Goal: Task Accomplishment & Management: Manage account settings

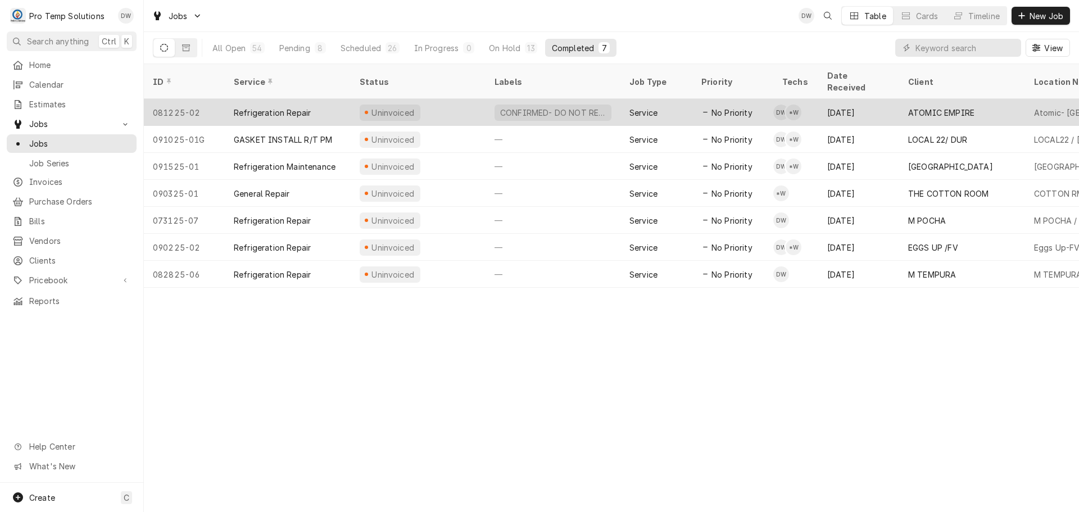
click at [542, 105] on div "CONFIRMED- DO NOT RESCHEDULE" at bounding box center [552, 113] width 117 height 16
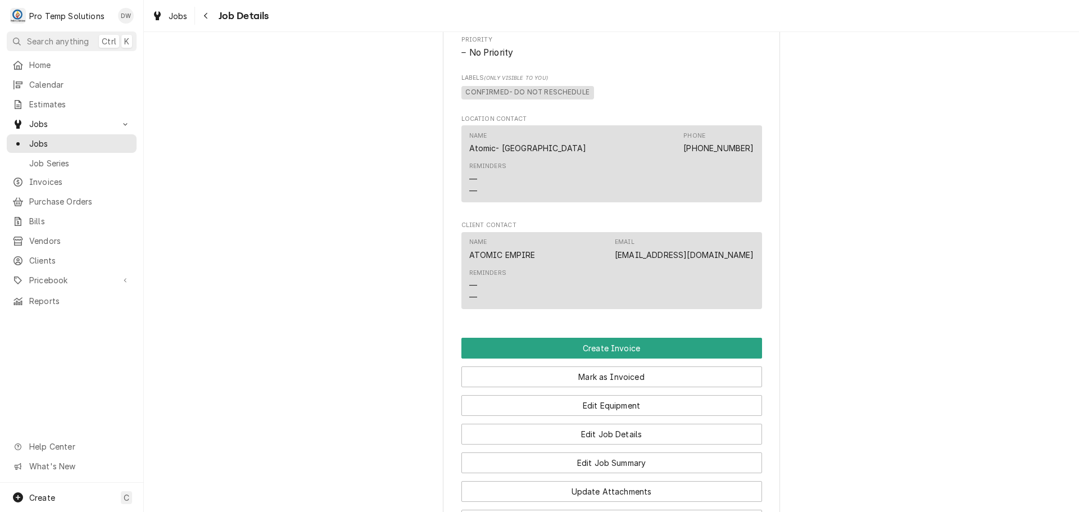
scroll to position [618, 0]
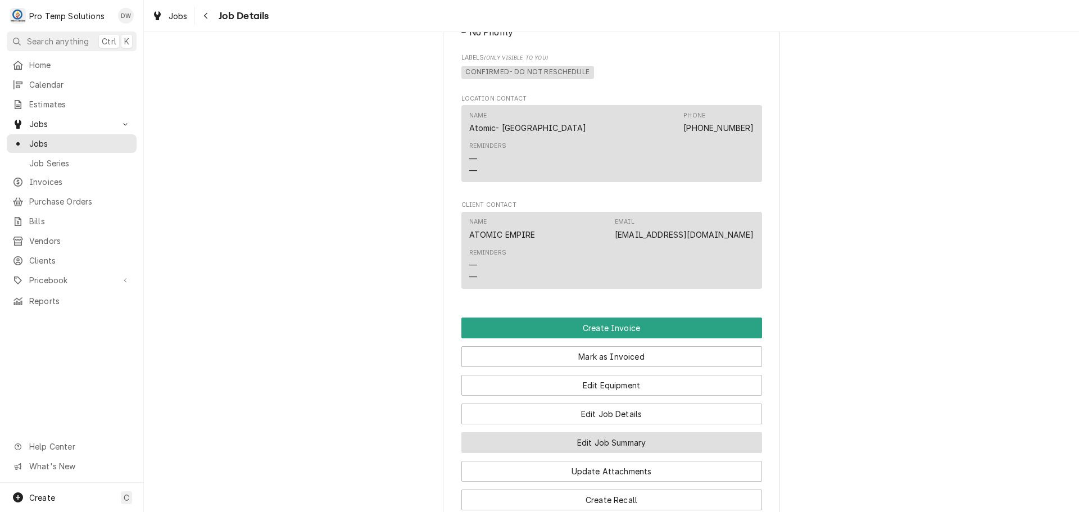
click at [599, 453] on button "Edit Job Summary" at bounding box center [611, 442] width 301 height 21
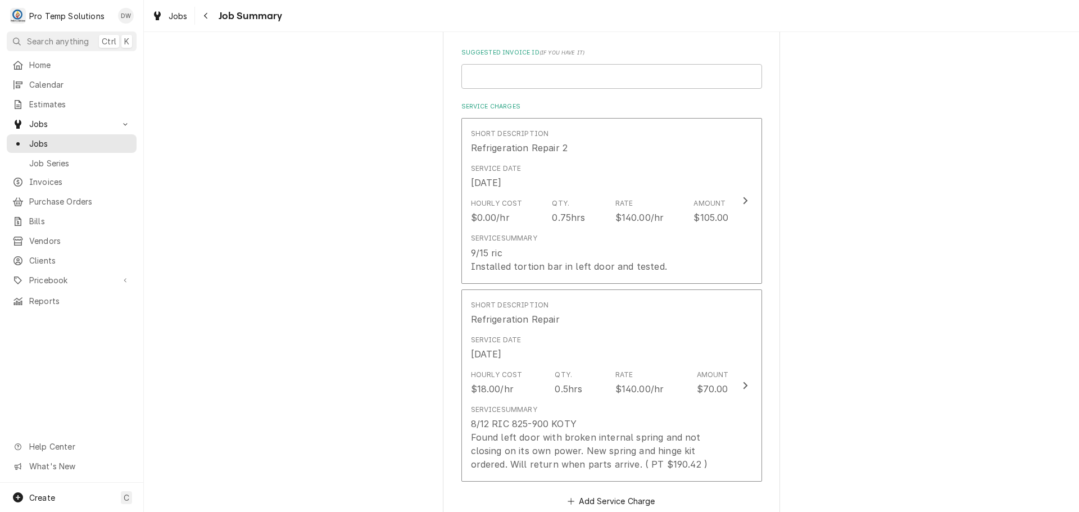
scroll to position [281, 0]
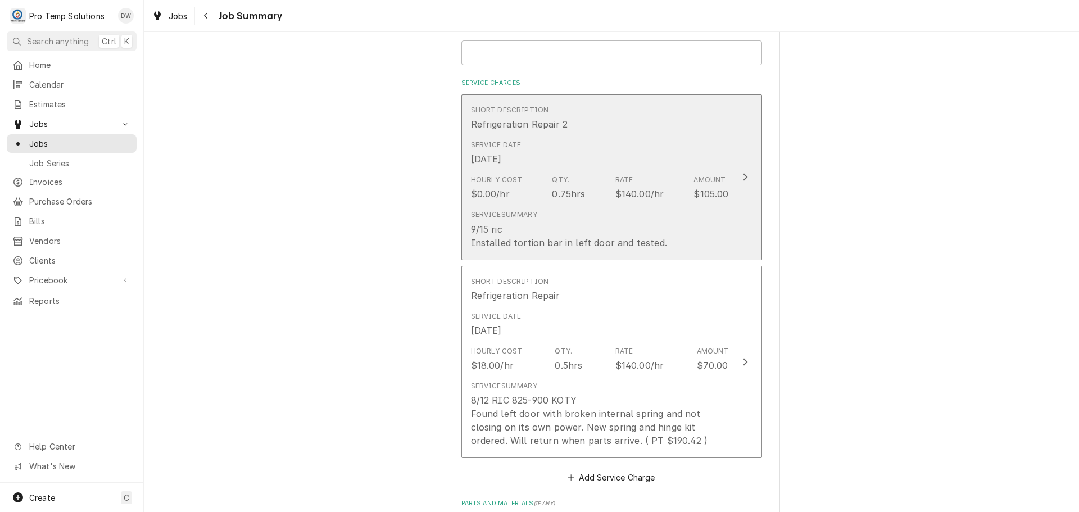
click at [743, 176] on icon "Update Line Item" at bounding box center [745, 177] width 4 height 7
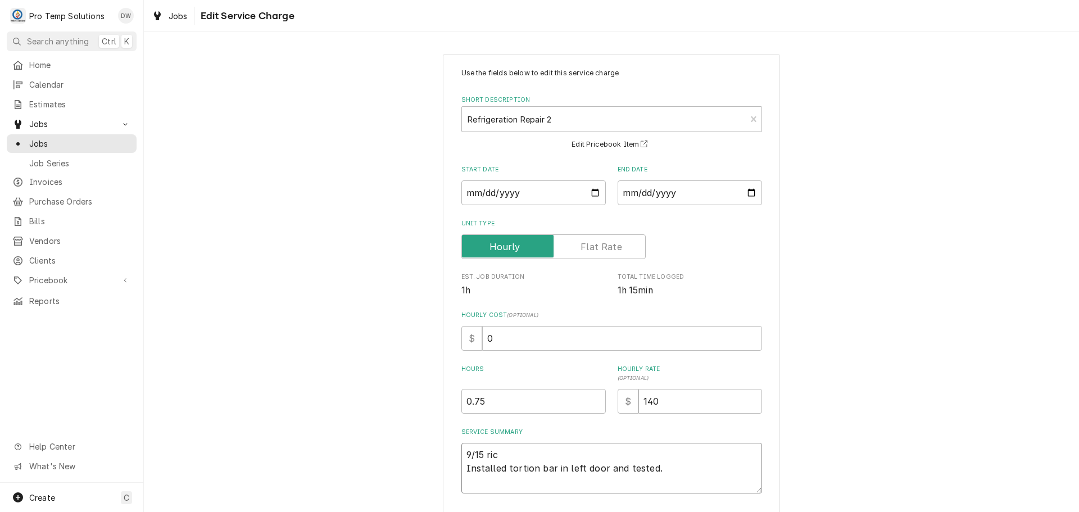
click at [508, 446] on textarea "9/15 ric Installed tortion bar in left door and tested." at bounding box center [611, 468] width 301 height 51
type textarea "x"
type textarea "9/15 ri Installed tortion bar in left door and tested."
type textarea "x"
type textarea "9/15 r Installed tortion bar in left door and tested."
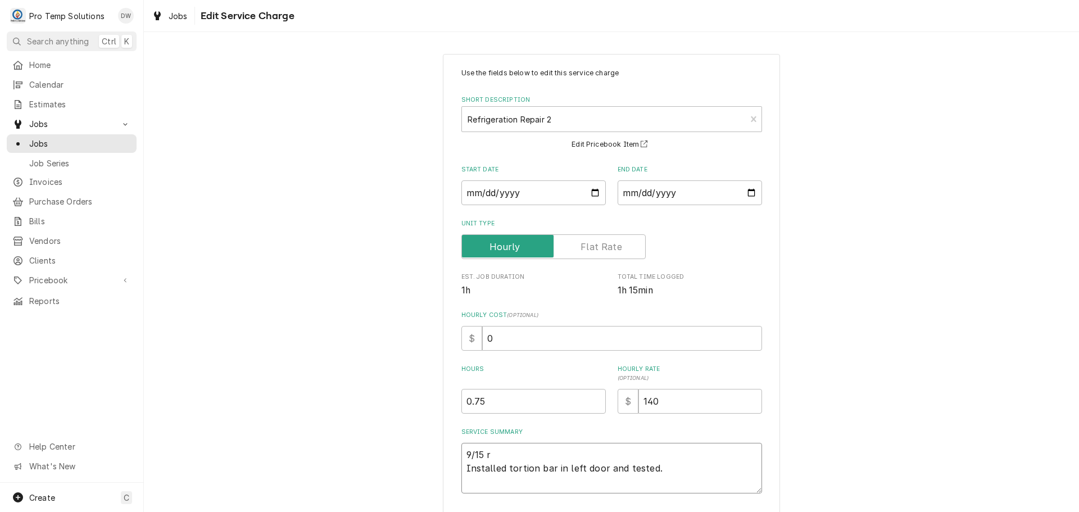
type textarea "x"
type textarea "9/15 Installed tortion bar in left door and tested."
type textarea "x"
type textarea "9/15 r Installed tortion bar in left door and tested."
type textarea "x"
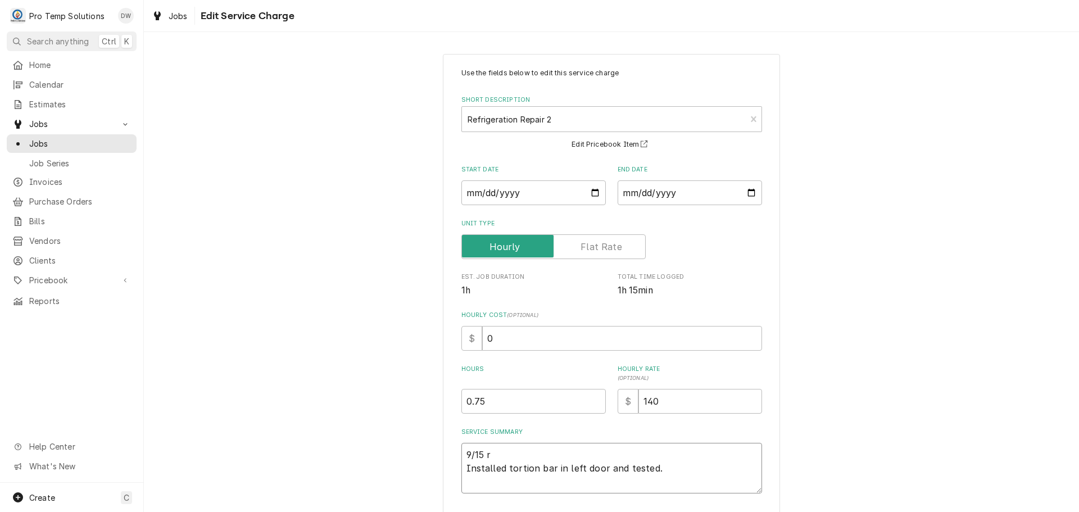
type textarea "9/15 ri Installed tortion bar in left door and tested."
type textarea "x"
type textarea "9/15 ric Installed tortion bar in left door and tested."
type textarea "x"
type textarea "9/15 ric Installed tortion bar in left door and tested."
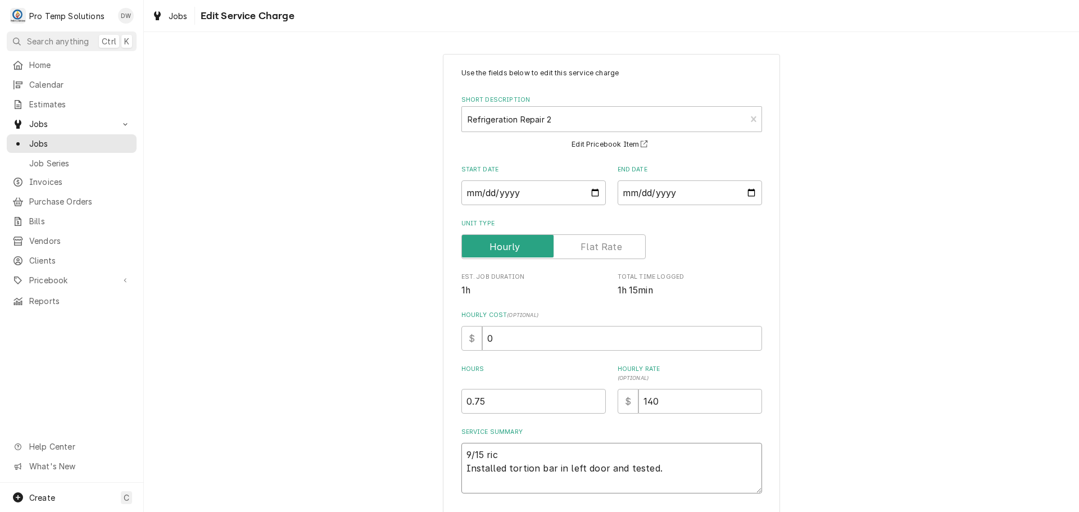
type textarea "x"
type textarea "9/15 ric 1 Installed tortion bar in left door and tested."
type textarea "x"
type textarea "9/15 ric 10 Installed tortion bar in left door and tested."
type textarea "x"
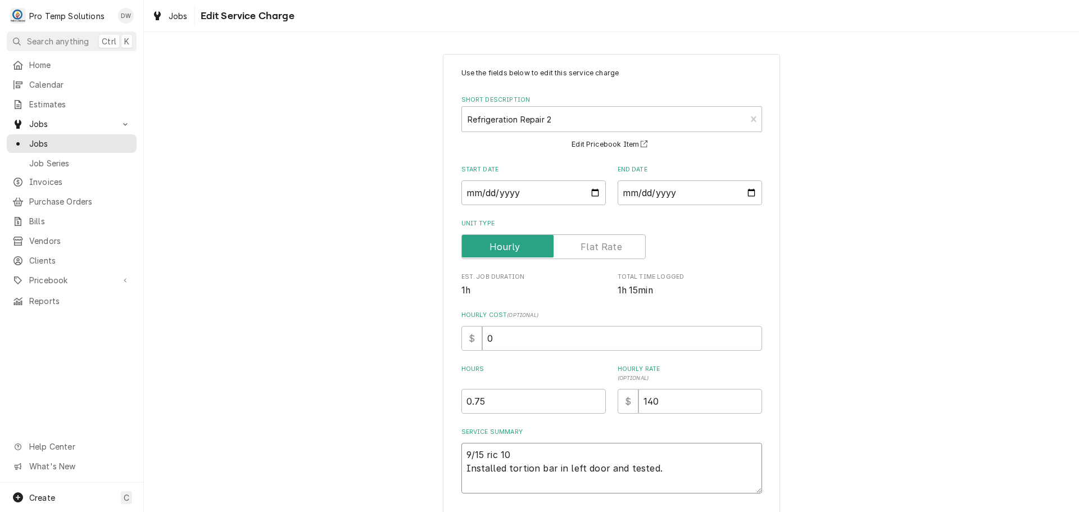
type textarea "9/15 ric 105 Installed tortion bar in left door and tested."
type textarea "x"
type textarea "9/15 ric 105- Installed tortion bar in left door and tested."
type textarea "x"
type textarea "9/15 ric 105-1 Installed tortion bar in left door and tested."
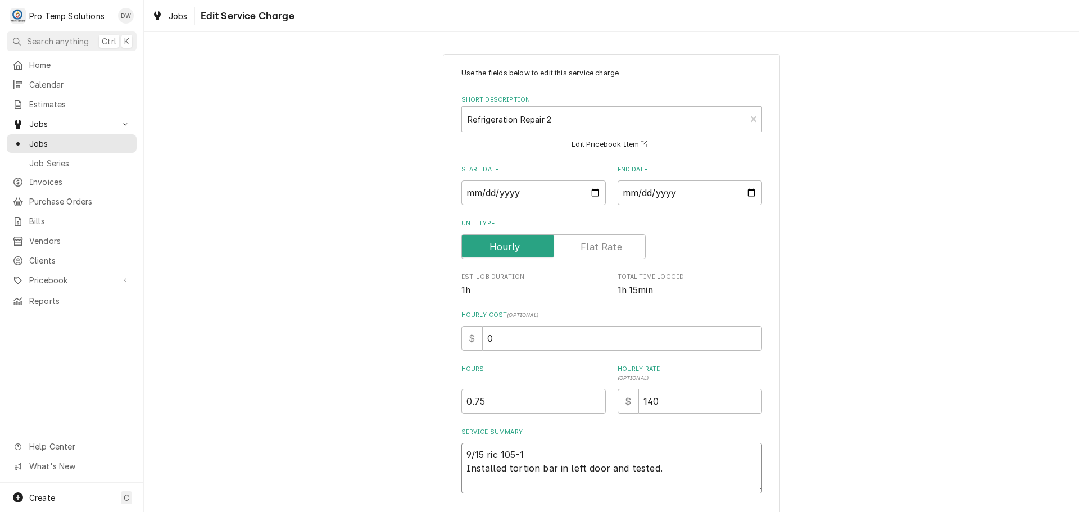
type textarea "x"
type textarea "9/15 ric 105-15 Installed tortion bar in left door and tested."
type textarea "x"
type textarea "9/15 ric 105-150 Installed tortion bar in left door and tested."
type textarea "x"
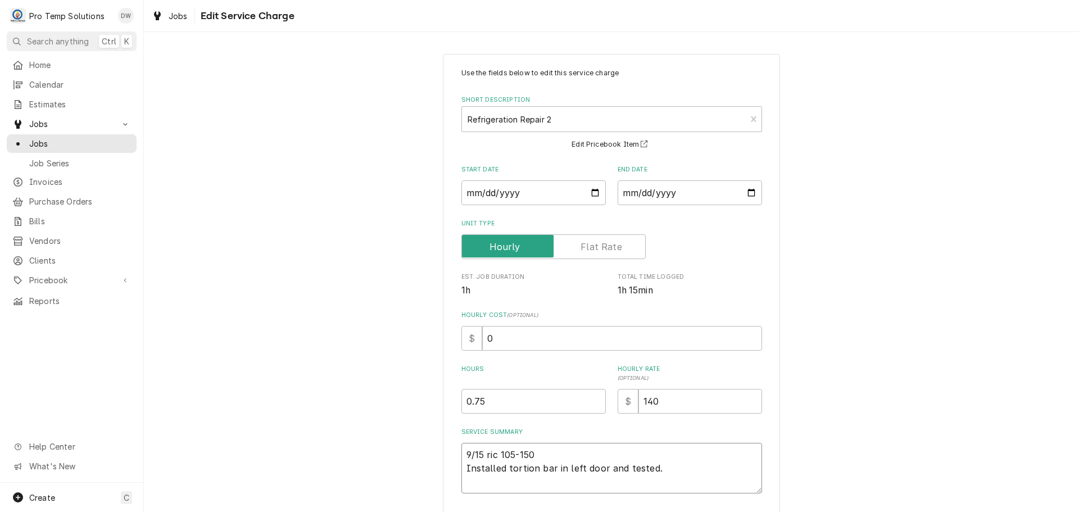
type textarea "9/15 ric 105-150 Installed tortion bar in left door and tested."
click at [497, 451] on textarea "9/15 ric 105-150 Installed tortion bar in left door and tested." at bounding box center [611, 468] width 301 height 51
type textarea "x"
type textarea "9/15 ric105-150 Installed tortion bar in left door and tested."
type textarea "x"
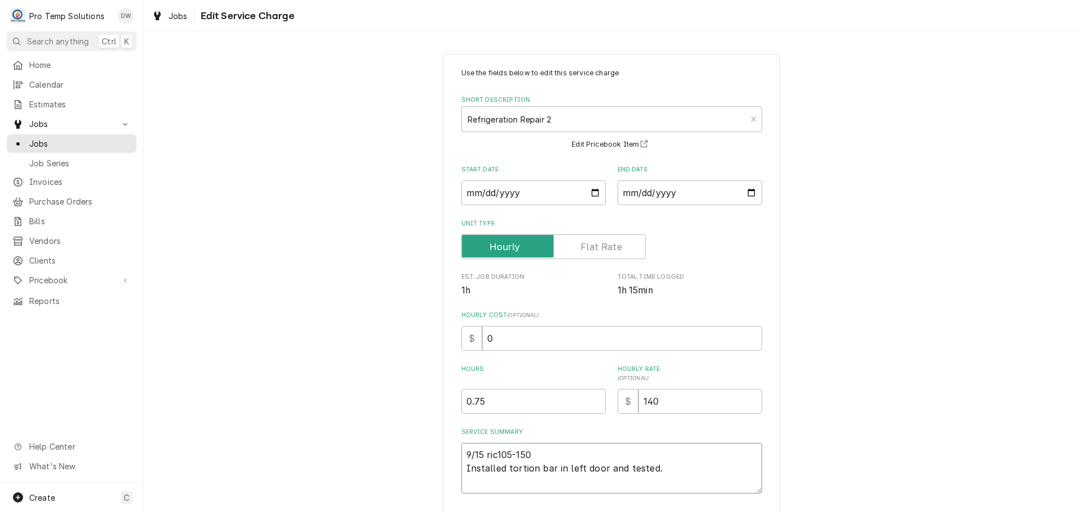
type textarea "9/15 ri105-150 Installed tortion bar in left door and tested."
type textarea "x"
type textarea "9/15 r105-150 Installed tortion bar in left door and tested."
type textarea "x"
type textarea "9/15 105-150 Installed tortion bar in left door and tested."
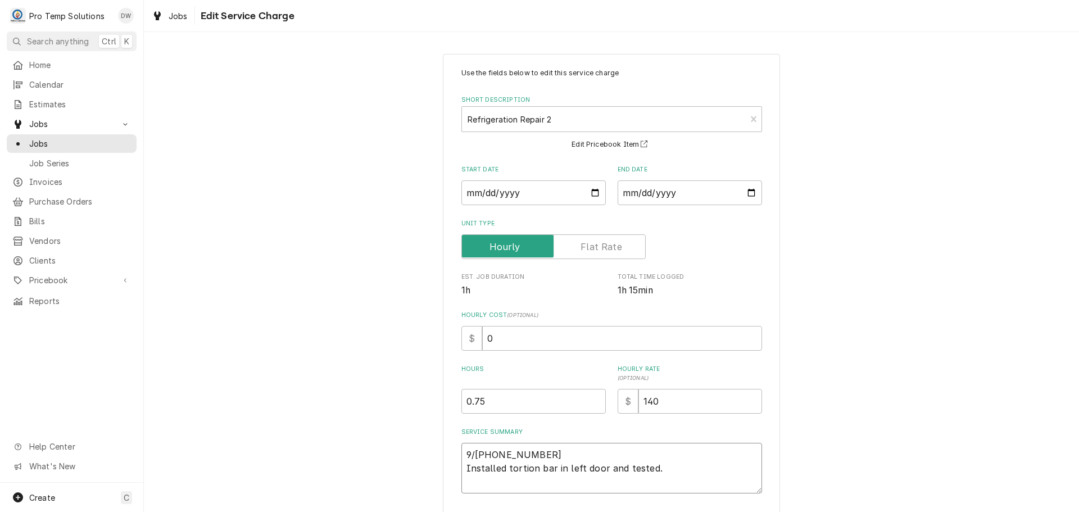
type textarea "x"
type textarea "9/15 R105-150 Installed tortion bar in left door and tested."
type textarea "x"
type textarea "9/15 RI105-150 Installed tortion bar in left door and tested."
type textarea "x"
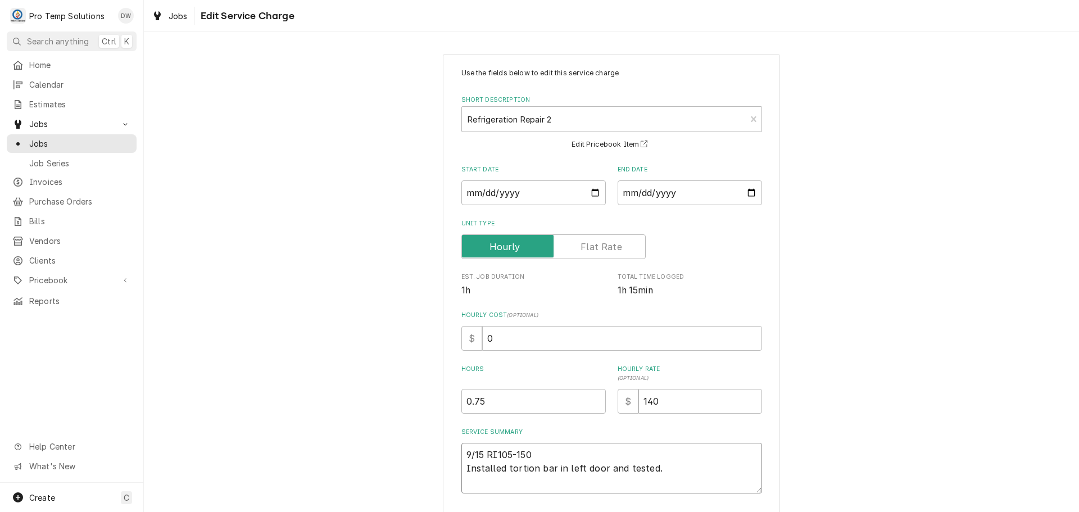
type textarea "9/15 RIC105-150 Installed tortion bar in left door and tested."
type textarea "x"
type textarea "9/15 RIC 105-150 Installed tortion bar in left door and tested."
click at [557, 449] on textarea "9/15 RIC 105-150 Installed tortion bar in left door and tested." at bounding box center [611, 468] width 301 height 51
type textarea "x"
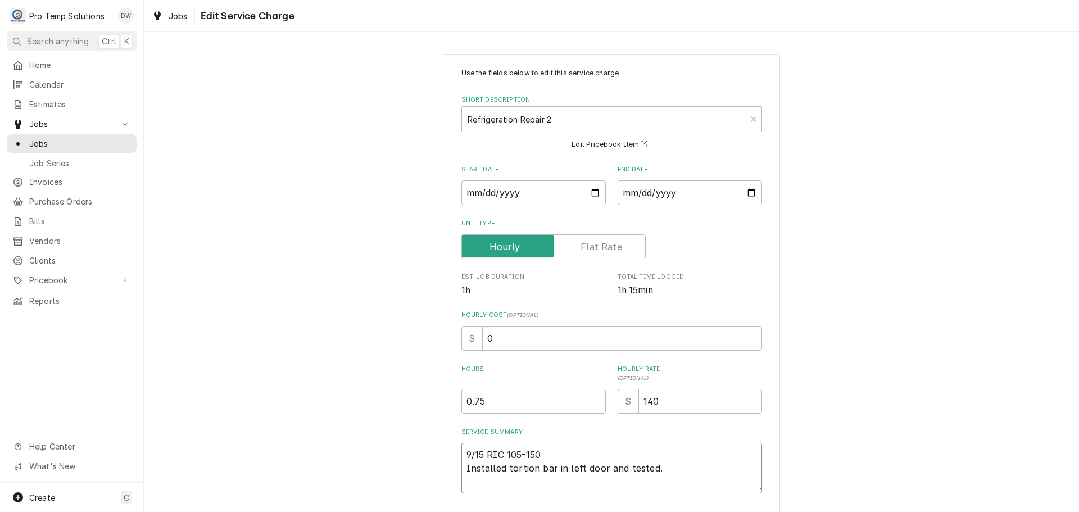
type textarea "9/15 RIC 105-150 K Installed tortion bar in left door and tested."
type textarea "x"
type textarea "9/15 RIC 105-150 KE Installed tortion bar in left door and tested."
type textarea "x"
type textarea "9/15 RIC 105-150 KEV Installed tortion bar in left door and tested."
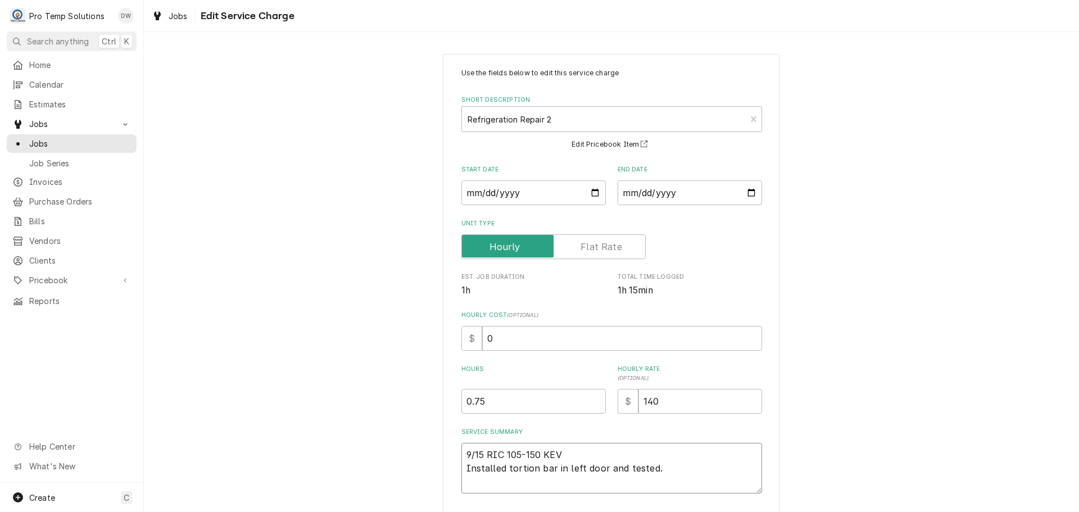
type textarea "x"
type textarea "9/15 RIC 105-150 KEVI Installed tortion bar in left door and tested."
type textarea "x"
type textarea "9/15 RIC 105-150 KEVIN Installed tortion bar in left door and tested."
type textarea "x"
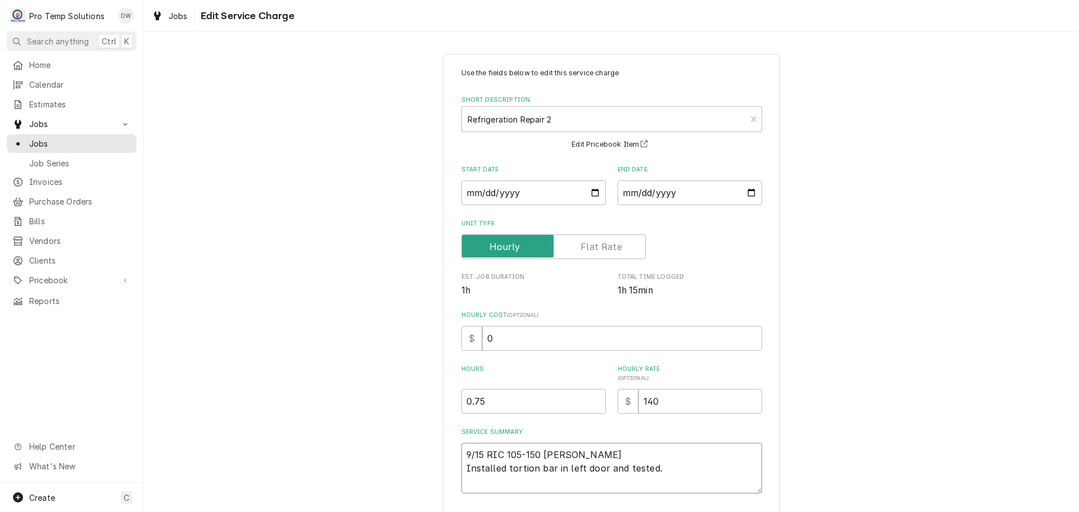
type textarea "9/15 RIC 105-150 KEVIN Installed tortion bar in left door and tested."
type textarea "x"
type textarea "9/15 RIC 105-150 KEVIN K Installed tortion bar in left door and tested."
type textarea "x"
type textarea "9/15 RIC 105-150 KEVIN KO Installed tortion bar in left door and tested."
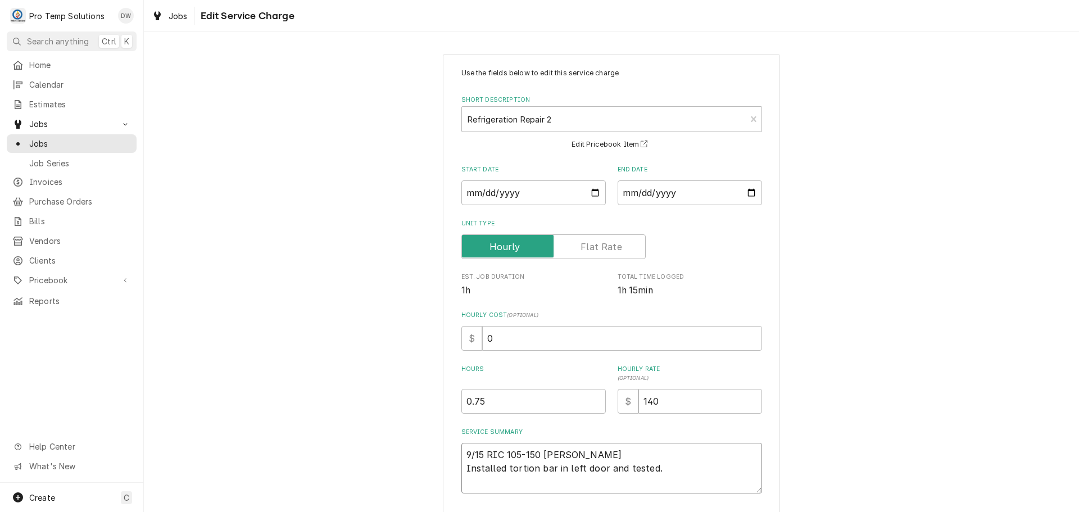
type textarea "x"
type textarea "9/15 RIC 105-150 KEVIN KOT Installed tortion bar in left door and tested."
type textarea "x"
type textarea "9/15 RIC 105-150 KEVIN KOTY Installed tortion bar in left door and tested."
type textarea "x"
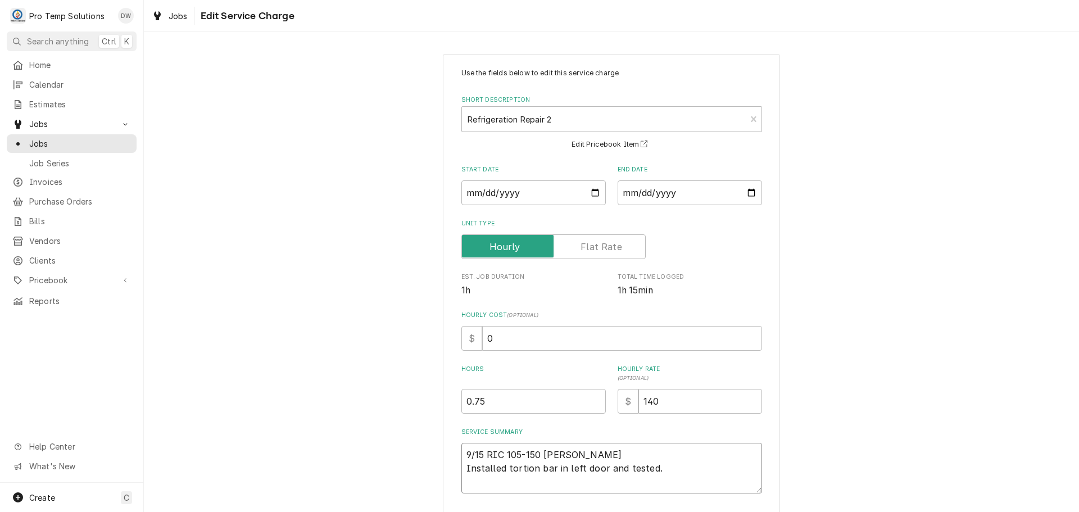
type textarea "9/15 RIC 105-150 KEVIN KOTY Installed tortion bar in left door and tested."
click at [510, 341] on input "0" at bounding box center [622, 338] width 280 height 25
type textarea "x"
type input "1"
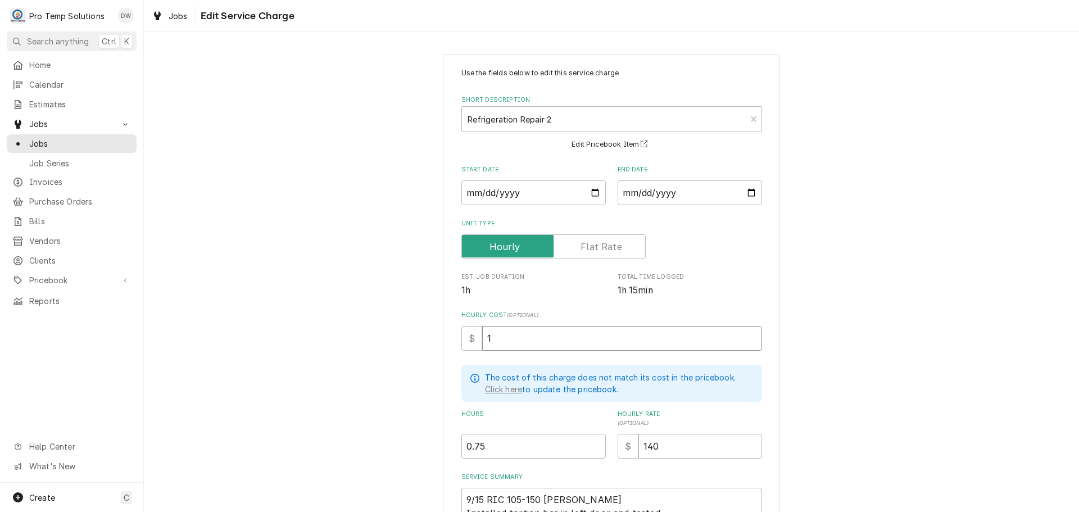
type textarea "x"
type input "18"
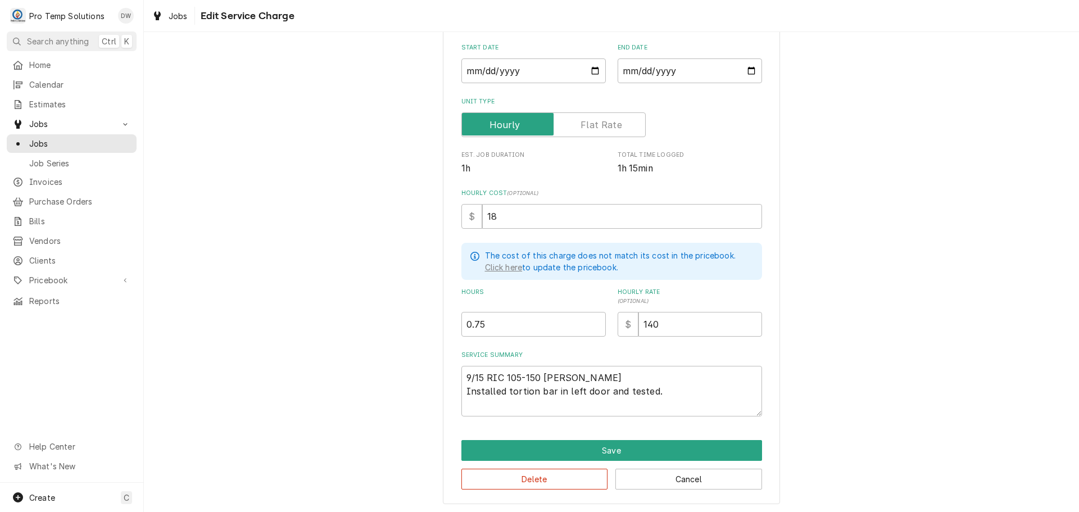
scroll to position [122, 0]
click at [605, 449] on button "Save" at bounding box center [611, 449] width 301 height 21
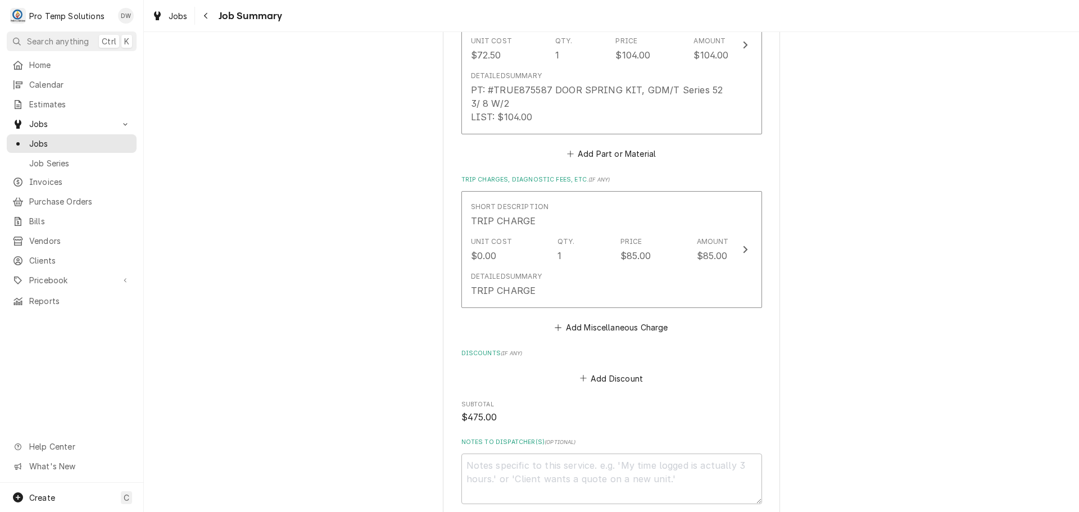
scroll to position [1068, 0]
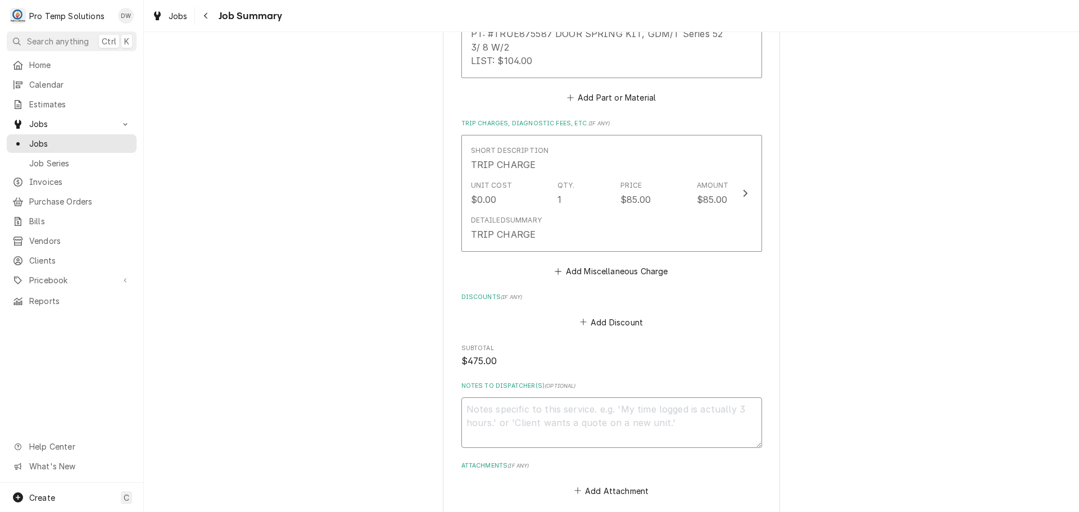
click at [485, 407] on textarea "Notes to Dispatcher(s) ( optional )" at bounding box center [611, 422] width 301 height 51
type textarea "x"
type textarea "#"
type textarea "x"
type textarea "#0"
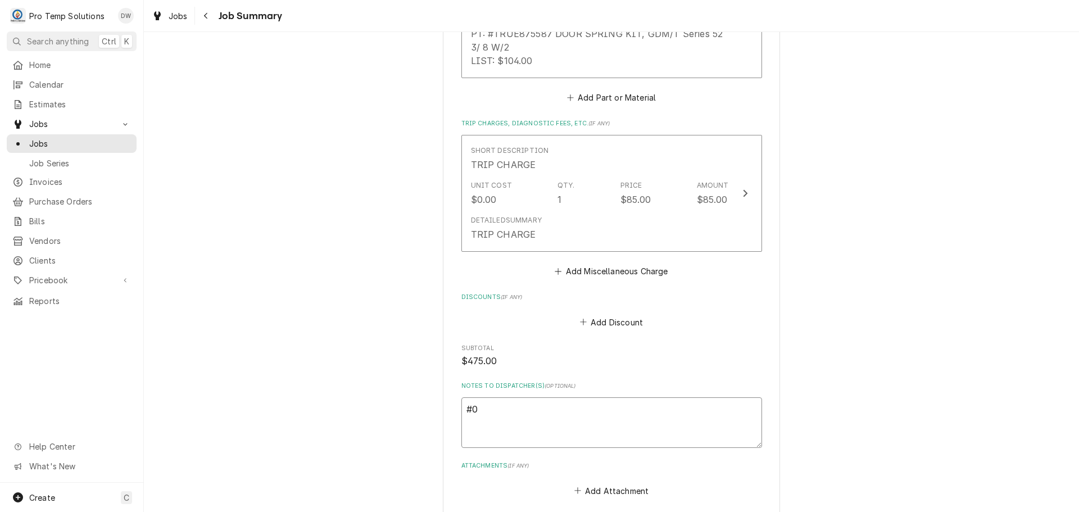
type textarea "x"
type textarea "#09"
type textarea "x"
type textarea "#091"
type textarea "x"
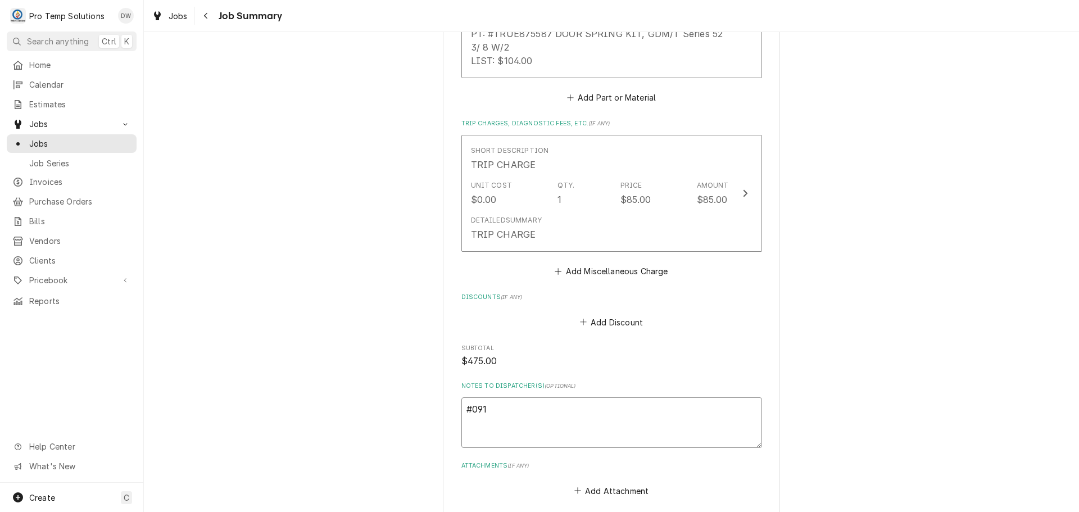
type textarea "#0915"
type textarea "x"
type textarea "#09152"
type textarea "x"
type textarea "#091525"
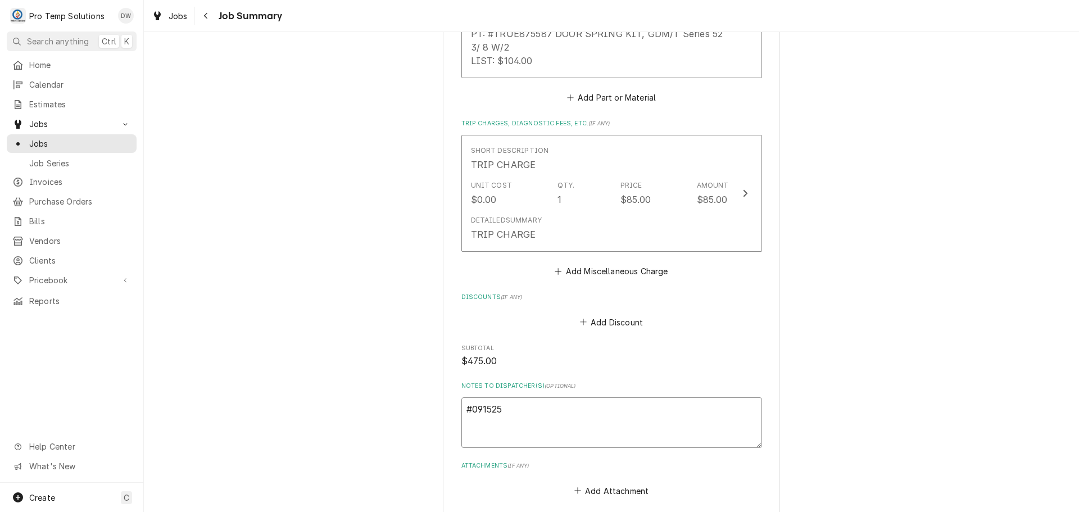
type textarea "x"
type textarea "#0915250"
type textarea "x"
type textarea "#09152500"
type textarea "x"
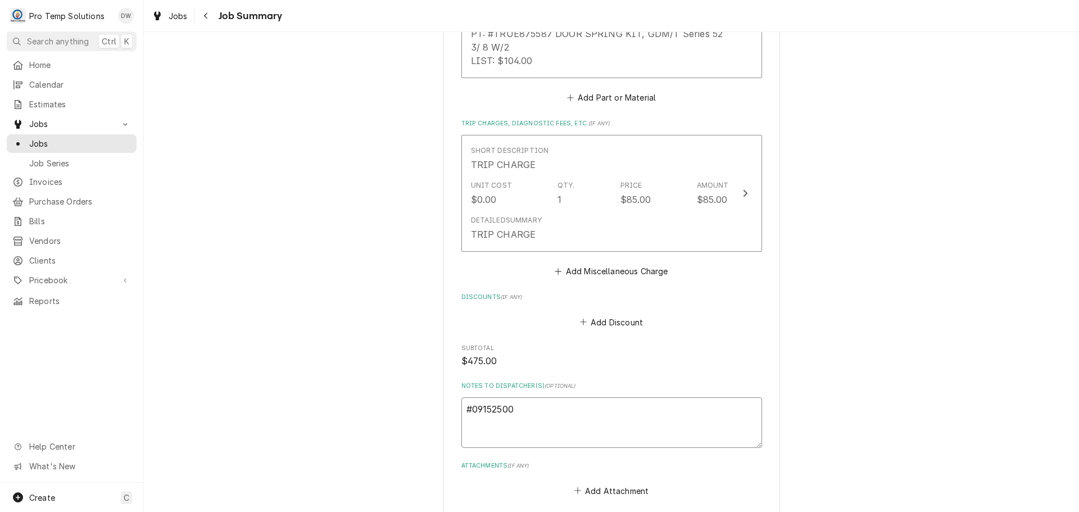
type textarea "#091525003"
type textarea "x"
type textarea "#091525003"
type textarea "x"
type textarea "#091525003 A"
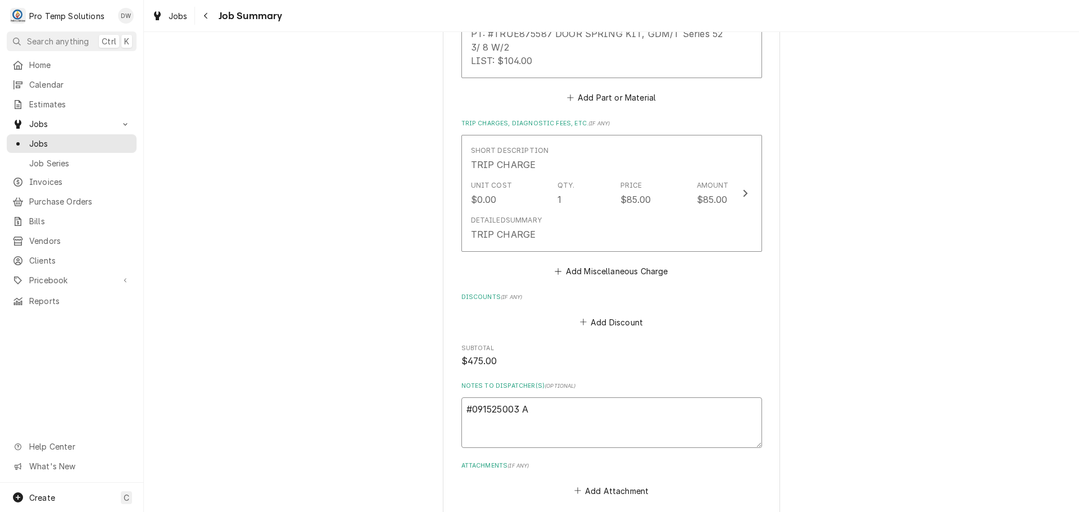
type textarea "x"
type textarea "#091525003 AT"
type textarea "x"
type textarea "#091525003 ATO"
type textarea "x"
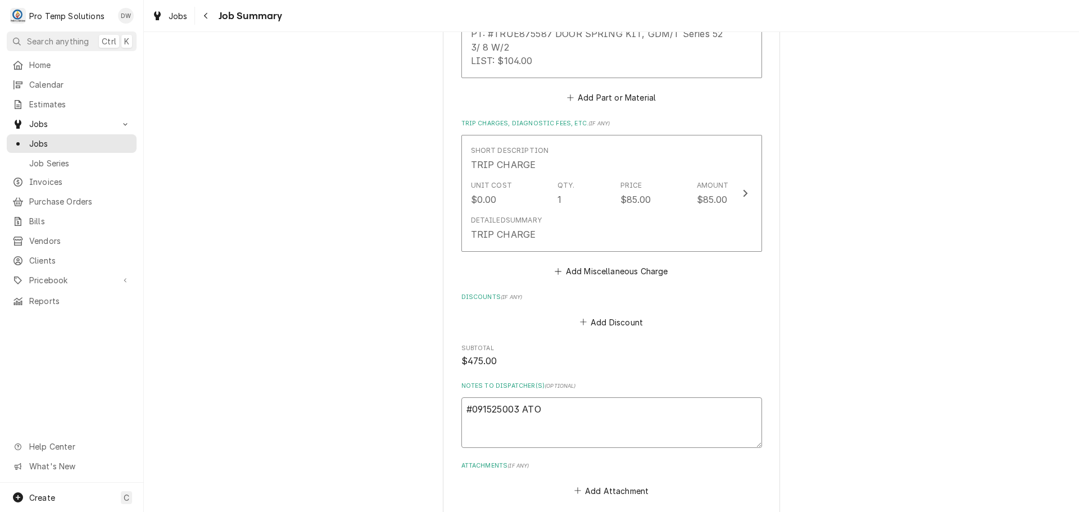
type textarea "#091525003 ATOM"
type textarea "x"
type textarea "#091525003 ATOMI"
type textarea "x"
type textarea "#091525003 ATOMIC"
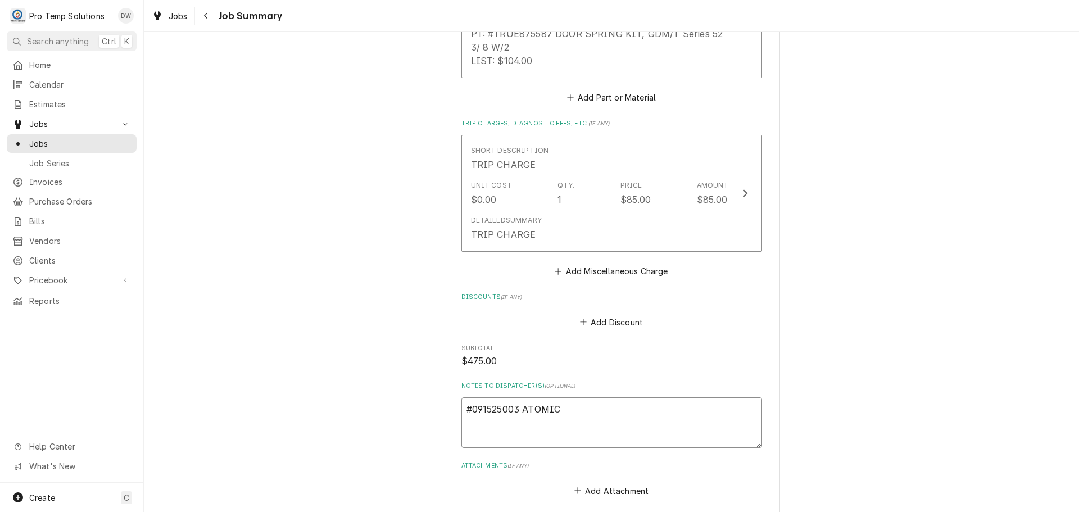
type textarea "x"
type textarea "#091525003 ATOMIC-"
type textarea "x"
type textarea "#091525003 ATOMIC-"
type textarea "x"
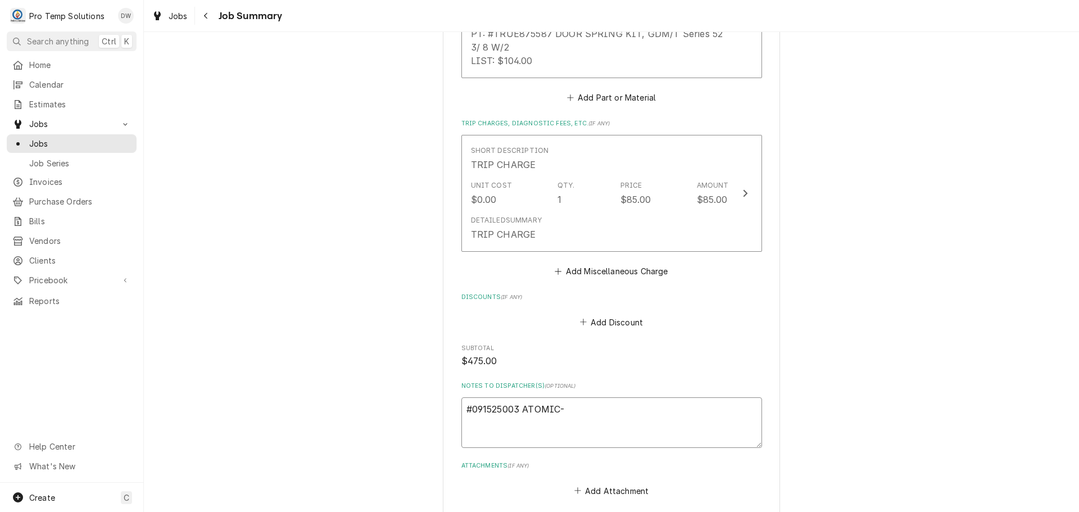
type textarea "#091525003 ATOMIC- R"
type textarea "x"
type textarea "#091525003 ATOMIC- RI"
type textarea "x"
type textarea "#091525003 ATOMIC- RIC"
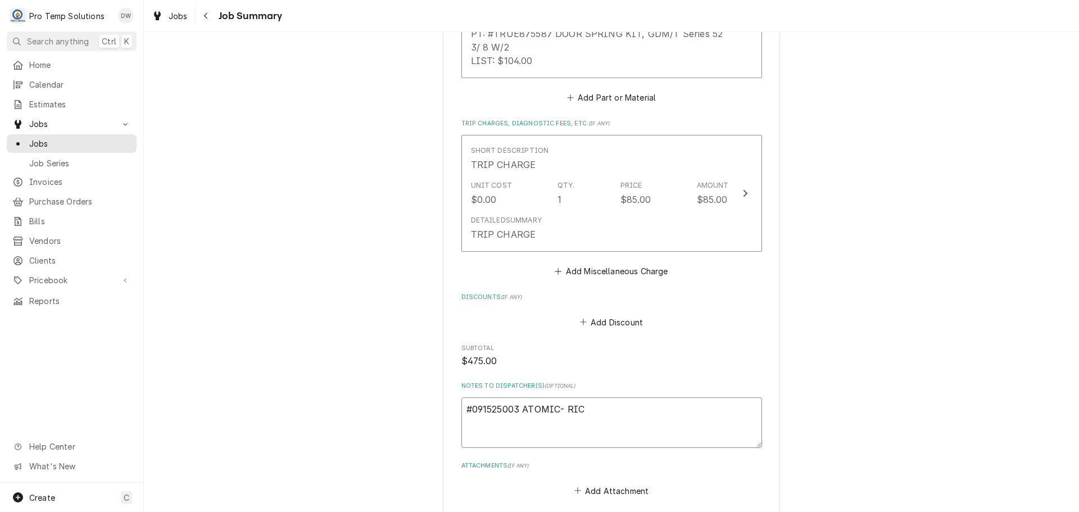
type textarea "x"
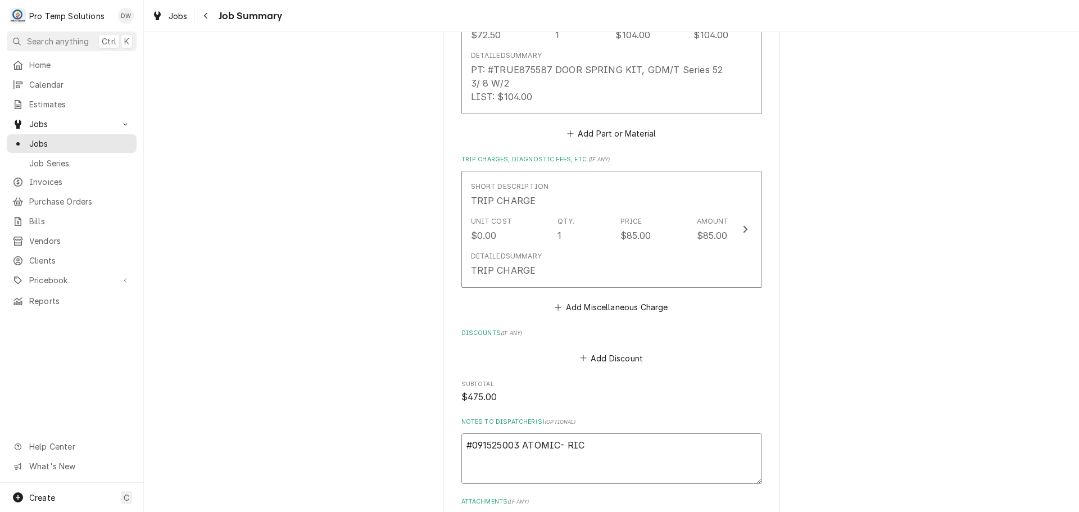
scroll to position [1011, 0]
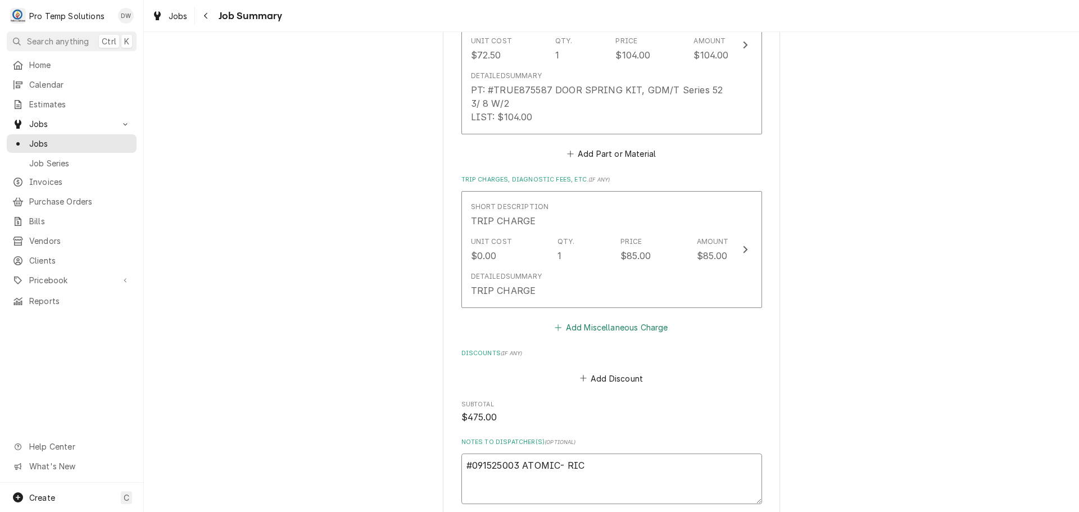
type textarea "#091525003 ATOMIC- RIC"
click at [606, 324] on button "Add Miscellaneous Charge" at bounding box center [611, 328] width 117 height 16
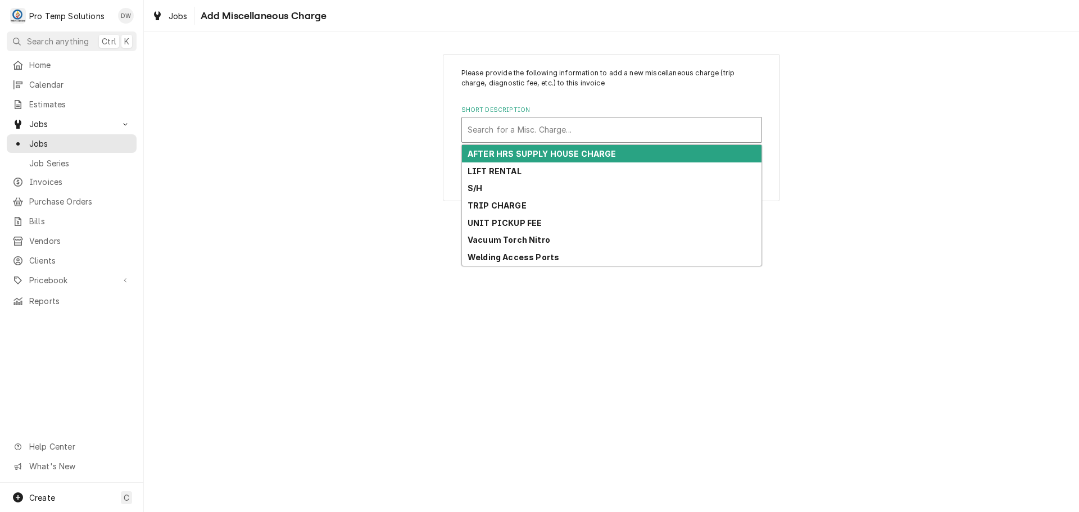
click at [553, 124] on div "Short Description" at bounding box center [612, 130] width 288 height 20
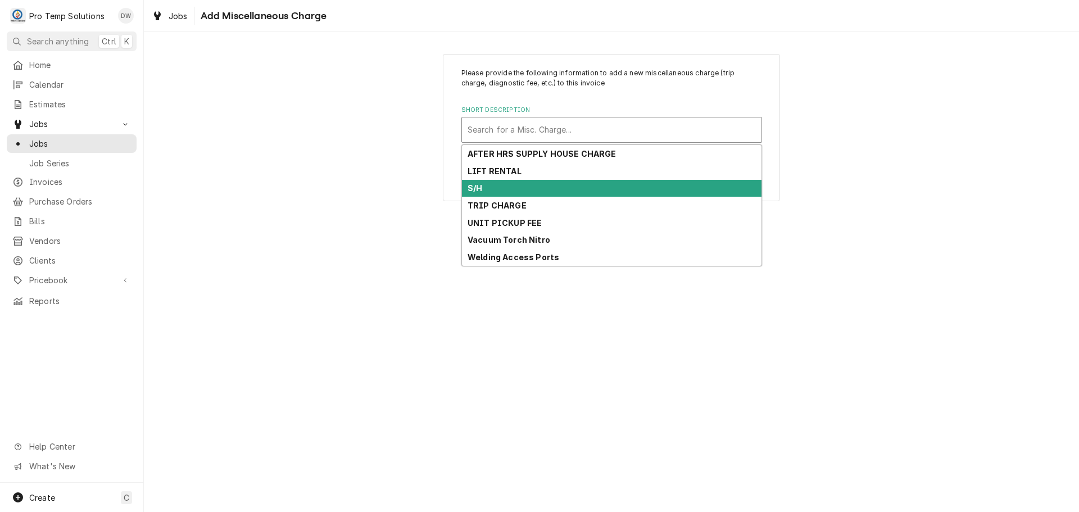
click at [538, 189] on div "S/H" at bounding box center [612, 188] width 300 height 17
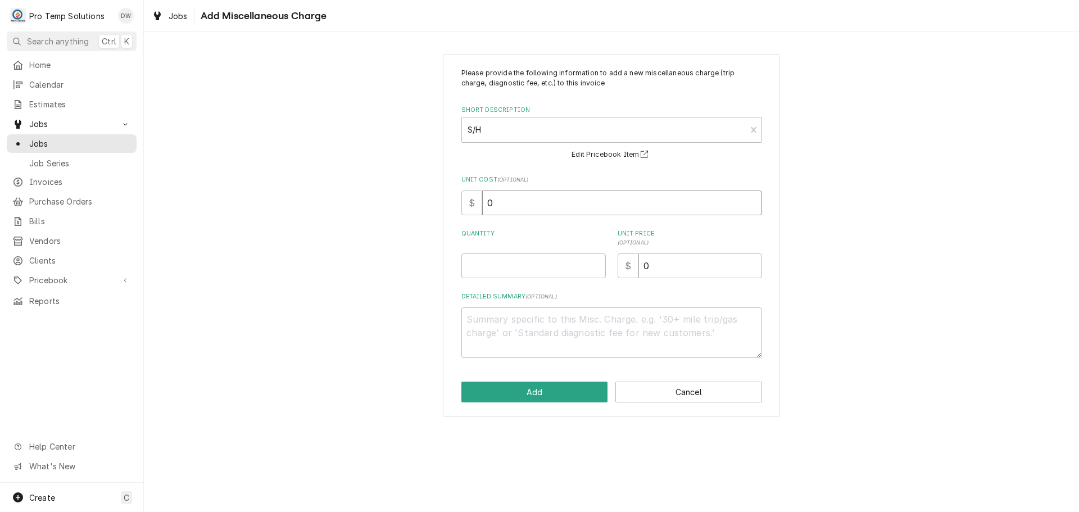
click at [513, 200] on input "0" at bounding box center [622, 202] width 280 height 25
type textarea "x"
type input "4"
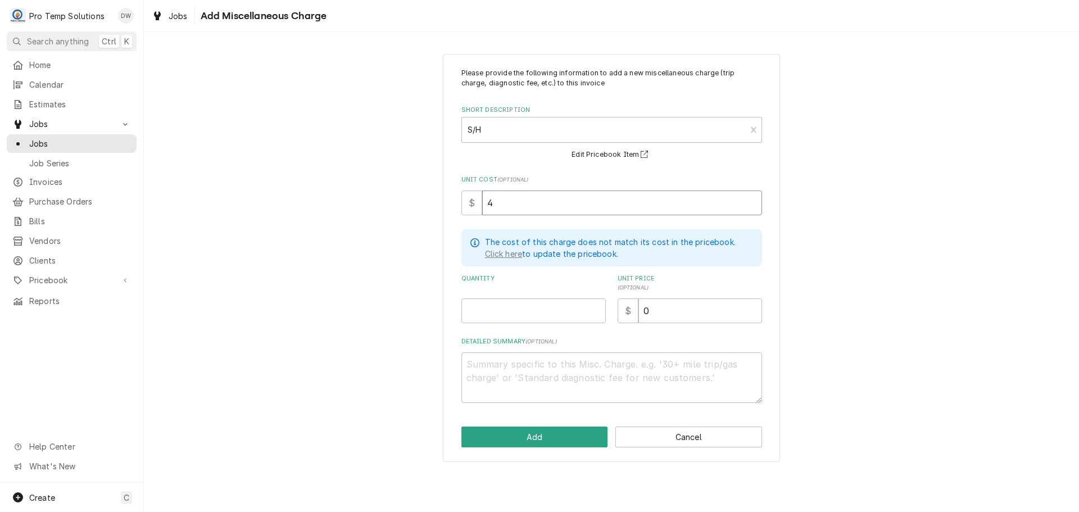
type textarea "x"
type input "40"
type textarea "x"
type input "40.4"
type textarea "x"
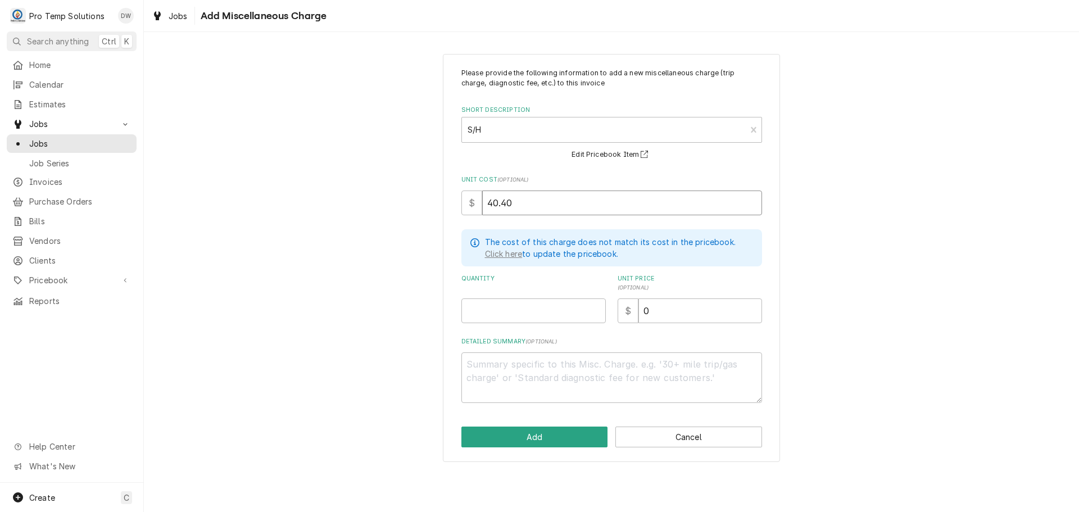
type input "40.40"
click at [578, 307] on input "Quantity" at bounding box center [533, 310] width 144 height 25
type textarea "x"
type input "1"
click at [686, 317] on input "0" at bounding box center [700, 310] width 124 height 25
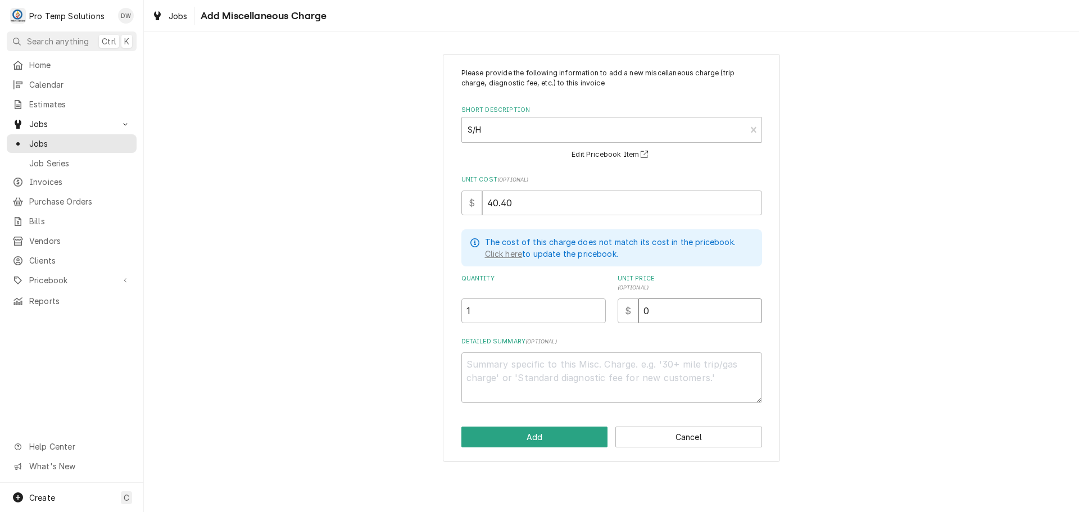
type textarea "x"
type input "4"
type textarea "x"
type input "41"
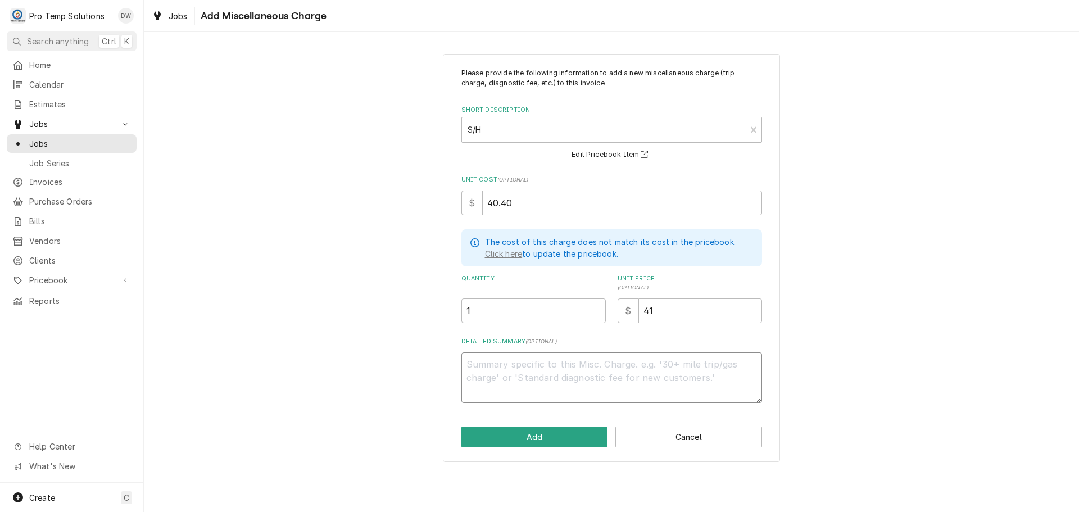
click at [551, 370] on textarea "Detailed Summary ( optional )" at bounding box center [611, 377] width 301 height 51
type textarea "x"
type textarea "P"
type textarea "x"
type textarea "PT"
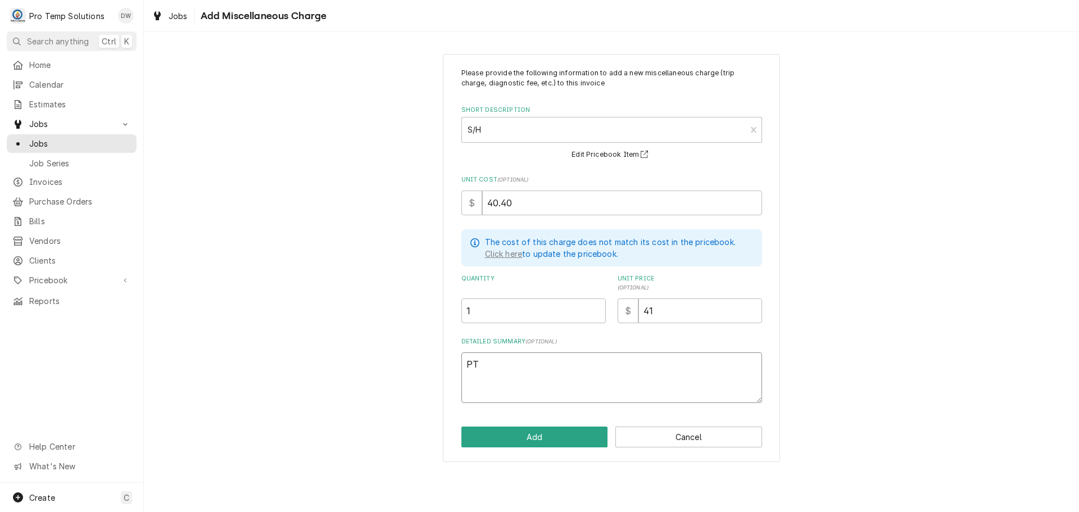
type textarea "x"
type textarea "PT"
type textarea "x"
type textarea "PT #"
type textarea "x"
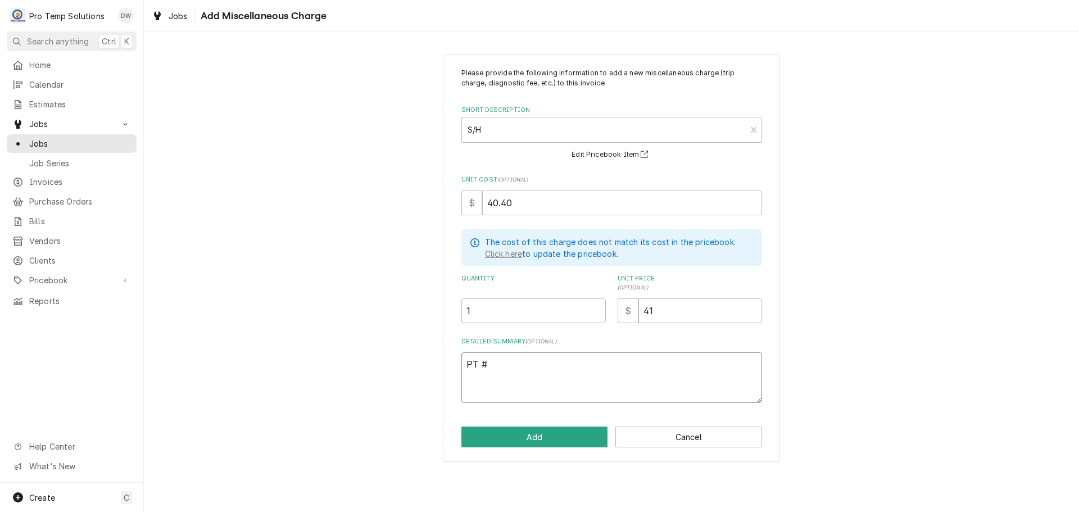
type textarea "PT #2"
type textarea "x"
type textarea "PT #21"
type textarea "x"
type textarea "PT #210"
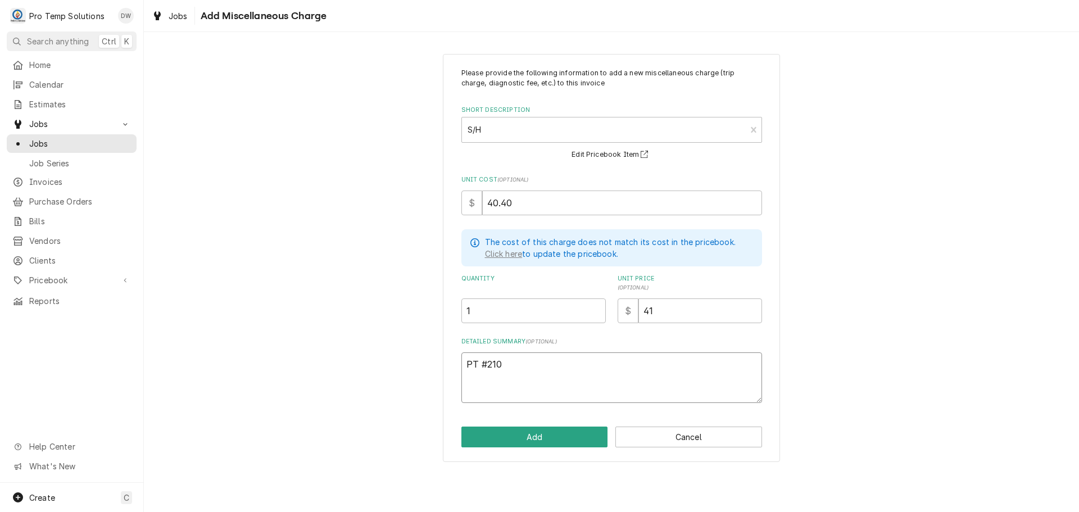
type textarea "x"
type textarea "PT #2106"
type textarea "x"
type textarea "PT #21065"
type textarea "x"
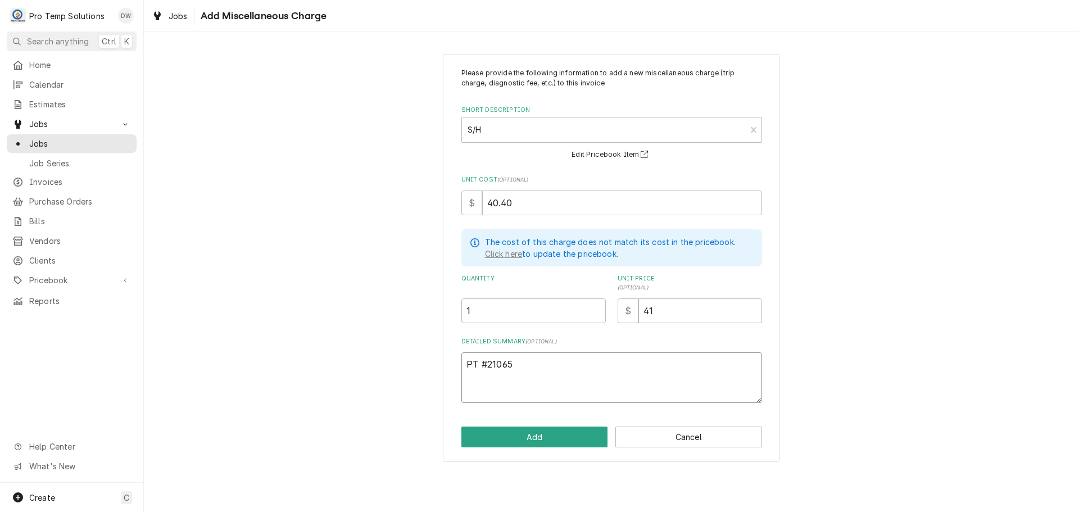
type textarea "PT #210658"
type textarea "x"
type textarea "PT #2106583"
type textarea "x"
type textarea "PT #21065834"
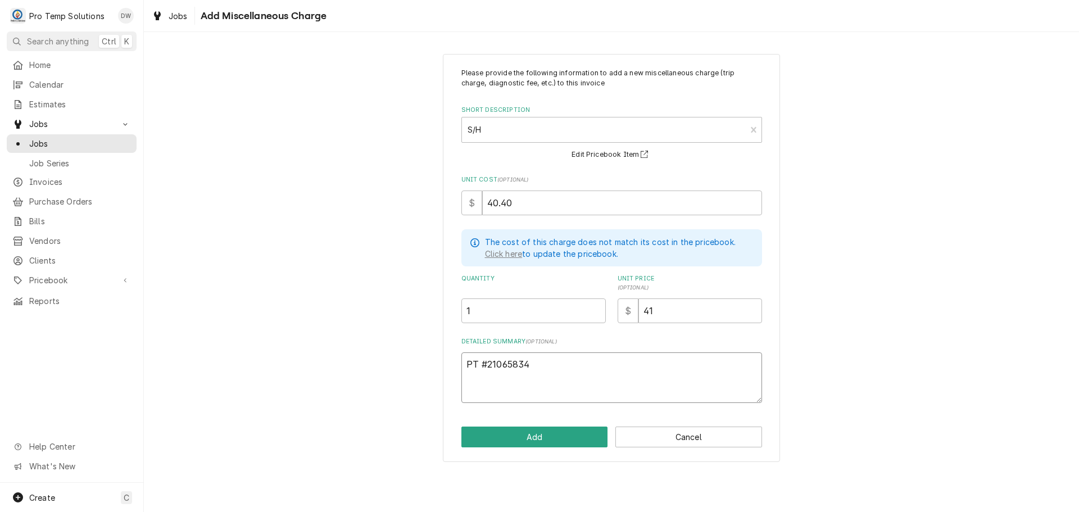
type textarea "x"
type textarea "PT #210658341"
type textarea "x"
type textarea "PT #2106583416"
click at [533, 438] on button "Add" at bounding box center [534, 436] width 147 height 21
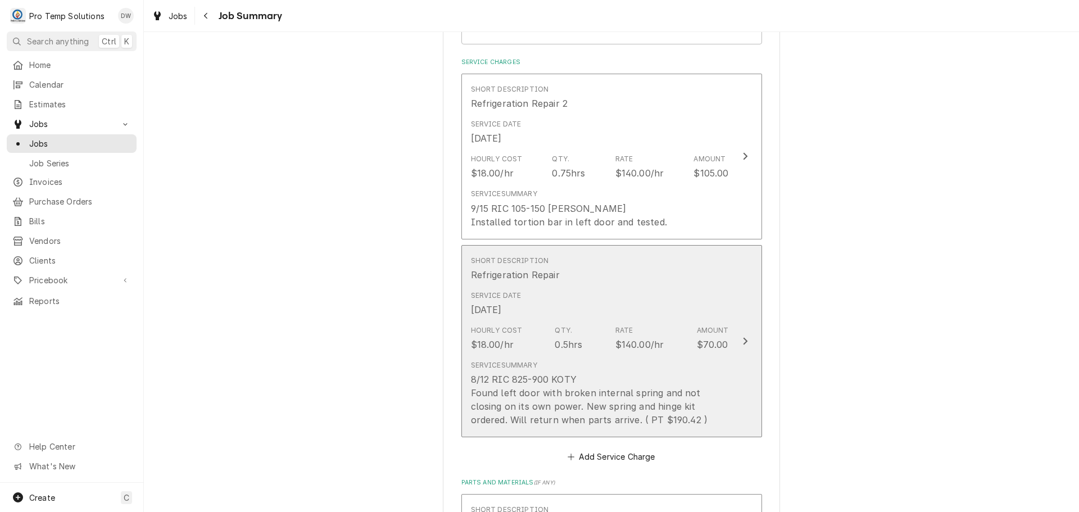
scroll to position [281, 0]
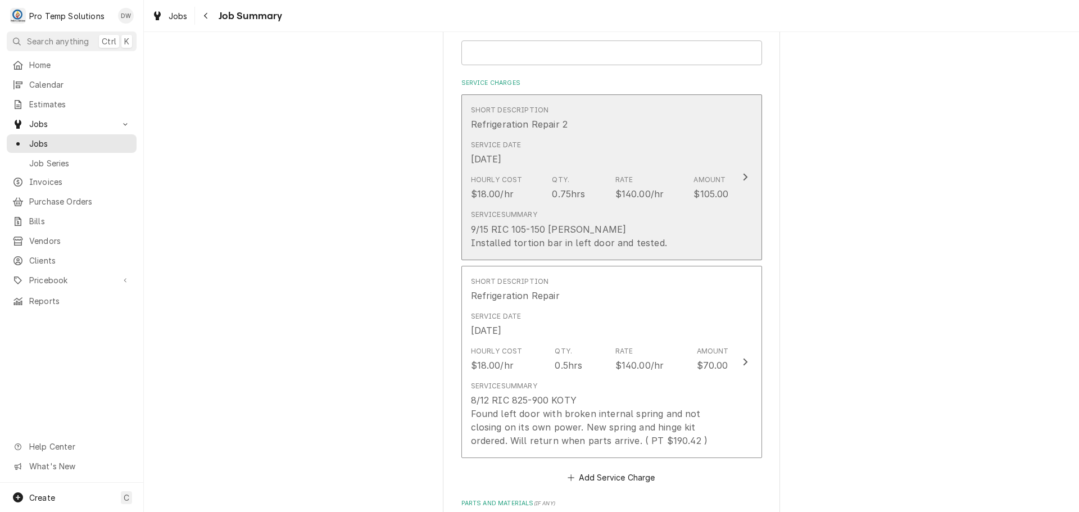
click at [742, 176] on icon "Update Line Item" at bounding box center [745, 177] width 6 height 9
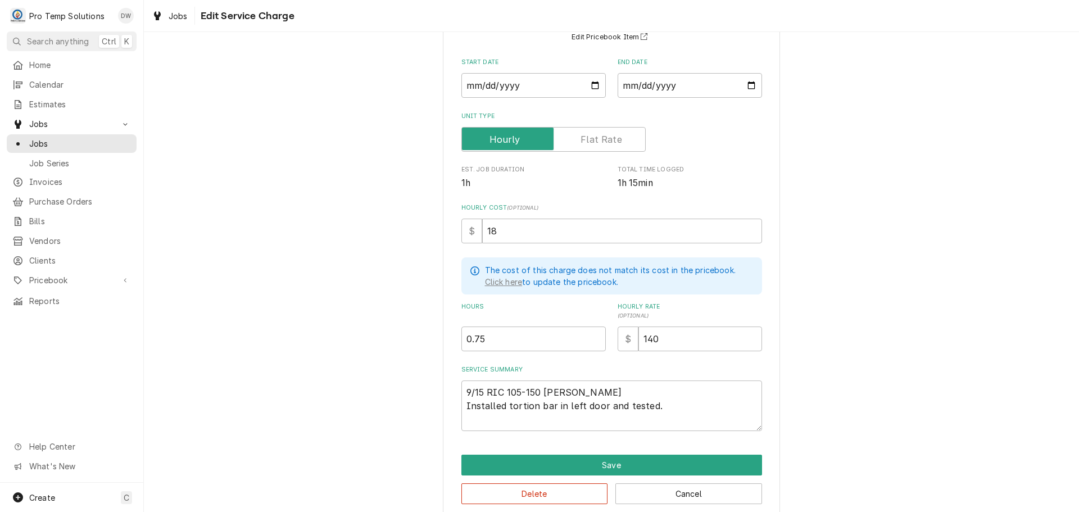
scroll to position [122, 0]
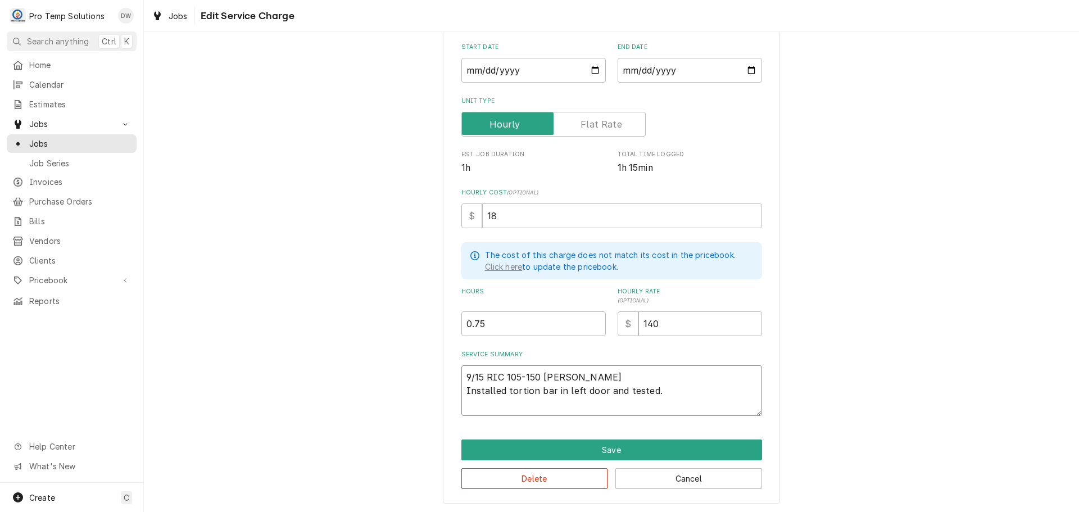
click at [547, 387] on textarea "9/15 RIC 105-150 KEVIN KOTY Installed tortion bar in left door and tested." at bounding box center [611, 390] width 301 height 51
type textarea "x"
type textarea "9/15 RIC 105-150 KEVIN KOTY Installed tortion ba in left door and tested."
type textarea "x"
type textarea "9/15 RIC 105-150 KEVIN KOTY Installed tortion b in left door and tested."
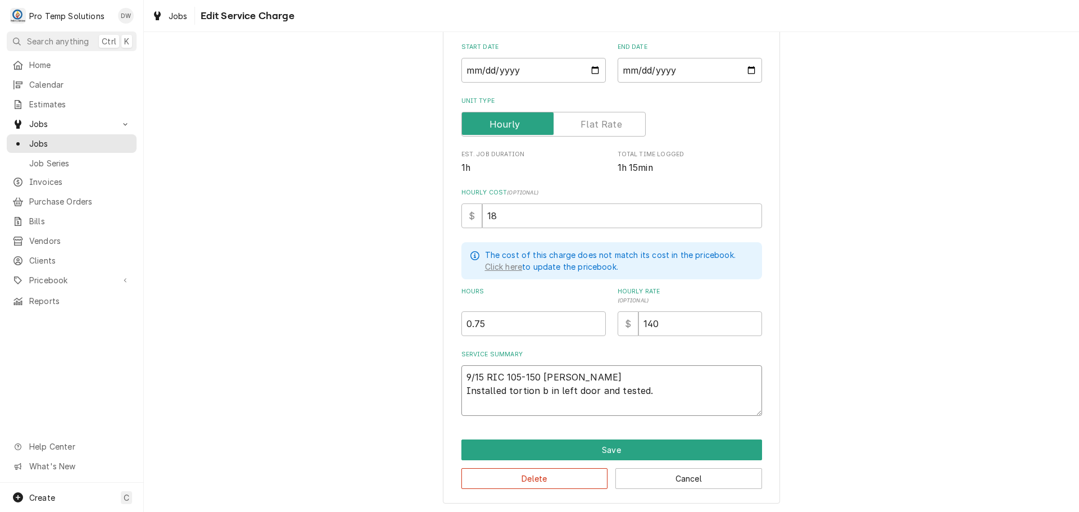
type textarea "x"
type textarea "9/15 RIC 105-150 KEVIN KOTY Installed tortion in left door and tested."
type textarea "x"
type textarea "9/15 RIC 105-150 KEVIN KOTY Installed tortion in left door and tested."
type textarea "x"
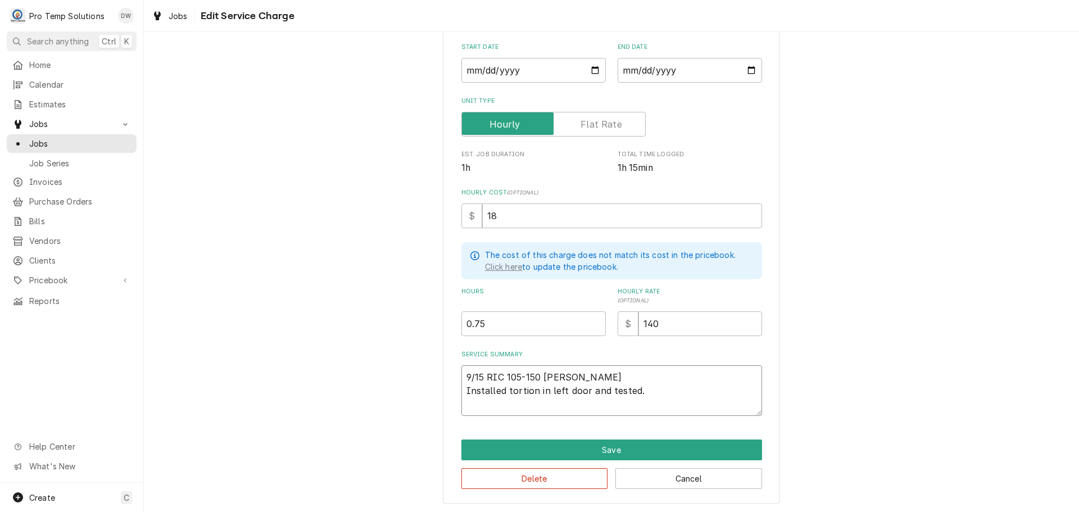
type textarea "9/15 RIC 105-150 KEVIN KOTY Installed tortio in left door and tested."
type textarea "x"
type textarea "9/15 RIC 105-150 KEVIN KOTY Installed torti in left door and tested."
type textarea "x"
type textarea "9/15 RIC 105-150 KEVIN KOTY Installed tort in left door and tested."
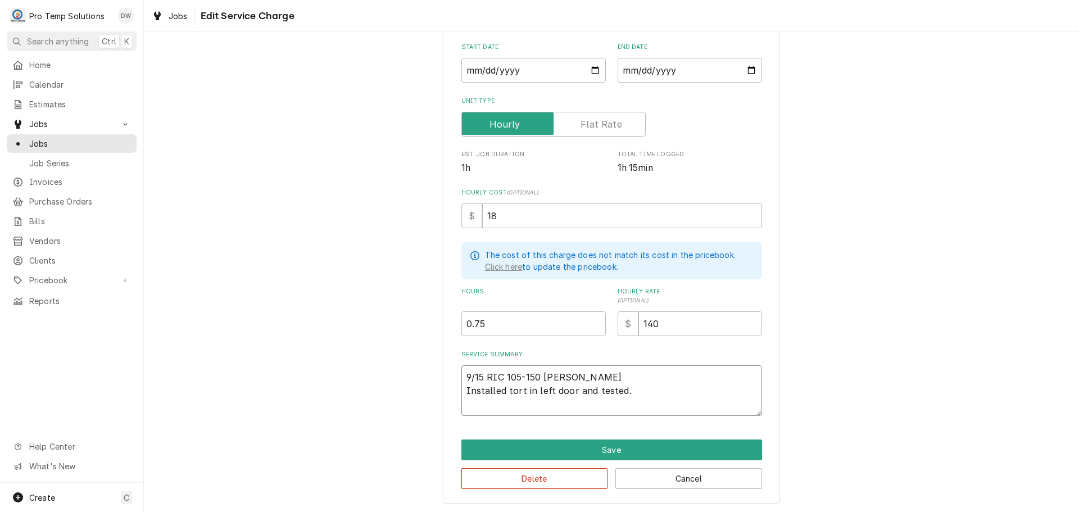
type textarea "x"
type textarea "9/15 RIC 105-150 KEVIN KOTY Installed tor in left door and tested."
type textarea "x"
type textarea "9/15 RIC 105-150 KEVIN KOTY Installed to in left door and tested."
type textarea "x"
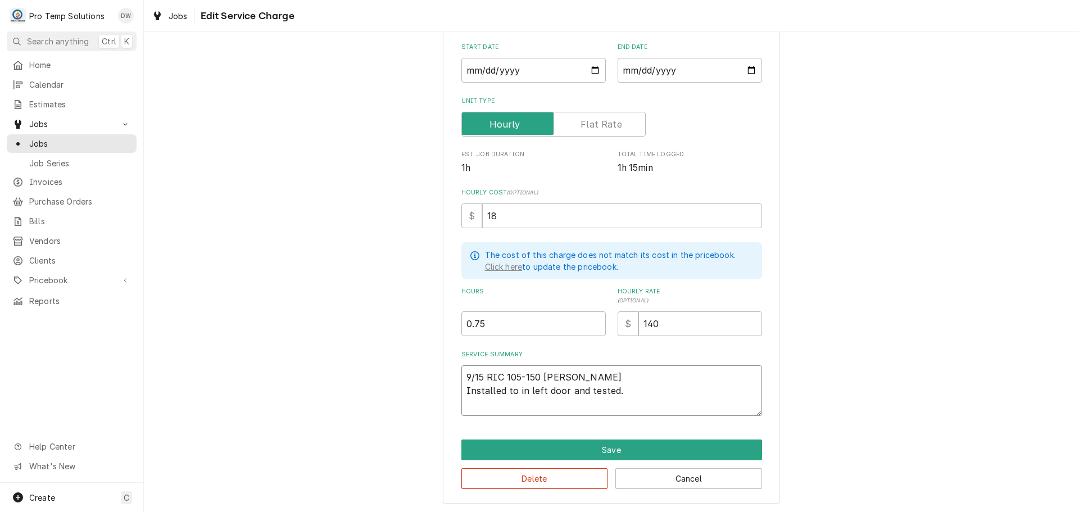
type textarea "9/15 RIC 105-150 KEVIN KOTY Installed t in left door and tested."
type textarea "x"
type textarea "9/15 RIC 105-150 KEVIN KOTY Installed in left door and tested."
type textarea "x"
type textarea "9/15 RIC 105-150 KEVIN KOTY Installed S in left door and tested."
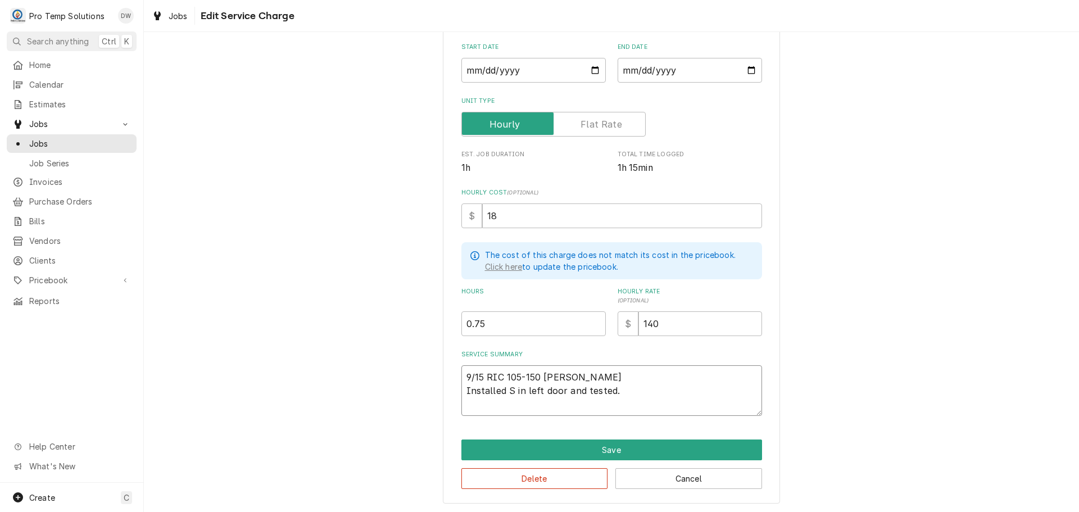
type textarea "x"
type textarea "9/15 RIC 105-150 KEVIN KOTY Installed SP in left door and tested."
type textarea "x"
type textarea "9/15 RIC 105-150 KEVIN KOTY Installed SPR in left door and tested."
type textarea "x"
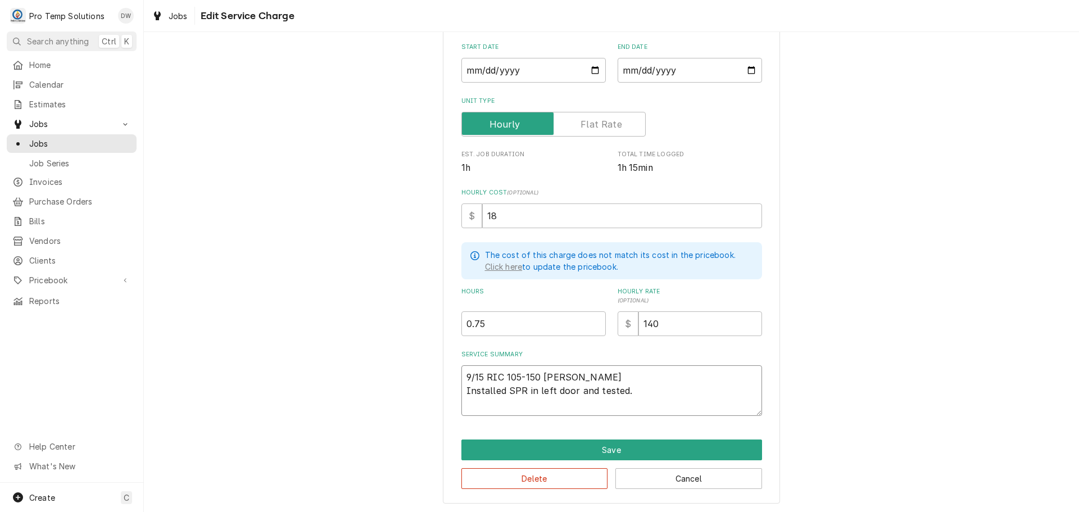
type textarea "9/15 RIC 105-150 KEVIN KOTY Installed SPRI in left door and tested."
type textarea "x"
type textarea "9/15 RIC 105-150 KEVIN KOTY Installed SPRIN in left door and tested."
type textarea "x"
type textarea "9/15 RIC 105-150 KEVIN KOTY Installed SPRING in left door and tested."
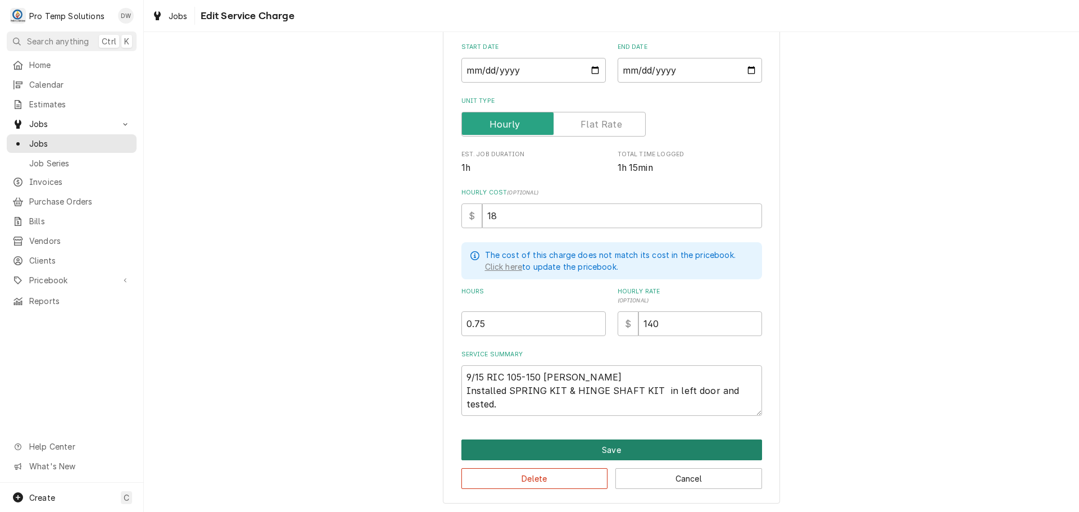
click at [609, 450] on button "Save" at bounding box center [611, 449] width 301 height 21
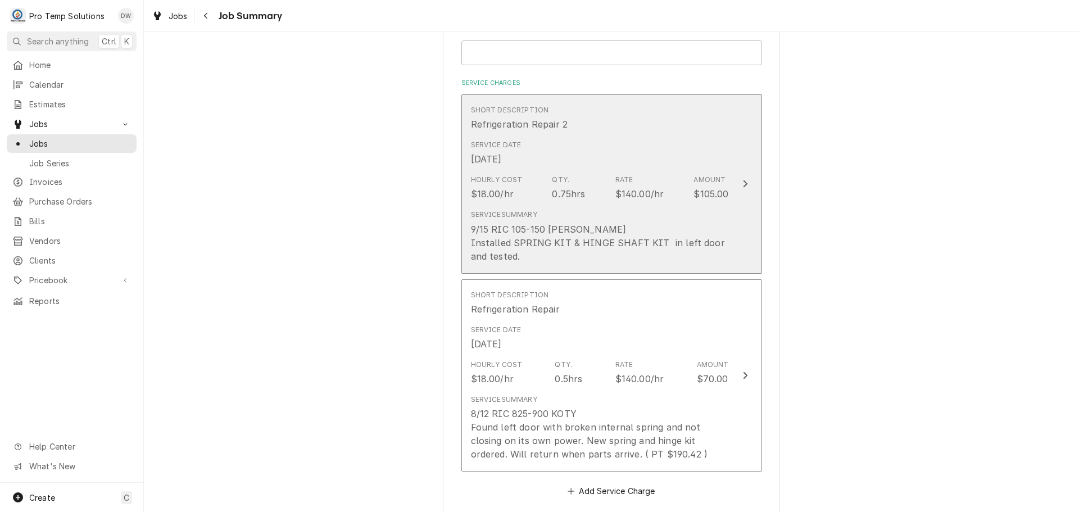
click at [743, 185] on icon "Update Line Item" at bounding box center [745, 183] width 4 height 7
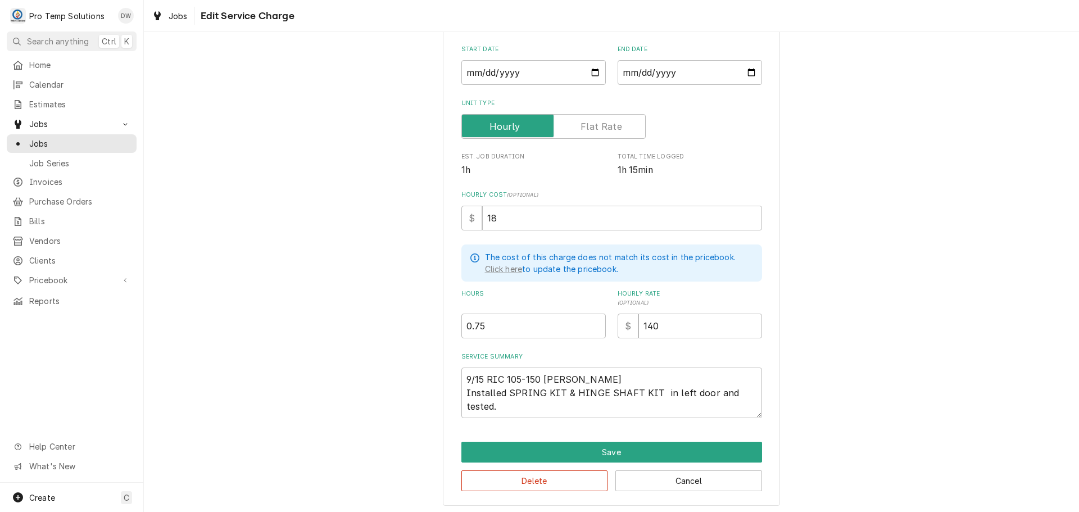
scroll to position [122, 0]
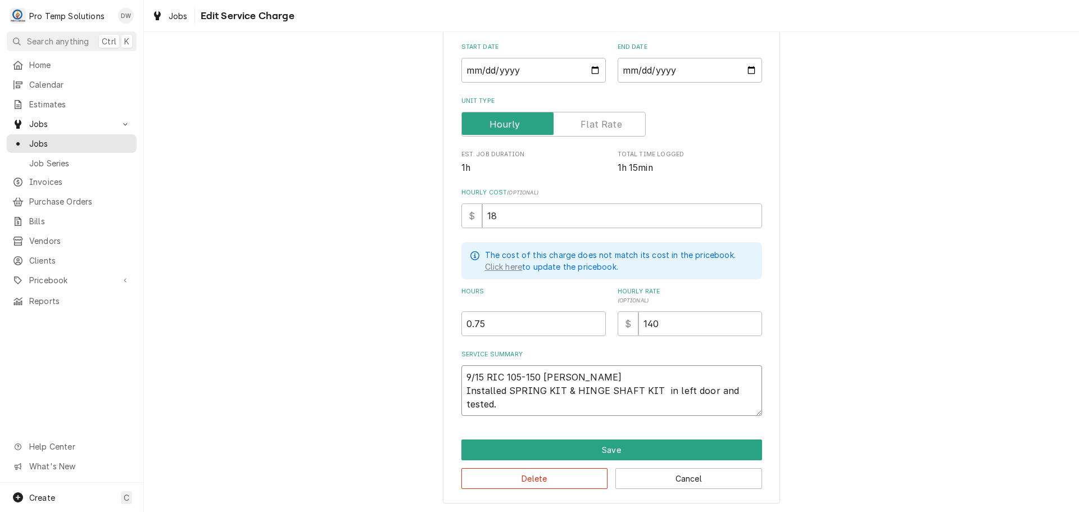
click at [514, 403] on textarea "9/15 RIC 105-150 KEVIN KOTY Installed SPRING KIT & HINGE SHAFT KIT in left door…" at bounding box center [611, 390] width 301 height 51
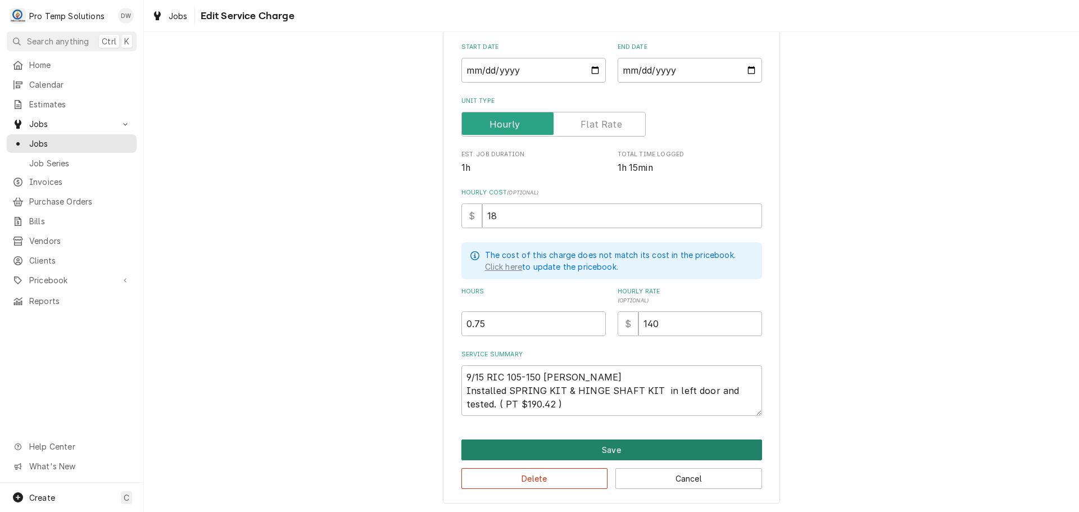
click at [598, 450] on button "Save" at bounding box center [611, 449] width 301 height 21
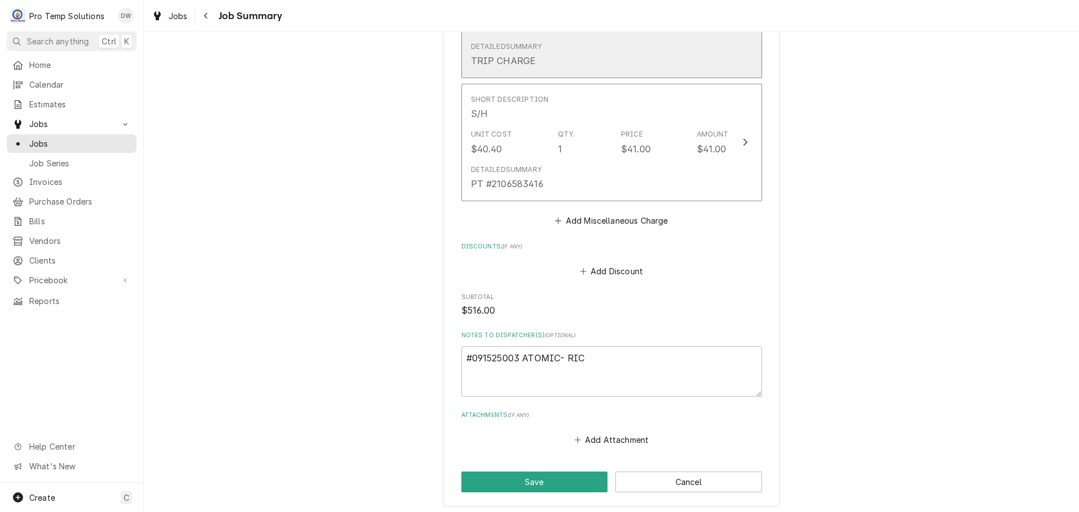
scroll to position [1365, 0]
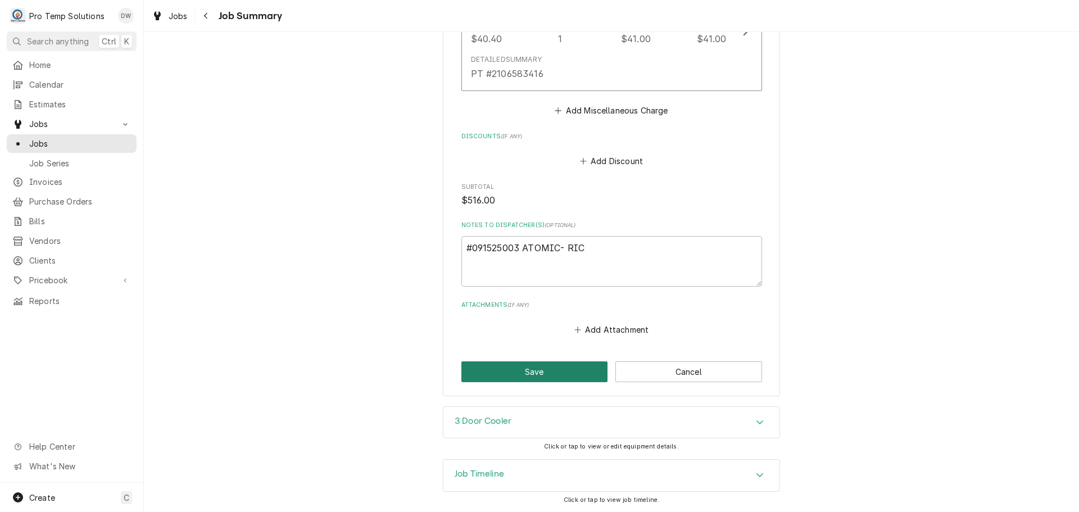
click at [537, 370] on button "Save" at bounding box center [534, 371] width 147 height 21
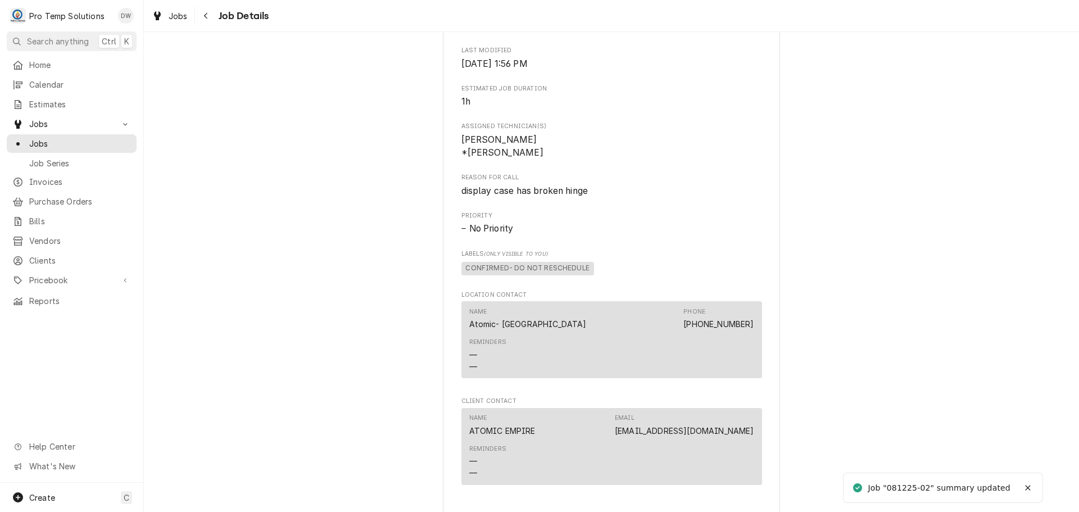
scroll to position [618, 0]
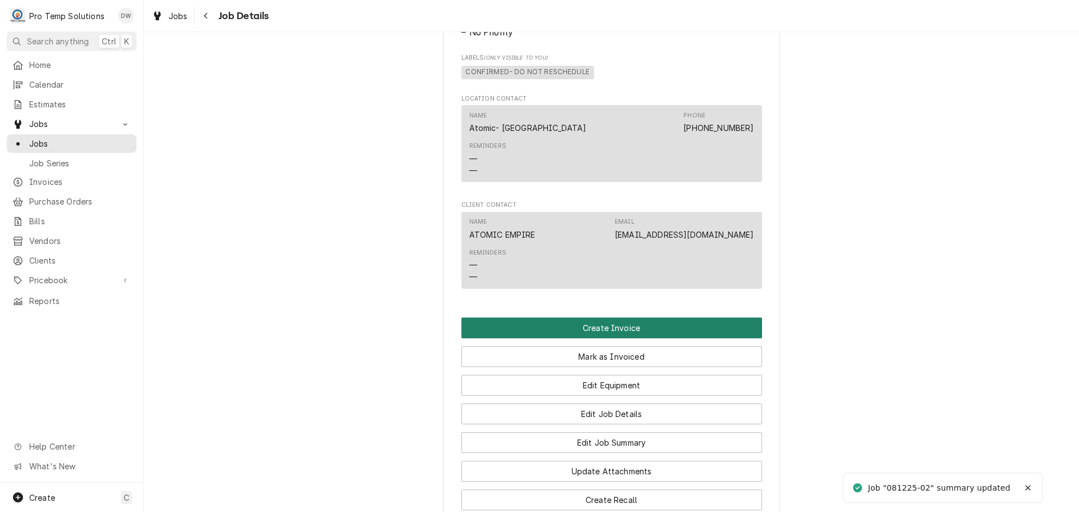
click at [600, 338] on button "Create Invoice" at bounding box center [611, 327] width 301 height 21
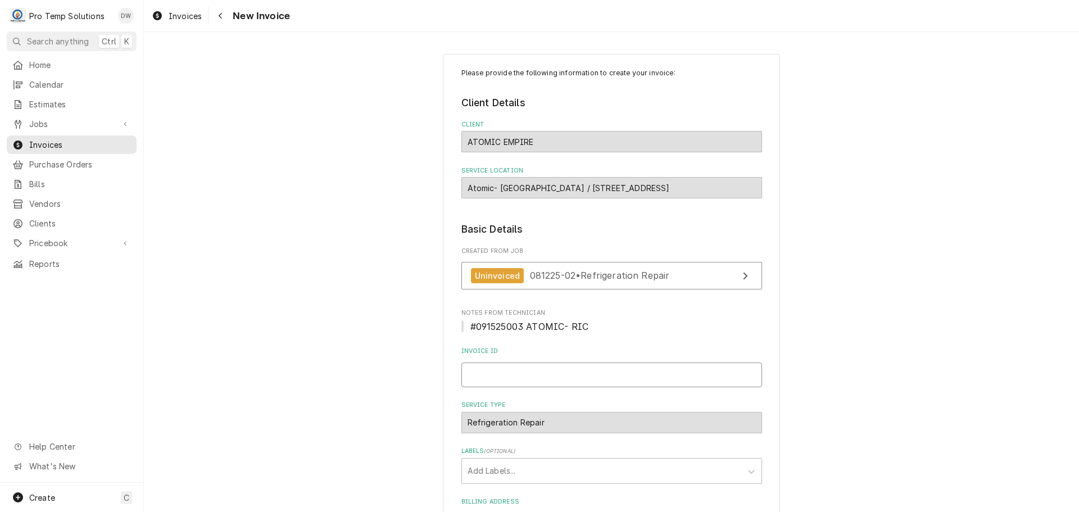
click at [532, 368] on input "Invoice ID" at bounding box center [611, 374] width 301 height 25
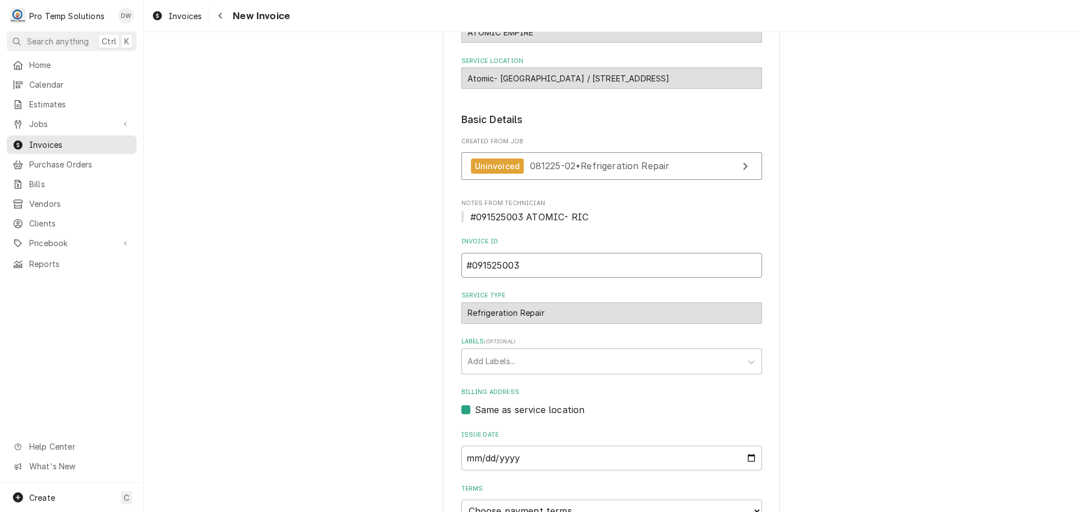
scroll to position [221, 0]
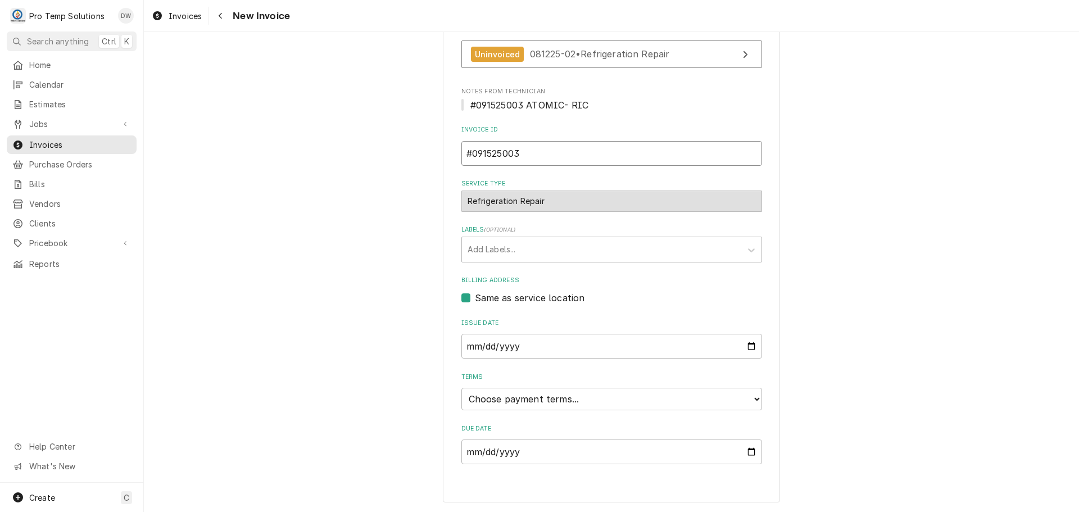
type input "#091525003"
click at [495, 402] on select "Choose payment terms... Same Day Net 7 Net 14 Net 21 Net 30 Net 45 Net 60 Net 90" at bounding box center [611, 399] width 301 height 22
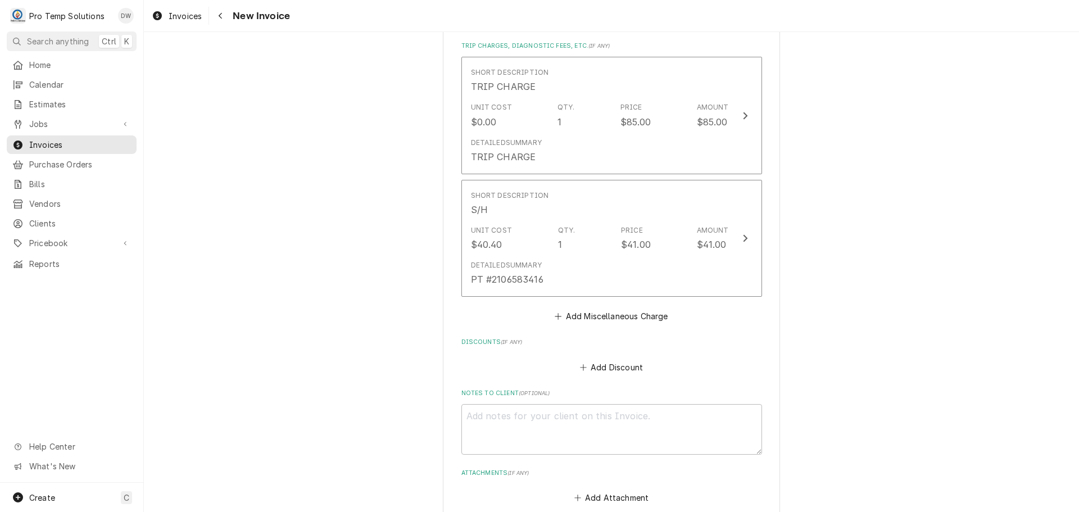
scroll to position [1740, 0]
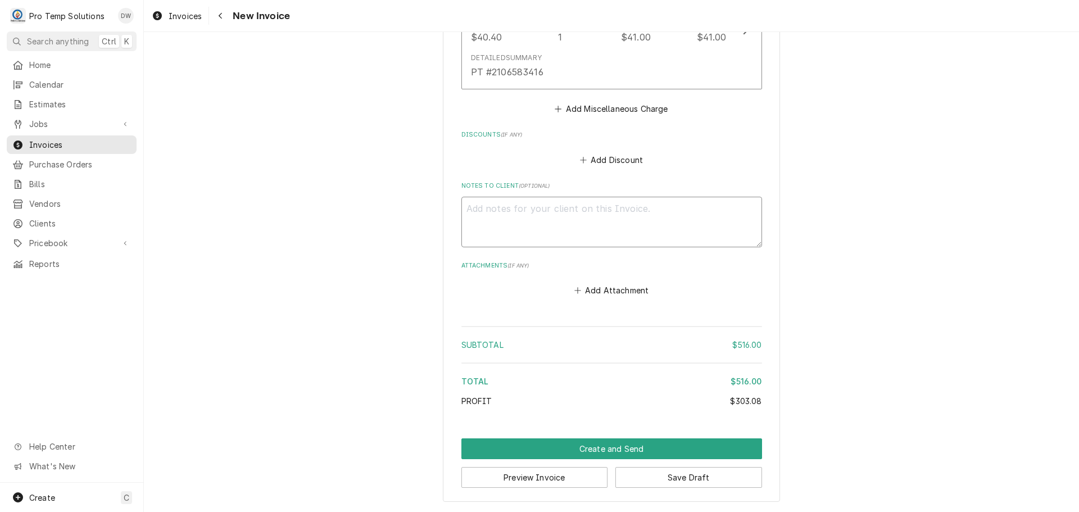
click at [494, 220] on textarea "Notes to Client ( optional )" at bounding box center [611, 222] width 301 height 51
type textarea "x"
type textarea "#"
type textarea "x"
type textarea "#0"
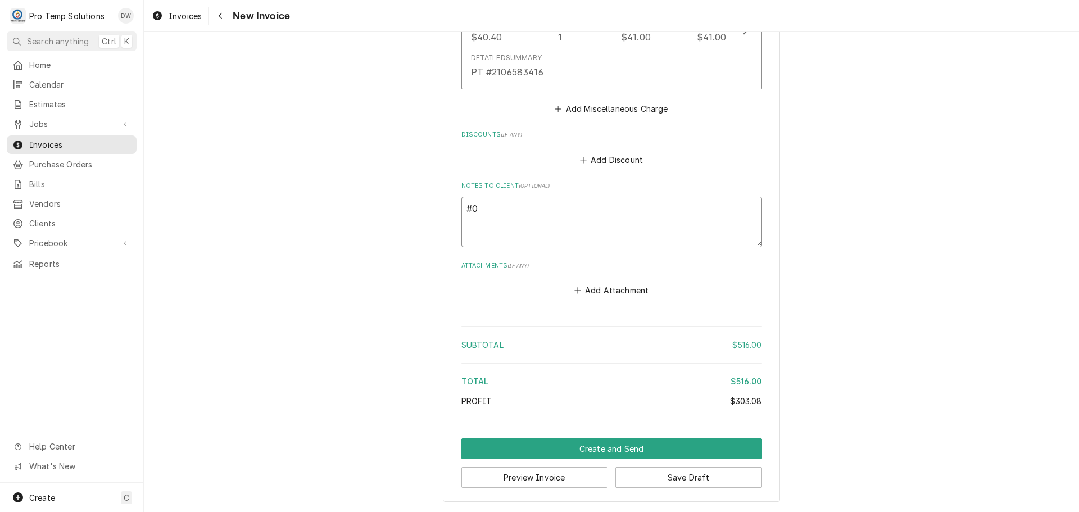
type textarea "x"
type textarea "#09"
type textarea "x"
type textarea "#091"
type textarea "x"
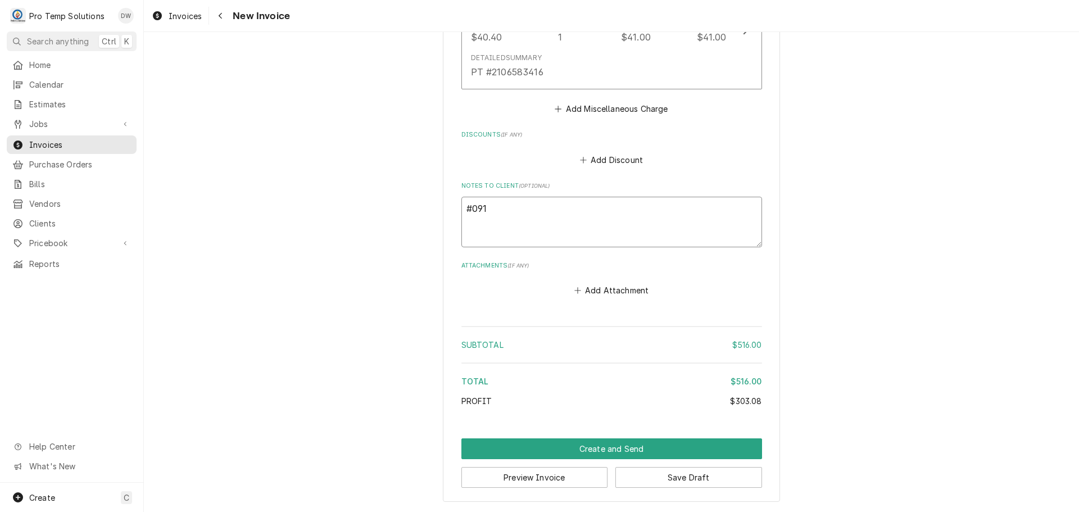
type textarea "#0915"
type textarea "x"
type textarea "#09152"
type textarea "x"
type textarea "#091525"
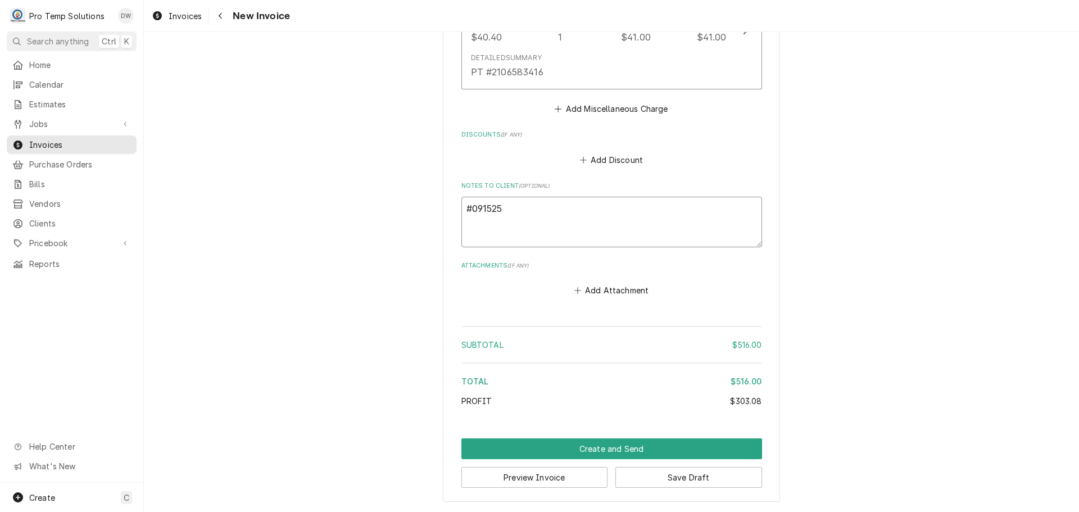
type textarea "x"
type textarea "#0915250"
type textarea "x"
type textarea "#09152500"
type textarea "x"
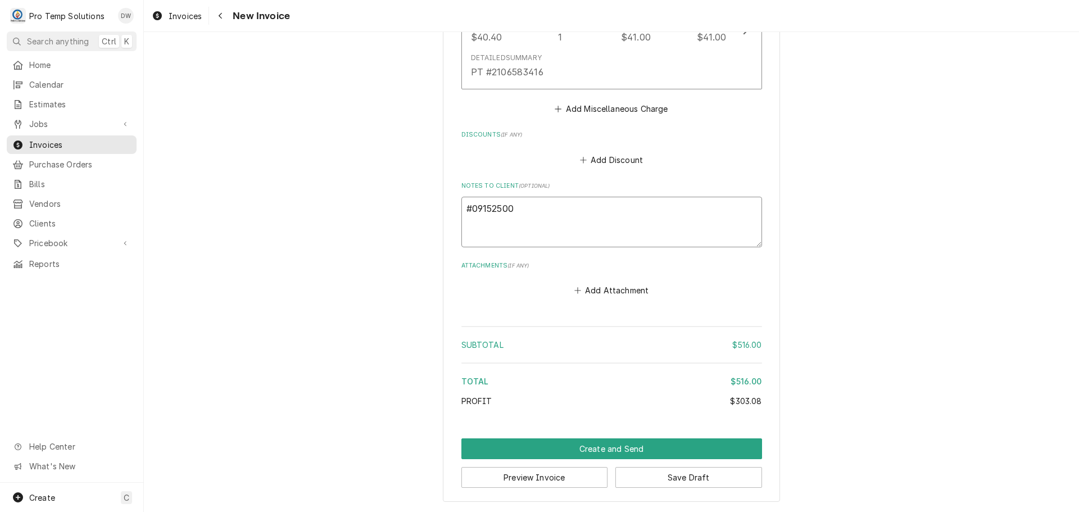
type textarea "#091525003"
type textarea "x"
type textarea "#091525003"
type textarea "x"
type textarea "#091525003 A"
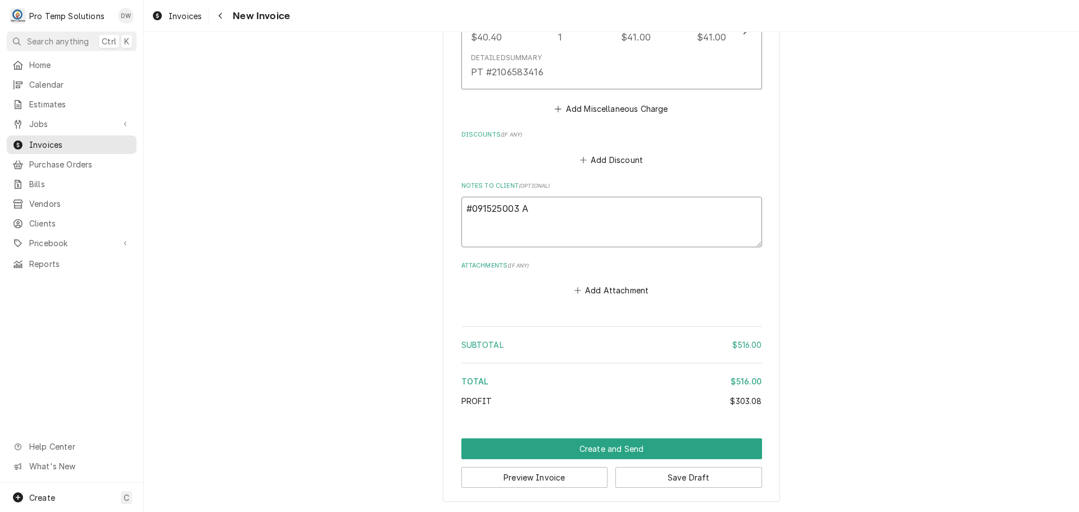
type textarea "x"
type textarea "#091525003 AT"
type textarea "x"
type textarea "#091525003 ATO"
type textarea "x"
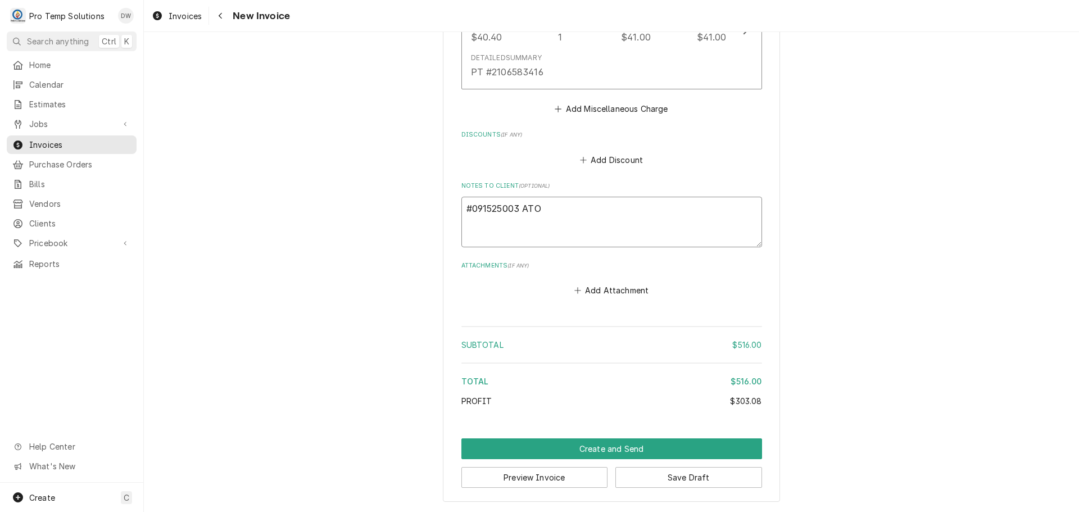
type textarea "#091525003 ATOM"
type textarea "x"
type textarea "#091525003 ATOMI"
type textarea "x"
type textarea "#091525003 ATOMIC"
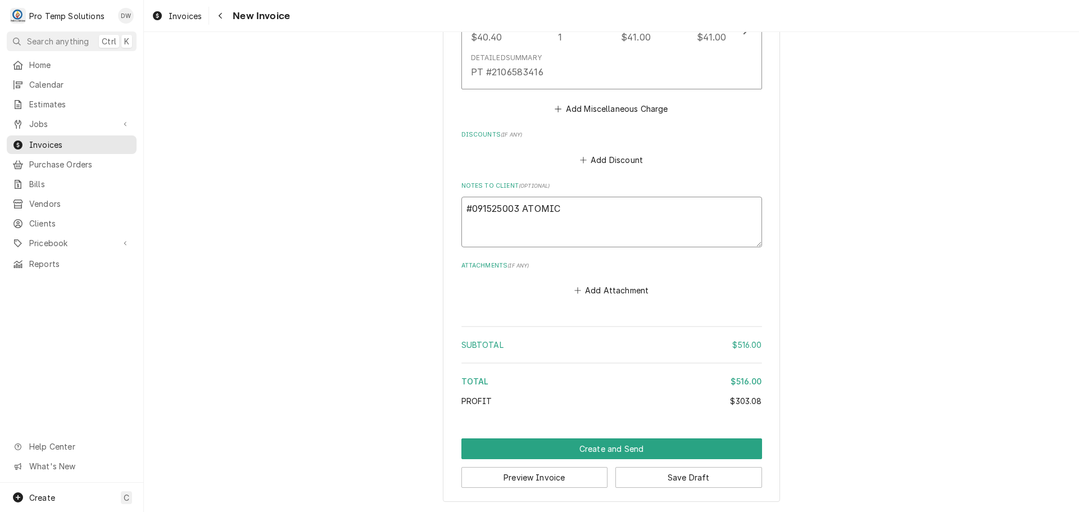
type textarea "x"
type textarea "#091525003 ATOMIC-"
type textarea "x"
type textarea "#091525003 ATOMIC-"
type textarea "x"
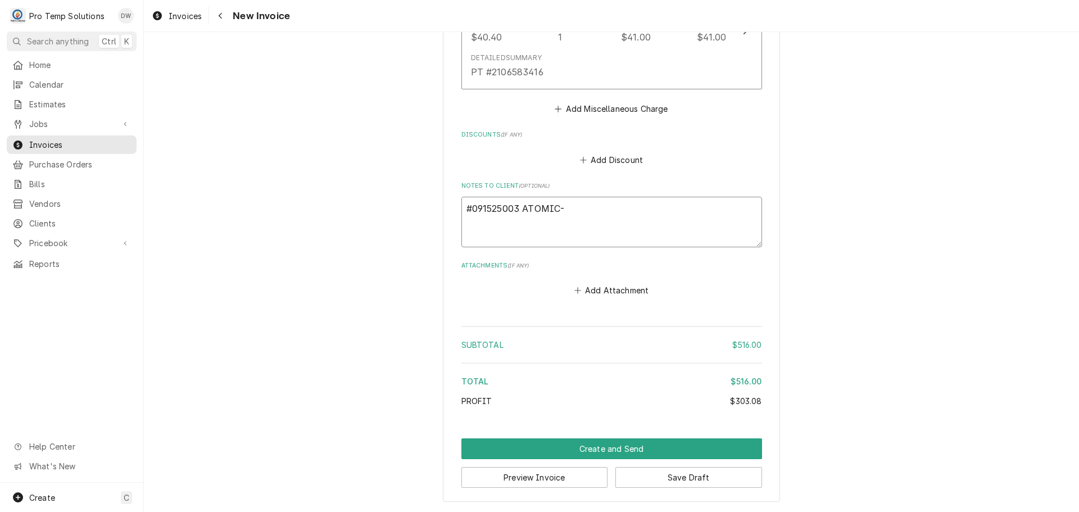
type textarea "#091525003 ATOMIC- 3"
type textarea "x"
type textarea "#091525003 ATOMIC- 3D"
type textarea "x"
type textarea "#091525003 ATOMIC- 3DR"
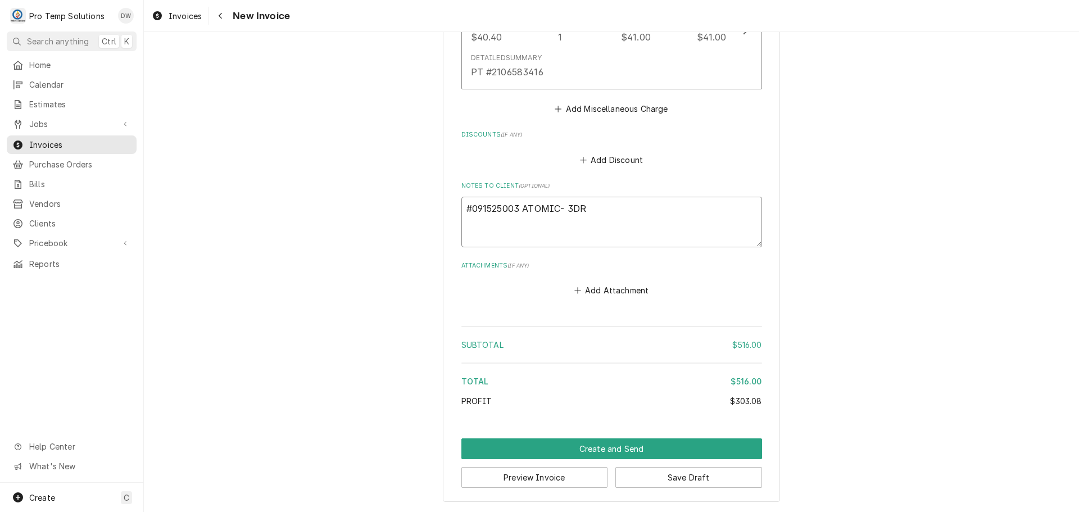
type textarea "x"
type textarea "#091525003 ATOMIC- 3DR"
type textarea "x"
type textarea "#091525003 ATOMIC- 3DR R"
type textarea "x"
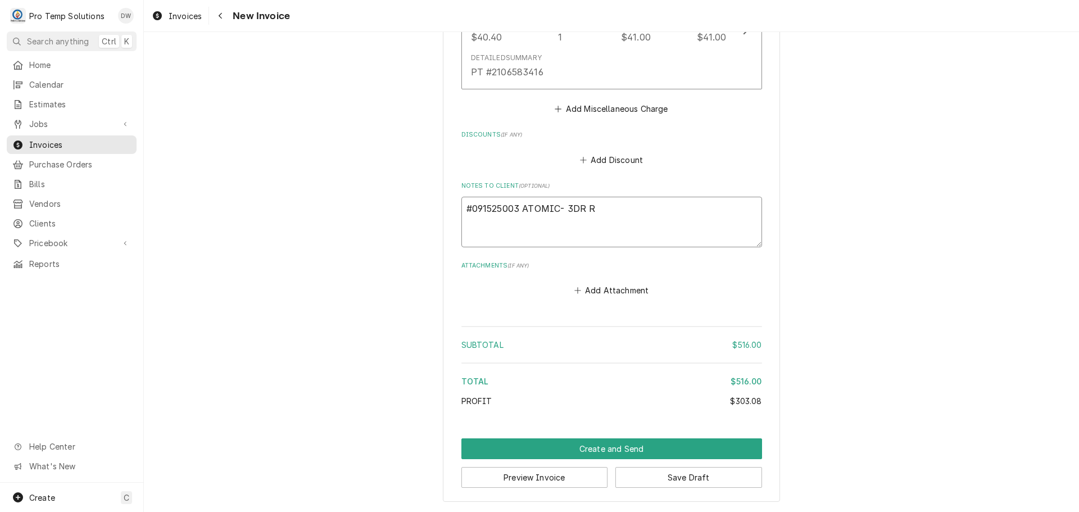
type textarea "#091525003 ATOMIC- 3DR RI"
type textarea "x"
type textarea "#091525003 ATOMIC- 3DR RIC"
type textarea "x"
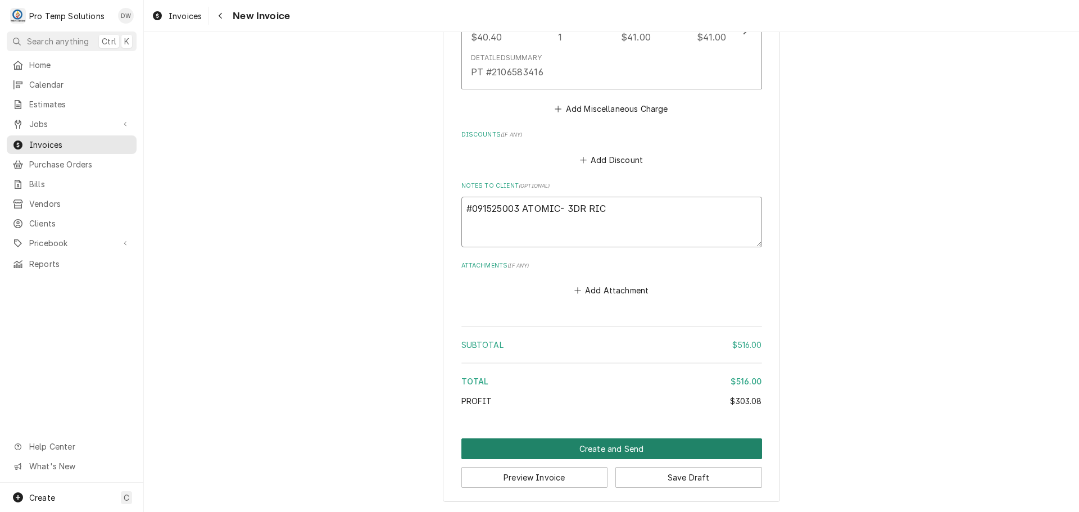
type textarea "#091525003 ATOMIC- 3DR RIC"
click at [612, 449] on button "Create and Send" at bounding box center [611, 448] width 301 height 21
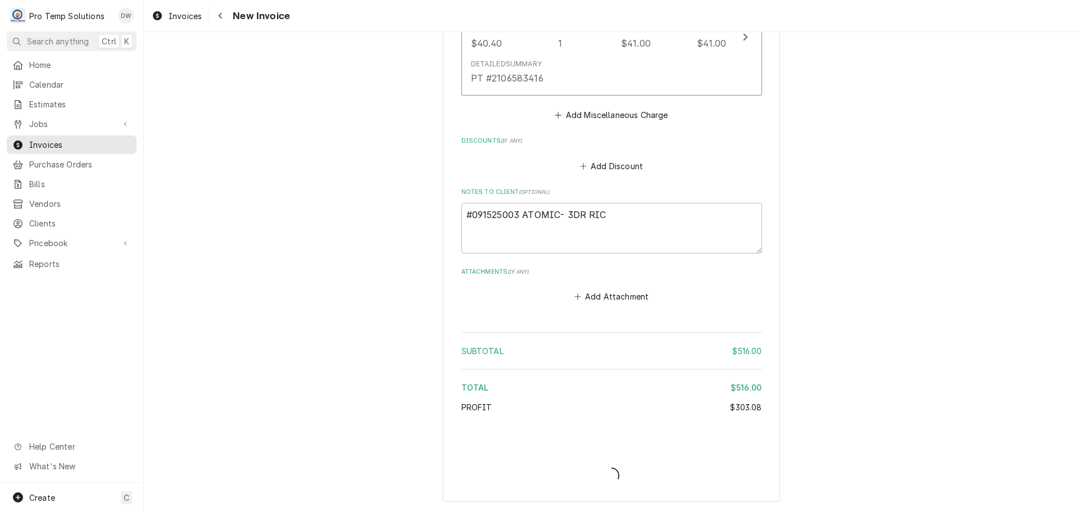
type textarea "x"
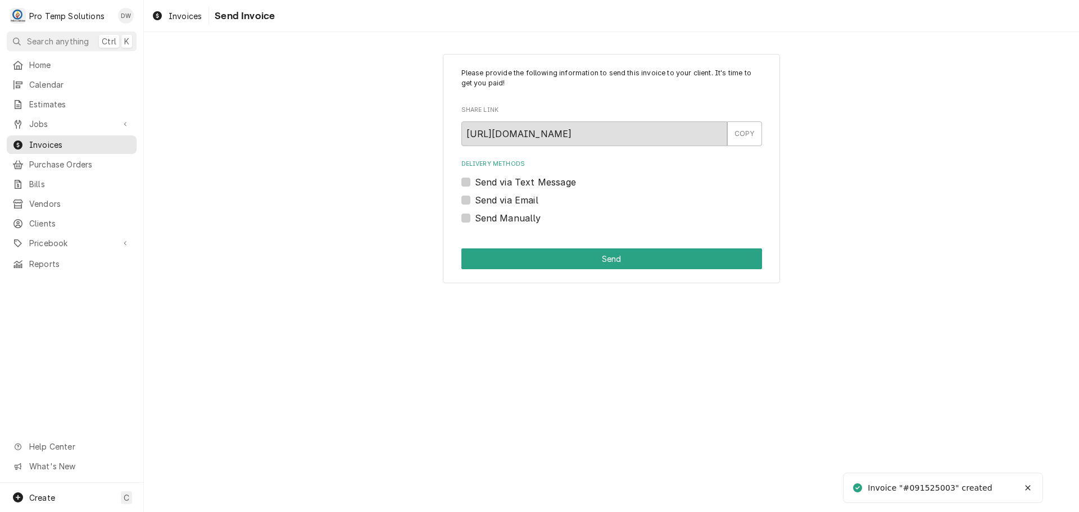
click at [475, 199] on label "Send via Email" at bounding box center [506, 199] width 63 height 13
click at [475, 199] on input "Send via Email" at bounding box center [625, 205] width 301 height 25
checkbox input "true"
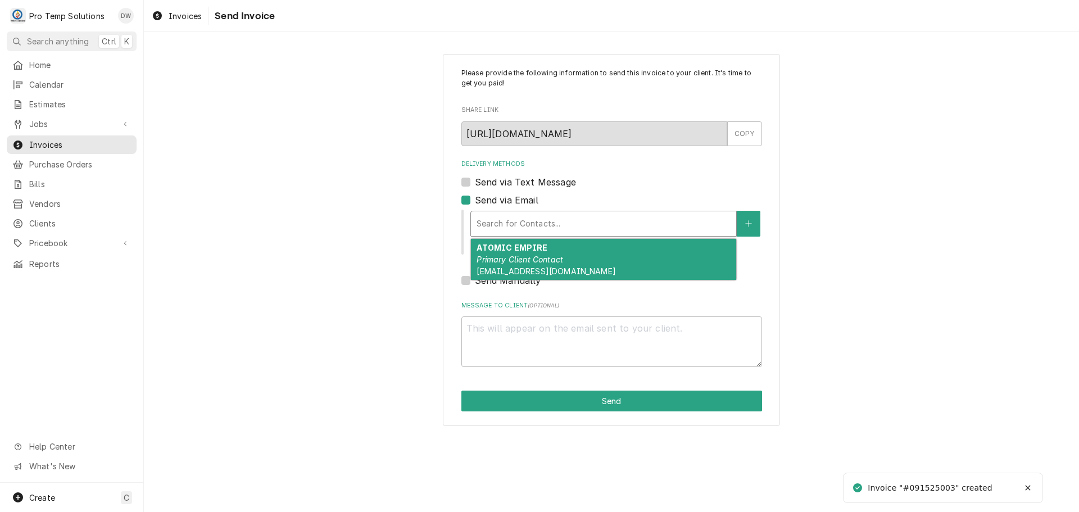
click at [550, 221] on div "Delivery Methods" at bounding box center [604, 224] width 254 height 20
click at [551, 248] on div "ATOMIC EMPIRE Primary Client Contact [EMAIL_ADDRESS][DOMAIN_NAME]" at bounding box center [603, 259] width 265 height 41
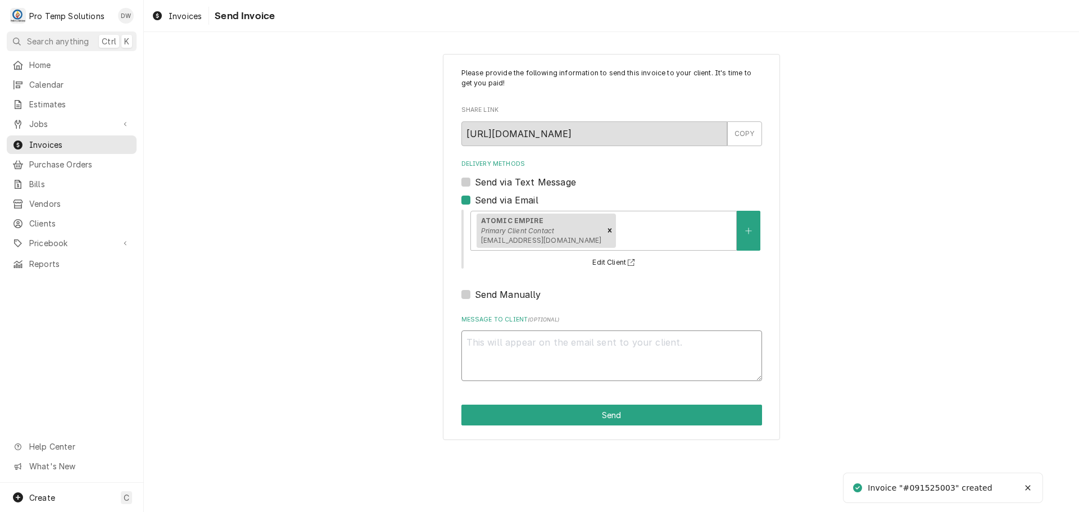
click at [516, 355] on textarea "Message to Client ( optional )" at bounding box center [611, 355] width 301 height 51
type textarea "x"
type textarea "#"
type textarea "x"
type textarea "#0"
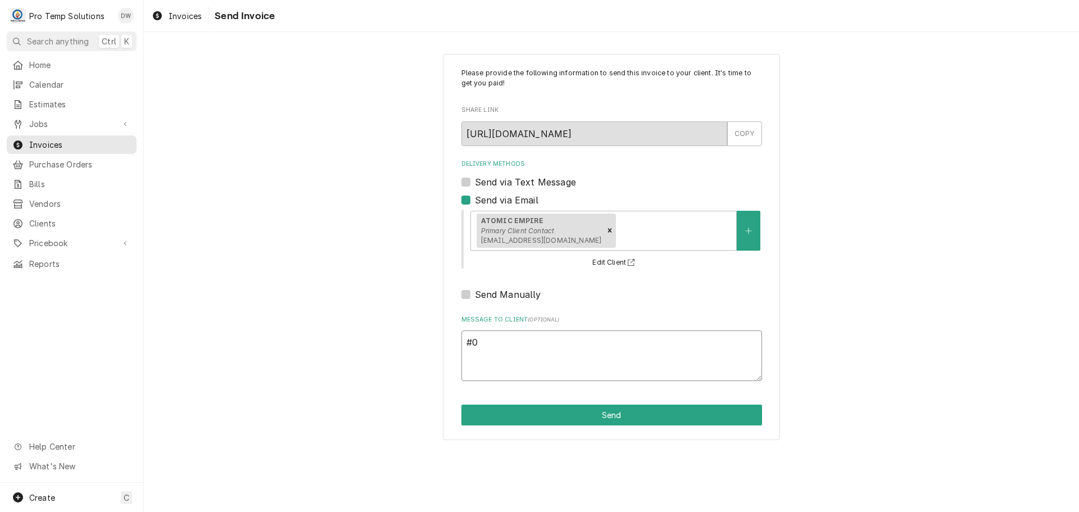
type textarea "x"
type textarea "#09"
type textarea "x"
type textarea "#091"
type textarea "x"
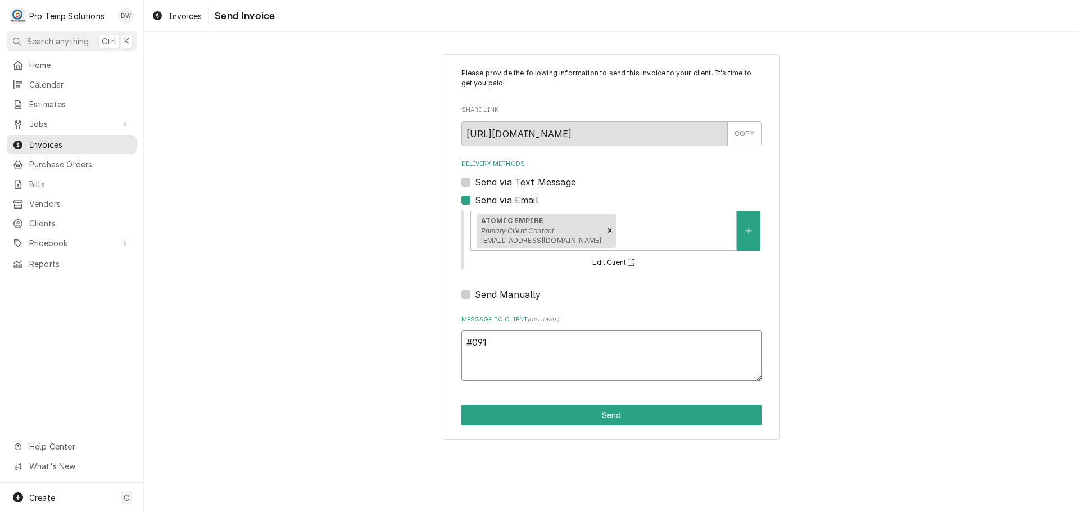
type textarea "#0915"
type textarea "x"
type textarea "#09152"
type textarea "x"
type textarea "#091525"
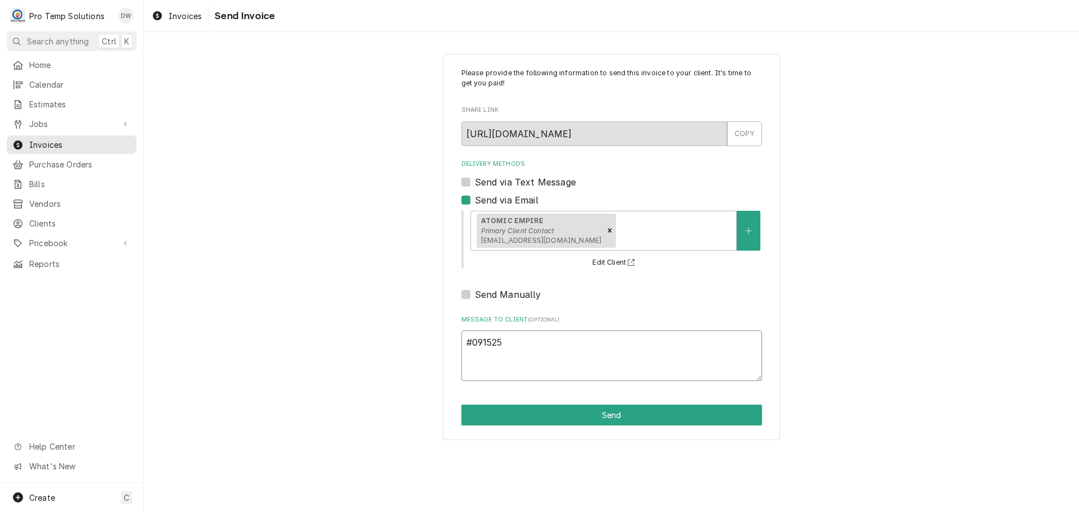
type textarea "x"
type textarea "#0915250"
type textarea "x"
type textarea "#09152500"
type textarea "x"
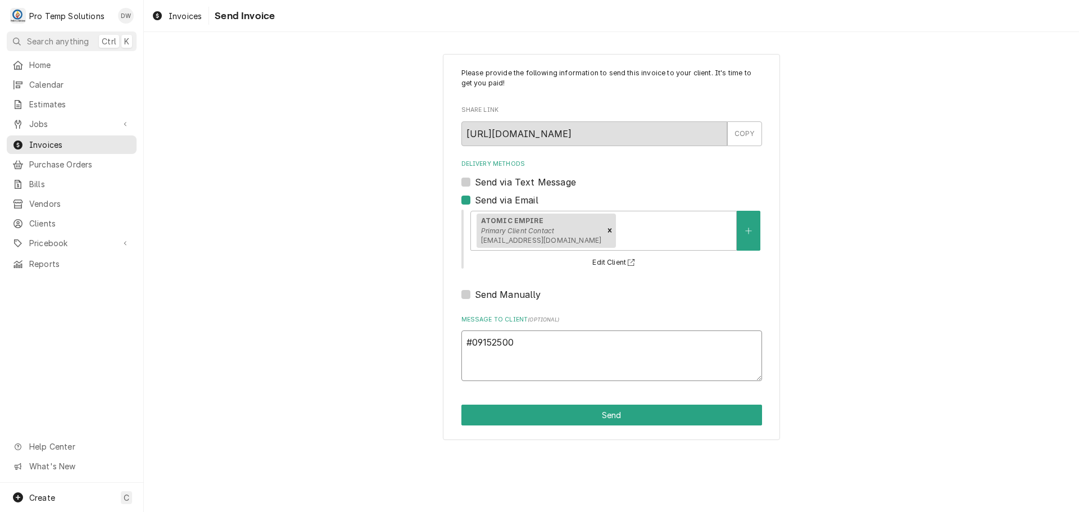
type textarea "#091525003"
type textarea "x"
type textarea "#091525003"
type textarea "x"
type textarea "#091525003 A"
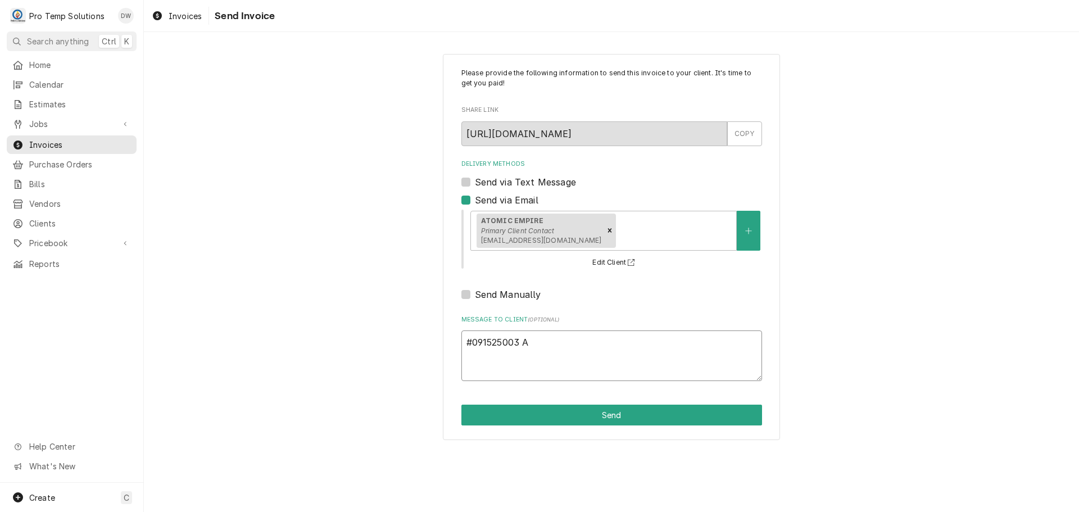
type textarea "x"
type textarea "#091525003 AT"
type textarea "x"
type textarea "#091525003 ATO"
type textarea "x"
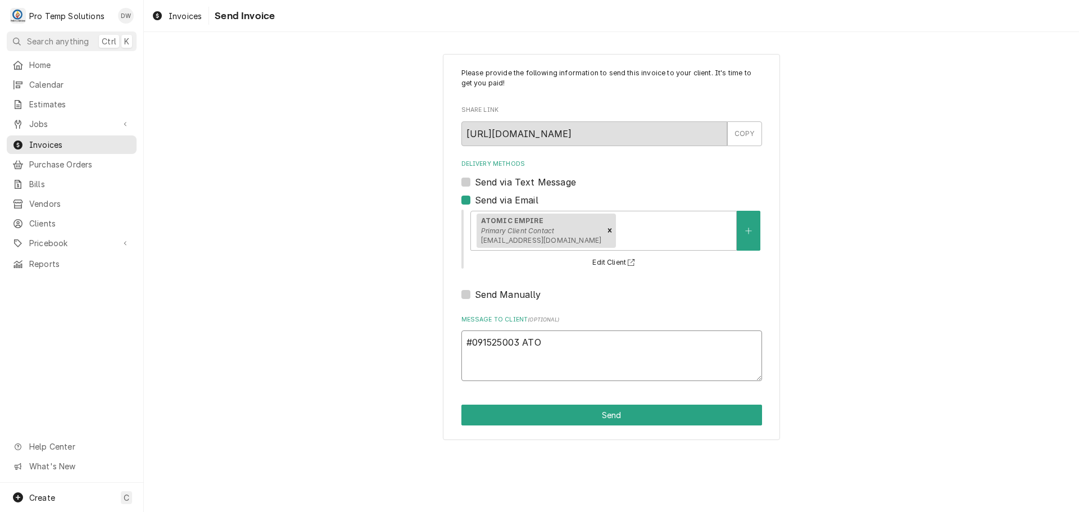
type textarea "#091525003 ATOM"
type textarea "x"
type textarea "#091525003 ATOMI"
type textarea "x"
type textarea "#091525003 ATOMIC"
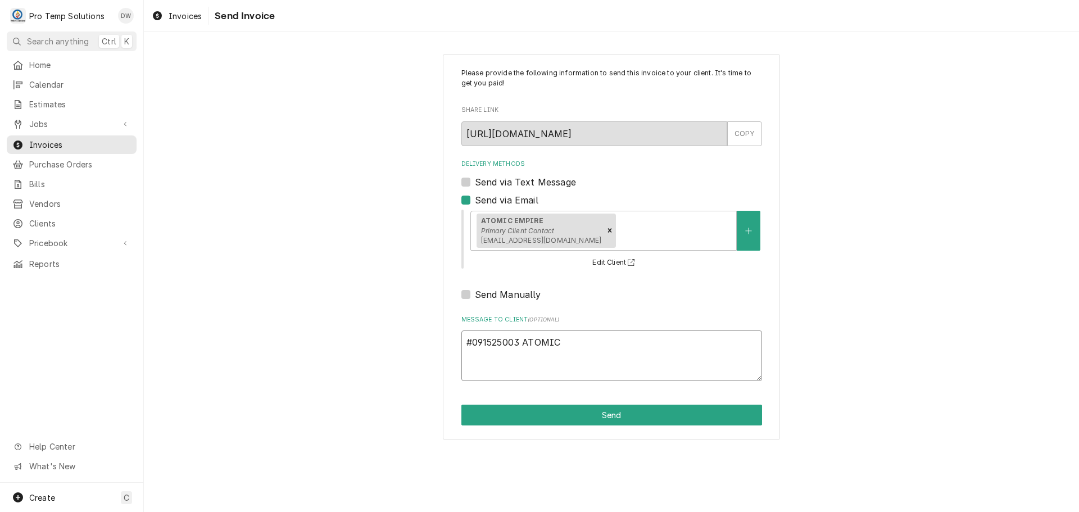
type textarea "x"
type textarea "#091525003 ATOMIC-"
type textarea "x"
type textarea "#091525003 ATOMIC-"
type textarea "x"
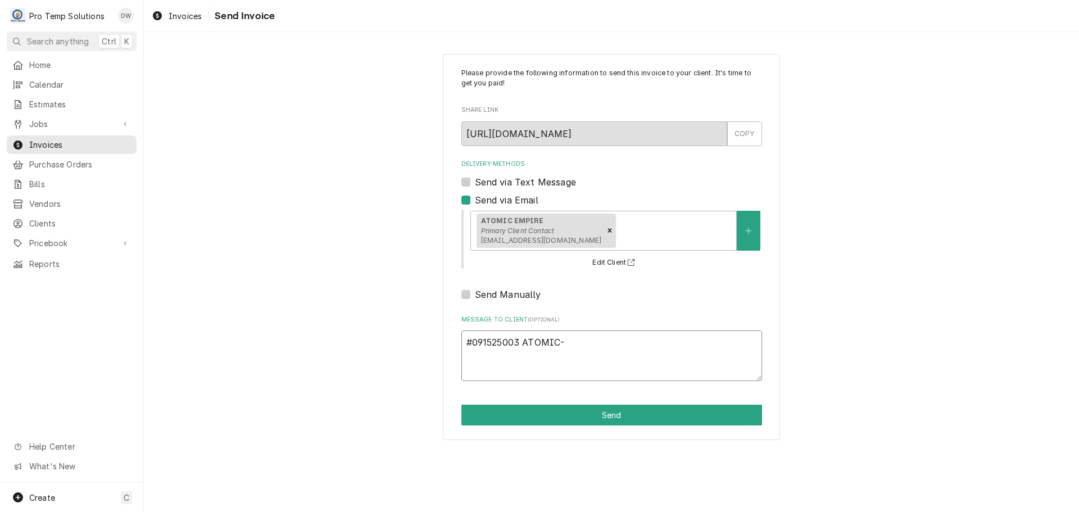
type textarea "#091525003 ATOMIC- 3"
type textarea "x"
type textarea "#091525003 ATOMIC- 3D"
type textarea "x"
type textarea "#091525003 ATOMIC- 3DR"
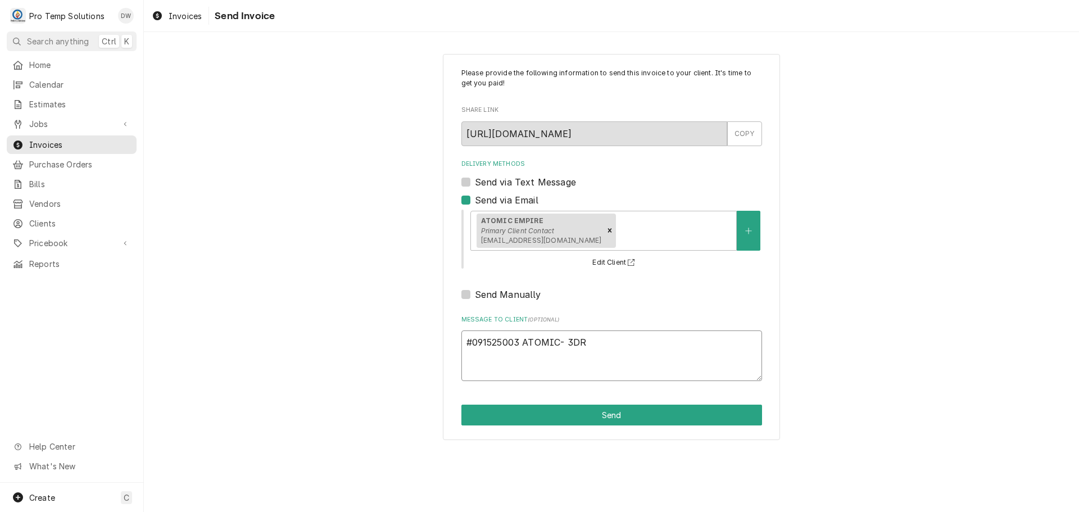
type textarea "x"
type textarea "#091525003 ATOMIC- 3DR"
type textarea "x"
type textarea "#091525003 ATOMIC- 3DR R"
type textarea "x"
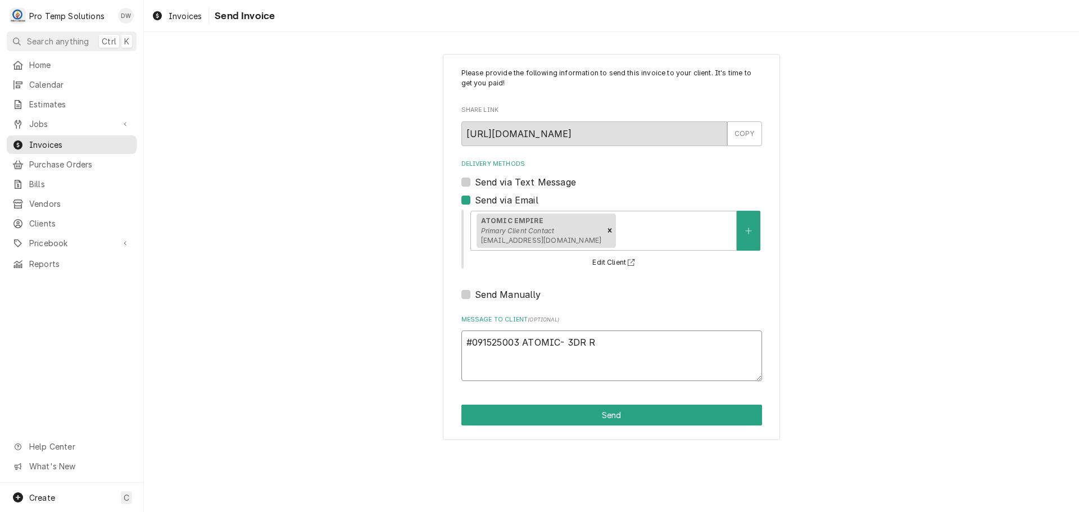
type textarea "#091525003 ATOMIC- 3DR RI"
type textarea "x"
type textarea "#091525003 ATOMIC- 3DR RIC"
type textarea "x"
type textarea "#091525003 ATOMIC- 3DR RIC"
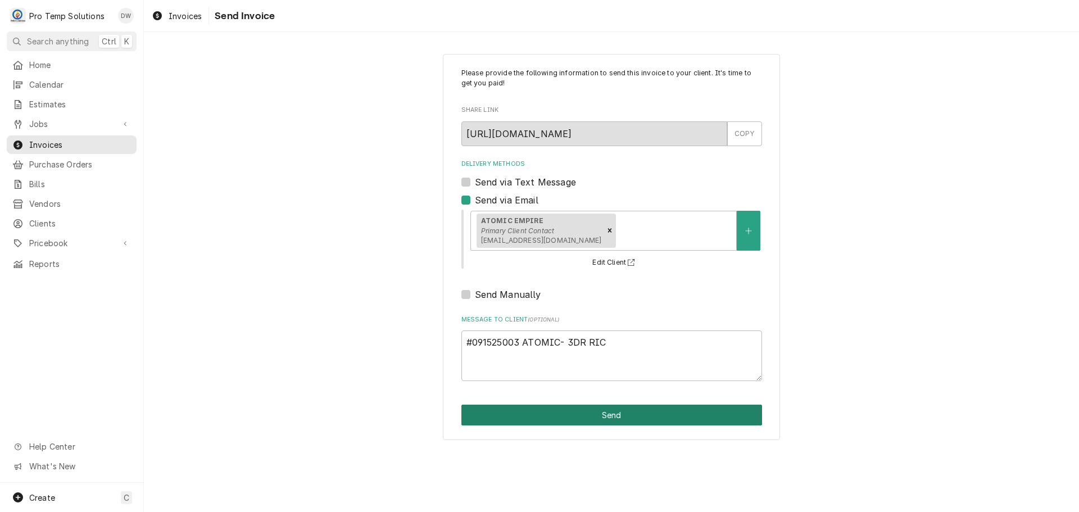
click at [624, 423] on button "Send" at bounding box center [611, 415] width 301 height 21
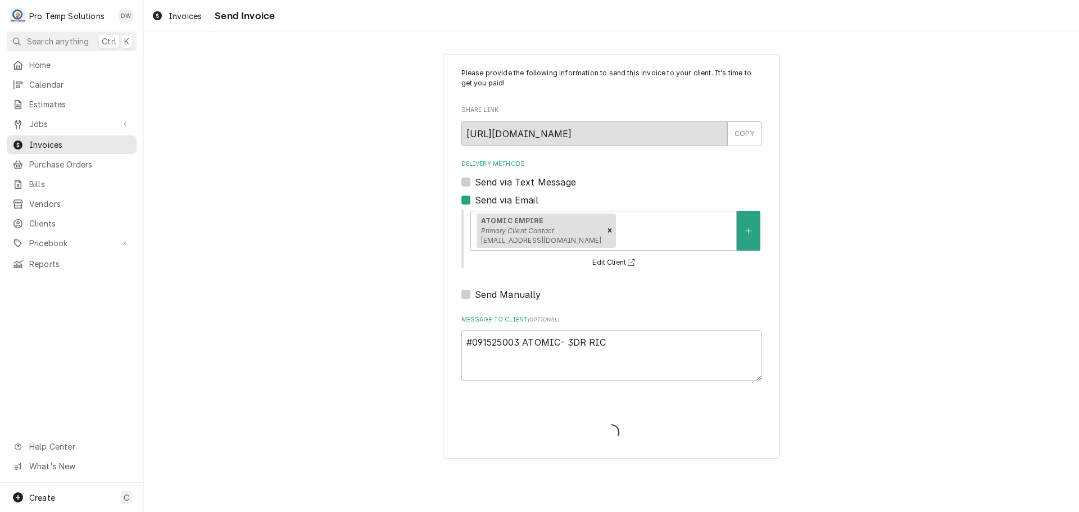
type textarea "x"
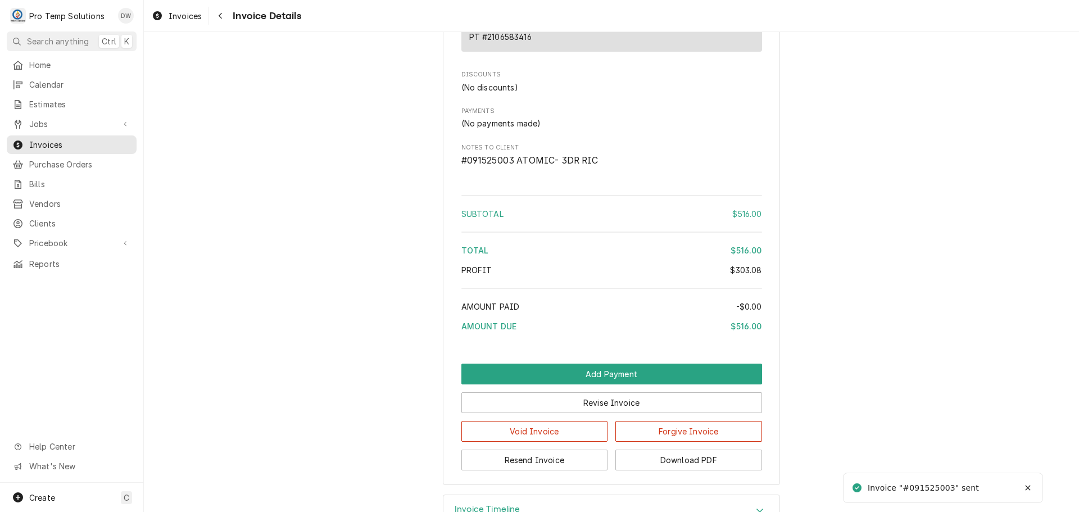
scroll to position [1598, 0]
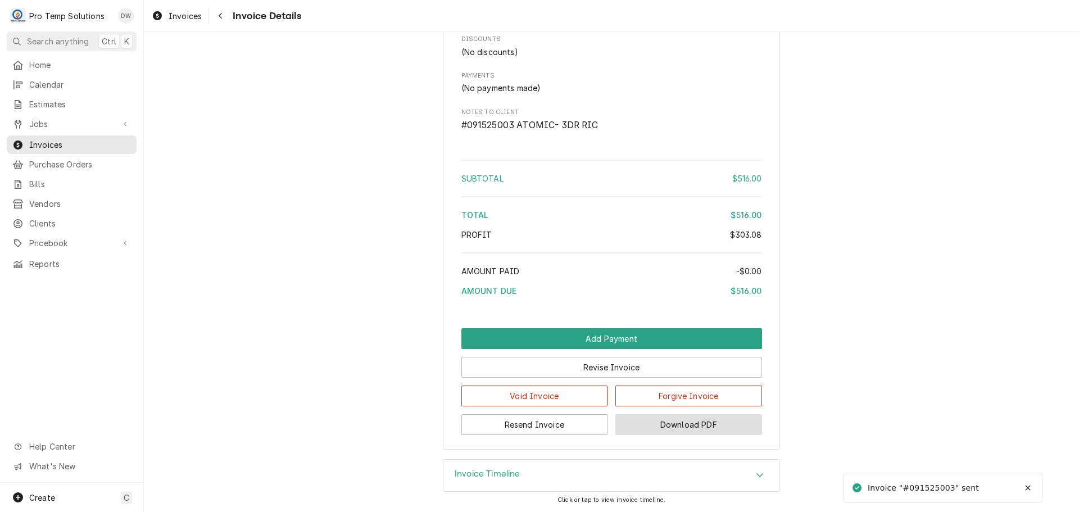
click at [685, 425] on button "Download PDF" at bounding box center [688, 424] width 147 height 21
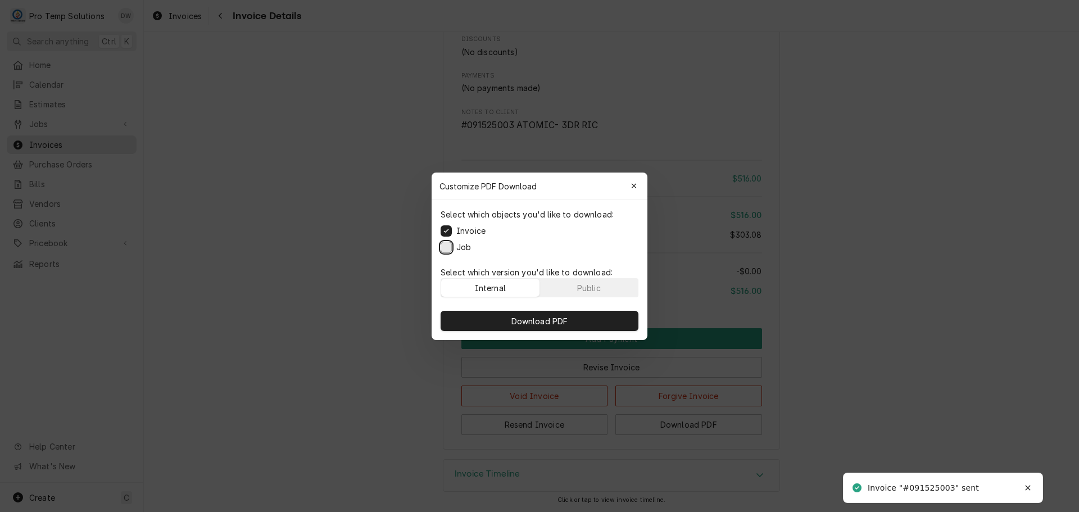
click at [448, 247] on button "Job" at bounding box center [446, 246] width 11 height 11
click at [541, 314] on button "Download PDF" at bounding box center [540, 321] width 198 height 20
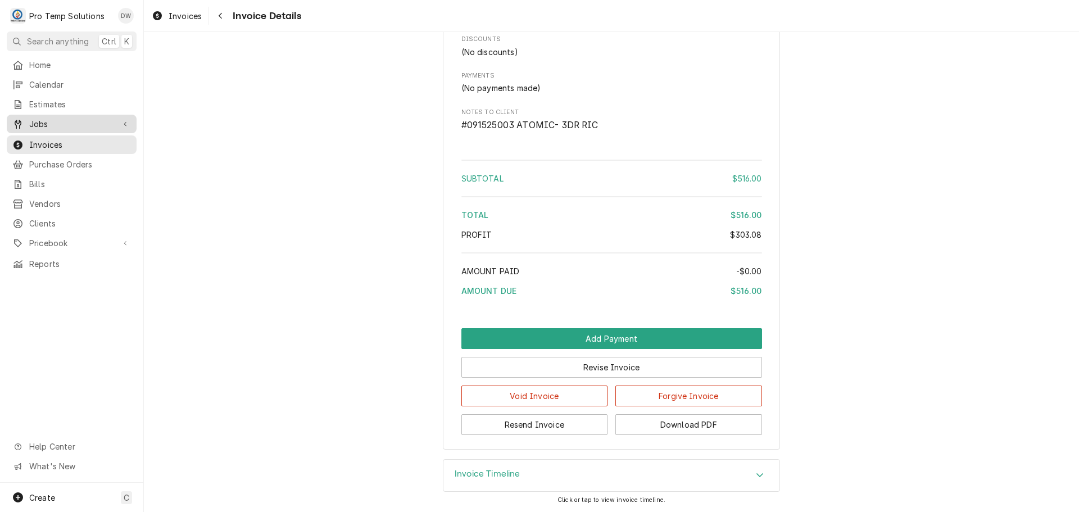
click at [38, 119] on span "Jobs" at bounding box center [71, 124] width 85 height 12
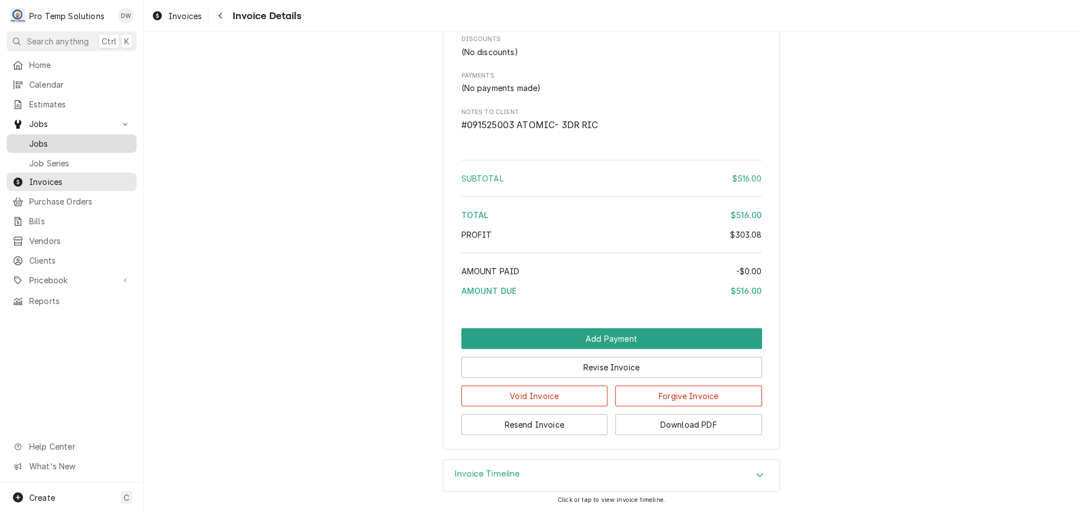
click at [48, 144] on span "Jobs" at bounding box center [80, 144] width 102 height 12
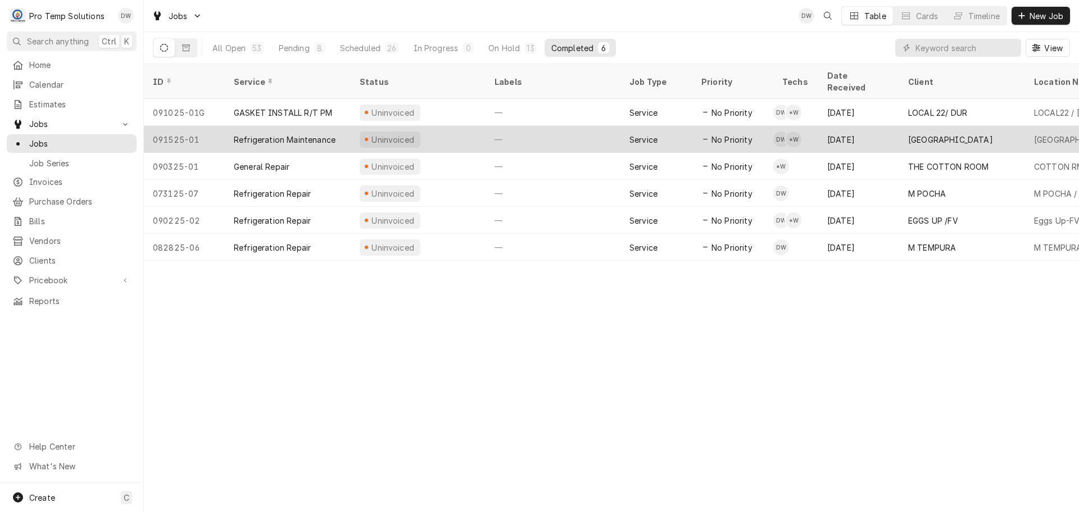
click at [560, 126] on div "—" at bounding box center [552, 139] width 135 height 27
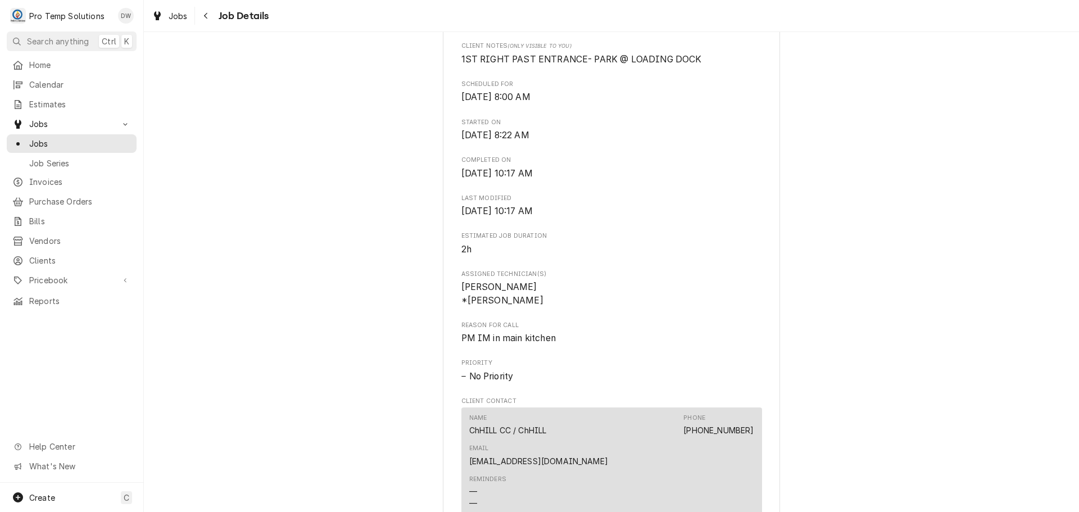
scroll to position [674, 0]
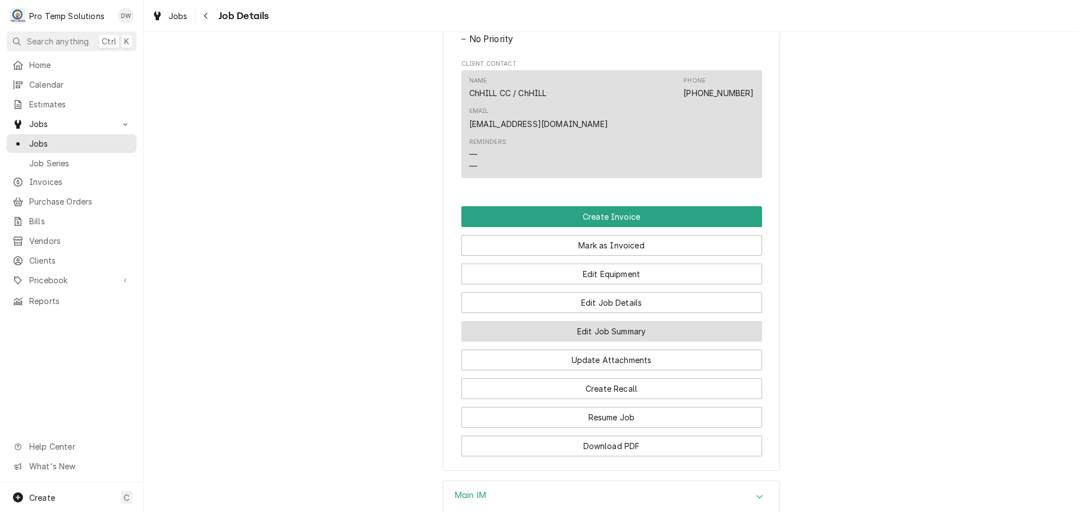
click at [594, 326] on button "Edit Job Summary" at bounding box center [611, 331] width 301 height 21
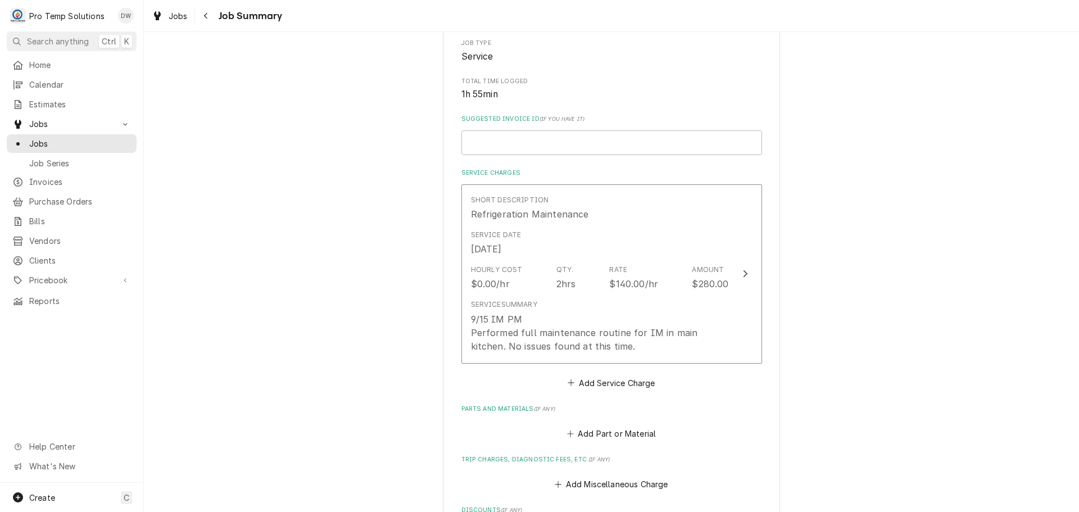
scroll to position [281, 0]
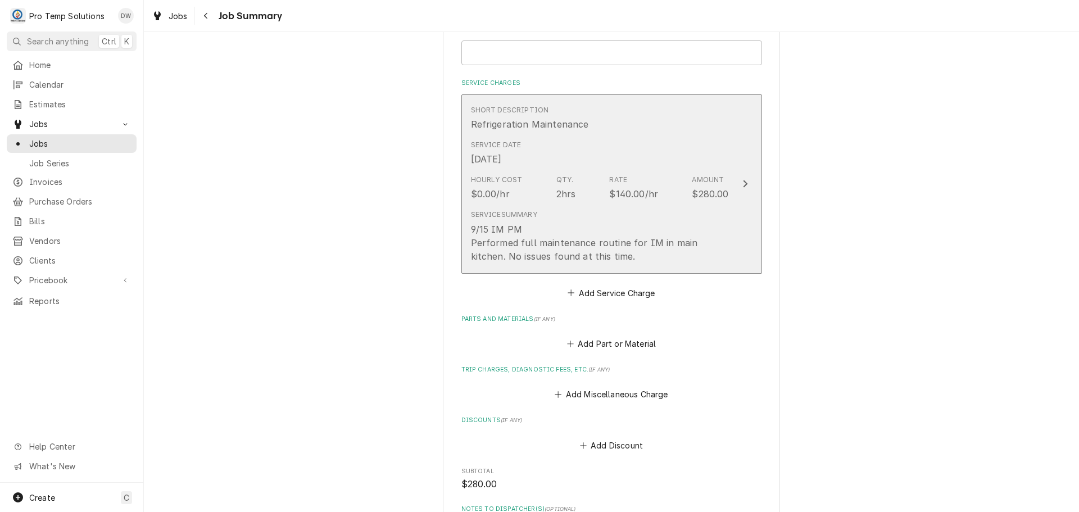
click at [742, 183] on icon "Update Line Item" at bounding box center [745, 183] width 6 height 9
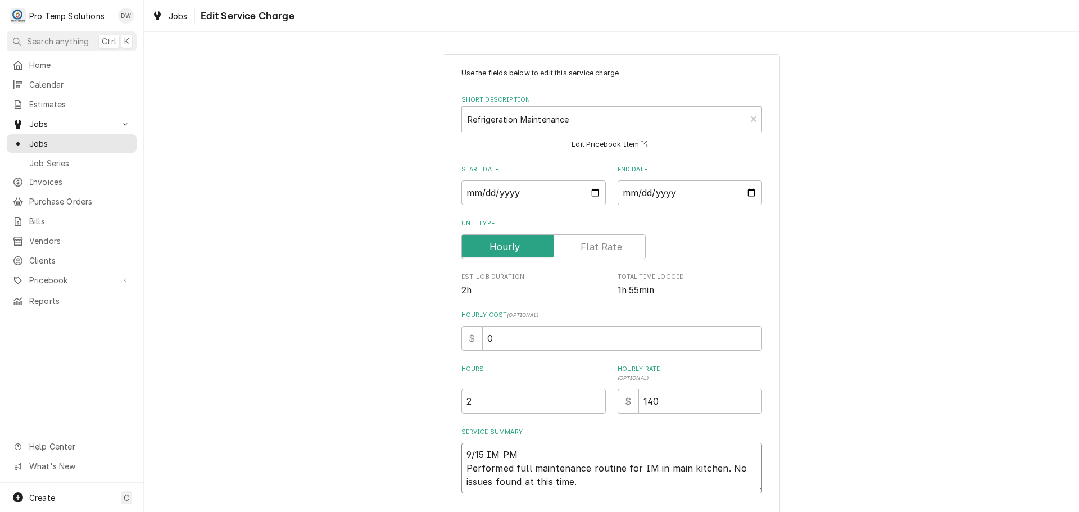
click at [532, 452] on textarea "9/15 IM PM Performed full maintenance routine for IM in main kitchen. No issues…" at bounding box center [611, 468] width 301 height 51
type textarea "x"
type textarea "9/15 IM PM 8 Performed full maintenance routine for IM in main kitchen. No issu…"
type textarea "x"
type textarea "9/15 IM PM 82 Performed full maintenance routine for IM in main kitchen. No iss…"
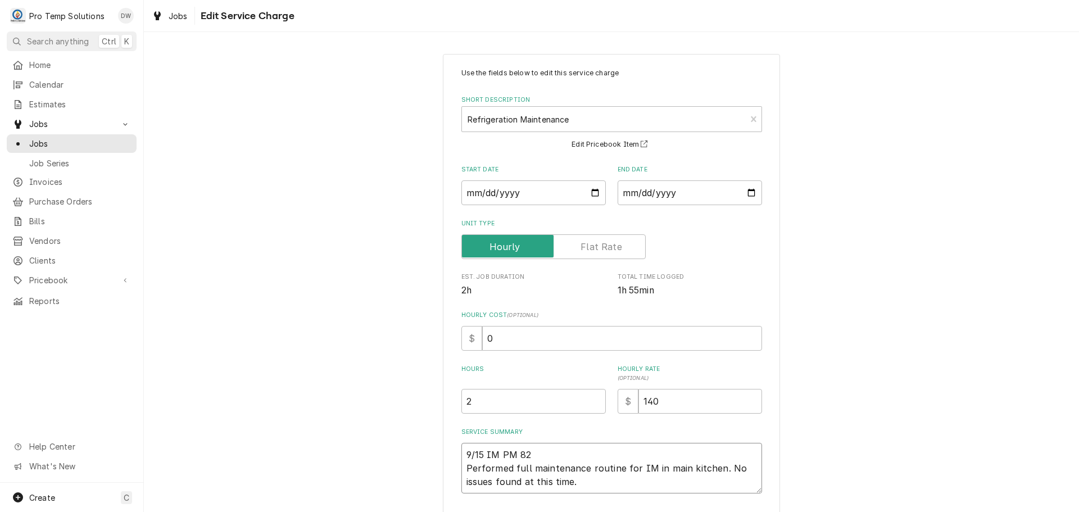
type textarea "x"
type textarea "9/15 IM PM 820 Performed full maintenance routine for IM in main kitchen. No is…"
type textarea "x"
type textarea "9/15 IM PM 820- Performed full maintenance routine for IM in main kitchen. No i…"
type textarea "x"
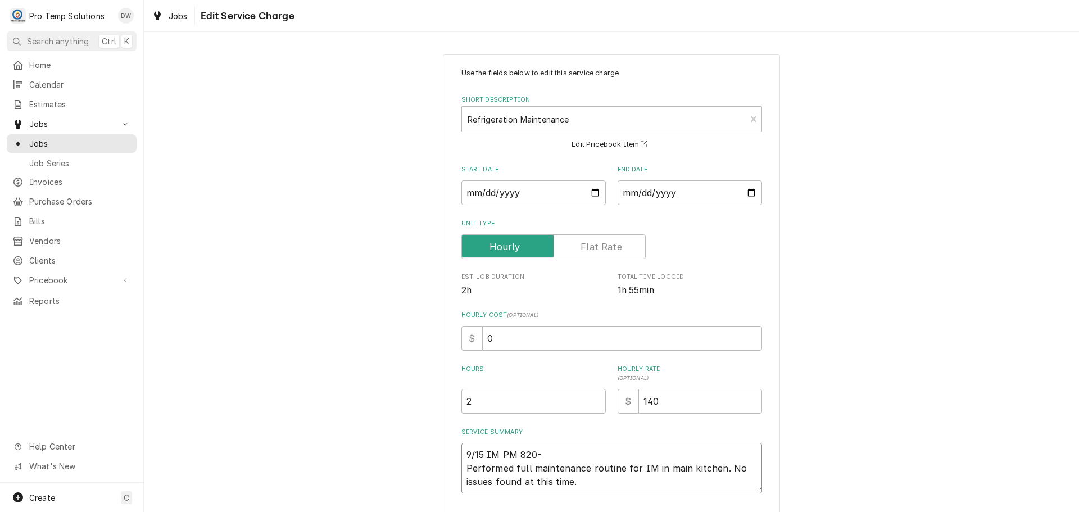
type textarea "9/15 IM PM 820-1 Performed full maintenance routine for IM in main kitchen. No …"
type textarea "x"
type textarea "9/15 IM PM 820-10 Performed full maintenance routine for IM in main kitchen. No…"
type textarea "x"
type textarea "9/15 IM PM 820-101 Performed full maintenance routine for IM in main kitchen. N…"
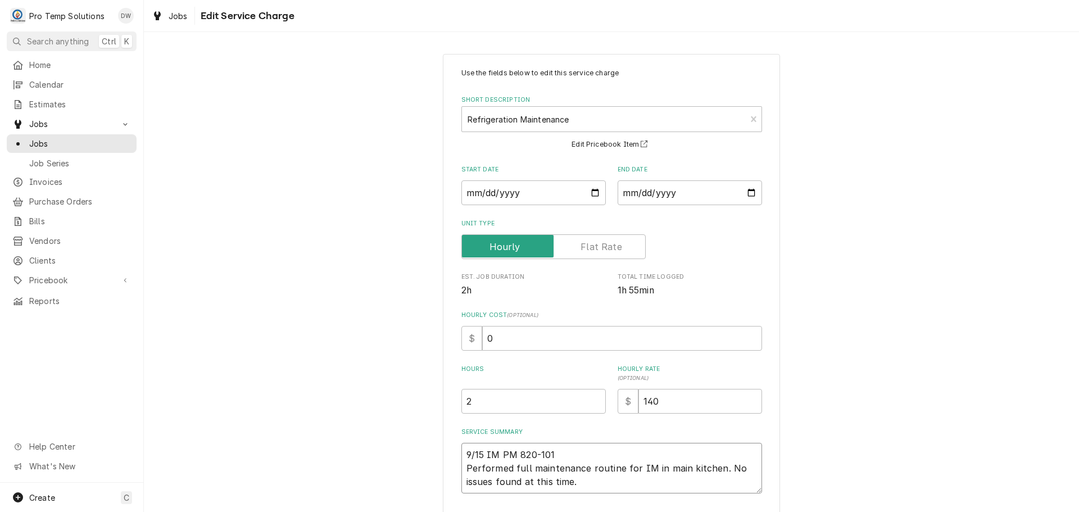
type textarea "x"
type textarea "9/15 IM PM 820-1015 Performed full maintenance routine for IM in main kitchen. …"
type textarea "x"
type textarea "9/15 IM PM 820-1015 Performed full maintenance routine for IM in main kitchen. …"
type textarea "x"
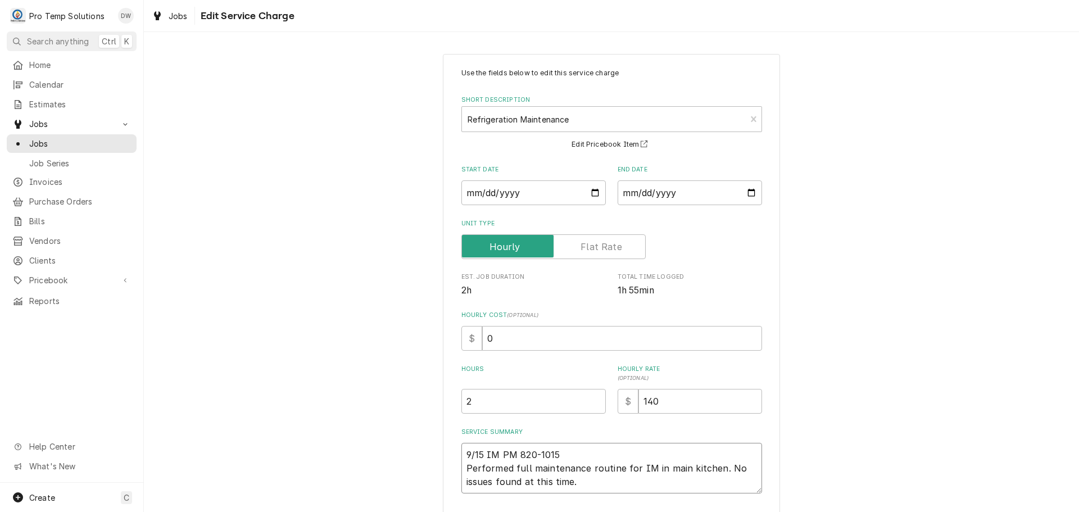
type textarea "9/15 IM PM 820-1015 K Performed full maintenance routine for IM in main kitchen…"
type textarea "x"
type textarea "9/15 IM PM 820-1015 KE Performed full maintenance routine for IM in main kitche…"
type textarea "x"
type textarea "9/15 IM PM 820-1015 KEV Performed full maintenance routine for IM in main kitch…"
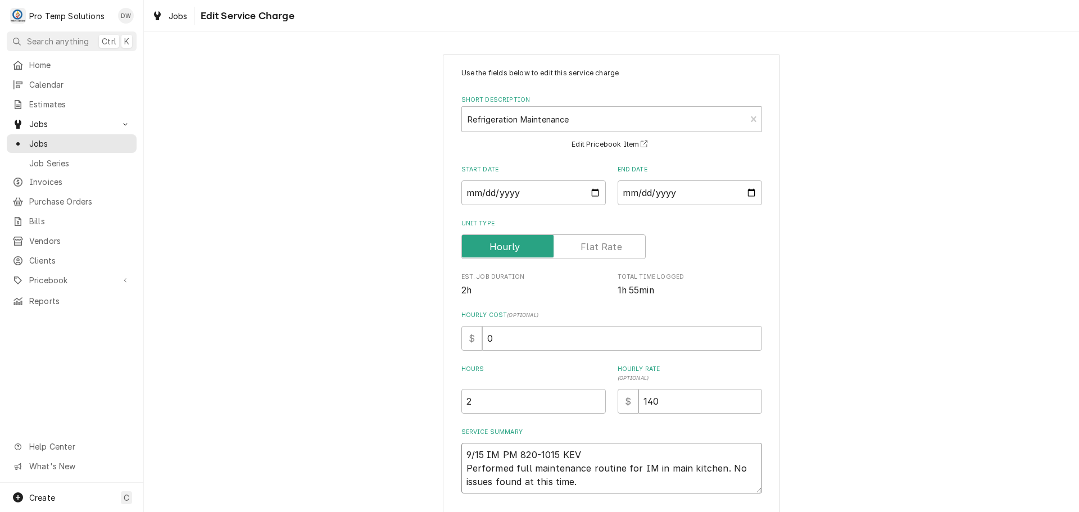
type textarea "x"
type textarea "9/15 IM PM 820-1015 KEVI Performed full maintenance routine for IM in main kitc…"
type textarea "x"
type textarea "9/15 IM PM 820-1015 KEVIN Performed full maintenance routine for IM in main kit…"
type textarea "x"
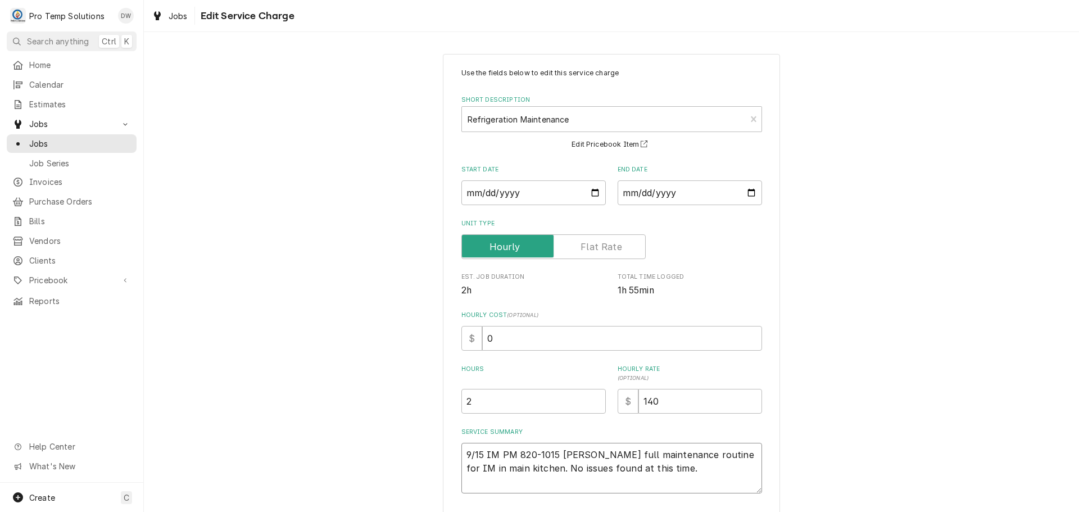
type textarea "9/15 IM PM 820-1015 KEVIN Performed full maintenance routine for IM in main kit…"
type textarea "x"
type textarea "9/15 IM PM 820-1015 KEVIN K Performed full maintenance routine for IM in main k…"
type textarea "x"
type textarea "9/15 IM PM 820-1015 KEVIN KO Performed full maintenance routine for IM in main …"
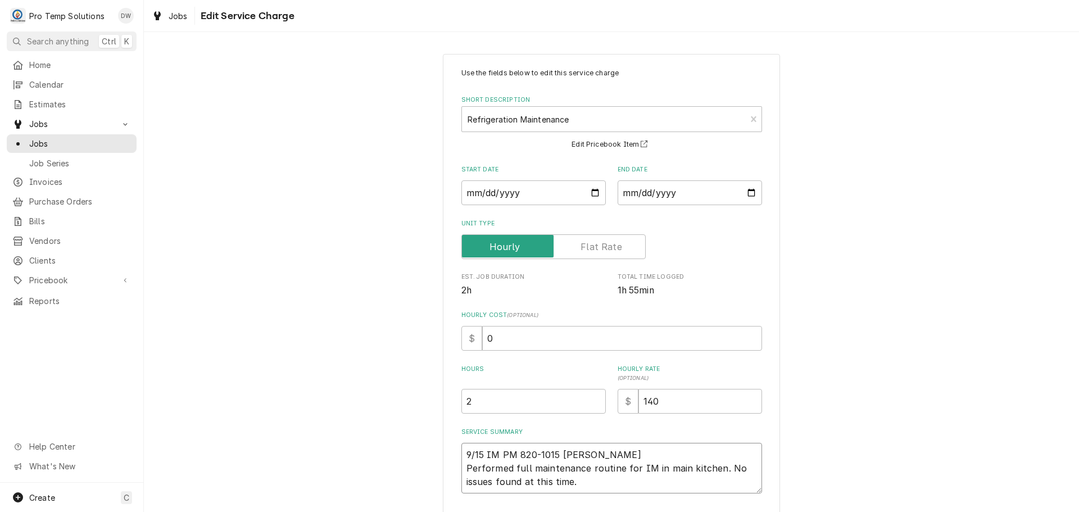
type textarea "x"
type textarea "9/15 IM PM 820-1015 KEVIN KOT Performed full maintenance routine for IM in main…"
type textarea "x"
type textarea "9/15 IM PM 820-1015 KEVIN KOTY Performed full maintenance routine for IM in mai…"
type textarea "x"
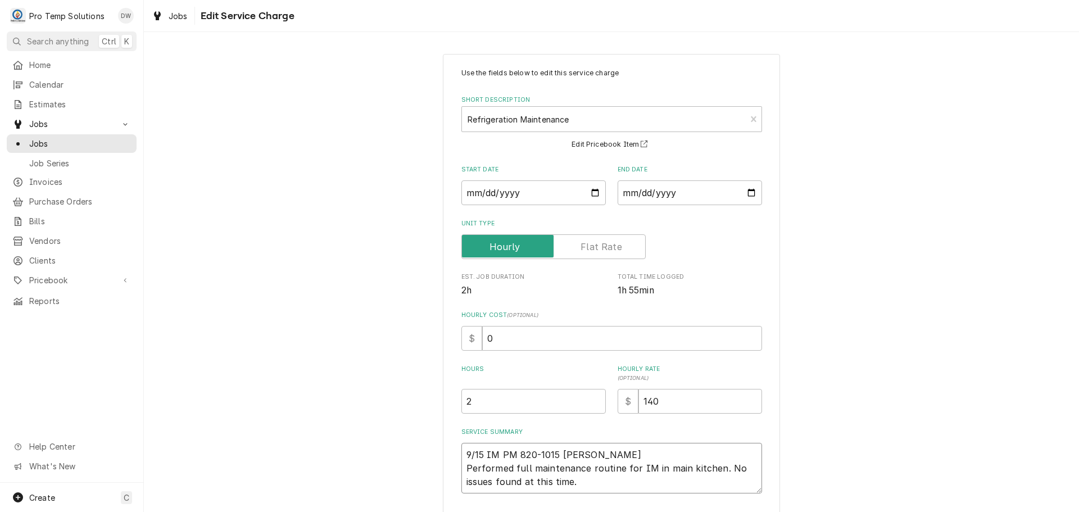
type textarea "9/15 IM PM 820-1015 KEVIN KOTY Performed full maintenance routine for IM in mai…"
click at [502, 341] on input "0" at bounding box center [622, 338] width 280 height 25
type textarea "x"
type input "1"
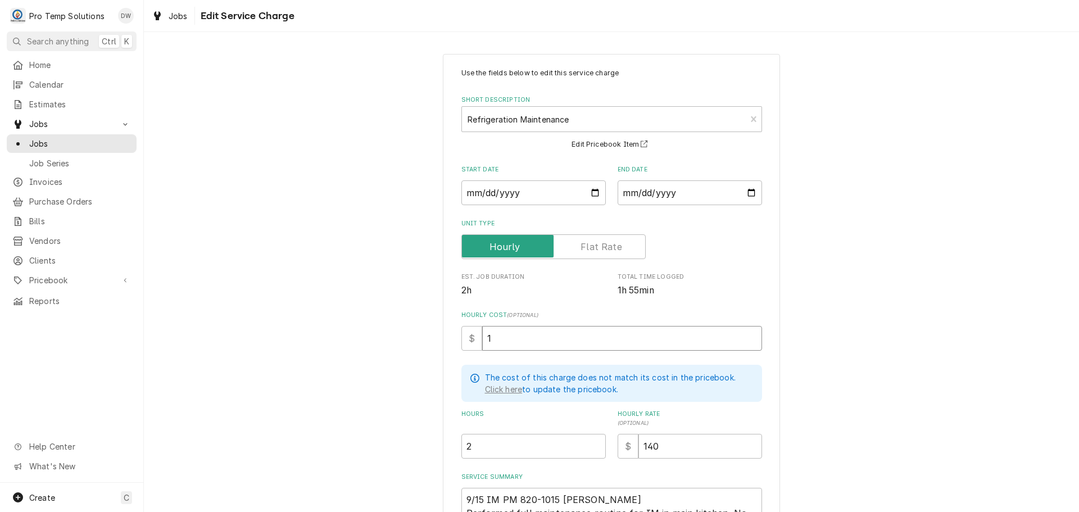
type textarea "x"
type input "18"
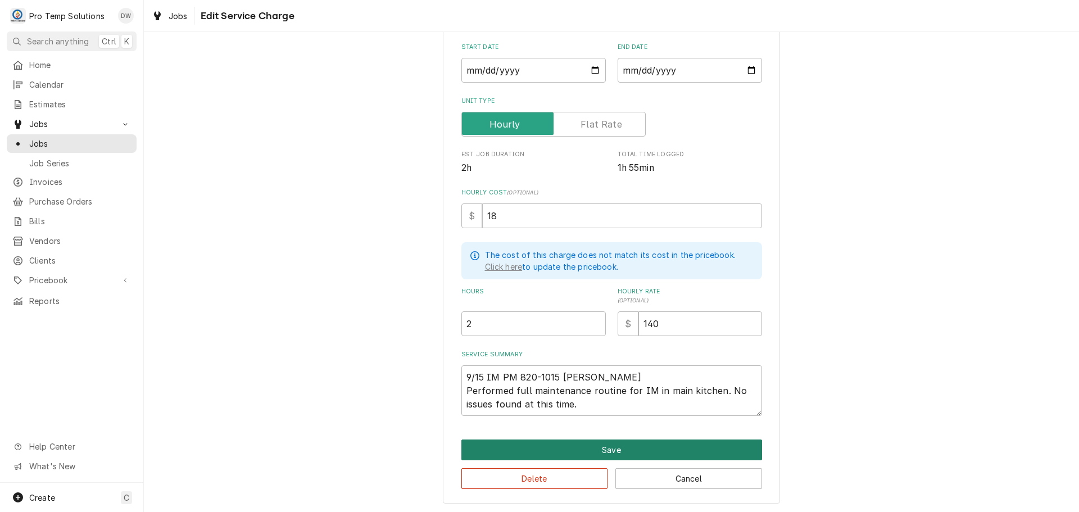
click at [606, 447] on button "Save" at bounding box center [611, 449] width 301 height 21
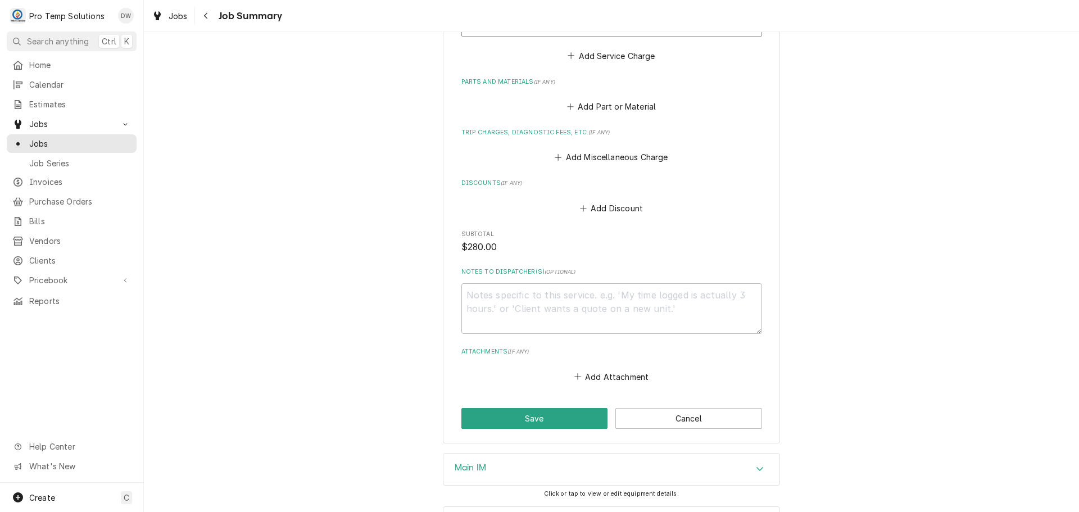
scroll to position [565, 0]
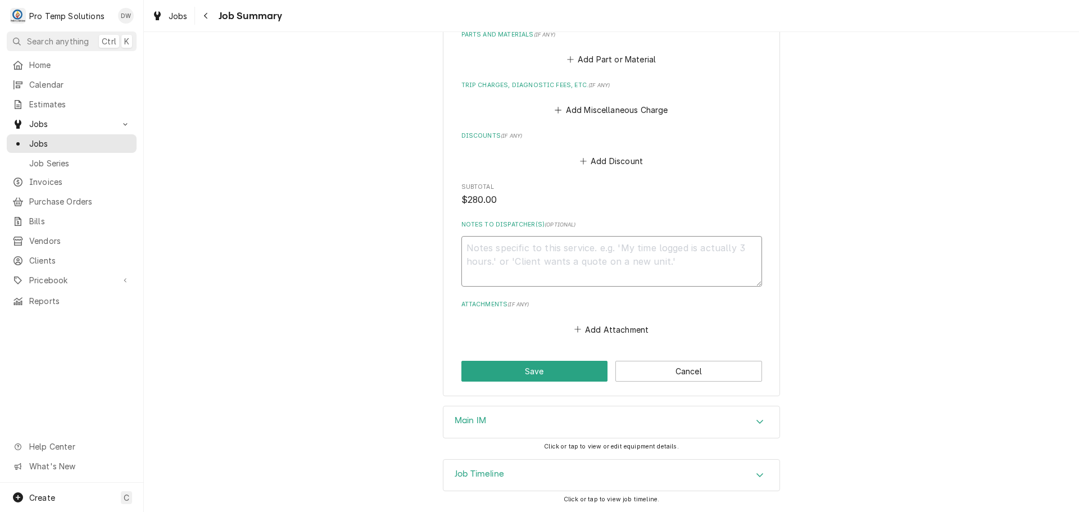
click at [479, 253] on textarea "Notes to Dispatcher(s) ( optional )" at bounding box center [611, 261] width 301 height 51
type textarea "x"
type textarea "#"
type textarea "x"
type textarea "#0"
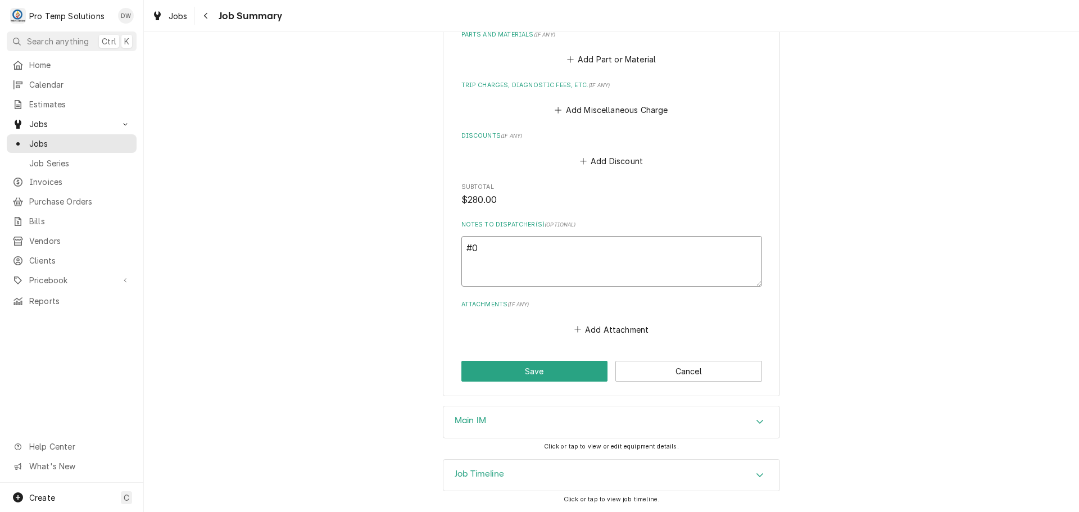
type textarea "x"
type textarea "#09"
type textarea "x"
type textarea "#091"
type textarea "x"
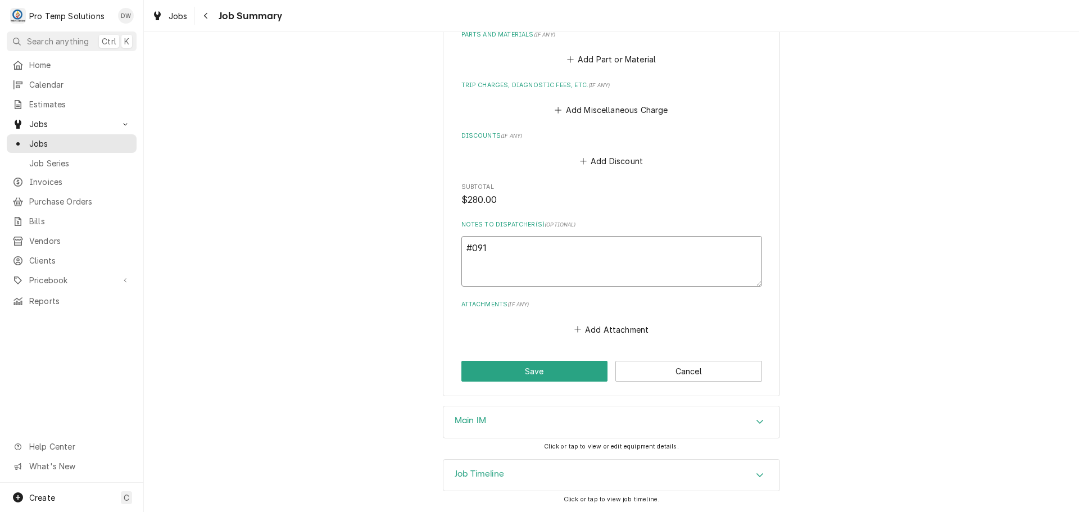
type textarea "#0915"
type textarea "x"
type textarea "#09152"
type textarea "x"
type textarea "#091525"
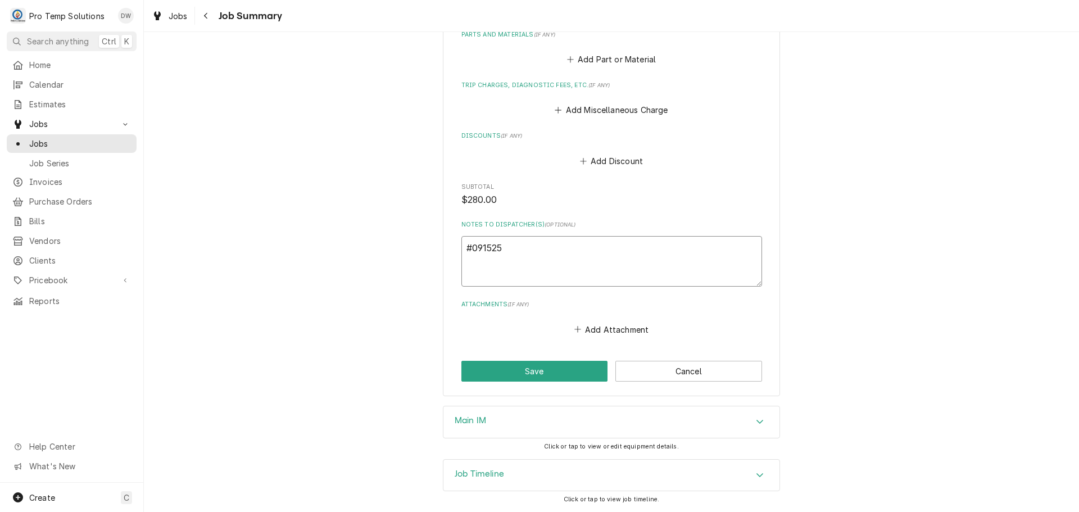
type textarea "x"
type textarea "#0915250"
type textarea "x"
type textarea "#09152500"
type textarea "x"
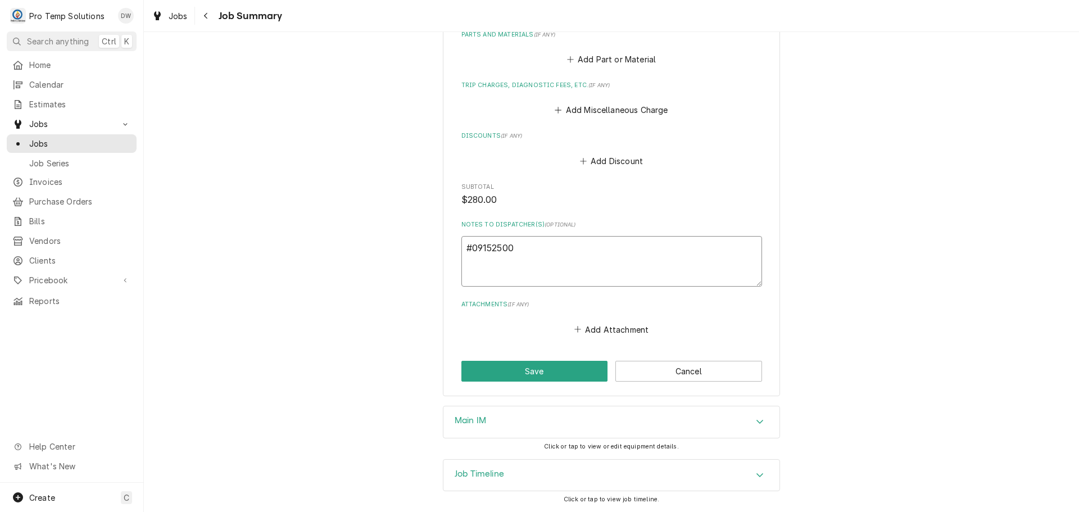
type textarea "#091525001"
type textarea "x"
type textarea "#091525001-"
type textarea "x"
type textarea "#091525001-I"
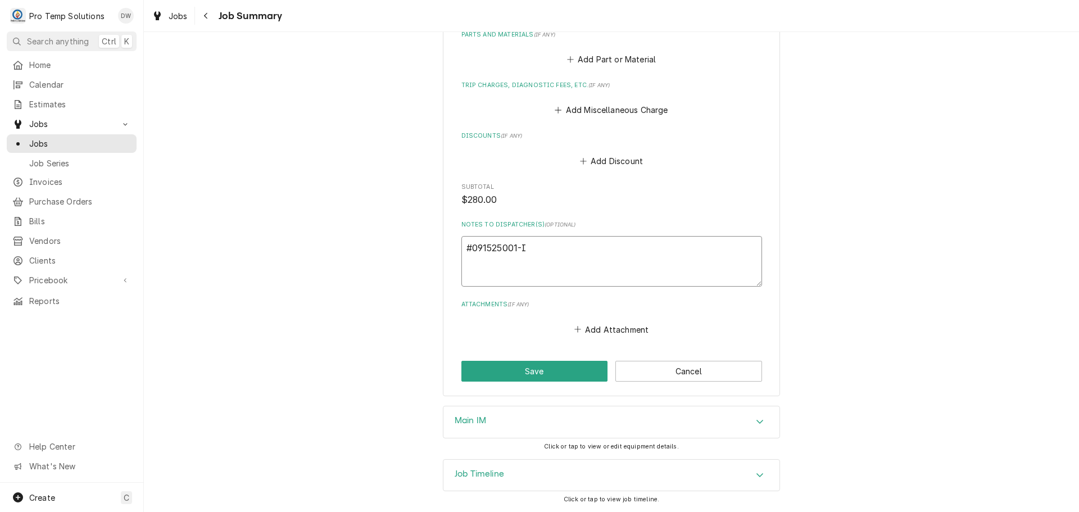
type textarea "x"
type textarea "#091525001-IM"
type textarea "x"
type textarea "#091525001-IMP"
type textarea "x"
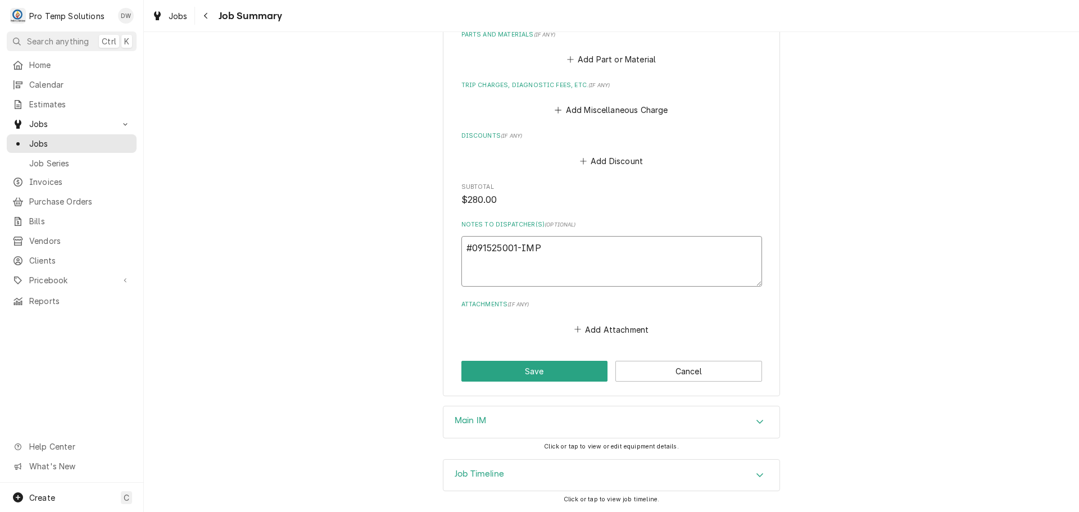
type textarea "#091525001-IMPM"
type textarea "x"
type textarea "#091525001-IMPM"
type textarea "x"
type textarea "#091525001-IMPM C"
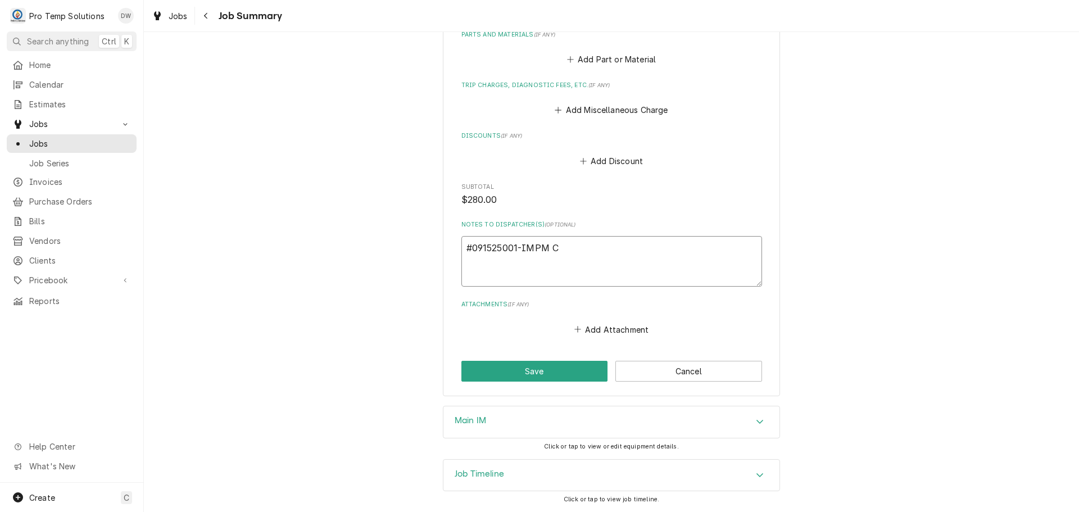
type textarea "x"
type textarea "#091525001-IMPM Ch"
type textarea "x"
type textarea "#091525001-IMPM ChH"
type textarea "x"
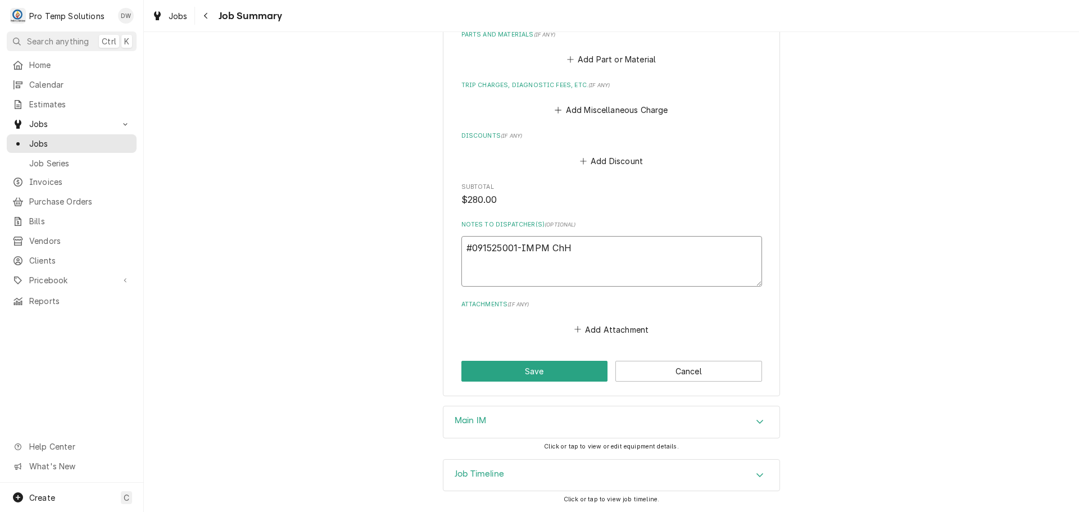
type textarea "#091525001-IMPM ChHI"
type textarea "x"
type textarea "#091525001-IMPM ChHIL"
type textarea "x"
type textarea "#091525001-IMPM ChHILL"
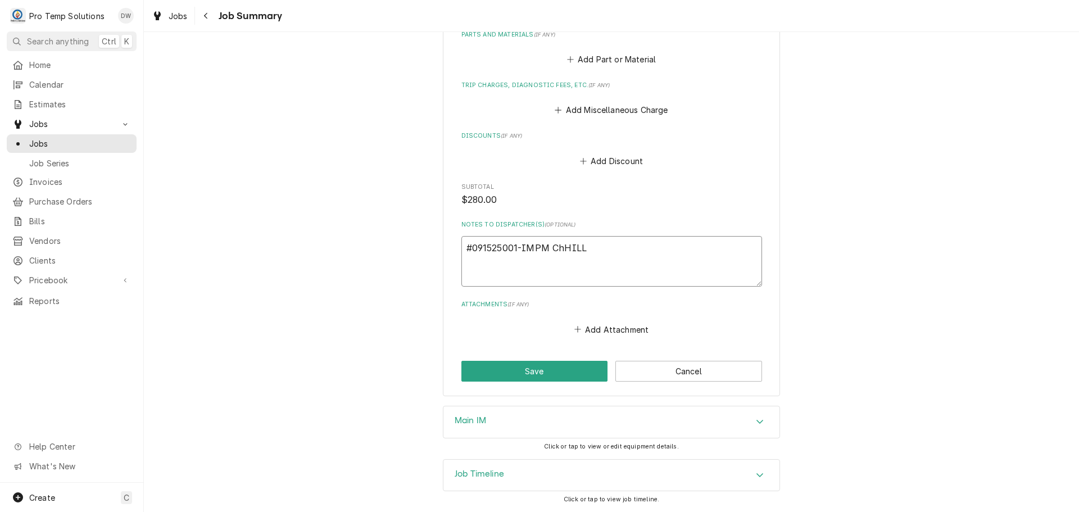
type textarea "x"
type textarea "#091525001-IMPM ChHILL"
type textarea "x"
type textarea "#091525001-IMPM ChHILL C"
type textarea "x"
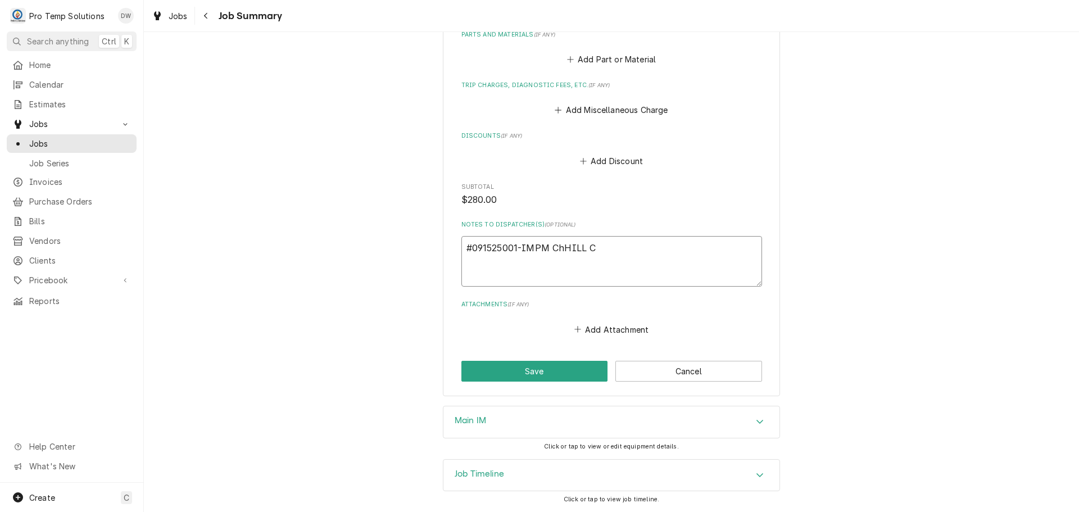
type textarea "#091525001-IMPM ChHILL CC"
type textarea "x"
type textarea "#091525001-IMPM ChHILL CC-"
type textarea "x"
type textarea "#091525001-IMPM ChHILL CC-"
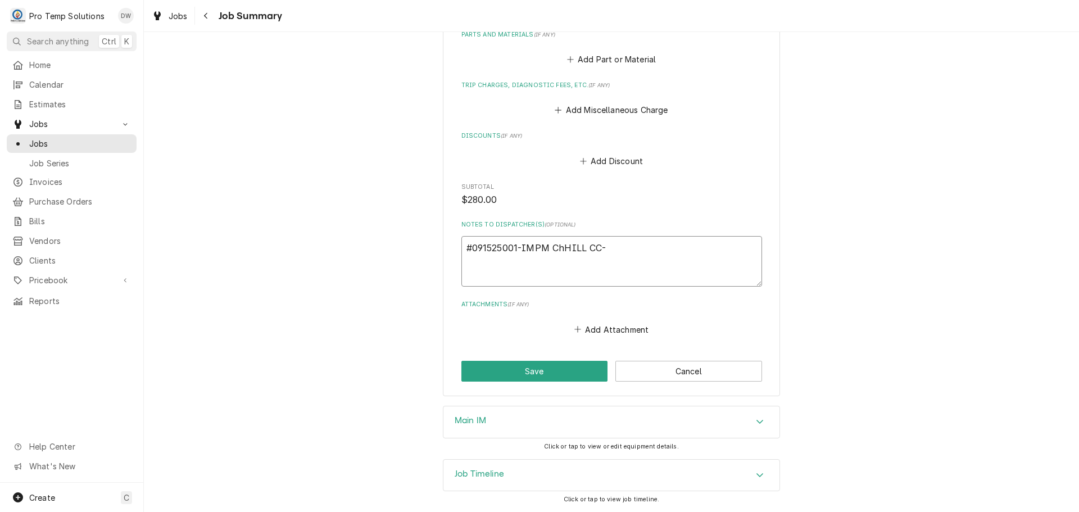
type textarea "x"
type textarea "#091525001-IMPM ChHILL CC- M"
type textarea "x"
type textarea "#091525001-IMPM ChHILL CC- MA"
type textarea "x"
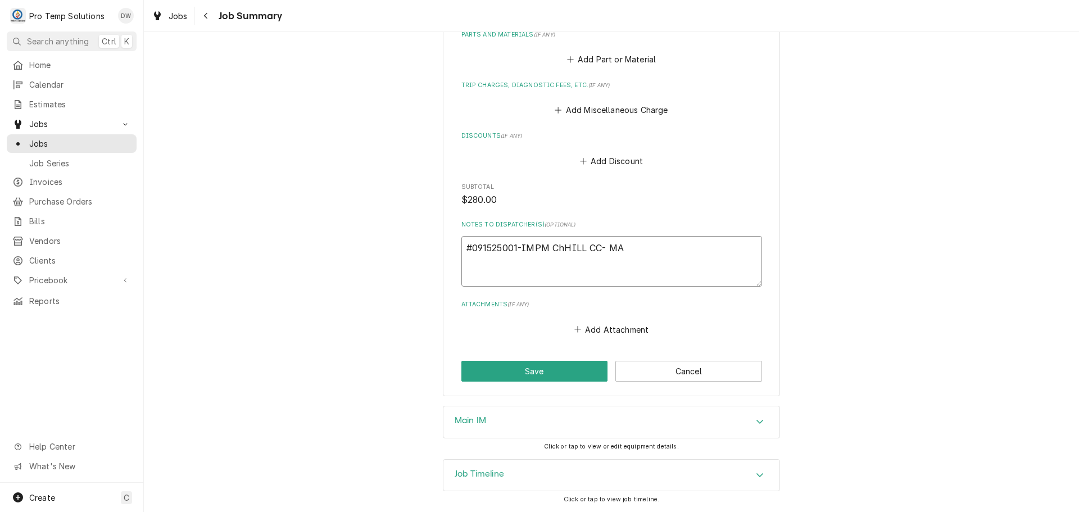
type textarea "#091525001-IMPM ChHILL CC- MAI"
type textarea "x"
type textarea "#091525001-IMPM ChHILL CC- MAIN"
type textarea "x"
type textarea "#091525001-IMPM ChHILL CC- MAIN"
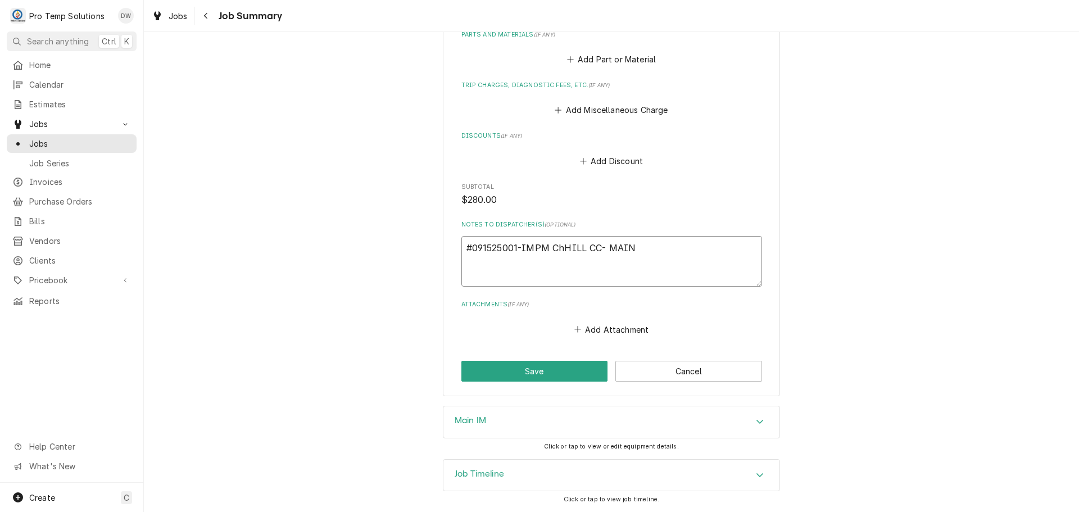
type textarea "x"
type textarea "#091525001-IMPM ChHILL CC- MAIN K"
type textarea "x"
type textarea "#091525001-IMPM ChHILL CC- MAIN KI"
type textarea "x"
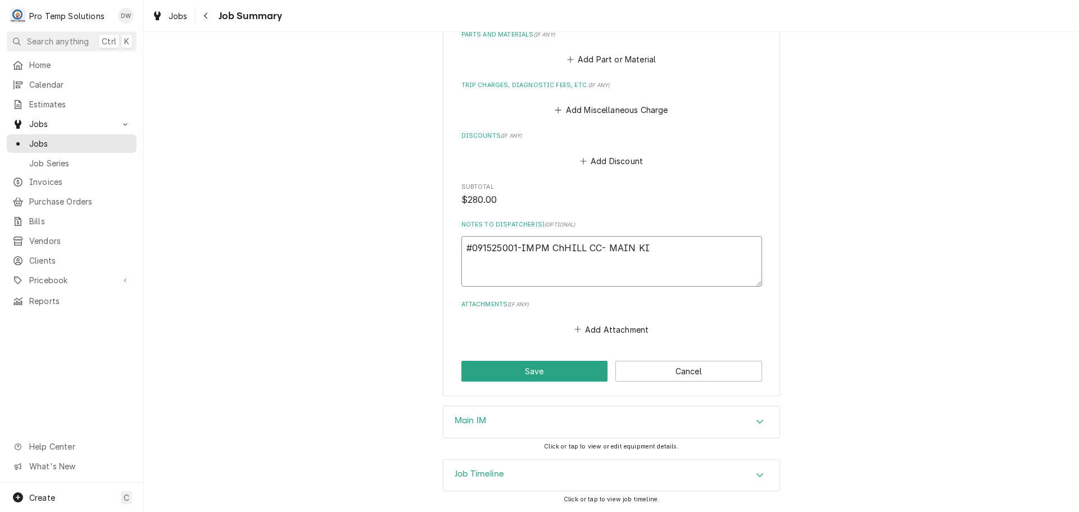
type textarea "#091525001-IMPM ChHILL CC- MAIN KIT"
type textarea "x"
type textarea "#091525001-IMPM ChHILL CC- MAIN KITC"
type textarea "x"
type textarea "#091525001-IMPM ChHILL CC- MAIN KITCH"
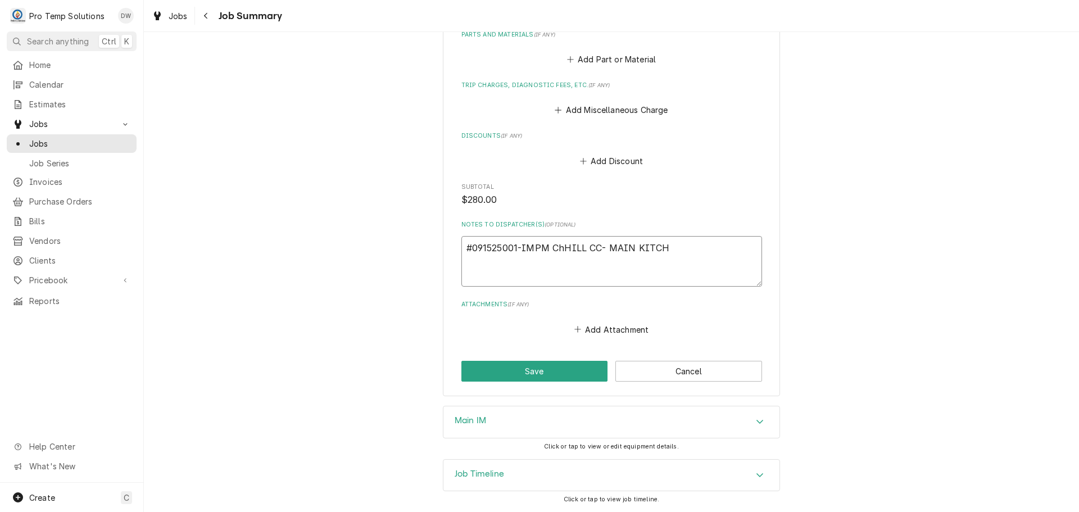
type textarea "x"
type textarea "#091525001-IMPM ChHILL CC- MAIN KITCH"
type textarea "x"
type textarea "#091525001-IMPM ChHILL CC- MAIN KITCH I"
type textarea "x"
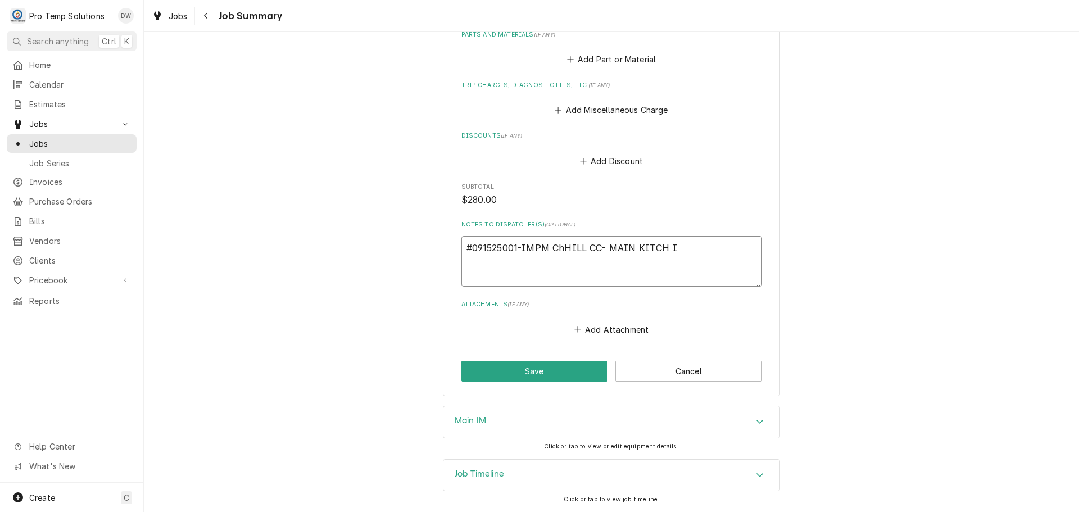
type textarea "#091525001-IMPM ChHILL CC- MAIN KITCH IM"
type textarea "x"
type textarea "#091525001-IMPM ChHILL CC- MAIN KITCH IM"
type textarea "x"
type textarea "#091525001-IMPM ChHILL CC- MAIN KITCH IM P"
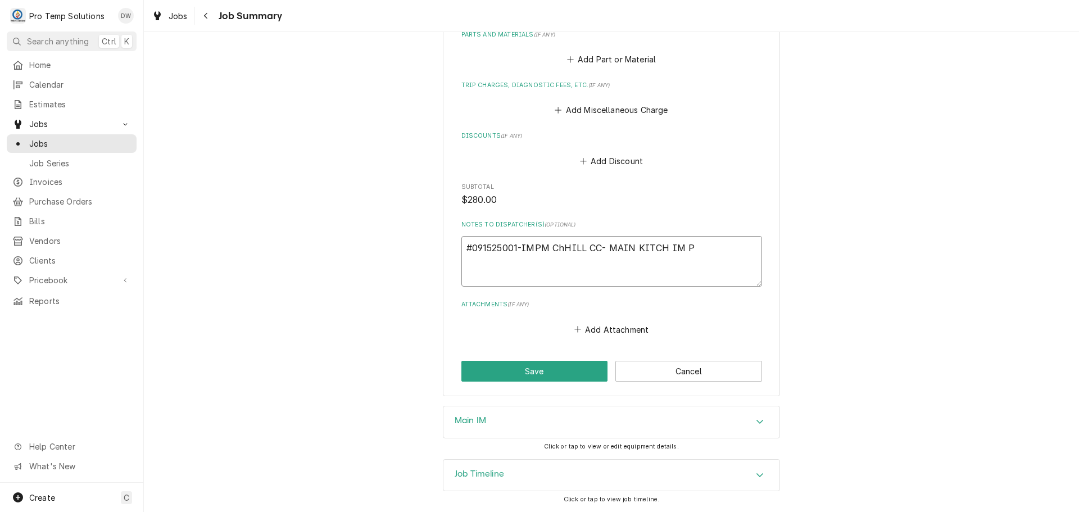
type textarea "x"
type textarea "#091525001-IMPM ChHILL CC- MAIN KITCH IM PM"
click at [524, 369] on button "Save" at bounding box center [534, 371] width 147 height 21
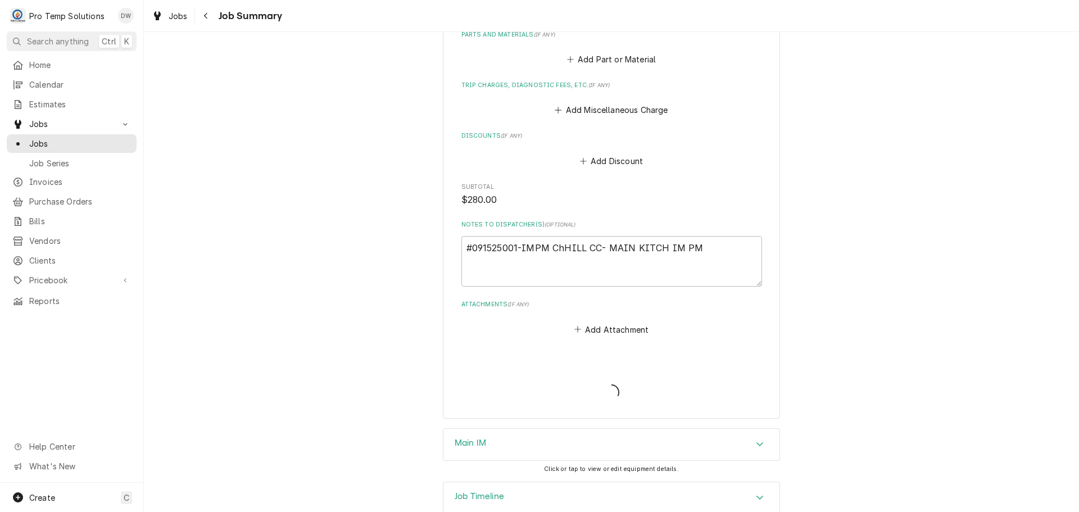
type textarea "x"
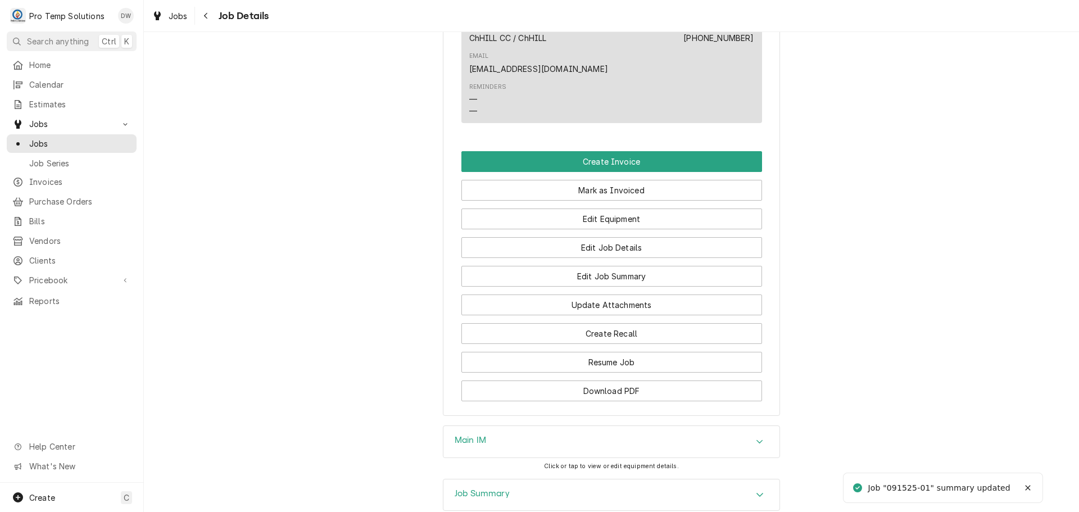
scroll to position [730, 0]
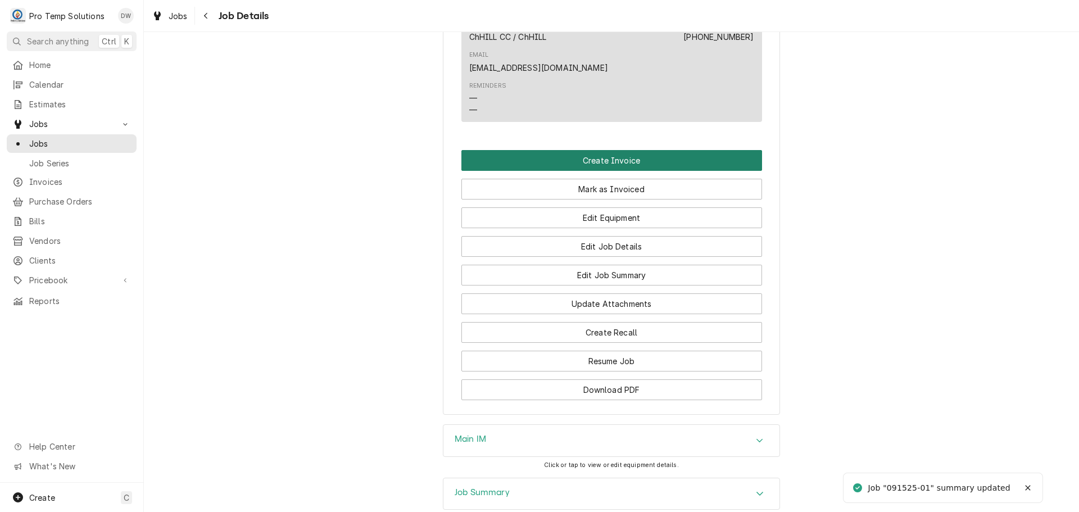
click at [595, 158] on button "Create Invoice" at bounding box center [611, 160] width 301 height 21
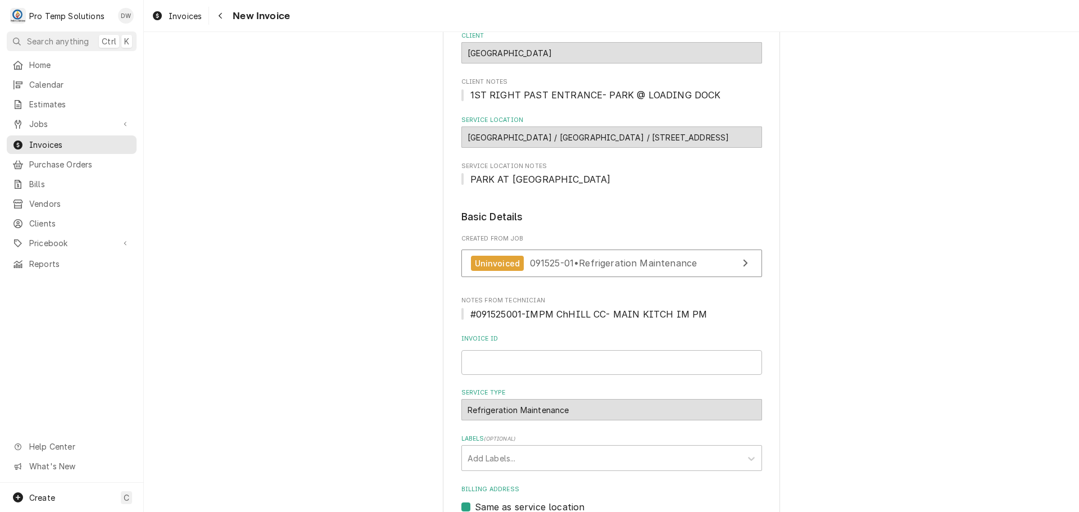
scroll to position [225, 0]
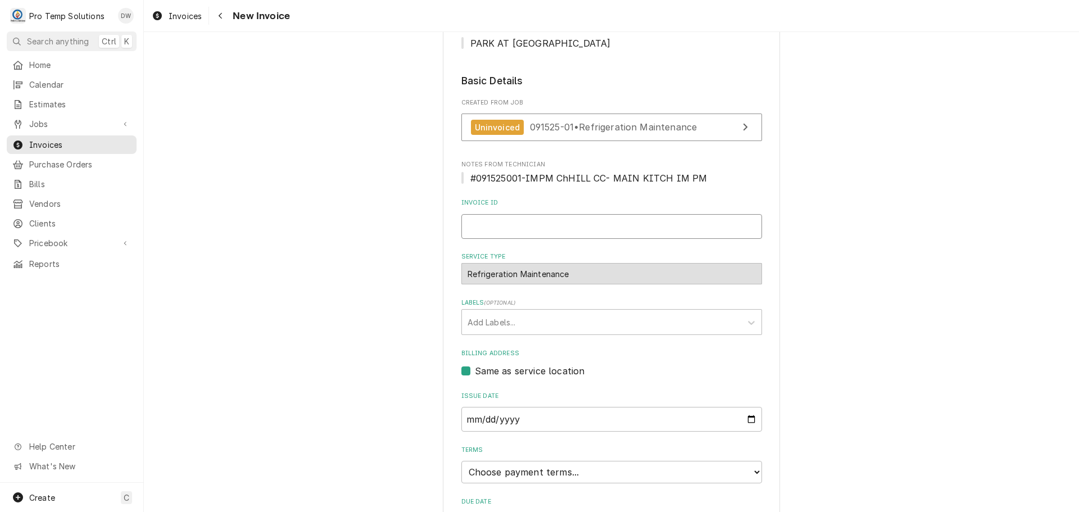
click at [495, 215] on input "Invoice ID" at bounding box center [611, 226] width 301 height 25
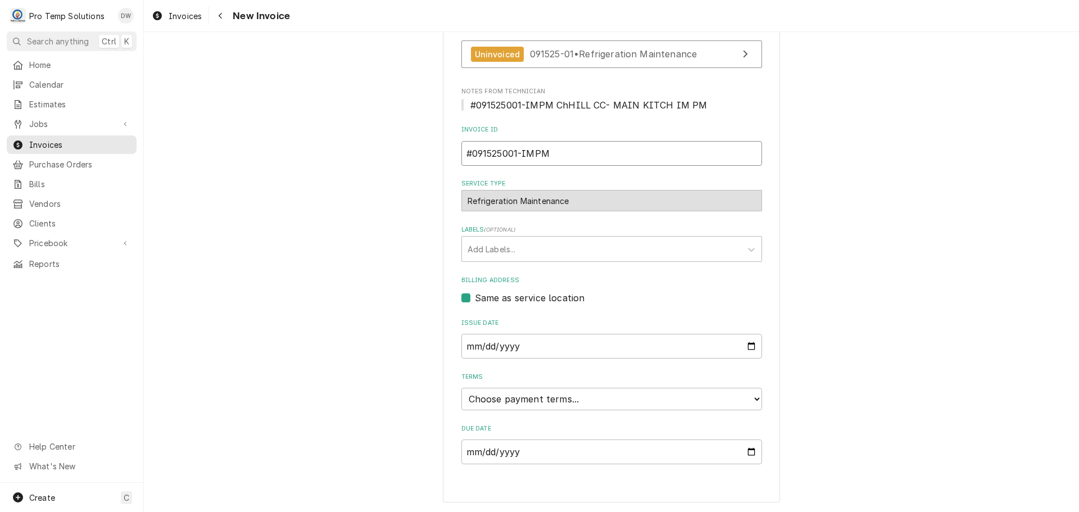
type input "#091525001-IMPM"
click at [512, 400] on select "Choose payment terms... Same Day Net 7 Net 14 Net 21 Net 30 Net 45 Net 60 Net 90" at bounding box center [611, 399] width 301 height 22
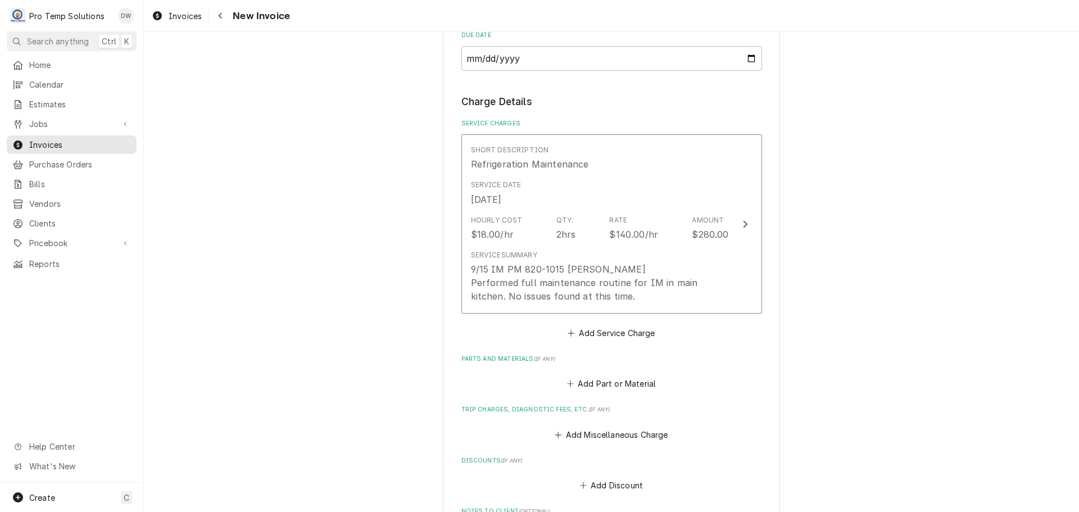
scroll to position [1017, 0]
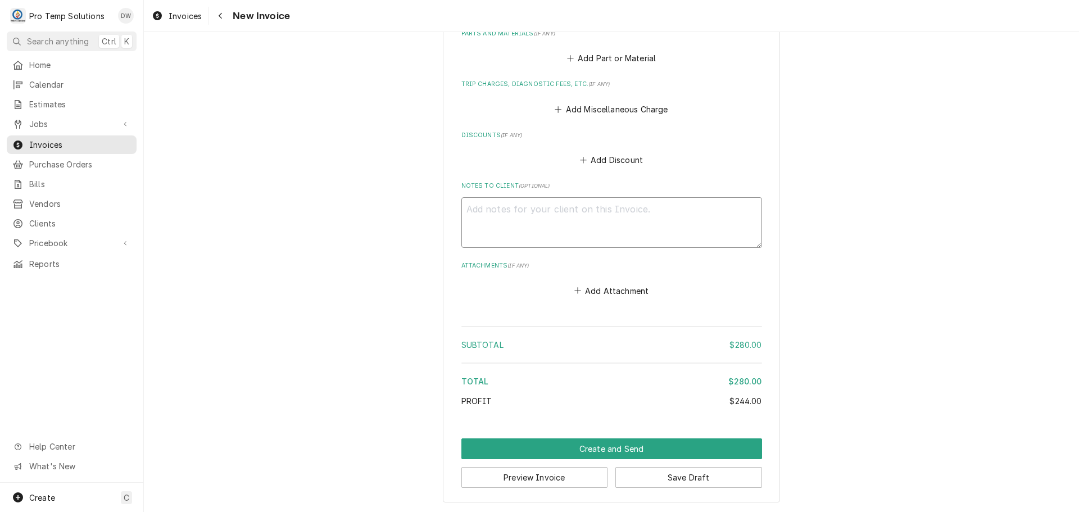
click at [485, 207] on textarea "Notes to Client ( optional )" at bounding box center [611, 222] width 301 height 51
type textarea "x"
type textarea "#"
type textarea "x"
type textarea "#0"
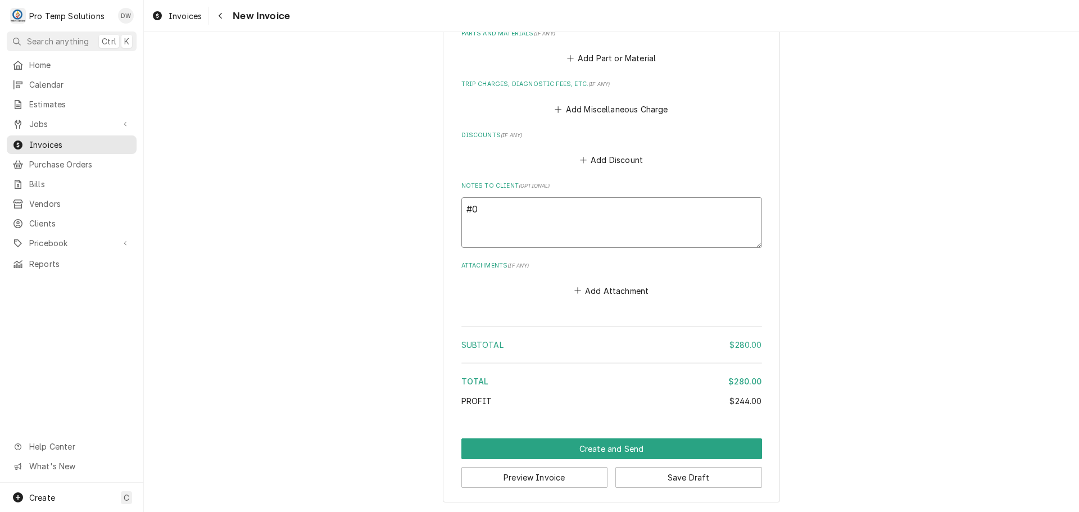
type textarea "x"
type textarea "#09"
type textarea "x"
type textarea "#091"
type textarea "x"
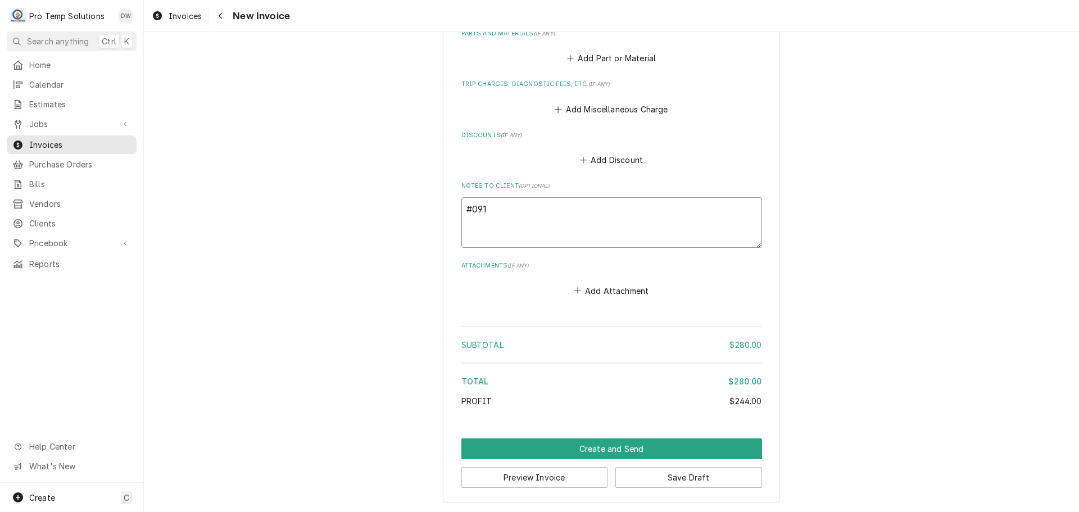
type textarea "#0915"
type textarea "x"
type textarea "#09152"
type textarea "x"
type textarea "#091525"
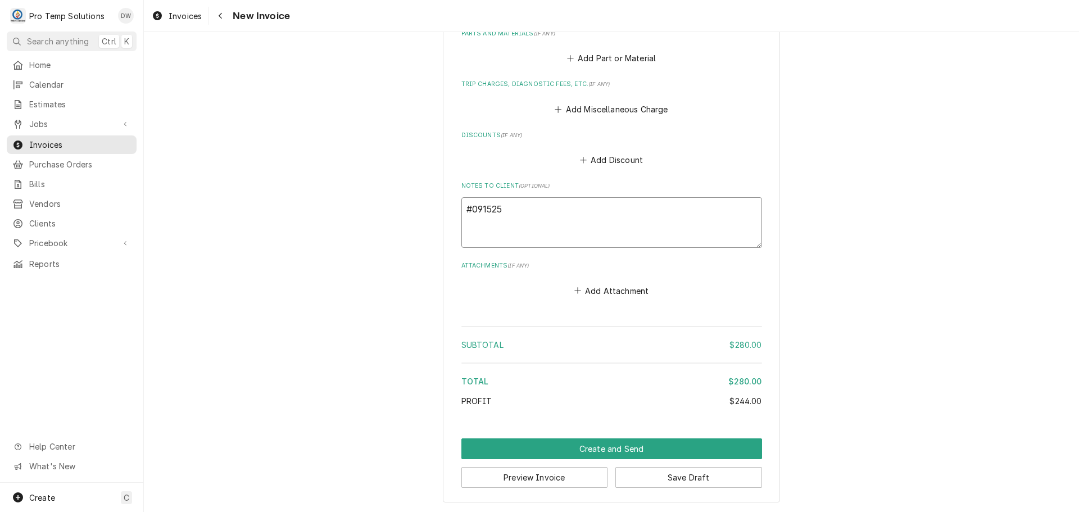
type textarea "x"
type textarea "#0915250"
type textarea "x"
type textarea "#09152500"
type textarea "x"
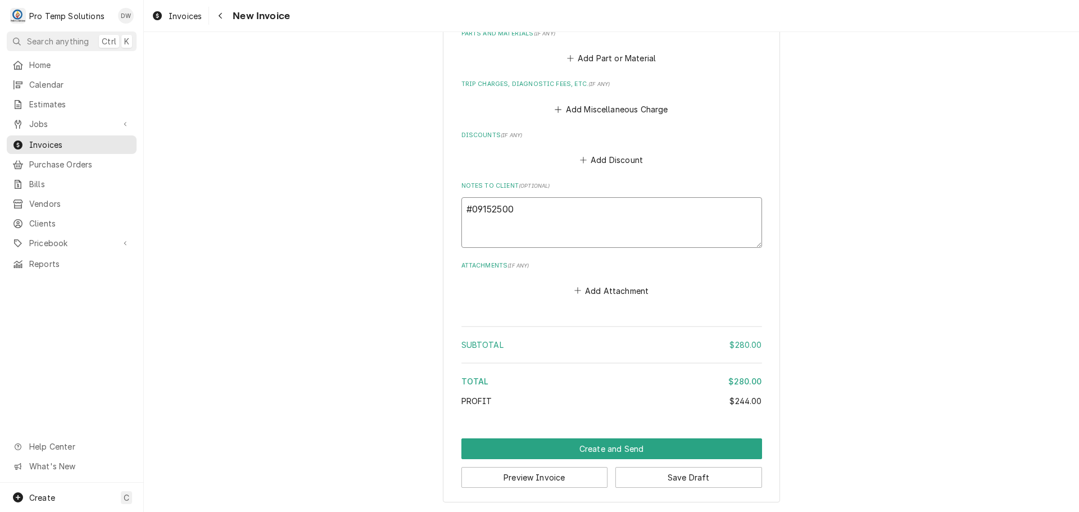
type textarea "#091525001"
type textarea "x"
type textarea "#091525001-"
type textarea "x"
type textarea "#091525001-I"
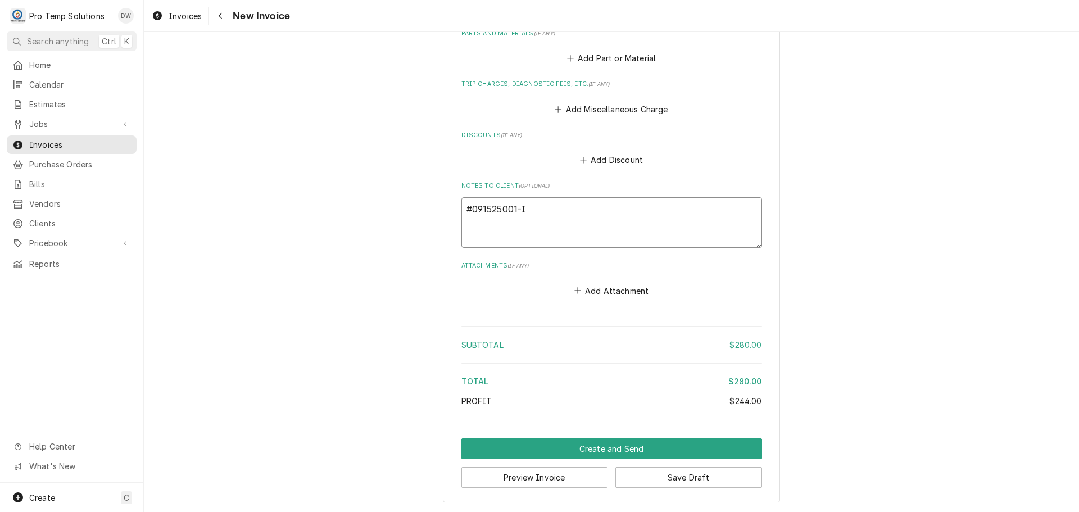
type textarea "x"
type textarea "#091525001-IM"
type textarea "x"
type textarea "#091525001-IMP"
type textarea "x"
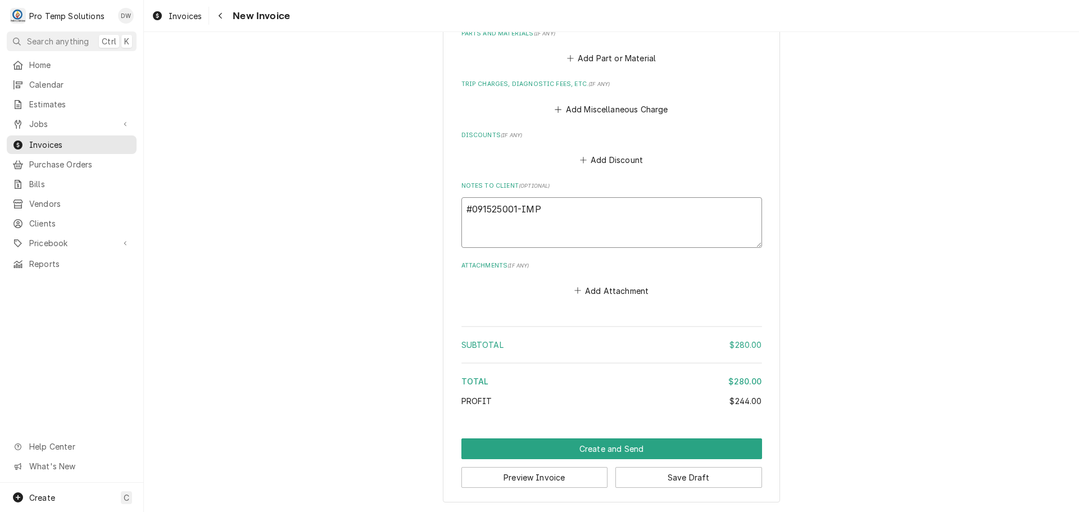
type textarea "#091525001-IMPM"
type textarea "x"
type textarea "#091525001-IMPM"
type textarea "x"
type textarea "#091525001-IMPM C"
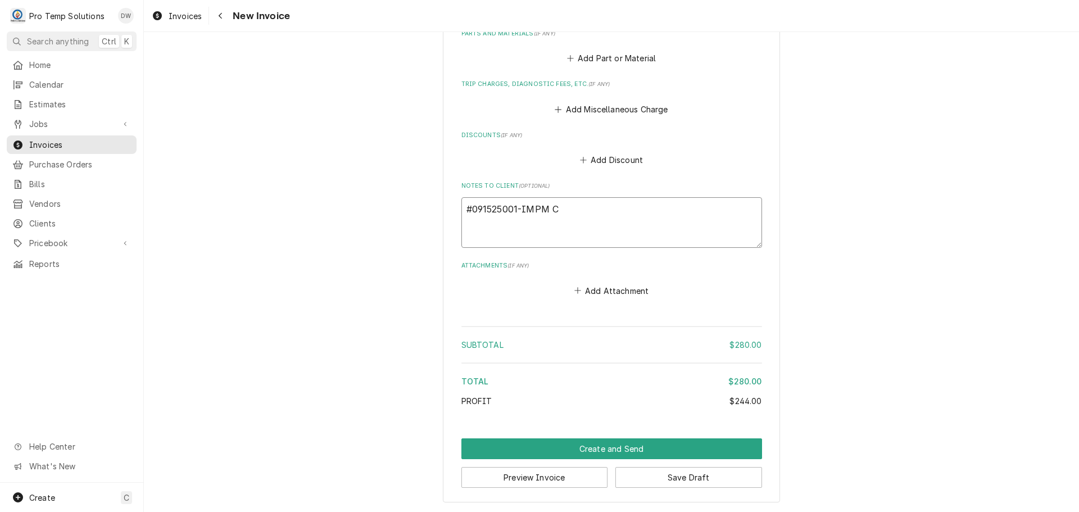
type textarea "x"
type textarea "#091525001-IMPM Ch"
type textarea "x"
type textarea "#091525001-IMPM ChH"
type textarea "x"
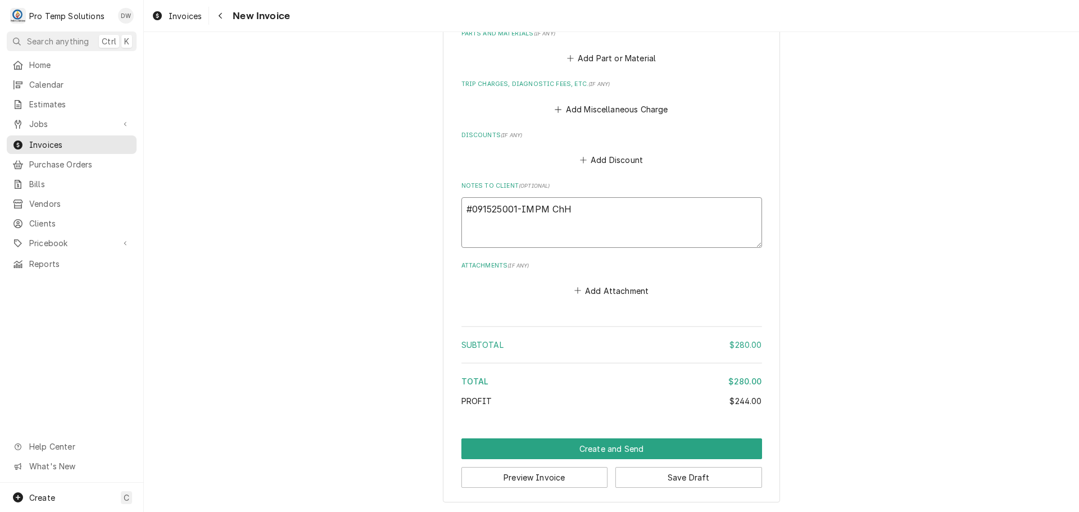
type textarea "#091525001-IMPM ChHI"
type textarea "x"
type textarea "#091525001-IMPM ChHIL"
type textarea "x"
type textarea "#091525001-IMPM ChHILL"
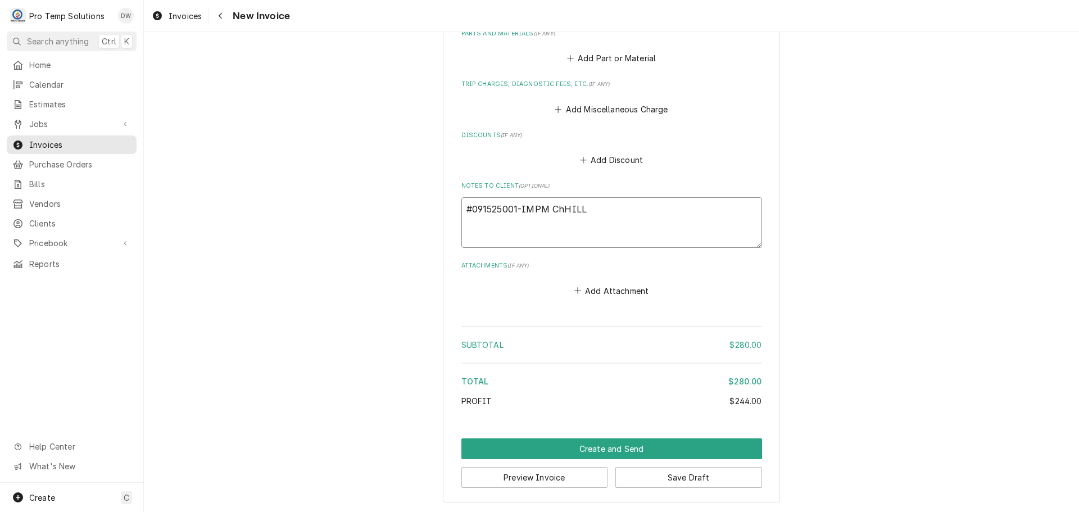
type textarea "x"
type textarea "#091525001-IMPM ChHILL"
type textarea "x"
type textarea "#091525001-IMPM ChHILL C"
type textarea "x"
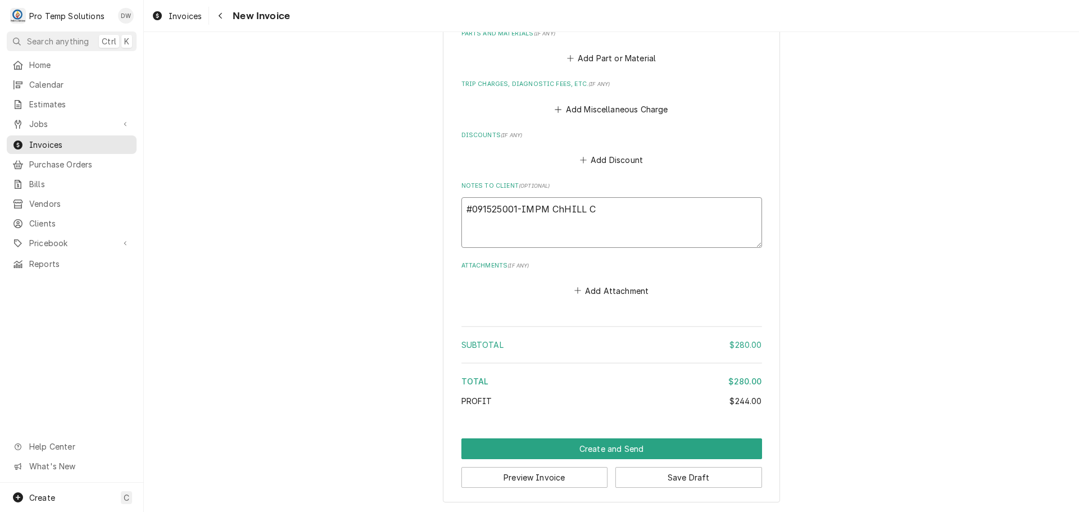
type textarea "#091525001-IMPM ChHILL CC"
type textarea "x"
type textarea "#091525001-IMPM ChHILL CC-"
type textarea "x"
type textarea "#091525001-IMPM ChHILL CC-"
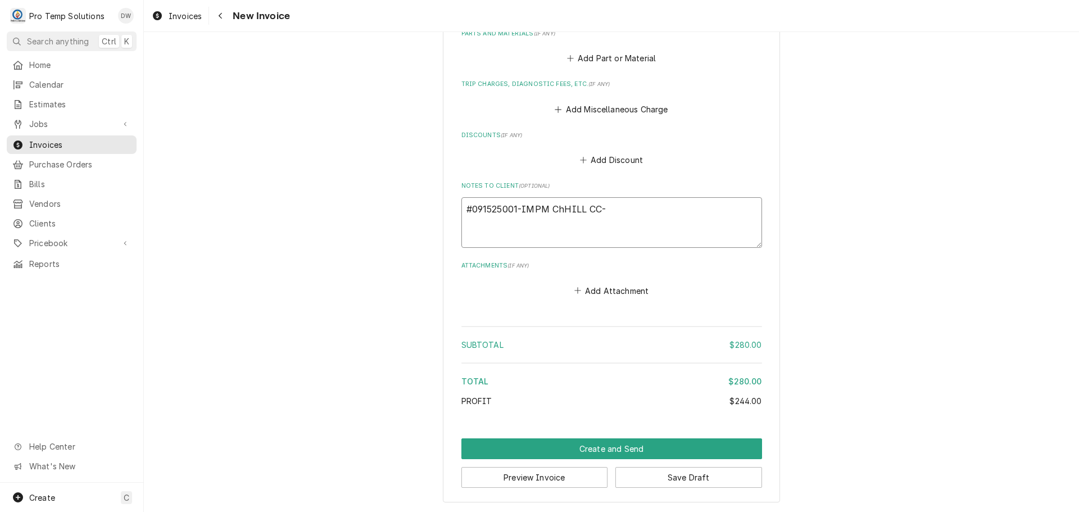
type textarea "x"
type textarea "#091525001-IMPM ChHILL CC- K"
type textarea "x"
type textarea "#091525001-IMPM ChHILL CC- KI"
type textarea "x"
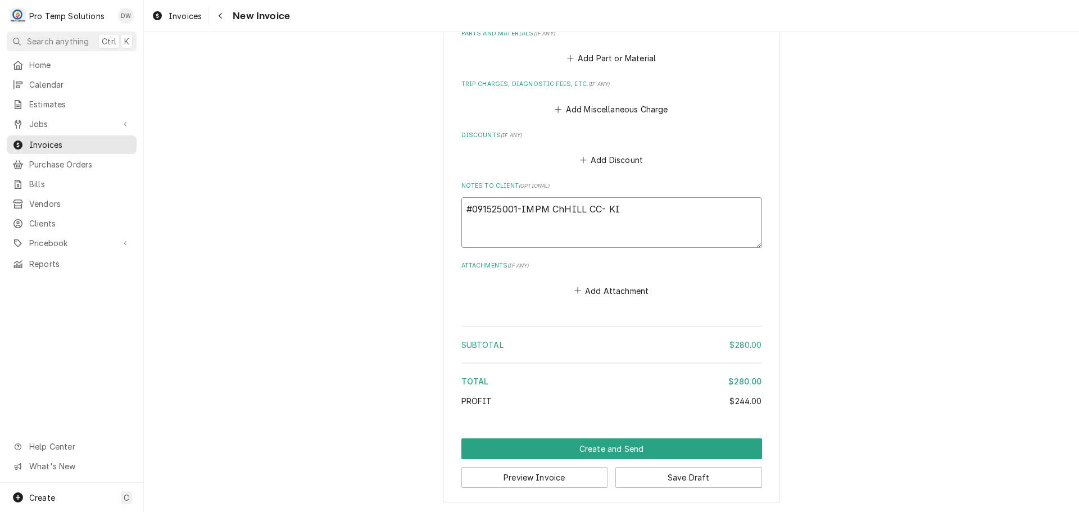
type textarea "#091525001-IMPM ChHILL CC- KIT"
type textarea "x"
type textarea "#091525001-IMPM ChHILL CC- KITC"
type textarea "x"
type textarea "#091525001-IMPM ChHILL CC- KITCH"
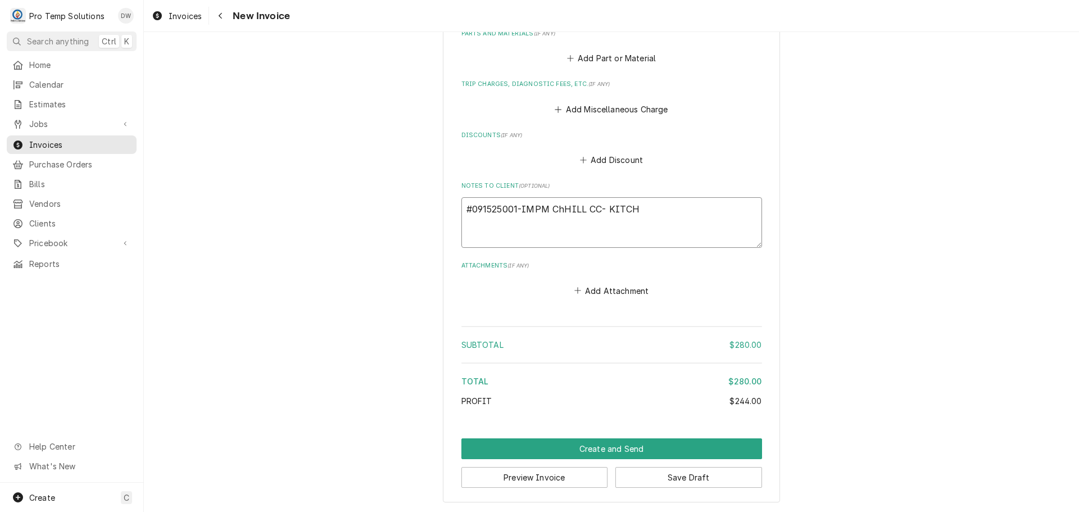
type textarea "x"
type textarea "#091525001-IMPM ChHILL CC- KITCHE"
type textarea "x"
type textarea "#091525001-IMPM ChHILL CC- KITCHEN"
type textarea "x"
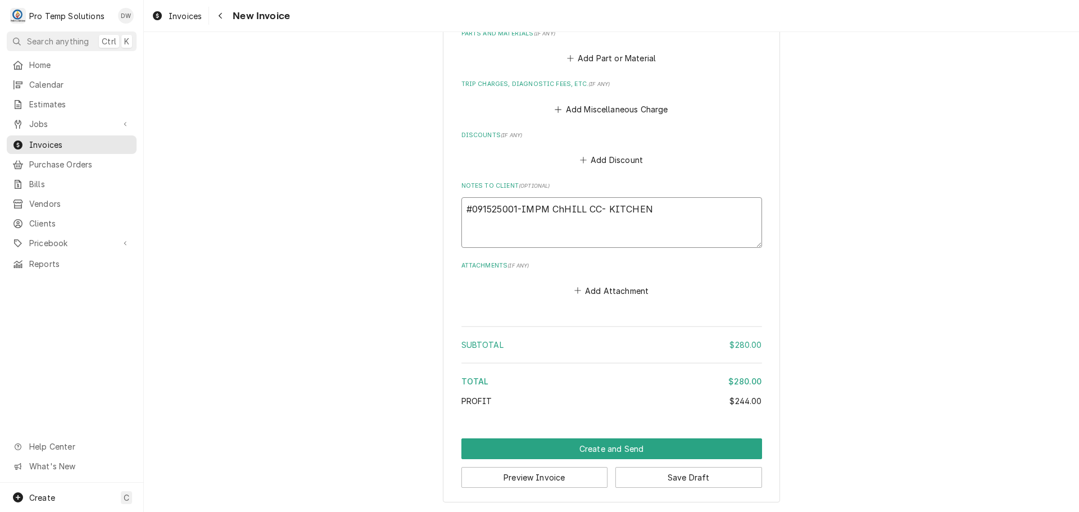
type textarea "#091525001-IMPM ChHILL CC- KITCHEN"
type textarea "x"
type textarea "#091525001-IMPM ChHILL CC- KITCHEN I"
type textarea "x"
type textarea "#091525001-IMPM ChHILL CC- KITCHEN IM"
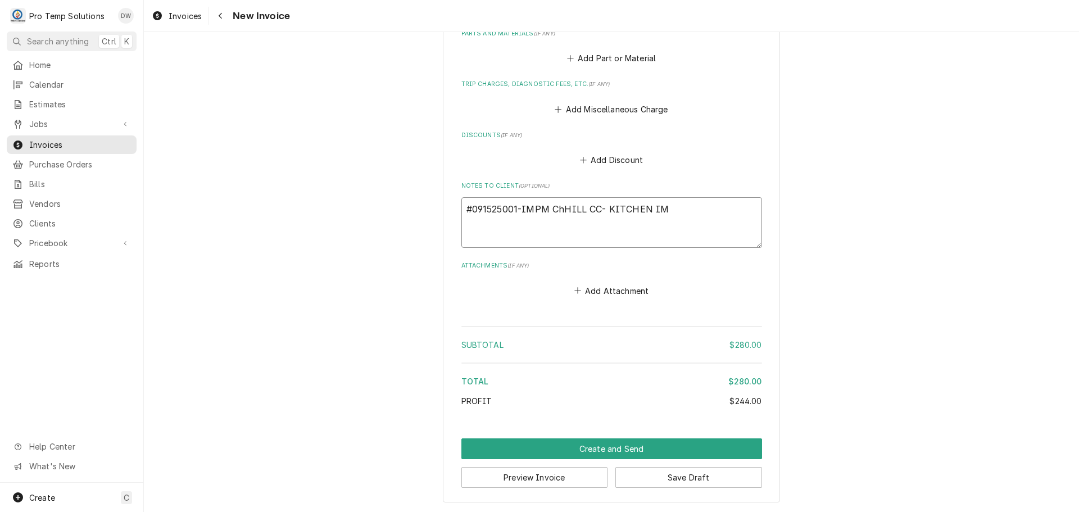
type textarea "x"
type textarea "#091525001-IMPM ChHILL CC- KITCHEN IM"
type textarea "x"
type textarea "#091525001-IMPM ChHILL CC- KITCHEN IM P"
type textarea "x"
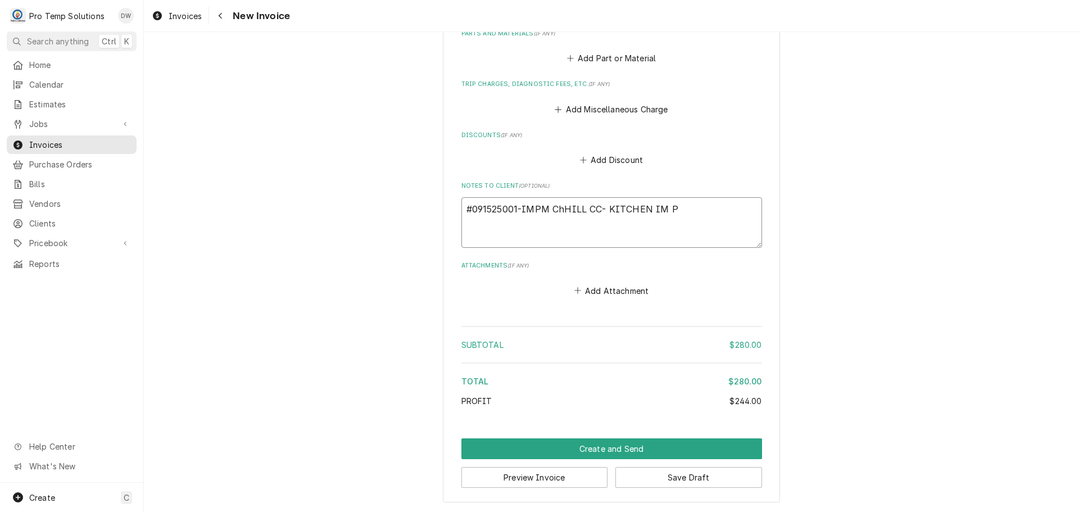
type textarea "#091525001-IMPM ChHILL CC- KITCHEN IM PM"
type textarea "x"
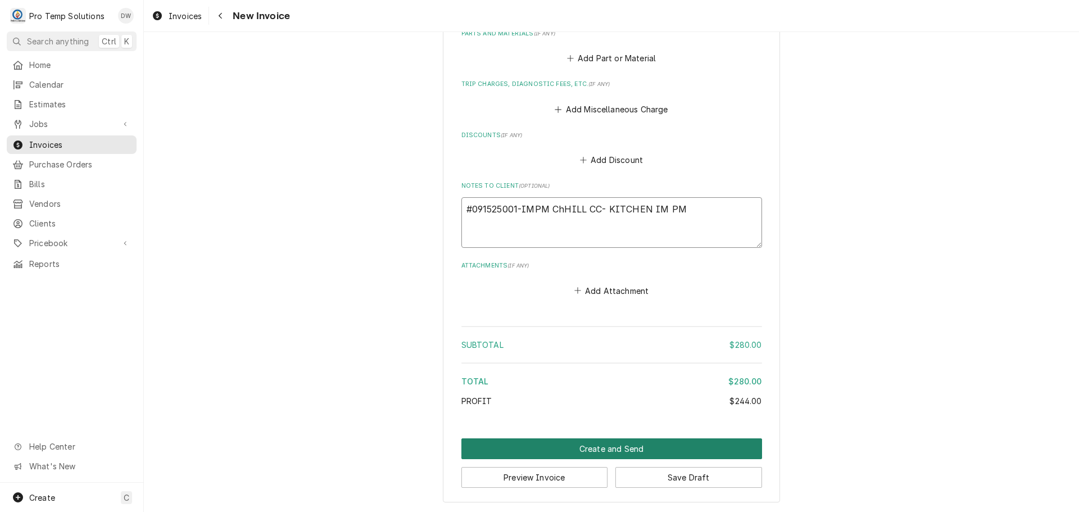
type textarea "#091525001-IMPM ChHILL CC- KITCHEN IM PM"
click at [598, 448] on button "Create and Send" at bounding box center [611, 448] width 301 height 21
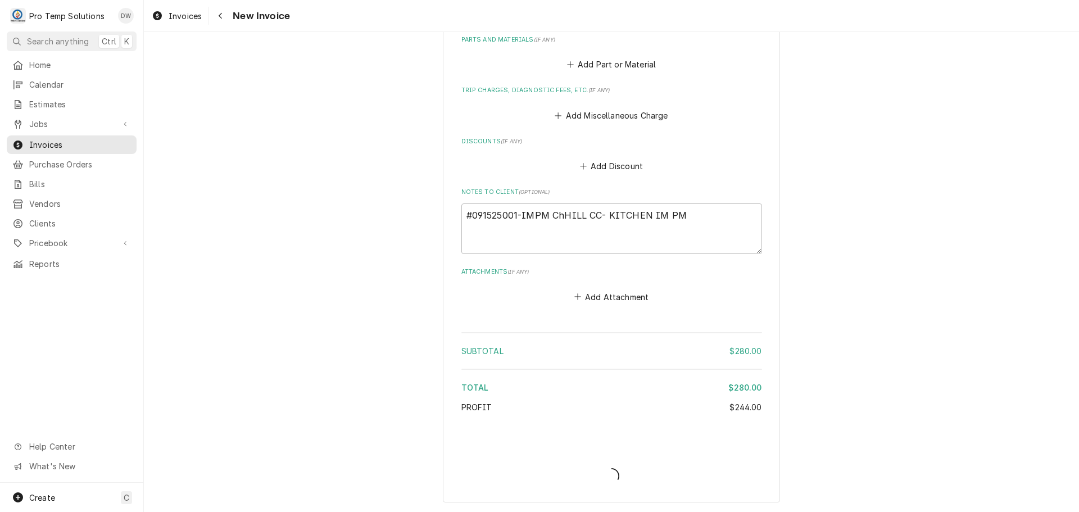
scroll to position [1010, 0]
type textarea "x"
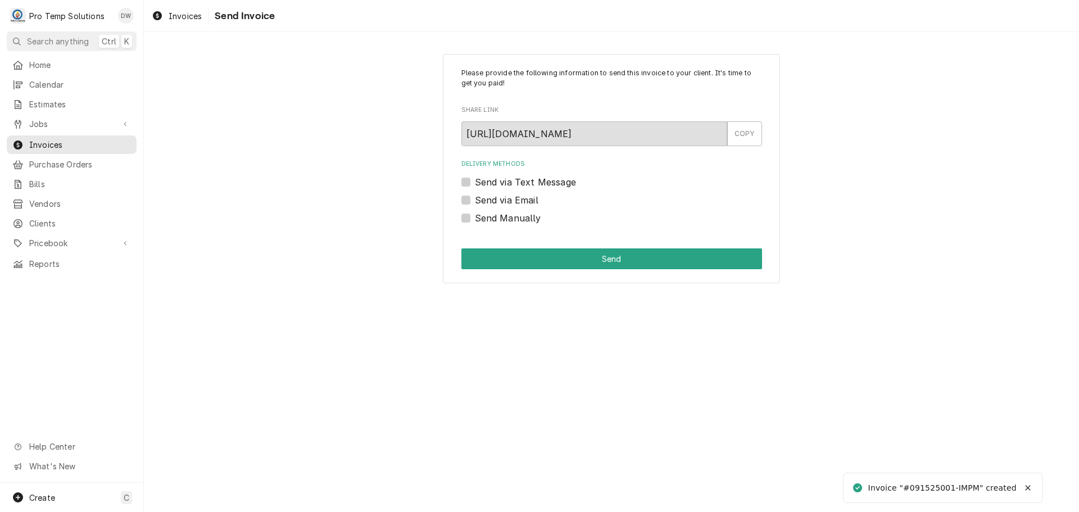
click at [475, 199] on label "Send via Email" at bounding box center [506, 199] width 63 height 13
click at [475, 199] on input "Send via Email" at bounding box center [625, 205] width 301 height 25
checkbox input "true"
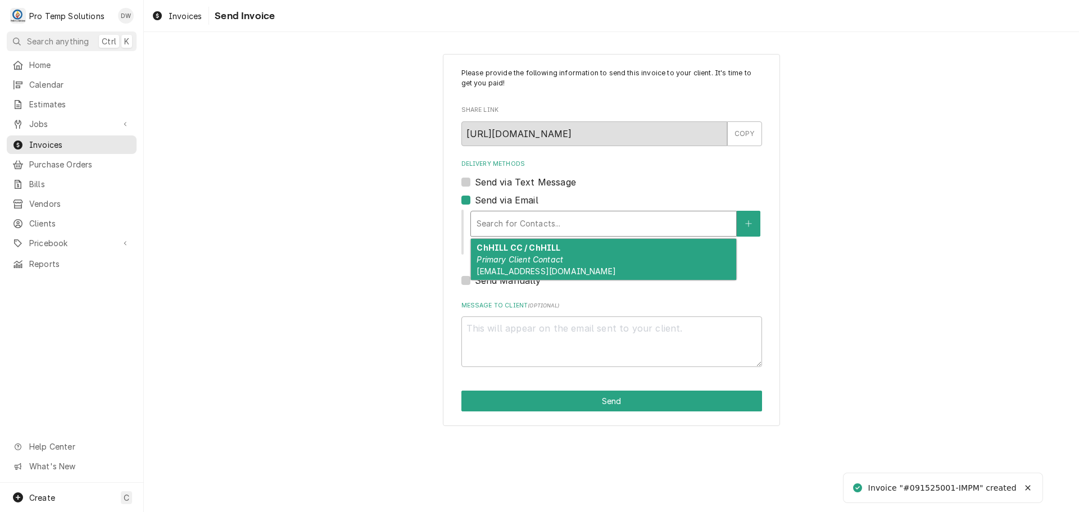
click at [546, 224] on div "Delivery Methods" at bounding box center [604, 224] width 254 height 20
click at [535, 257] on em "Primary Client Contact" at bounding box center [520, 260] width 87 height 10
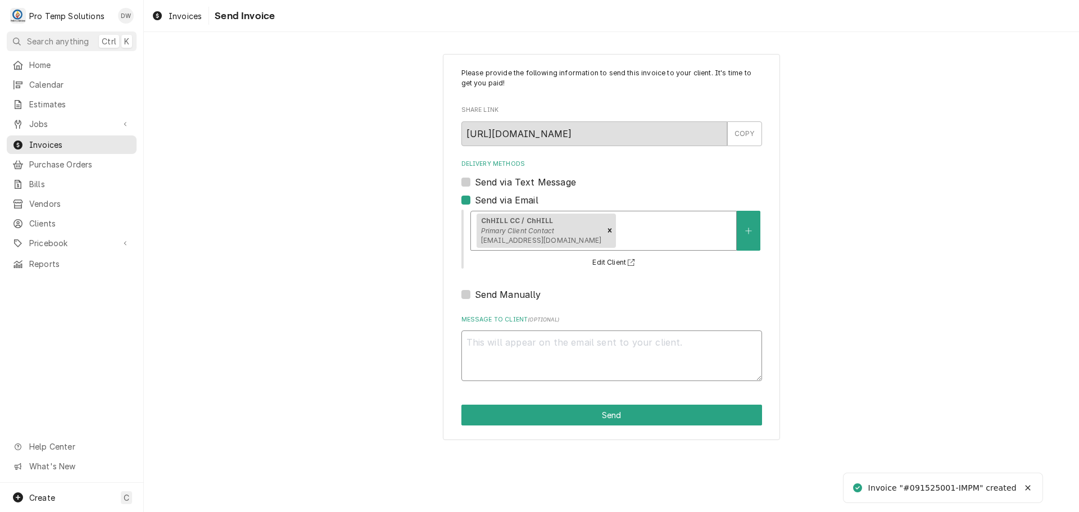
click at [482, 350] on textarea "Message to Client ( optional )" at bounding box center [611, 355] width 301 height 51
type textarea "x"
type textarea "#"
type textarea "x"
type textarea "#0"
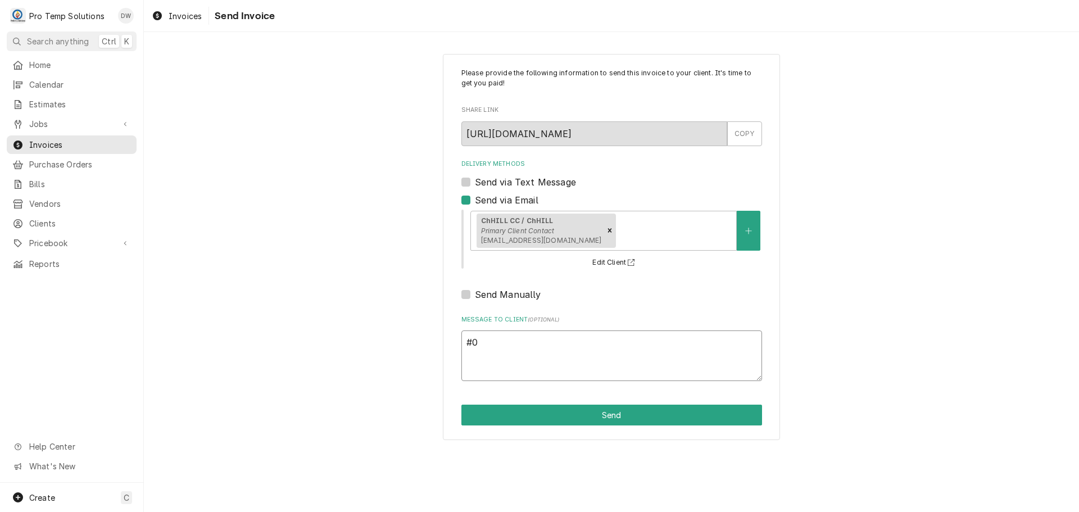
type textarea "x"
type textarea "#09"
type textarea "x"
type textarea "#091"
type textarea "x"
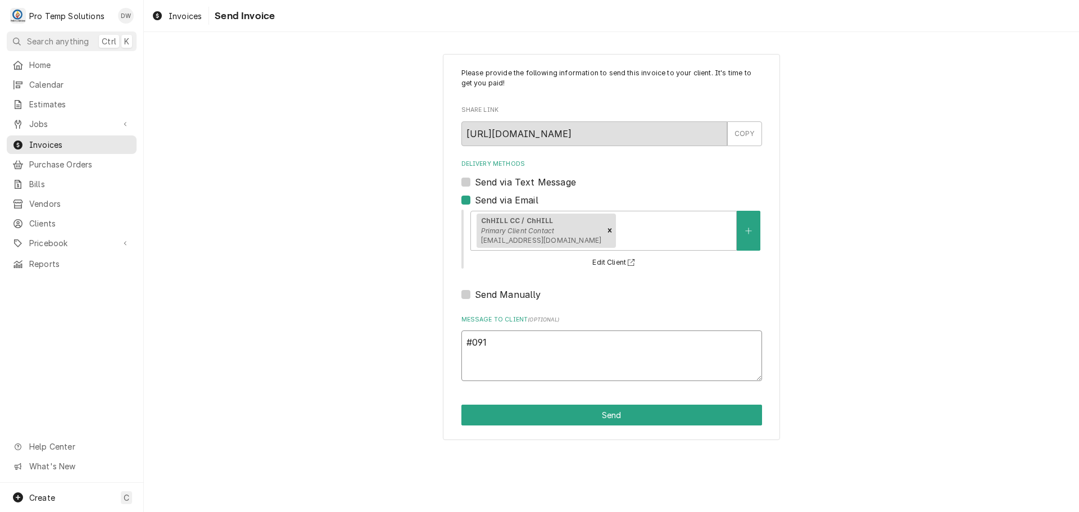
type textarea "#0915"
type textarea "x"
type textarea "#09152"
type textarea "x"
type textarea "#091525"
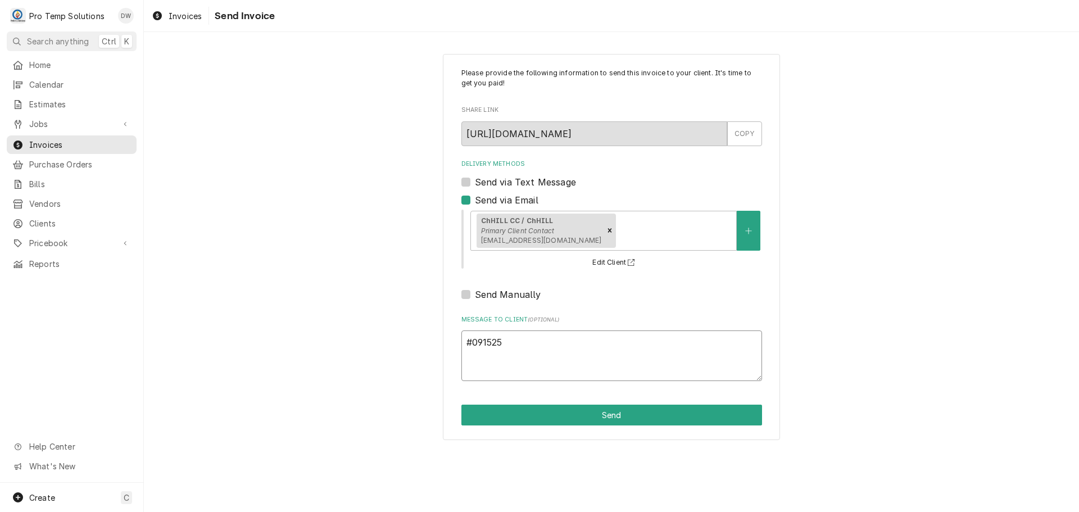
type textarea "x"
type textarea "#0915250"
type textarea "x"
type textarea "#09152500"
type textarea "x"
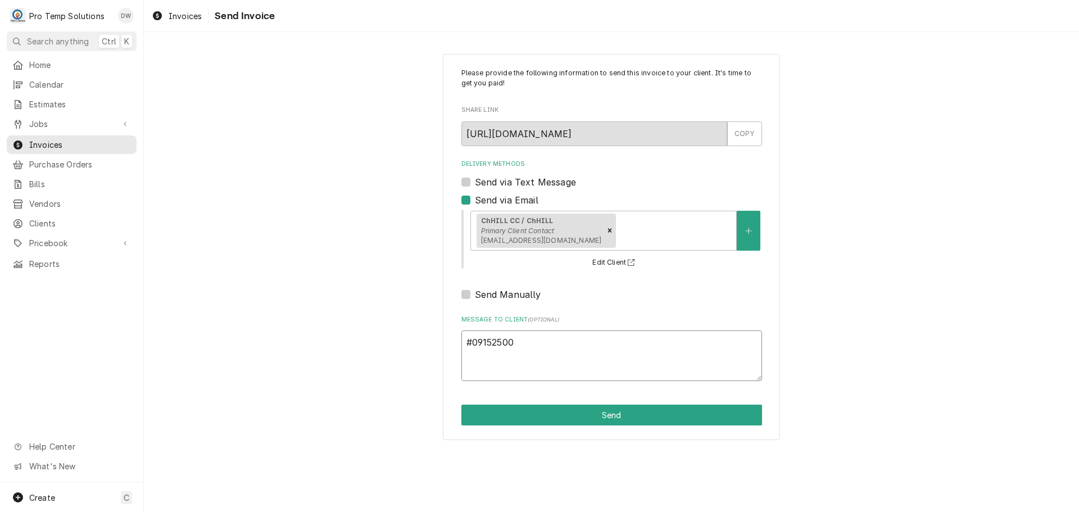
type textarea "#091525001"
type textarea "x"
type textarea "#091525001-"
type textarea "x"
type textarea "#091525001-I"
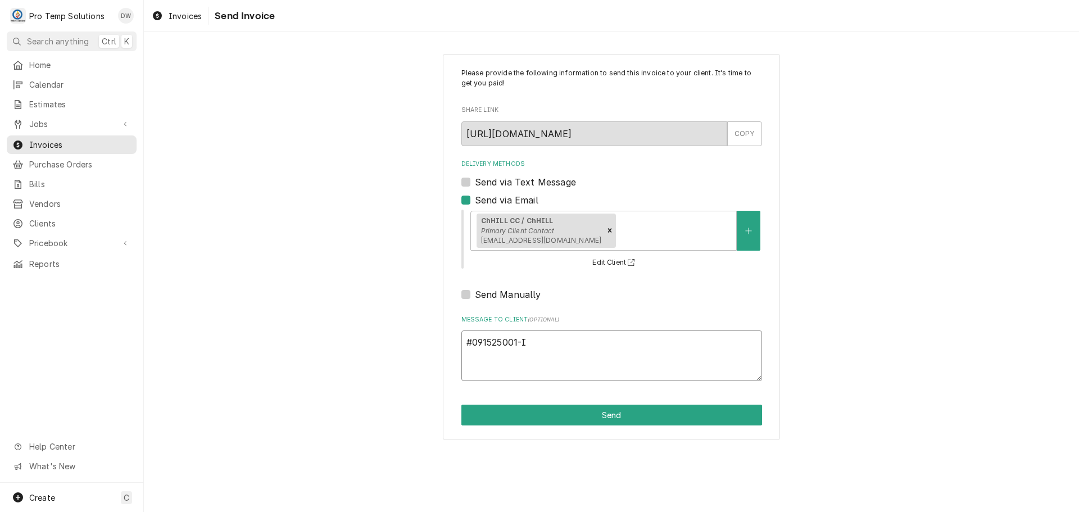
type textarea "x"
type textarea "#091525001-IM"
type textarea "x"
type textarea "#091525001-IMP"
type textarea "x"
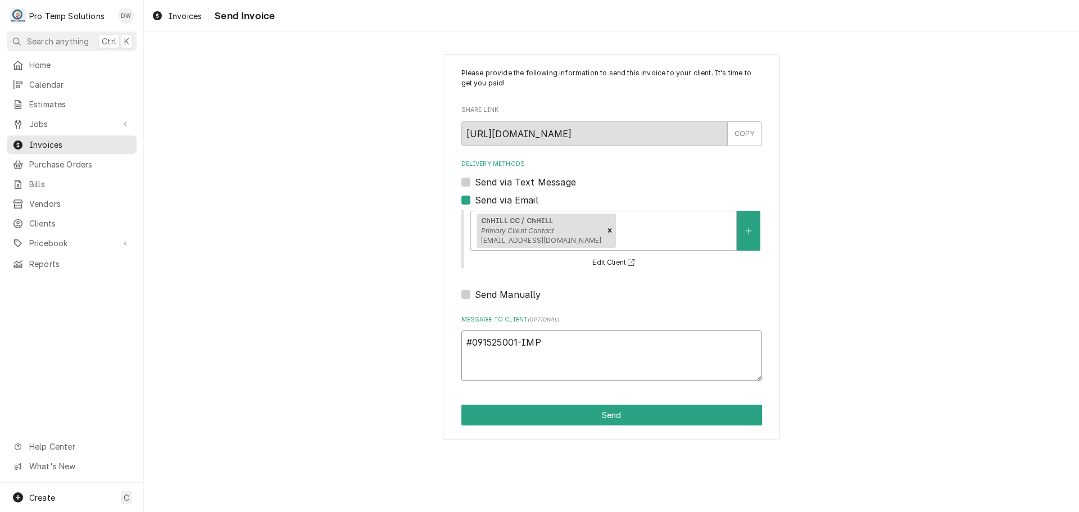
type textarea "#091525001-IMPM"
type textarea "x"
type textarea "#091525001-IMPM"
type textarea "x"
type textarea "#091525001-IMPM C"
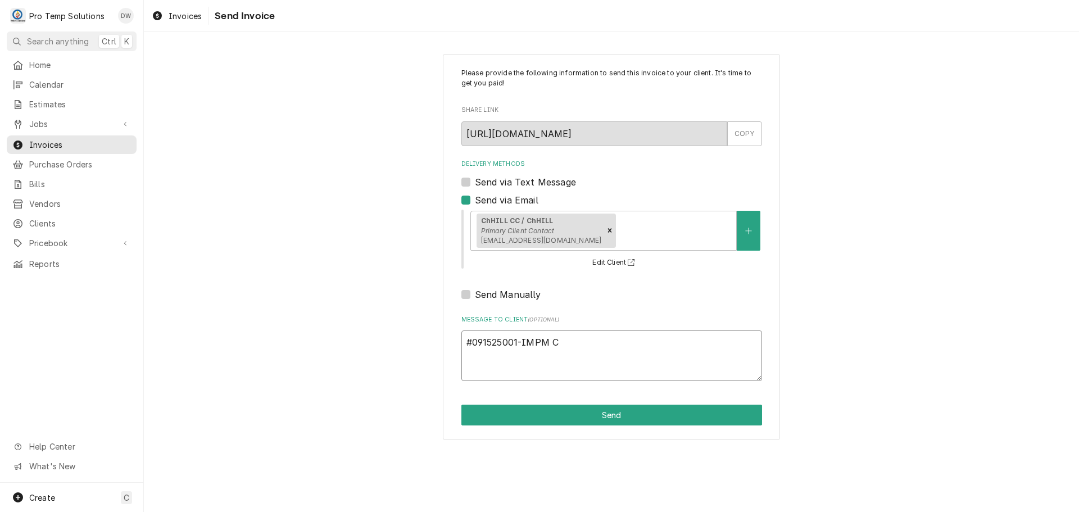
type textarea "x"
type textarea "#091525001-IMPM Ch"
type textarea "x"
type textarea "#091525001-IMPM ChH"
type textarea "x"
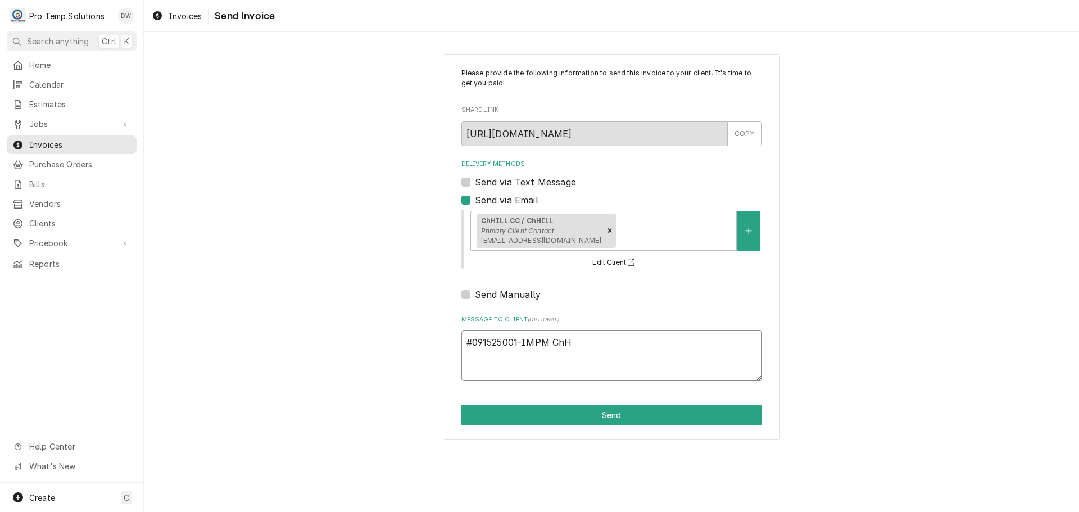
type textarea "#091525001-IMPM ChHI"
type textarea "x"
type textarea "#091525001-IMPM ChHIL"
type textarea "x"
type textarea "#091525001-IMPM ChHILL"
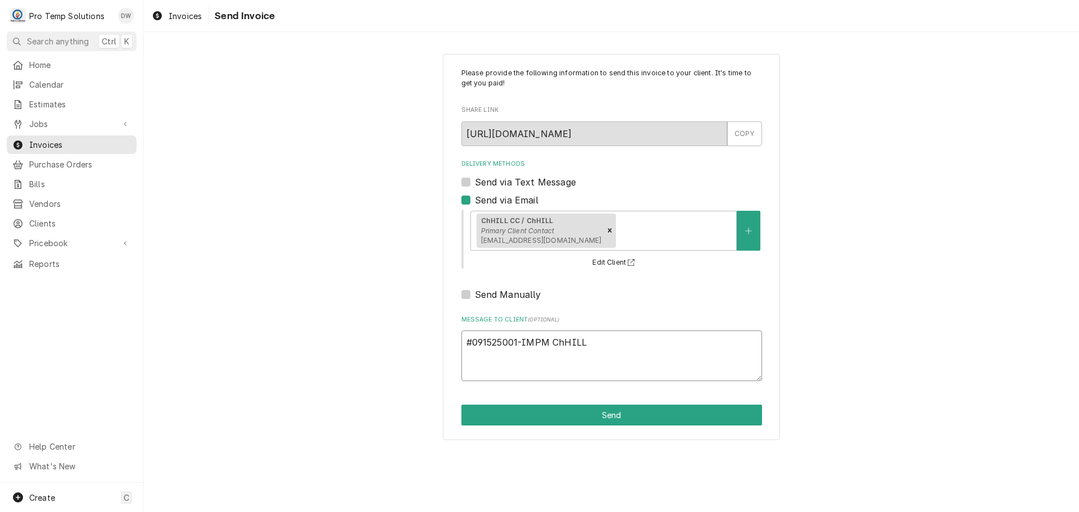
type textarea "x"
type textarea "#091525001-IMPM ChHILL"
type textarea "x"
type textarea "#091525001-IMPM ChHILL C"
type textarea "x"
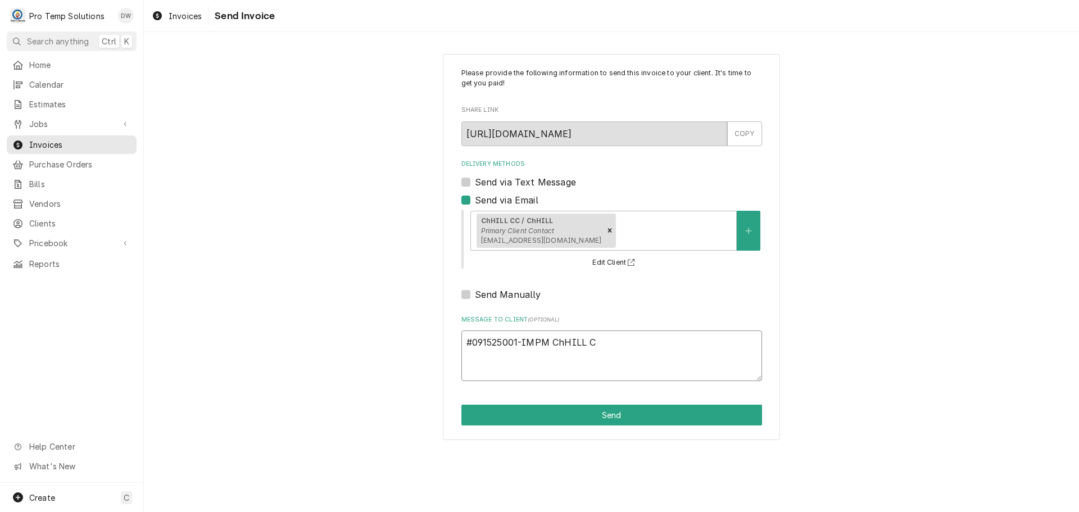
type textarea "#091525001-IMPM ChHILL CC"
type textarea "x"
type textarea "#091525001-IMPM ChHILL CC-"
type textarea "x"
type textarea "#091525001-IMPM ChHILL CC-"
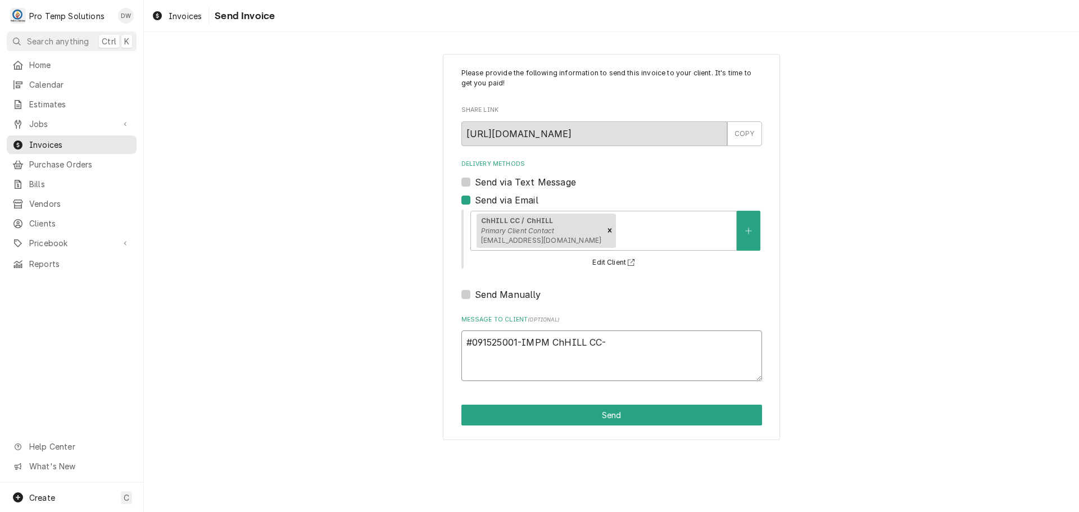
type textarea "x"
type textarea "#091525001-IMPM ChHILL CC- K"
type textarea "x"
type textarea "#091525001-IMPM ChHILL CC- KI"
type textarea "x"
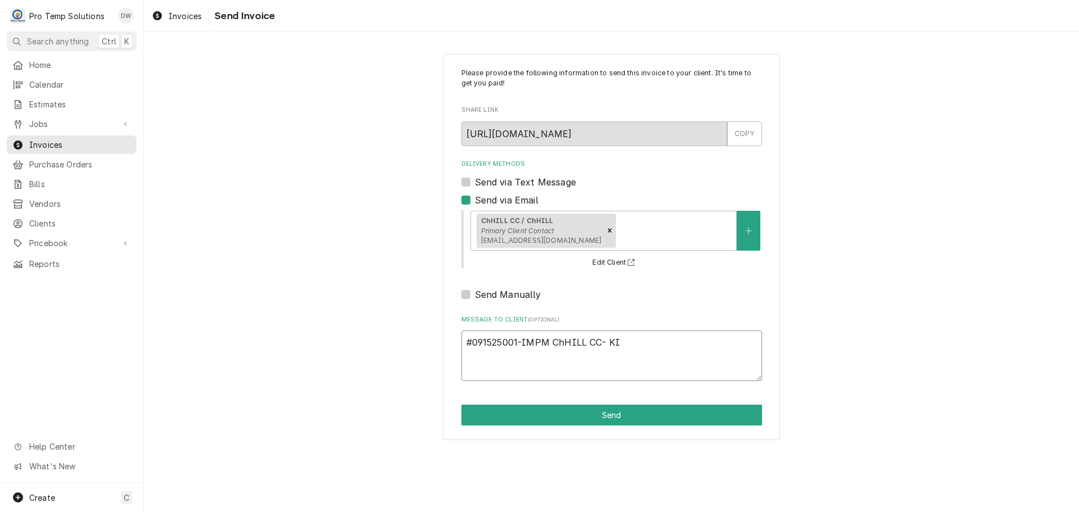
type textarea "#091525001-IMPM ChHILL CC- KIT"
type textarea "x"
type textarea "#091525001-IMPM ChHILL CC- KITC"
type textarea "x"
type textarea "#091525001-IMPM ChHILL CC- KITCH"
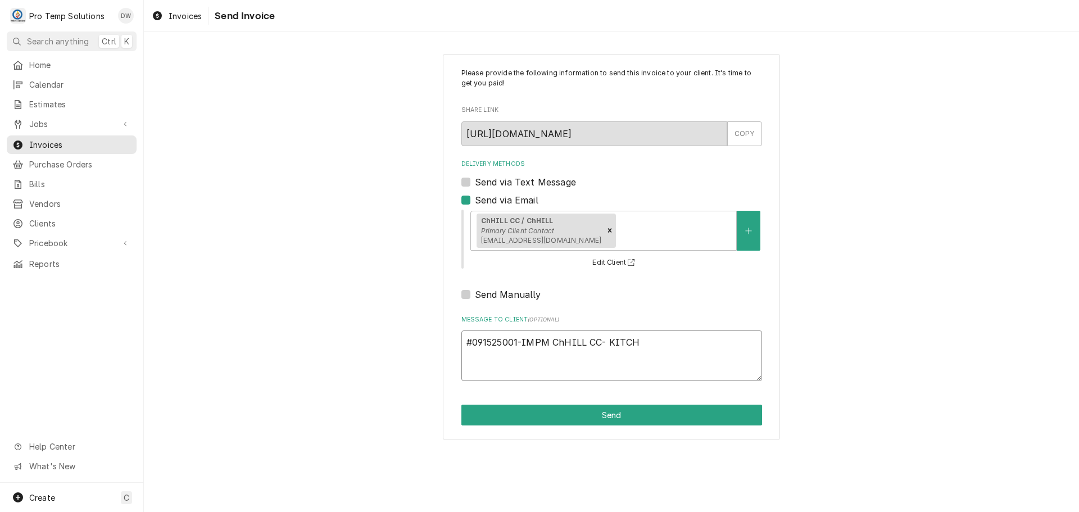
type textarea "x"
type textarea "#091525001-IMPM ChHILL CC- KITCHE"
type textarea "x"
type textarea "#091525001-IMPM ChHILL CC- KITCHEN"
type textarea "x"
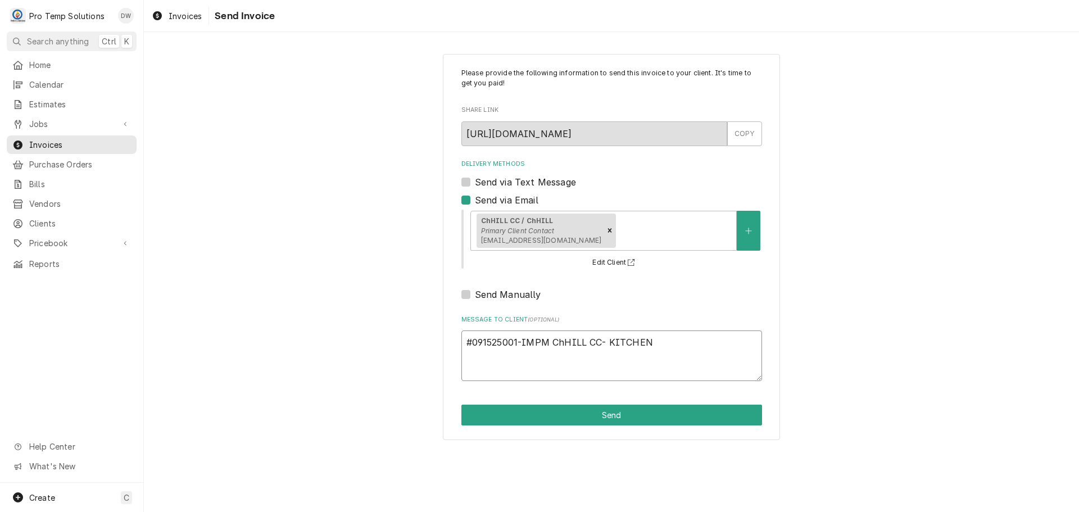
type textarea "#091525001-IMPM ChHILL CC- KITCHEN"
type textarea "x"
type textarea "#091525001-IMPM ChHILL CC- KITCHEN I"
type textarea "x"
type textarea "#091525001-IMPM ChHILL CC- KITCHEN IM"
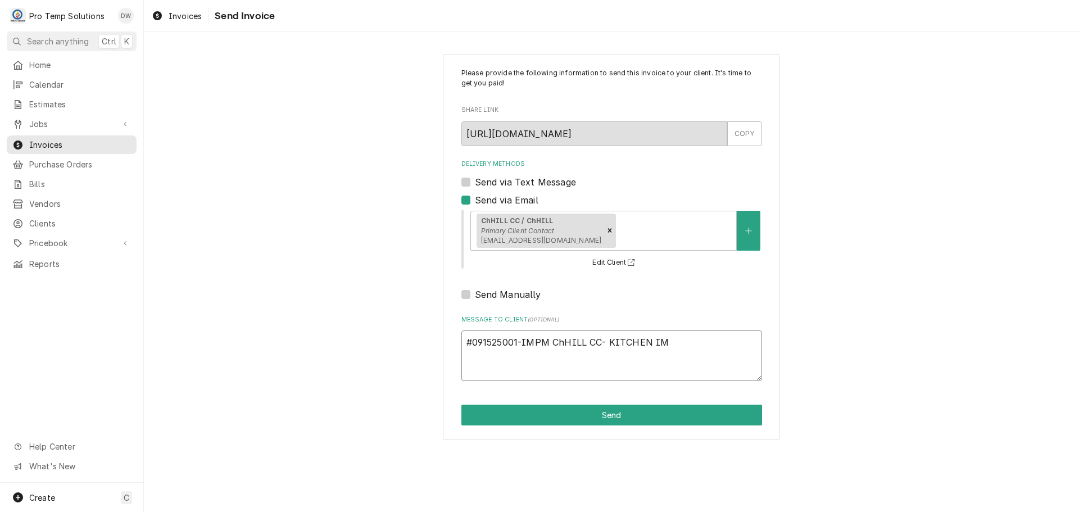
type textarea "x"
type textarea "#091525001-IMPM ChHILL CC- KITCHEN IM"
type textarea "x"
type textarea "#091525001-IMPM ChHILL CC- KITCHEN IM P"
type textarea "x"
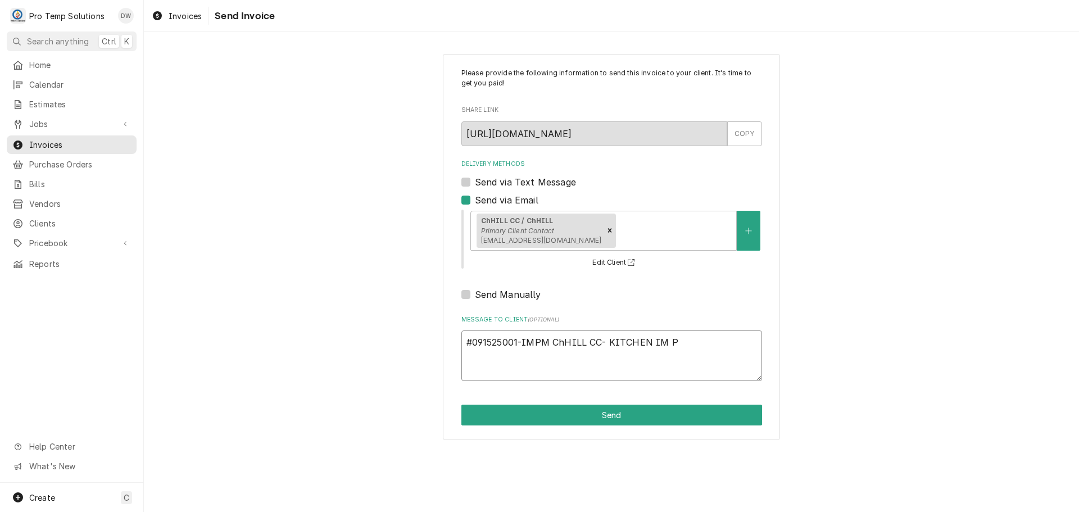
type textarea "#091525001-IMPM ChHILL CC- KITCHEN IM PM"
type textarea "x"
type textarea "#091525001-IMPM ChHILL CC- KITCHEN IM PM"
click at [608, 340] on textarea "#091525001-IMPM ChHILL CC- KITCHEN IM PM" at bounding box center [611, 355] width 301 height 51
type textarea "x"
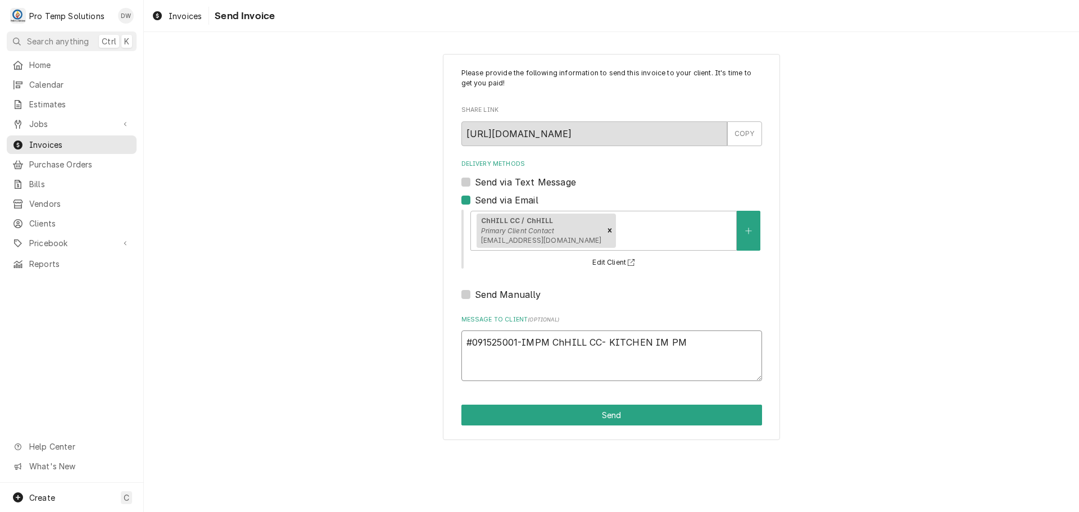
type textarea "#091525001-IMPM ChHILL CC- MKITCHEN IM PM"
type textarea "x"
type textarea "#091525001-IMPM ChHILL CC- MAKITCHEN IM PM"
type textarea "x"
type textarea "#091525001-IMPM ChHILL CC- MAIKITCHEN IM PM"
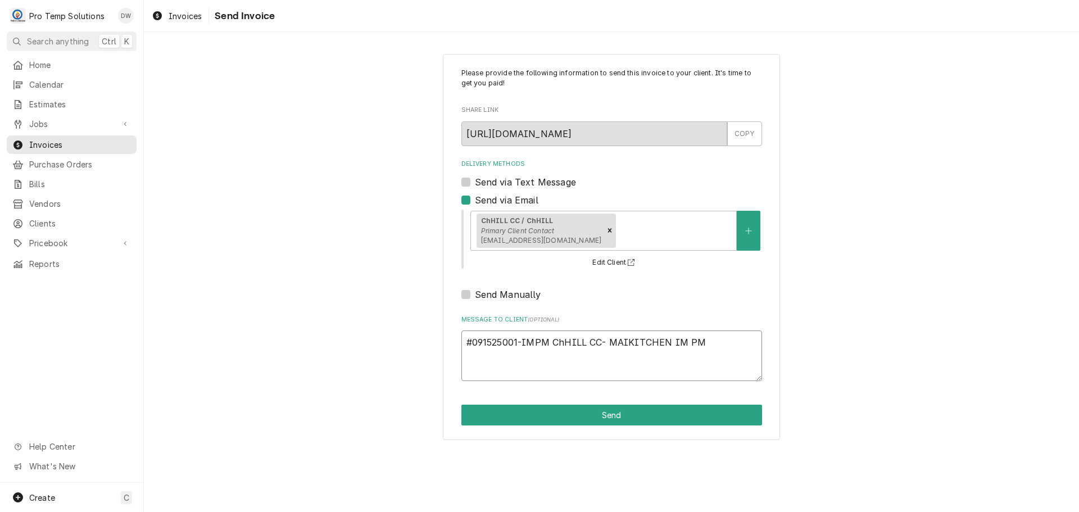
type textarea "x"
type textarea "#091525001-IMPM ChHILL CC- MAINKITCHEN IM PM"
type textarea "x"
type textarea "#091525001-IMPM ChHILL CC- MAIN KITCHEN IM PM"
click at [604, 414] on button "Send" at bounding box center [611, 415] width 301 height 21
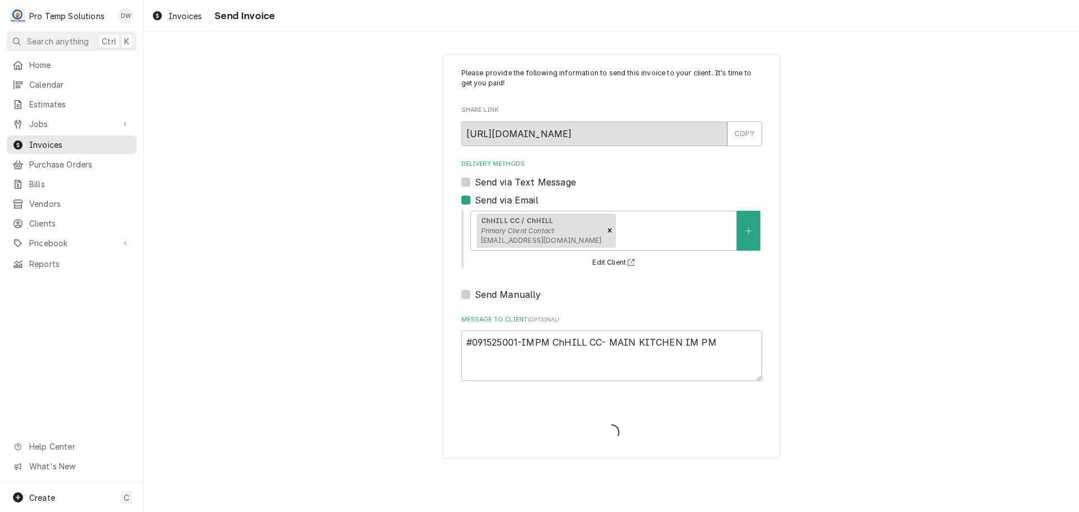
type textarea "x"
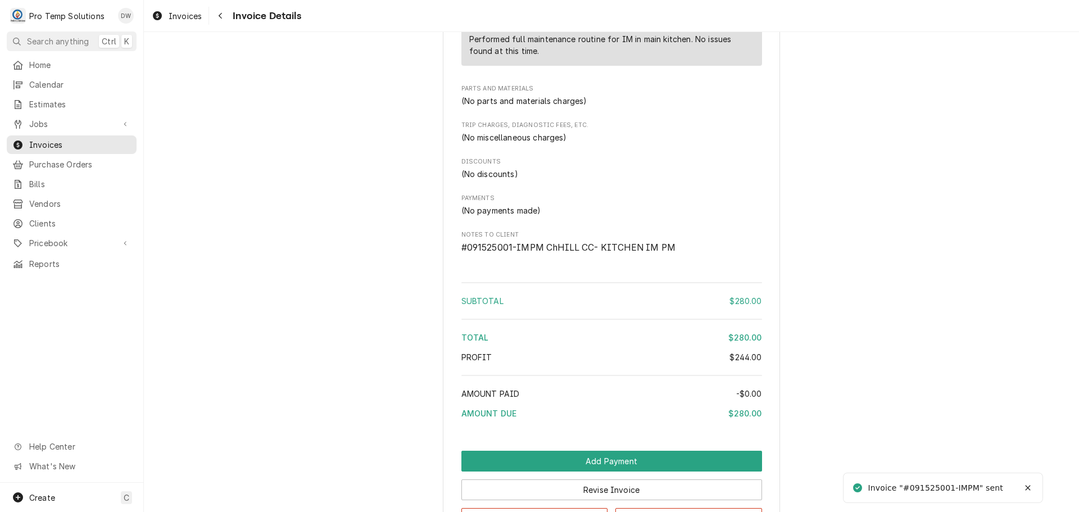
scroll to position [938, 0]
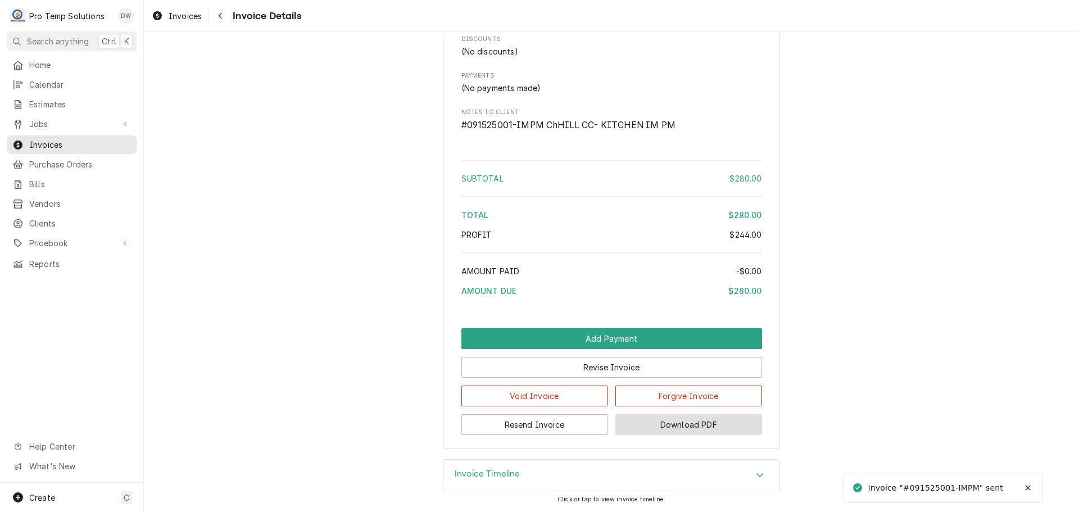
click at [689, 420] on button "Download PDF" at bounding box center [688, 424] width 147 height 21
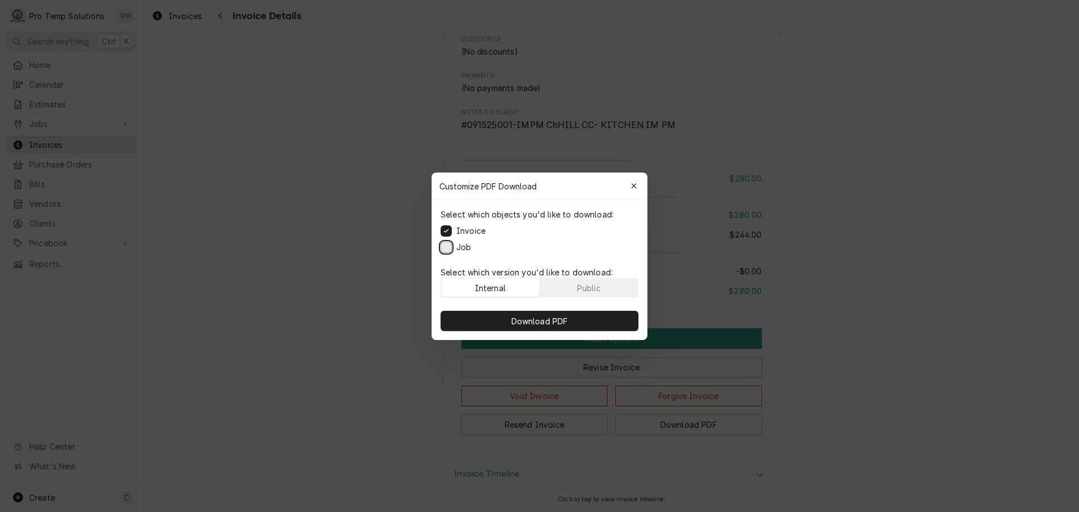
click at [447, 251] on button "Job" at bounding box center [446, 246] width 11 height 11
click at [536, 322] on span "Download PDF" at bounding box center [539, 321] width 61 height 12
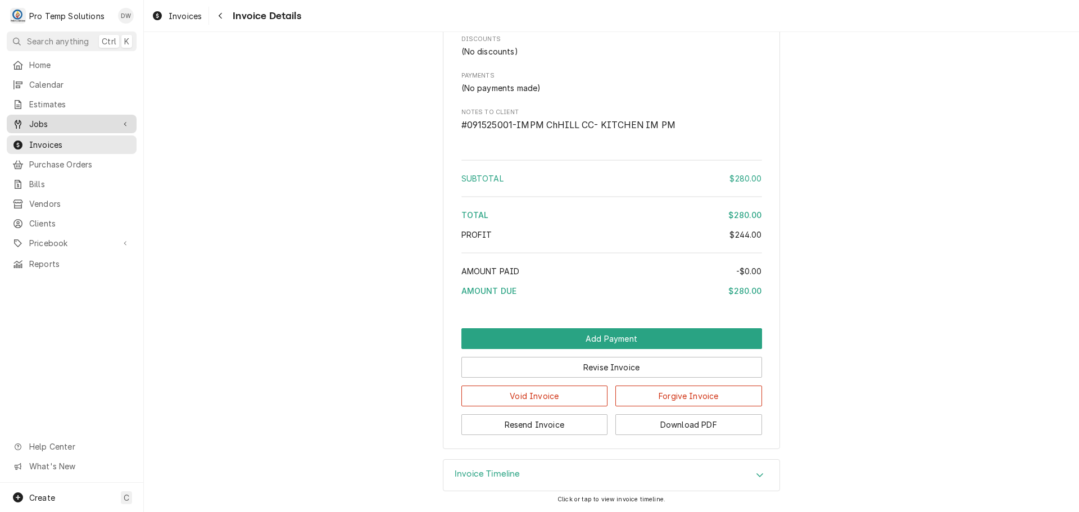
click at [48, 122] on span "Jobs" at bounding box center [71, 124] width 85 height 12
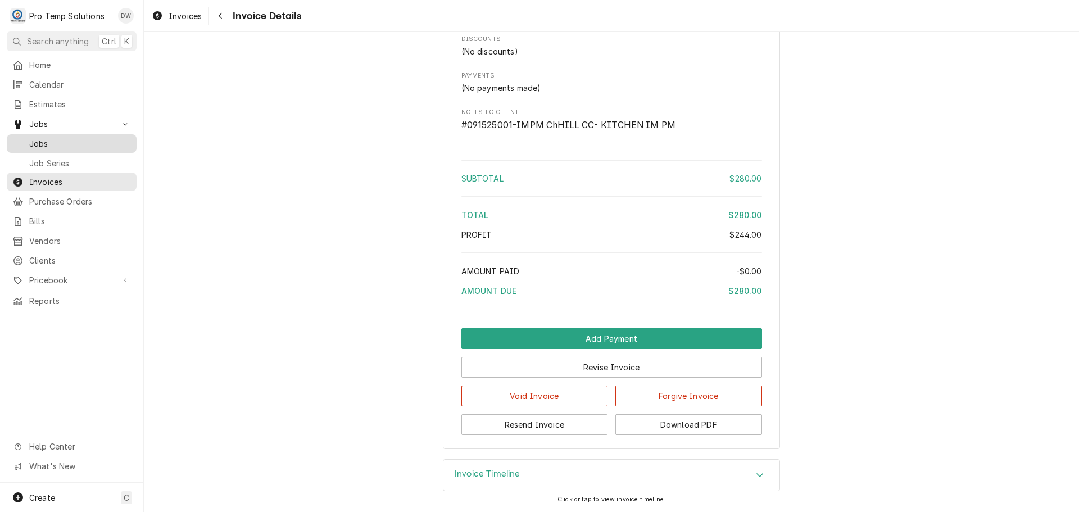
click at [41, 138] on span "Jobs" at bounding box center [80, 144] width 102 height 12
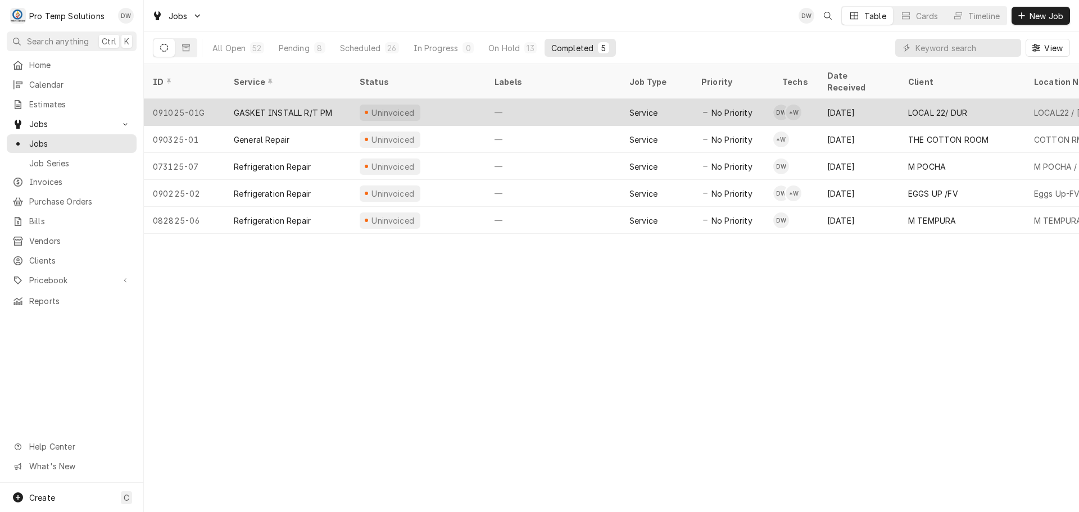
click at [548, 99] on div "—" at bounding box center [552, 112] width 135 height 27
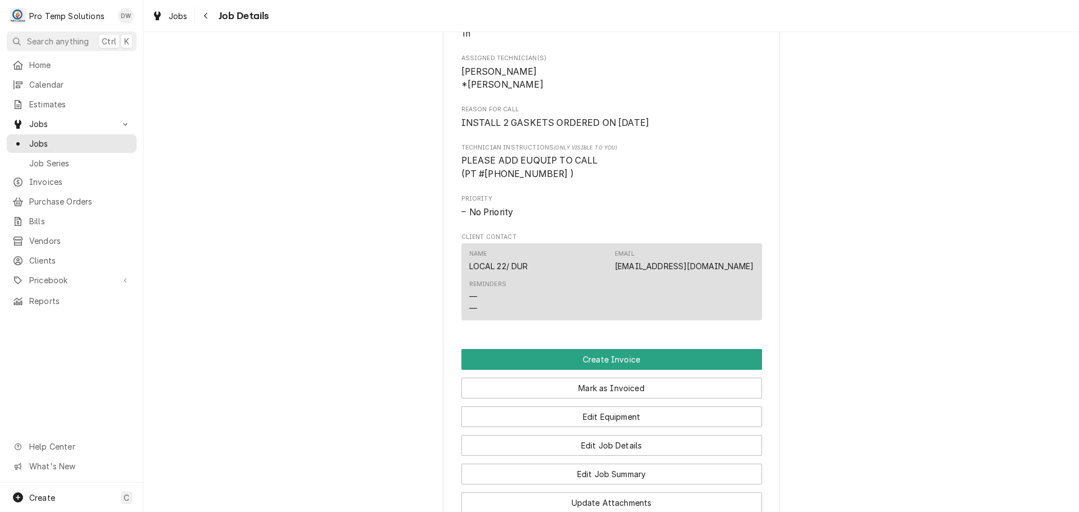
scroll to position [730, 0]
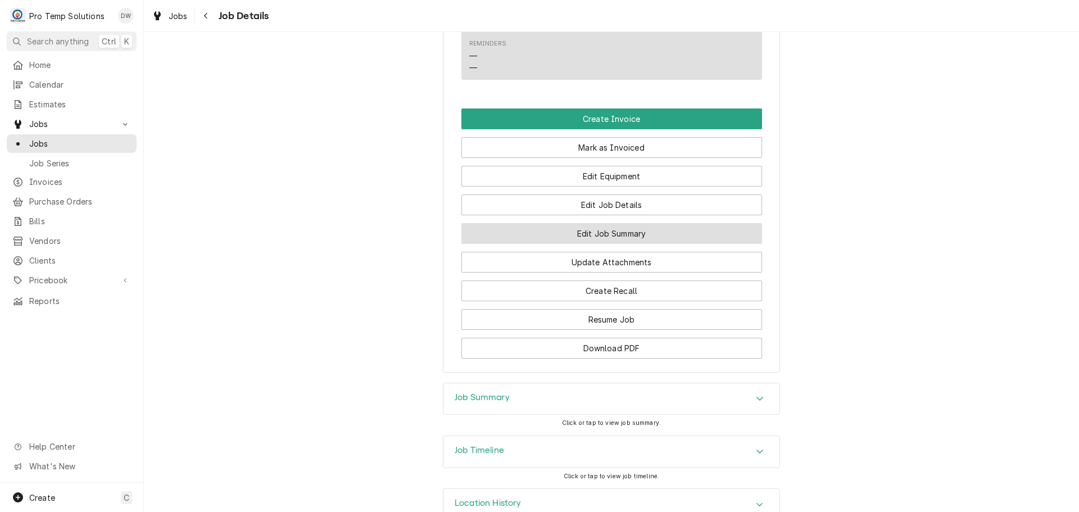
click at [618, 244] on button "Edit Job Summary" at bounding box center [611, 233] width 301 height 21
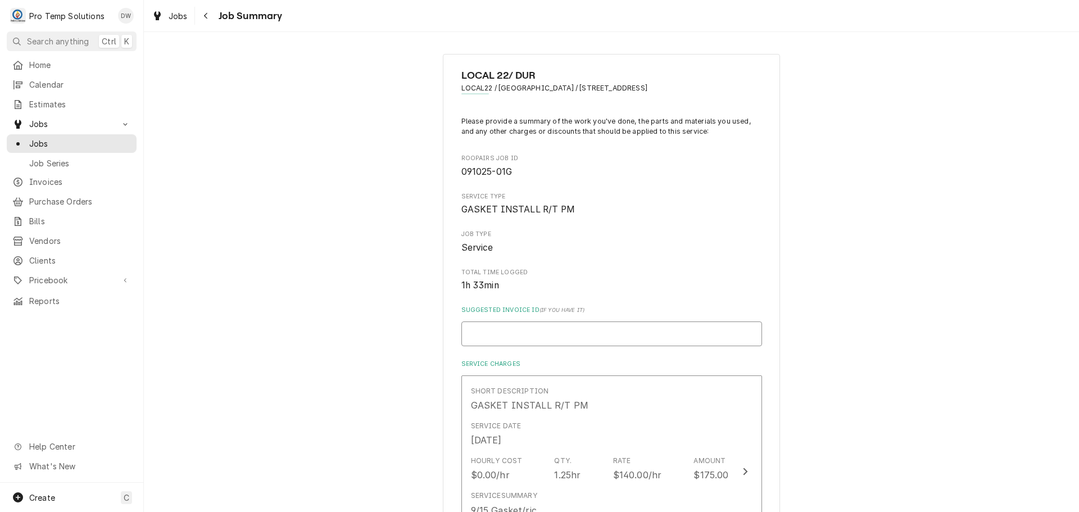
click at [565, 333] on input "Suggested Invoice ID ( if you have it )" at bounding box center [611, 333] width 301 height 25
type textarea "x"
type input "#"
type textarea "x"
type input "#0"
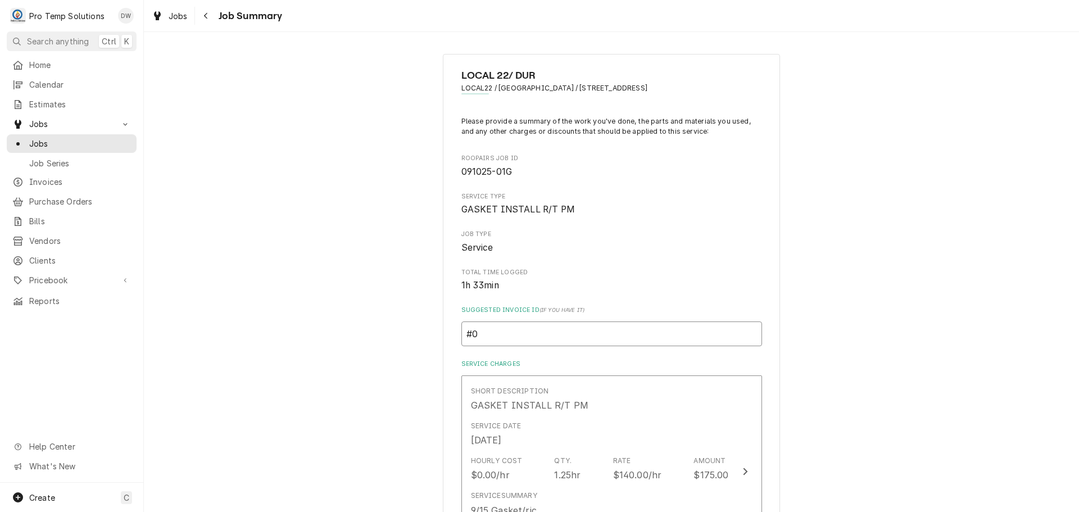
type textarea "x"
type input "#09"
type textarea "x"
type input "#091"
type textarea "x"
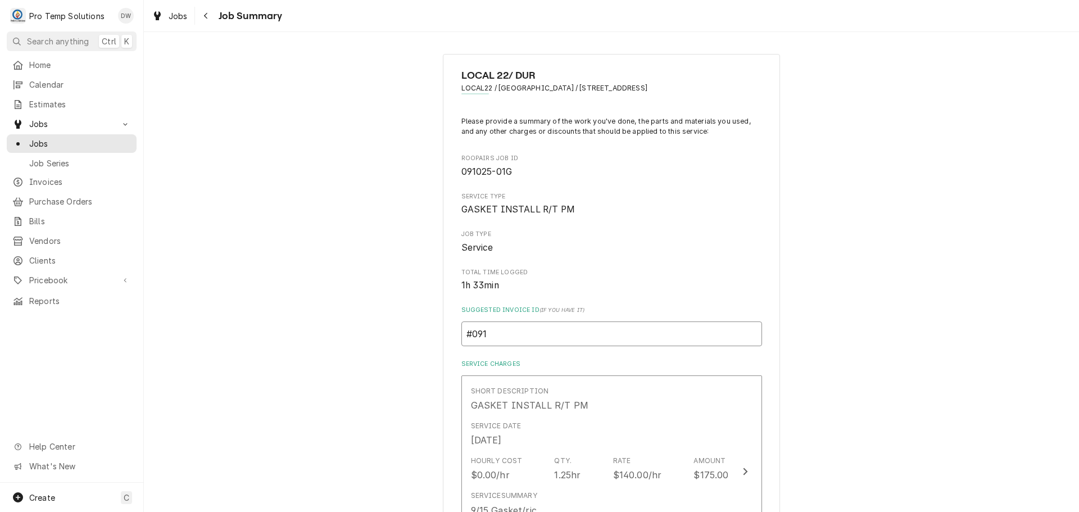
type input "#0915"
type textarea "x"
type input "#09152"
type textarea "x"
type input "#091525"
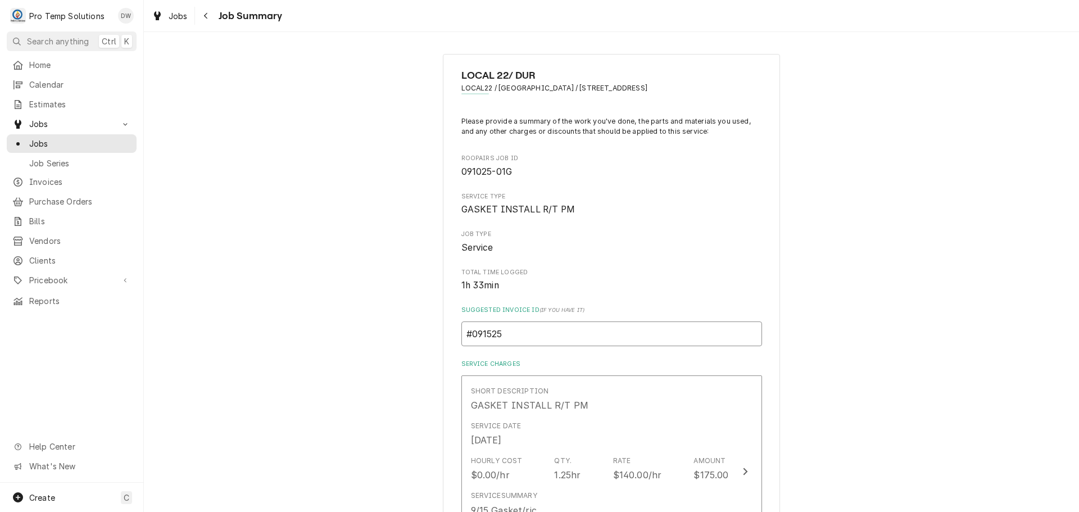
type textarea "x"
type input "#0915250"
type textarea "x"
type input "#09152500"
type textarea "x"
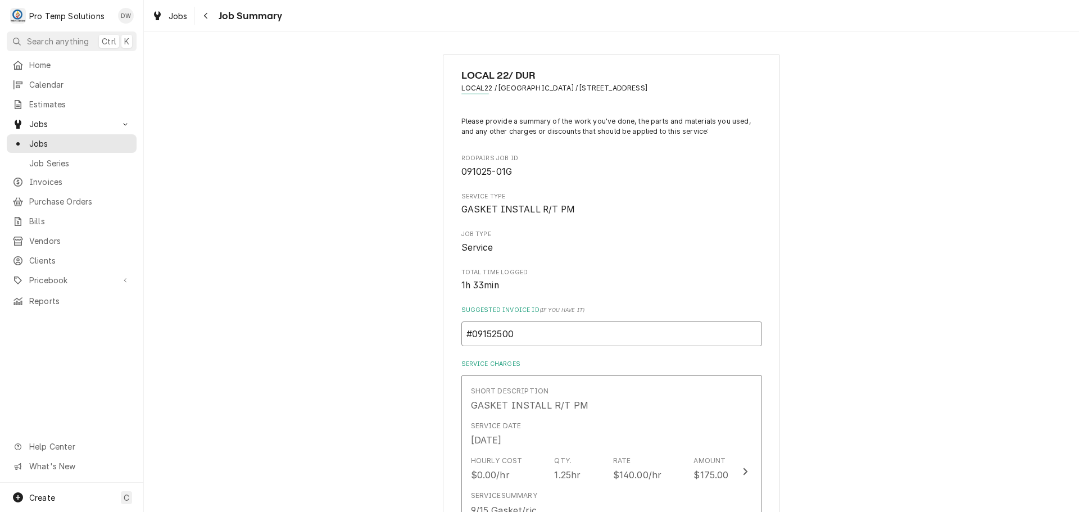
type input "#091525002"
type textarea "x"
type input "#091525002-"
type textarea "x"
type input "#091525002-G"
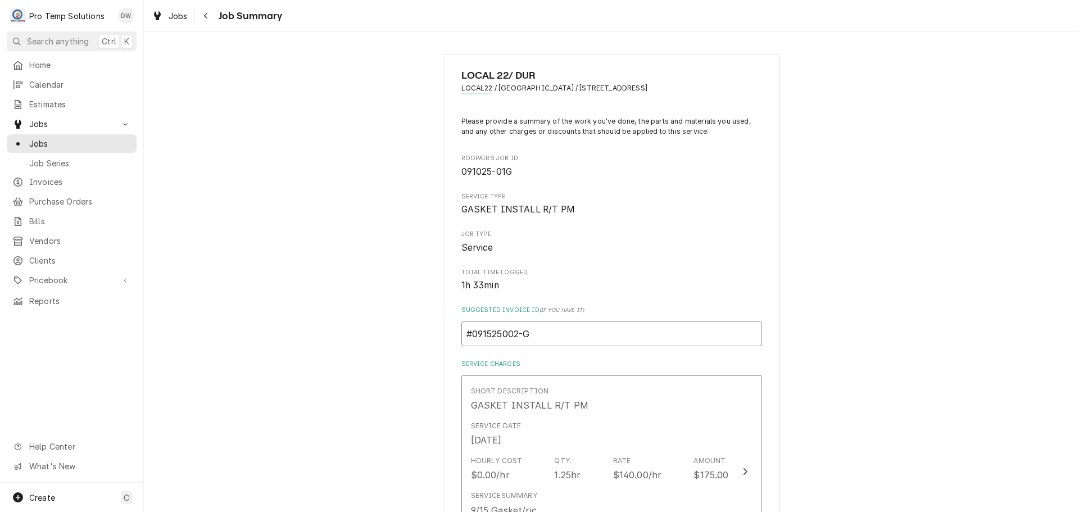
type textarea "x"
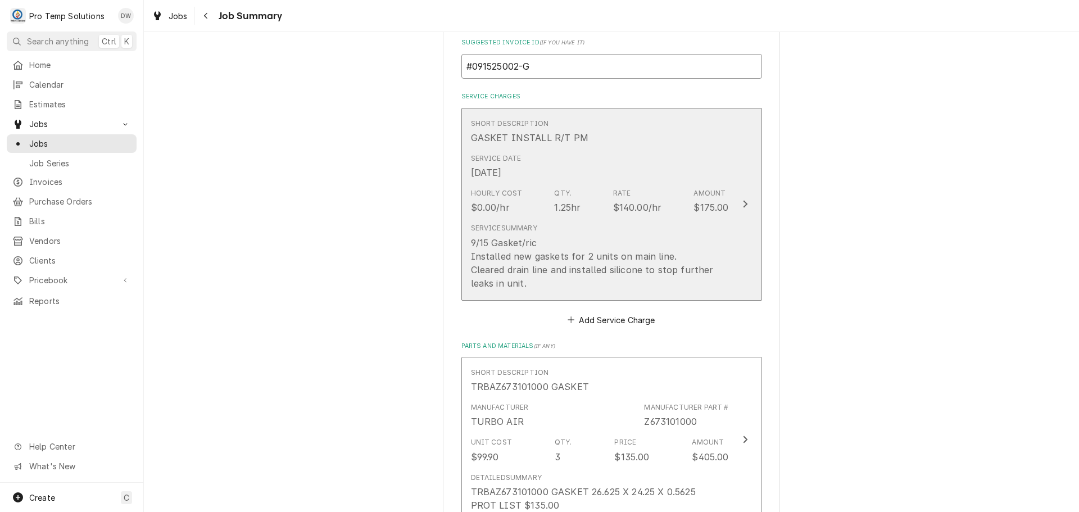
scroll to position [281, 0]
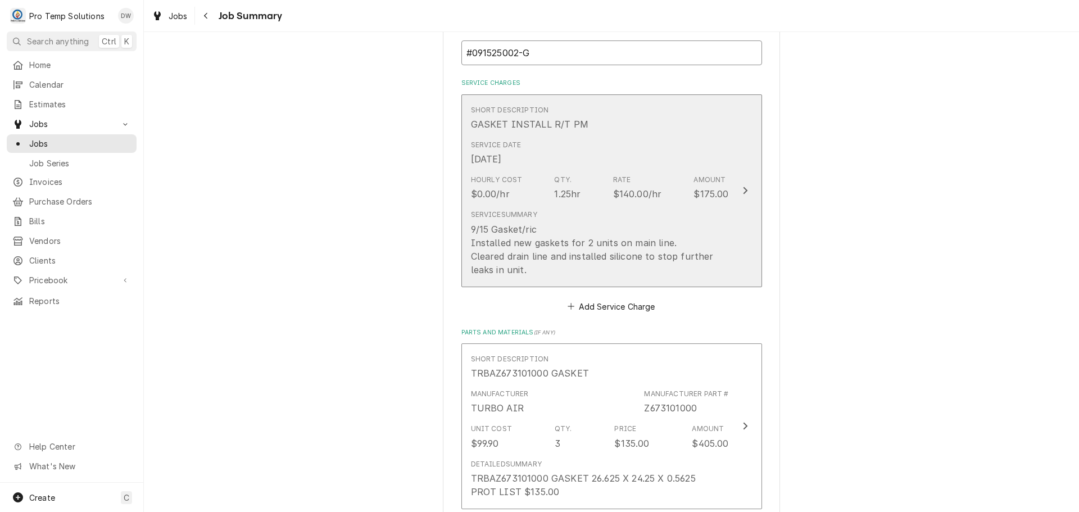
type input "#091525002-G"
click at [743, 184] on div "Update Line Item" at bounding box center [745, 190] width 15 height 13
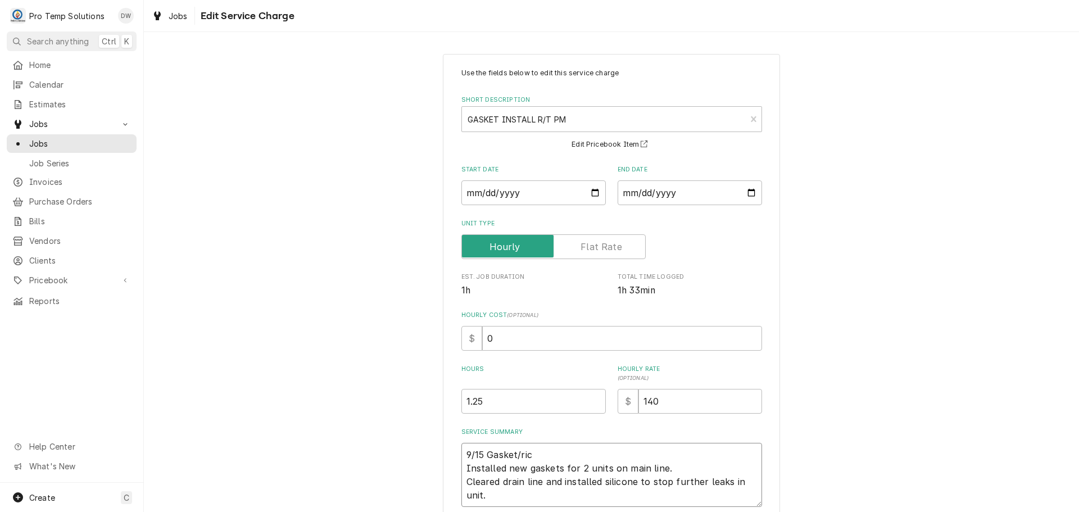
click at [552, 448] on textarea "9/15 Gasket/ric Installed new gaskets for 2 units on main line. Cleared drain l…" at bounding box center [611, 475] width 301 height 64
type textarea "x"
type textarea "9/15 Gasket/ri Installed new gaskets for 2 units on main line. Cleared drain li…"
type textarea "x"
type textarea "9/15 Gasket/r Installed new gaskets for 2 units on main line. Cleared drain lin…"
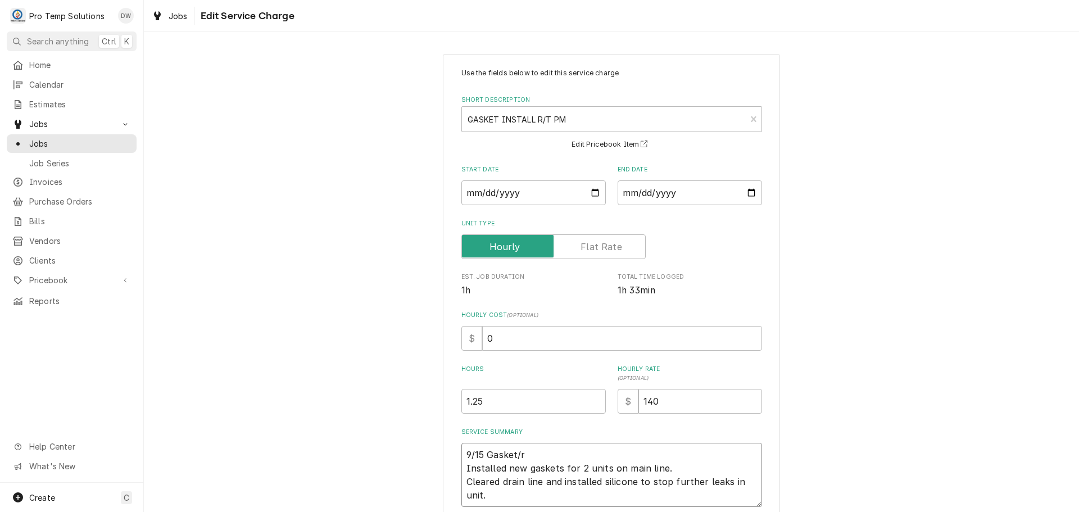
type textarea "x"
type textarea "9/15 Gasket/ Installed new gaskets for 2 units on main line. Cleared drain line…"
type textarea "x"
type textarea "9/15 Gasket/ Installed new gaskets for 2 units on main line. Cleared drain line…"
type textarea "x"
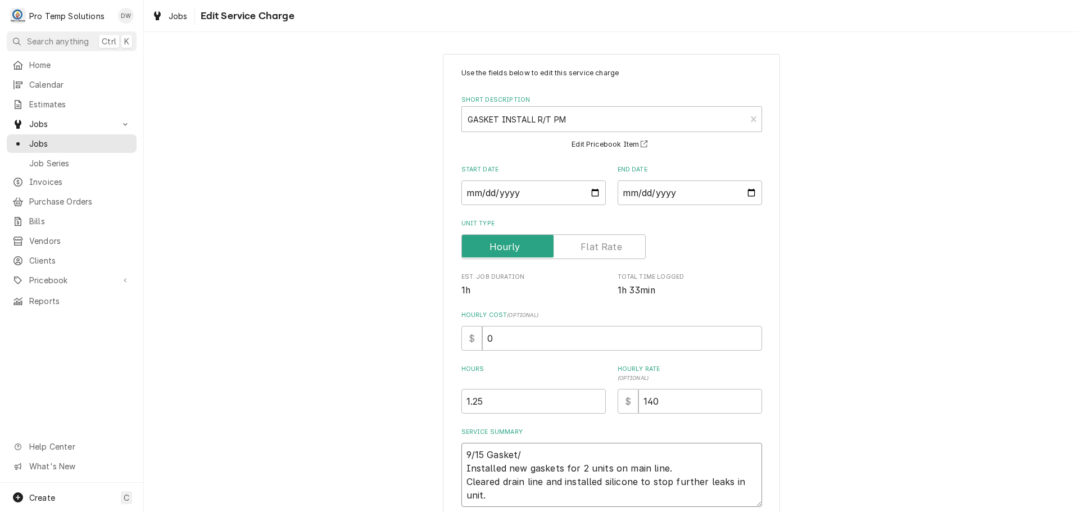
type textarea "9/15 Gasket/ R Installed new gaskets for 2 units on main line. Cleared drain li…"
type textarea "x"
type textarea "9/15 Gasket/ RI Installed new gaskets for 2 units on main line. Cleared drain l…"
type textarea "x"
type textarea "9/15 Gasket/ RIC Installed new gaskets for 2 units on main line. Cleared drain …"
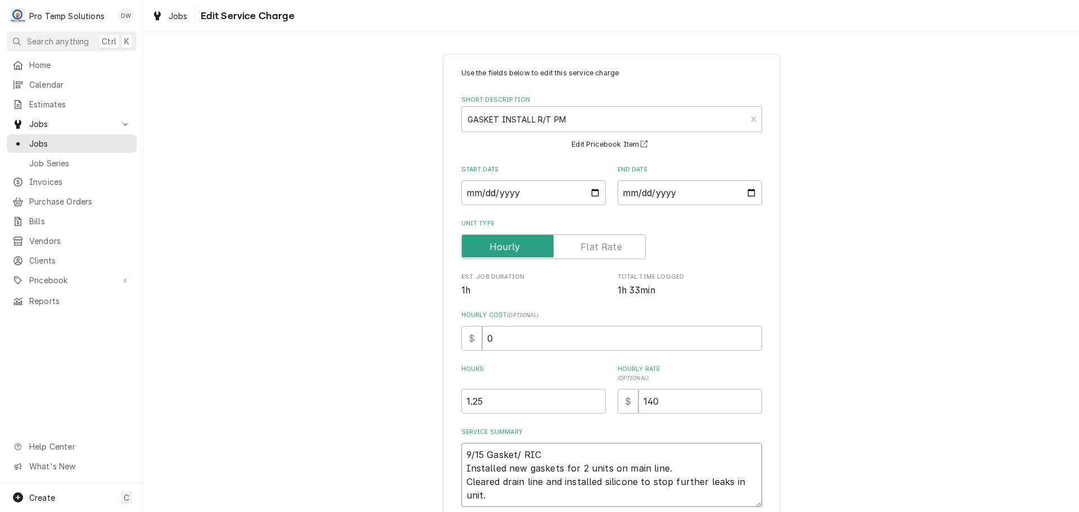
type textarea "x"
type textarea "9/15 Gasket/ RIC Installed new gaskets for 2 units on main line. Cleared drain …"
type textarea "x"
type textarea "9/15 Gasket/ RIC 1 Installed new gaskets for 2 units on main line. Cleared drai…"
type textarea "x"
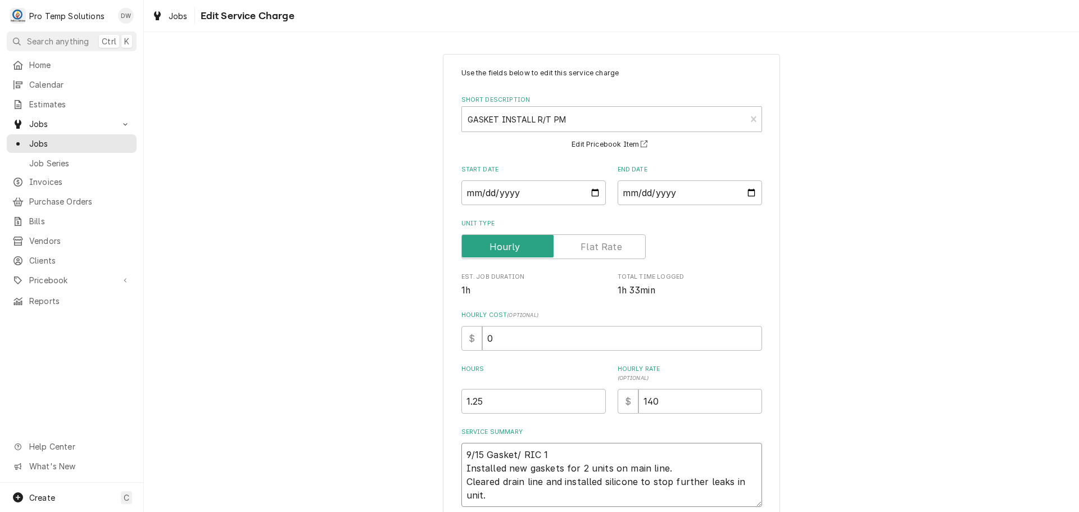
type textarea "9/15 Gasket/ RIC 10 Installed new gaskets for 2 units on main line. Cleared dra…"
type textarea "x"
type textarea "9/15 Gasket/ RIC 104 Installed new gaskets for 2 units on main line. Cleared dr…"
type textarea "x"
type textarea "9/15 Gasket/ RIC 1040 Installed new gaskets for 2 units on main line. Cleared d…"
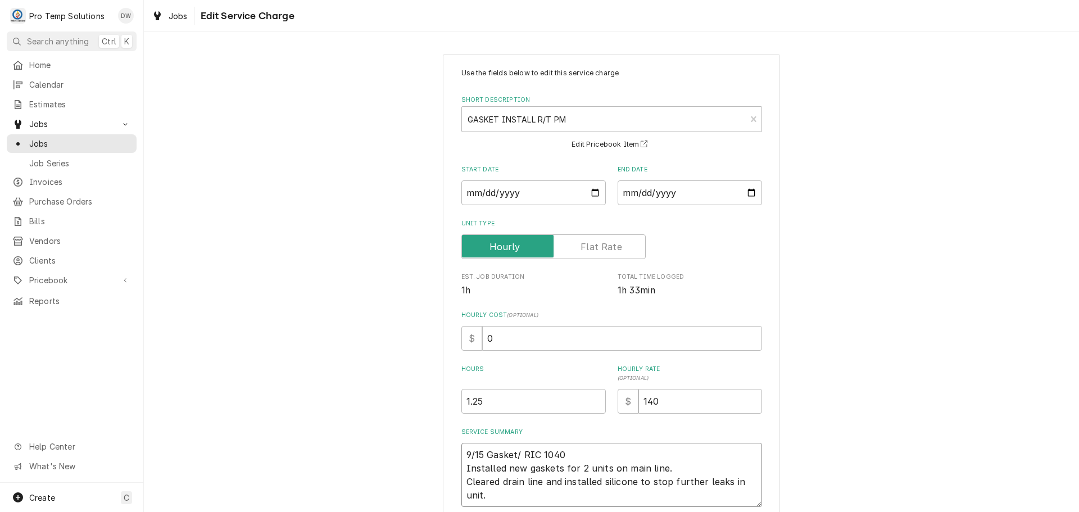
type textarea "x"
type textarea "9/15 Gasket/ RIC 1040- Installed new gaskets for 2 units on main line. Cleared …"
type textarea "x"
type textarea "9/15 Gasket/ RIC 1040-1 Installed new gaskets for 2 units on main line. Cleared…"
type textarea "x"
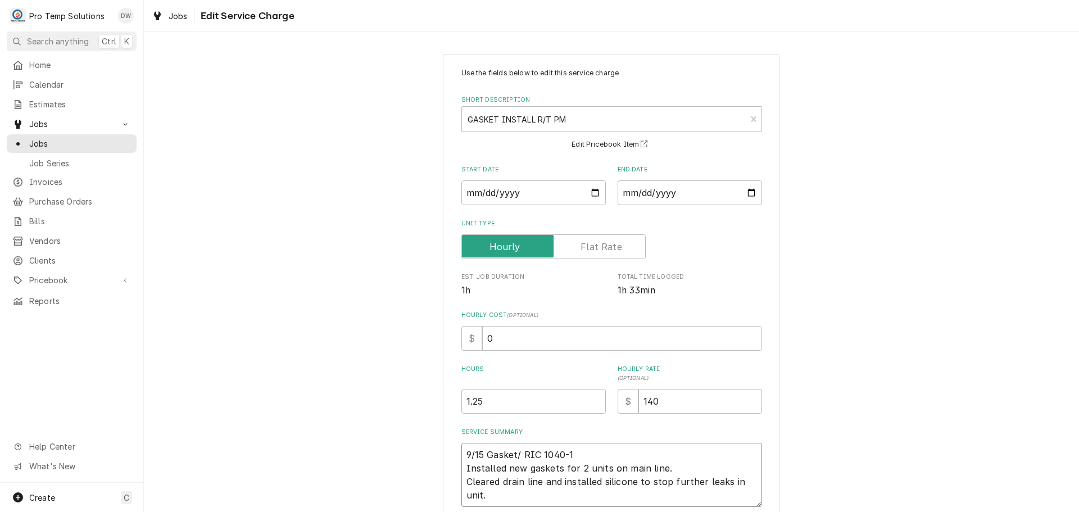
type textarea "9/15 Gasket/ RIC 1040-12 Installed new gaskets for 2 units on main line. Cleare…"
type textarea "x"
type textarea "9/15 Gasket/ RIC 1040-121 Installed new gaskets for 2 units on main line. Clear…"
type textarea "x"
type textarea "9/15 Gasket/ RIC 1040-1210 Installed new gaskets for 2 units on main line. Clea…"
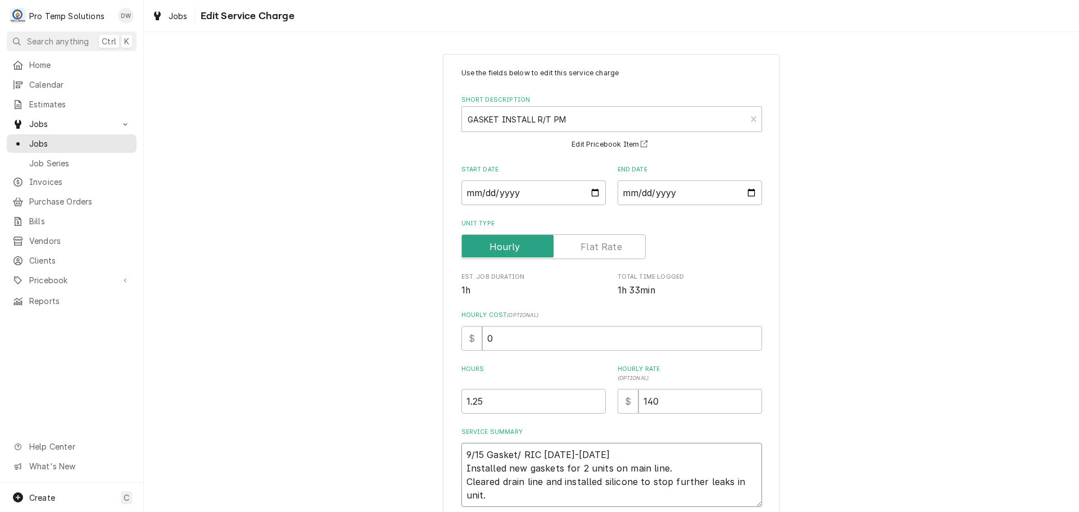
type textarea "x"
type textarea "9/15 Gasket/ RIC 1040-1210 Installed new gaskets for 2 units on main line. Clea…"
type textarea "x"
type input "1.5"
click at [591, 398] on input "1.5" at bounding box center [533, 401] width 144 height 25
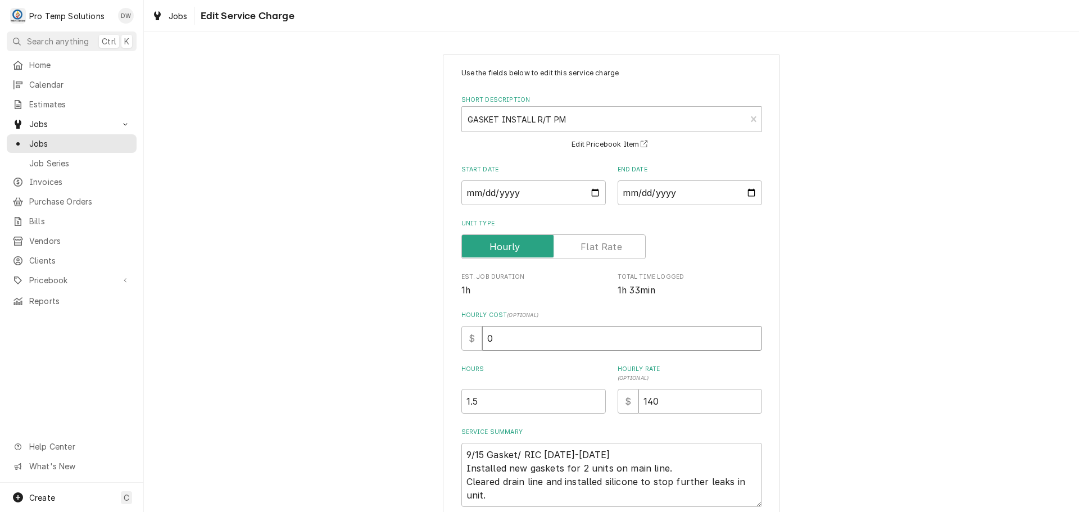
click at [491, 333] on input "0" at bounding box center [622, 338] width 280 height 25
type textarea "x"
type input "1"
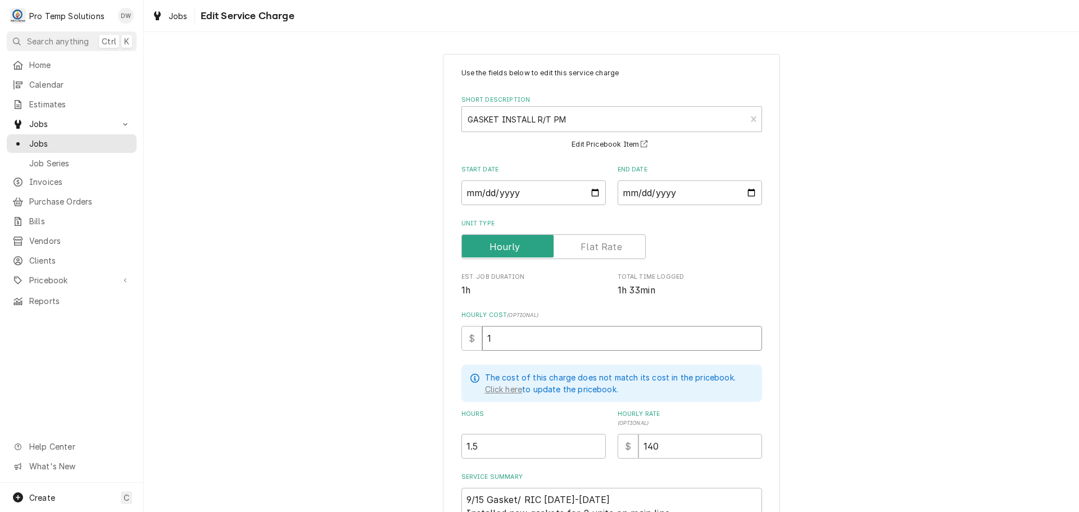
type textarea "x"
type input "18"
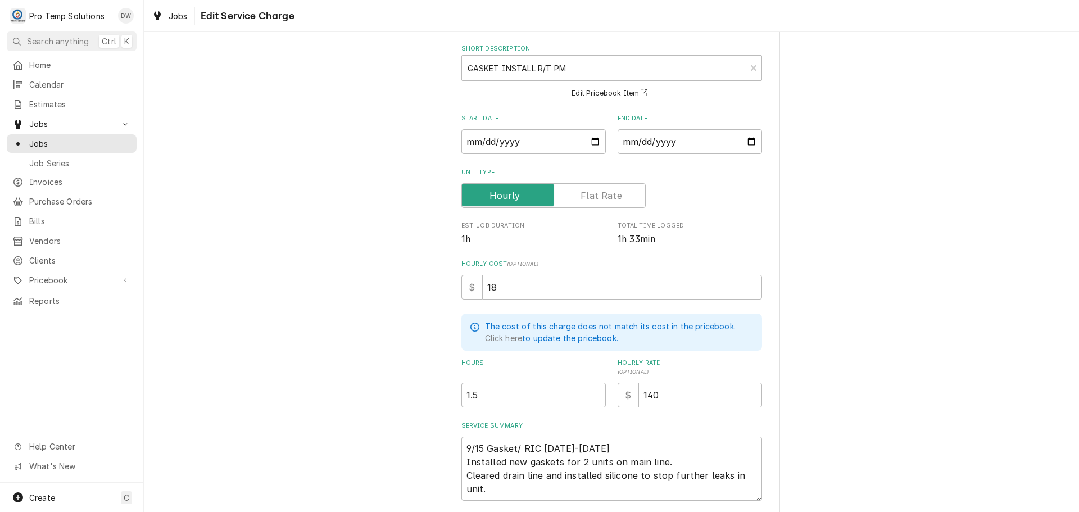
scroll to position [136, 0]
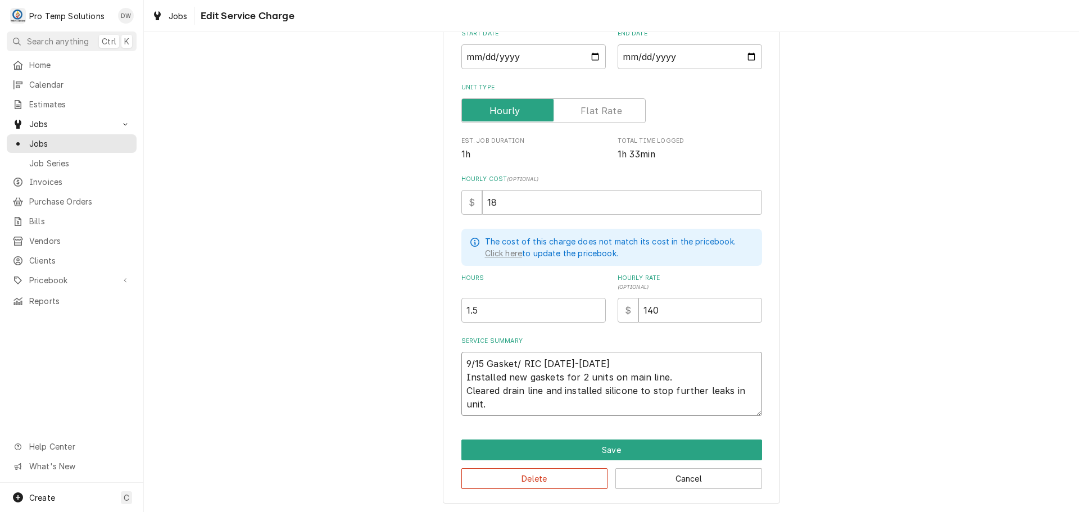
click at [672, 373] on textarea "9/15 Gasket/ RIC 1040-1210 Installed new gaskets for 2 units on main line. Clea…" at bounding box center [611, 384] width 301 height 64
type textarea "x"
type textarea "9/15 Gasket/ RIC 1040-1210 Installed new gaskets for 2 units on main line. Clea…"
type textarea "x"
type textarea "9/15 Gasket/ RIC 1040-1210 Installed new gaskets for 2 units on main line. ( Cl…"
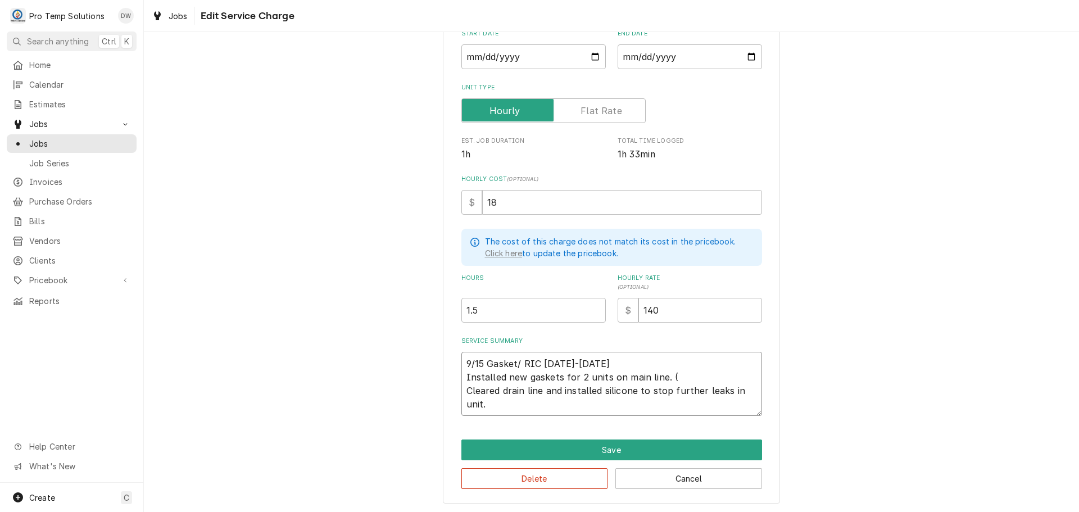
type textarea "x"
type textarea "9/15 Gasket/ RIC 1040-1210 Installed new gaskets for 2 units on main line. ( Cl…"
type textarea "x"
type textarea "9/15 Gasket/ RIC 1040-1210 Installed new gaskets for 2 units on main line. ( P …"
type textarea "x"
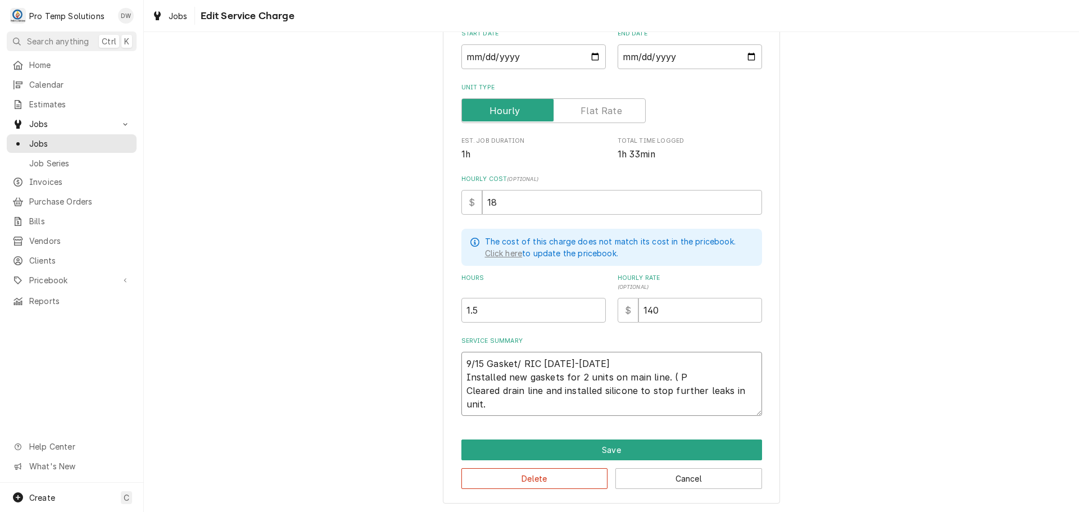
type textarea "9/15 Gasket/ RIC 1040-1210 Installed new gaskets for 2 units on main line. ( PT…"
type textarea "x"
type textarea "9/15 Gasket/ RIC 1040-1210 Installed new gaskets for 2 units on main line. ( PT…"
type textarea "x"
type textarea "9/15 Gasket/ RIC 1040-1210 Installed new gaskets for 2 units on main line. ( PT…"
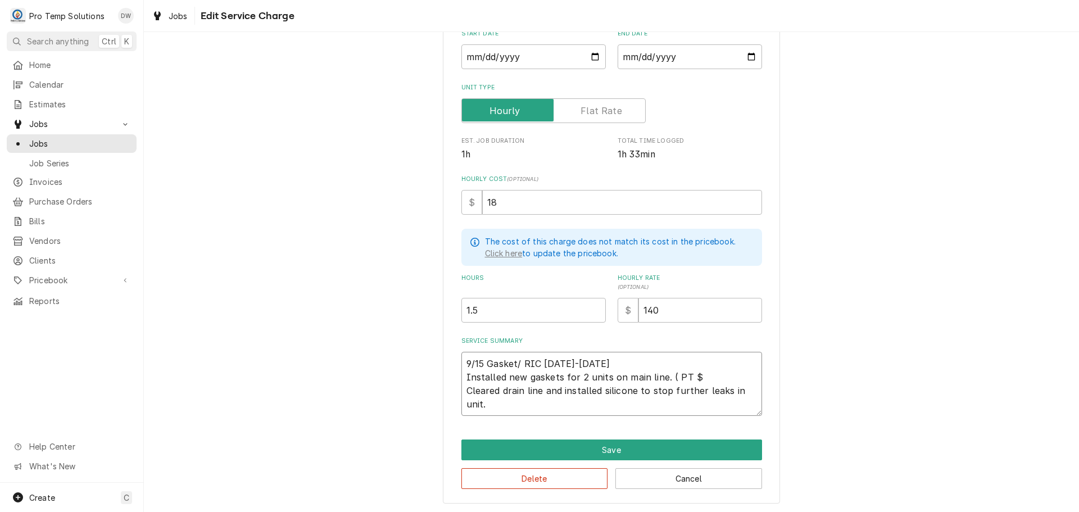
type textarea "x"
type textarea "9/15 Gasket/ RIC 1040-1210 Installed new gaskets for 2 units on main line. ( PT…"
type textarea "x"
type textarea "9/15 Gasket/ RIC 1040-1210 Installed new gaskets for 2 units on main line. ( PT…"
type textarea "x"
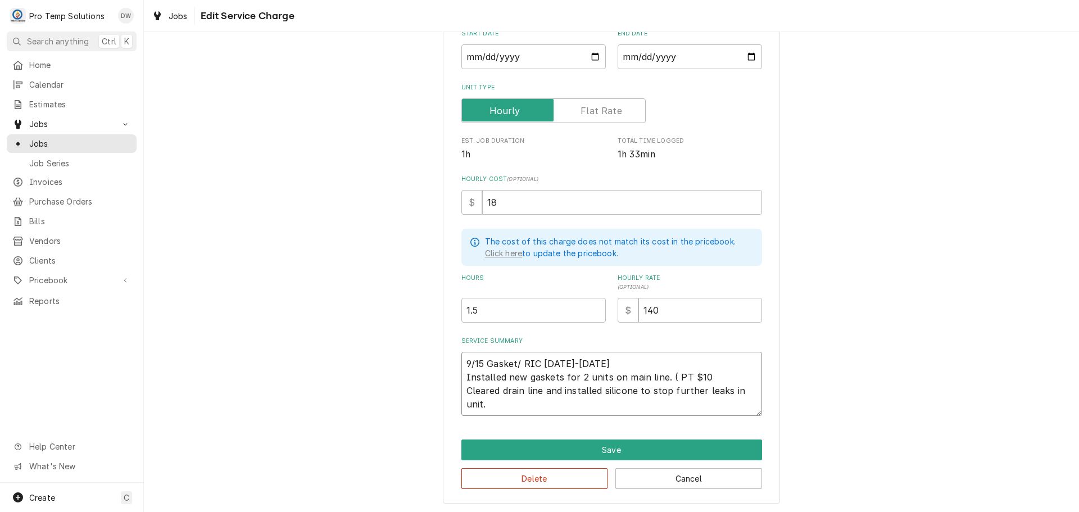
type textarea "9/15 Gasket/ RIC 1040-1210 Installed new gaskets for 2 units on main line. ( PT…"
type textarea "x"
type textarea "9/15 Gasket/ RIC 1040-1210 Installed new gaskets for 2 units on main line. ( PT…"
type textarea "x"
type textarea "9/15 Gasket/ RIC 1040-1210 Installed new gaskets for 2 units on main line. ( PT…"
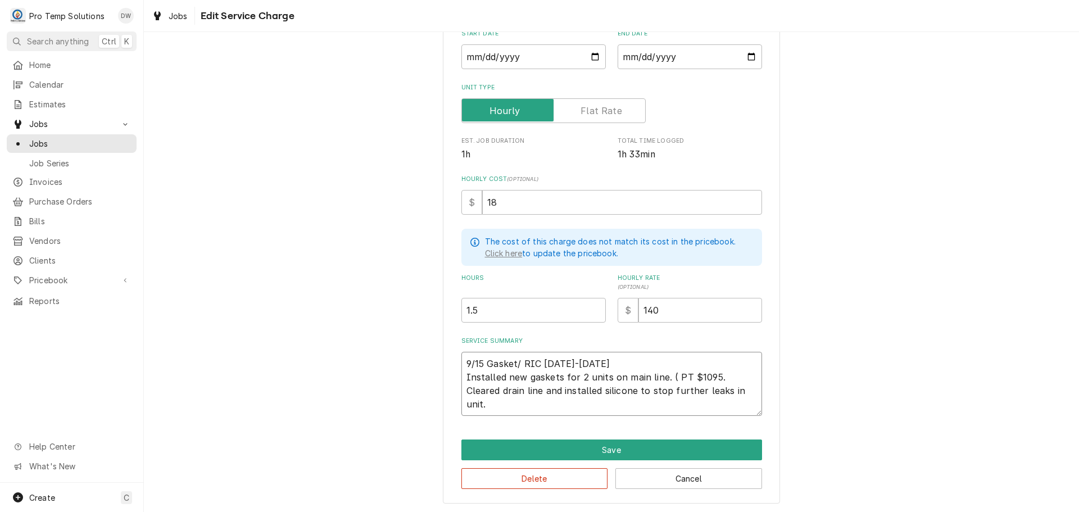
type textarea "x"
type textarea "9/15 Gasket/ RIC 1040-1210 Installed new gaskets for 2 units on main line. ( PT…"
type textarea "x"
type textarea "9/15 Gasket/ RIC 1040-1210 Installed new gaskets for 2 units on main line. ( PT…"
type textarea "x"
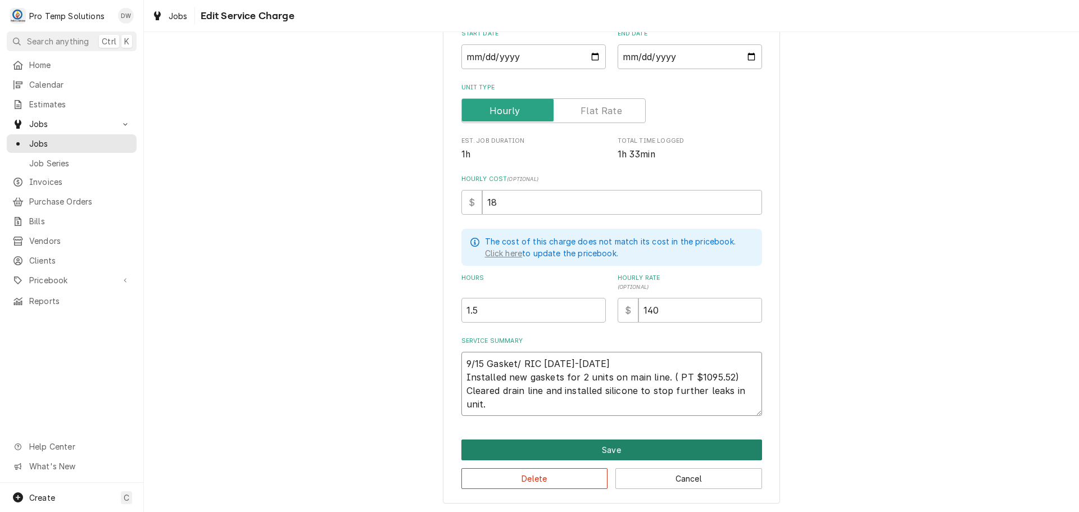
type textarea "9/15 Gasket/ RIC 1040-1210 Installed new gaskets for 2 units on main line. ( PT…"
click at [603, 448] on button "Save" at bounding box center [611, 449] width 301 height 21
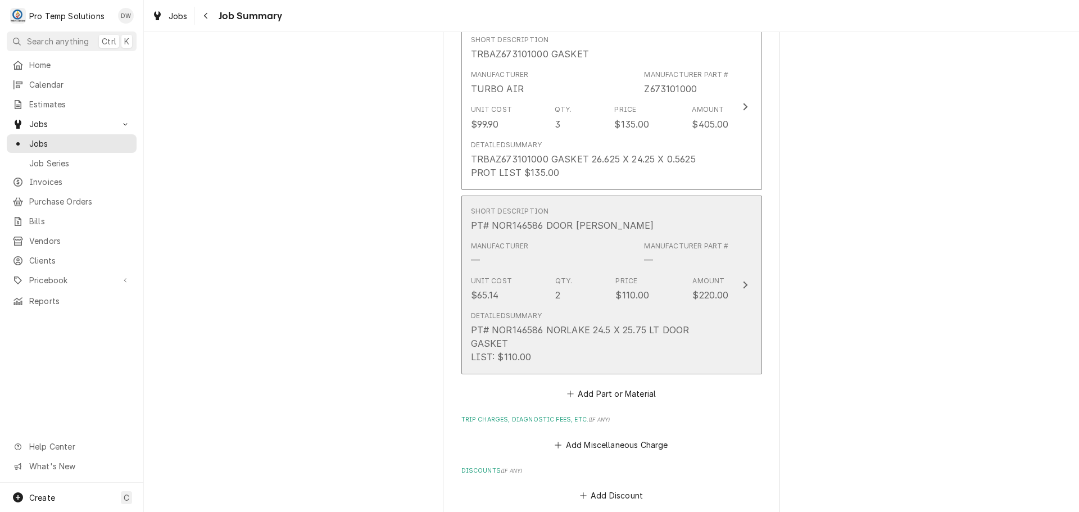
scroll to position [843, 0]
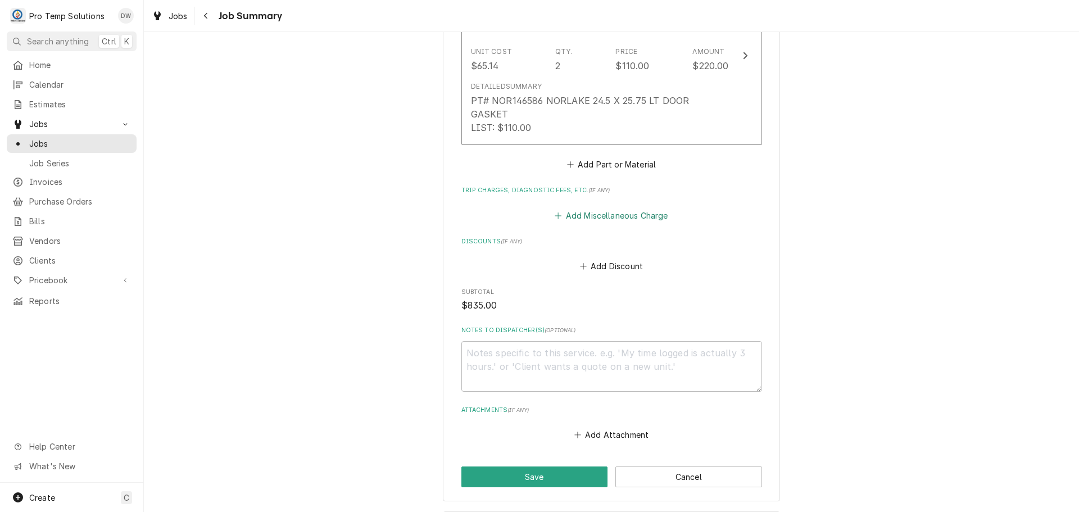
click at [613, 207] on button "Add Miscellaneous Charge" at bounding box center [611, 215] width 117 height 16
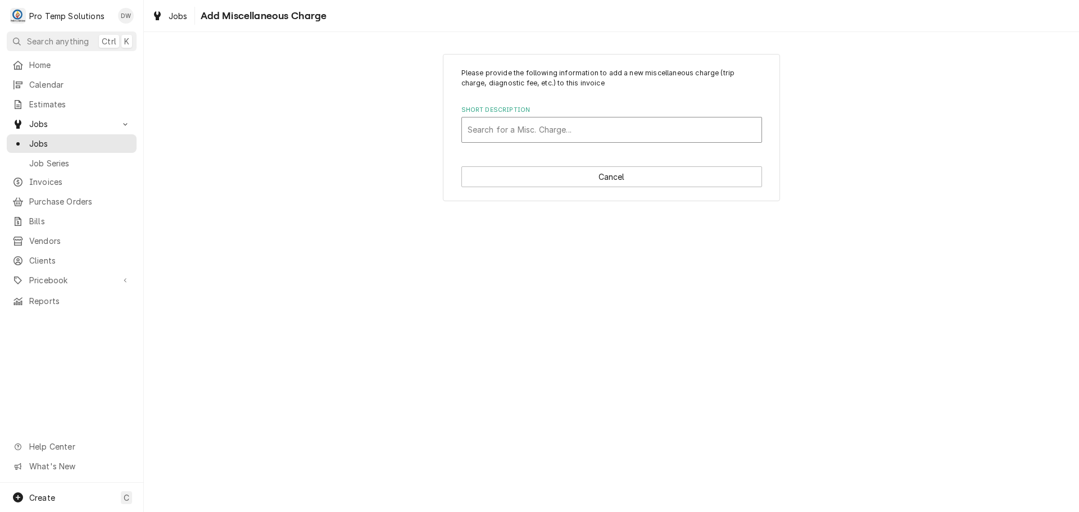
click at [617, 128] on div "Short Description" at bounding box center [612, 130] width 288 height 20
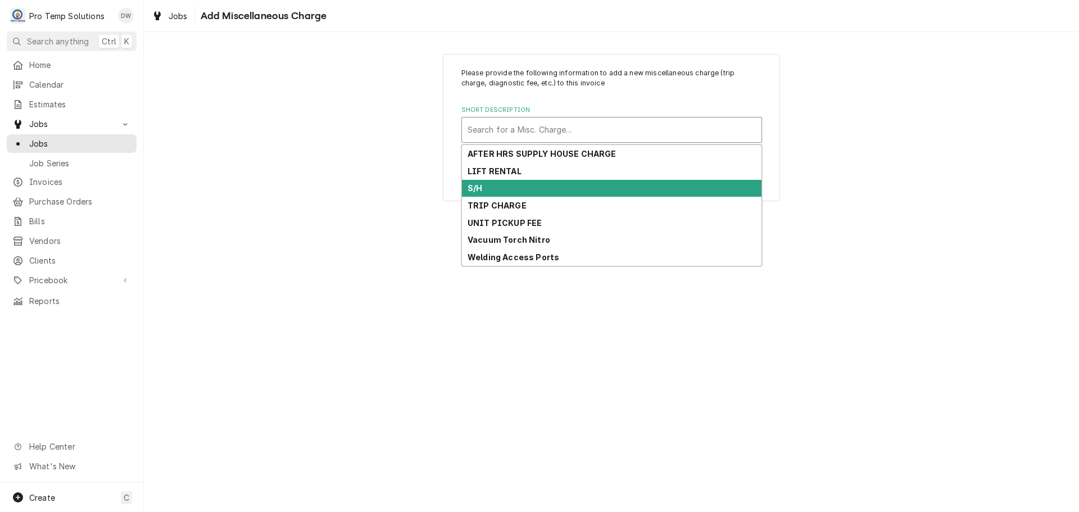
click at [555, 189] on div "S/H" at bounding box center [612, 188] width 300 height 17
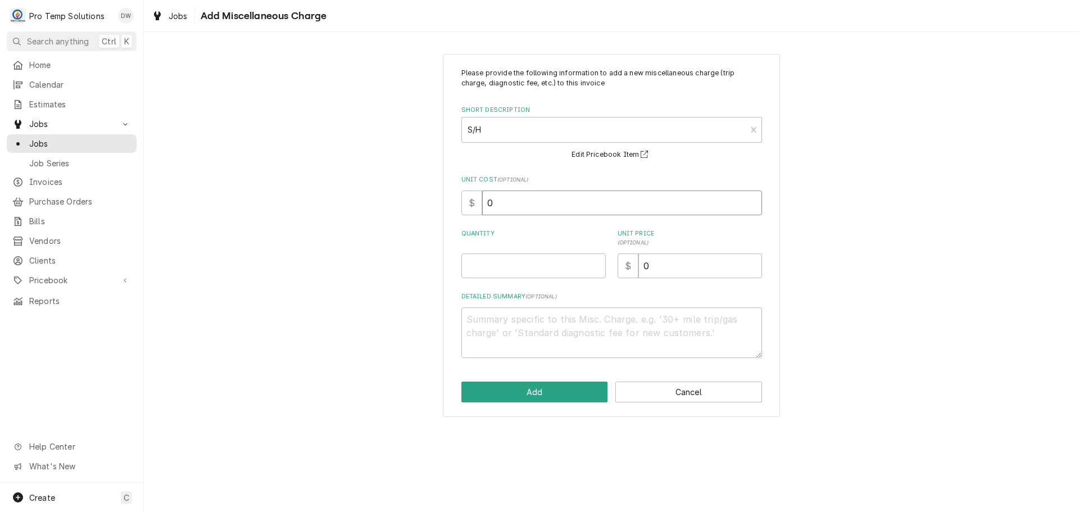
click at [525, 203] on input "0" at bounding box center [622, 202] width 280 height 25
type textarea "x"
type input "5"
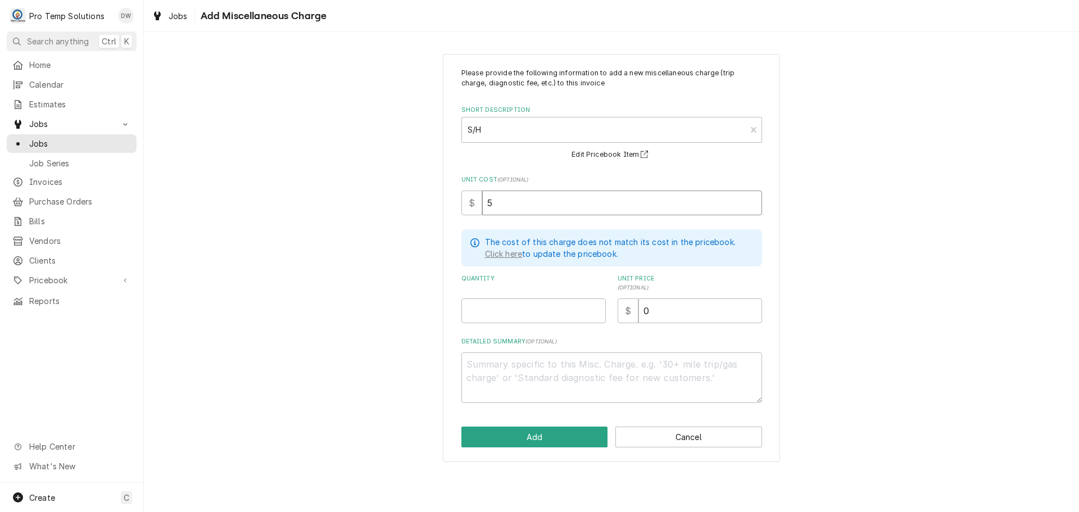
type textarea "x"
type input "59"
type textarea "x"
type input "59.0"
type textarea "x"
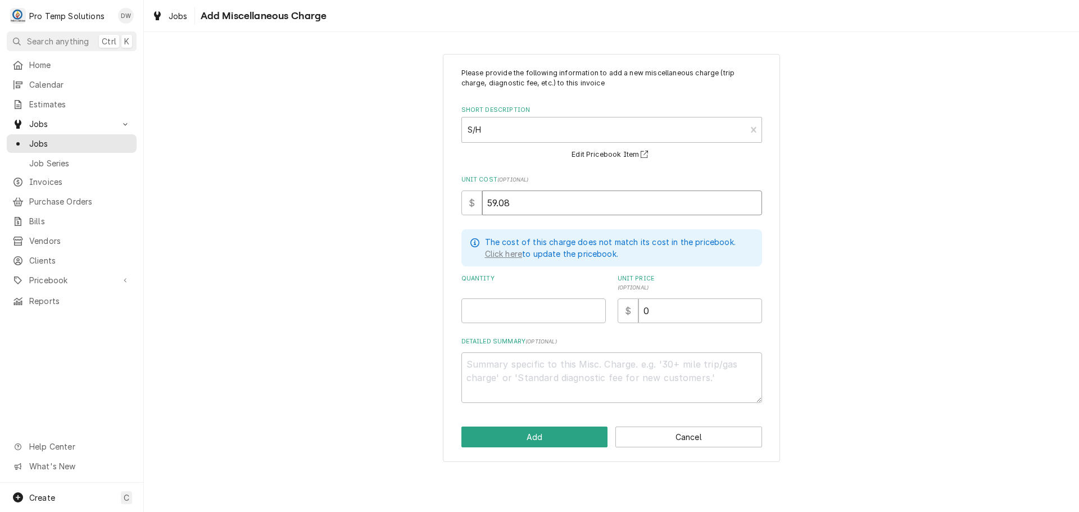
type input "59.08"
click at [577, 311] on input "Quantity" at bounding box center [533, 310] width 144 height 25
type textarea "x"
type input "1"
click at [674, 316] on input "0" at bounding box center [700, 310] width 124 height 25
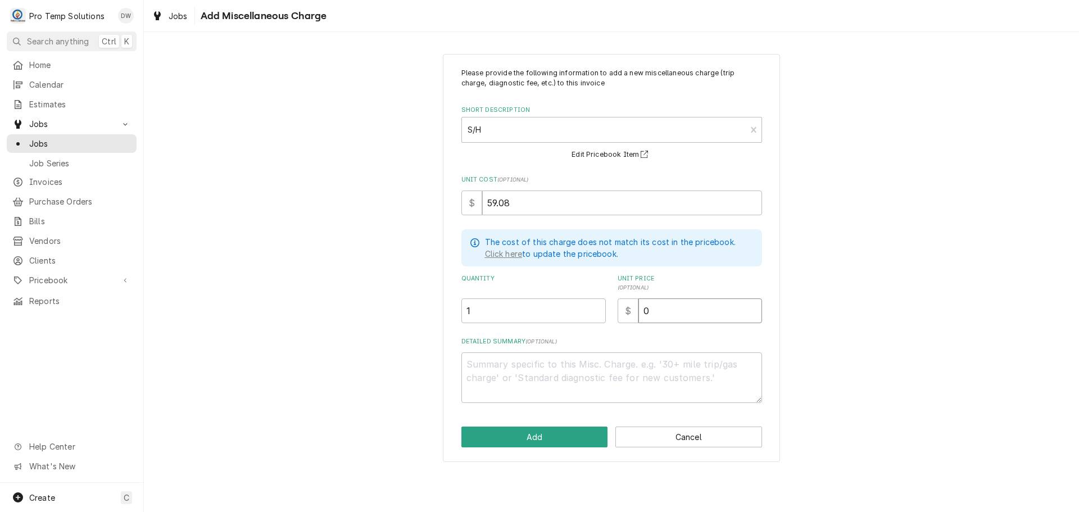
type textarea "x"
type input "5"
type textarea "x"
type input "59"
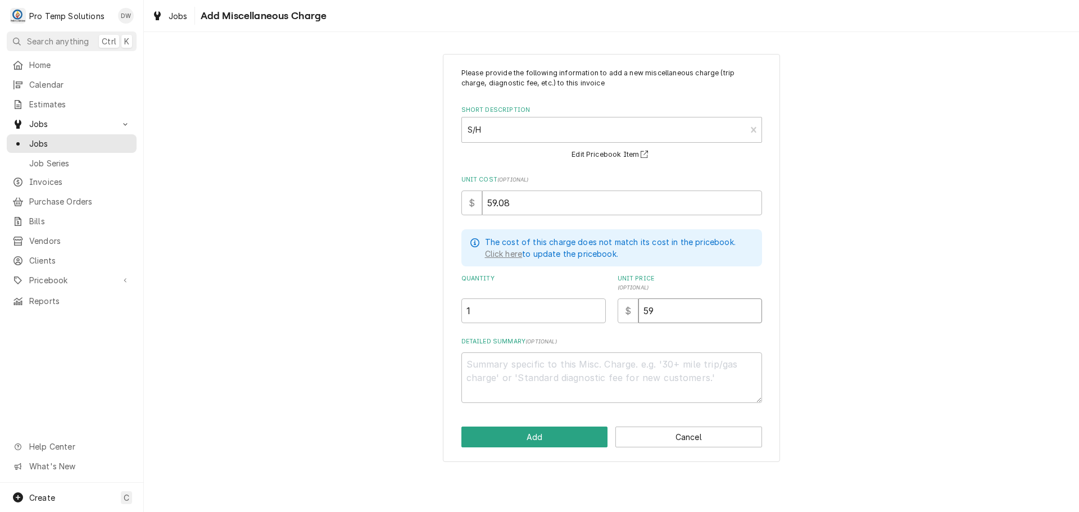
type textarea "x"
type input "59.0"
type textarea "x"
type input "59.00"
click at [503, 368] on textarea "Detailed Summary ( optional )" at bounding box center [611, 377] width 301 height 51
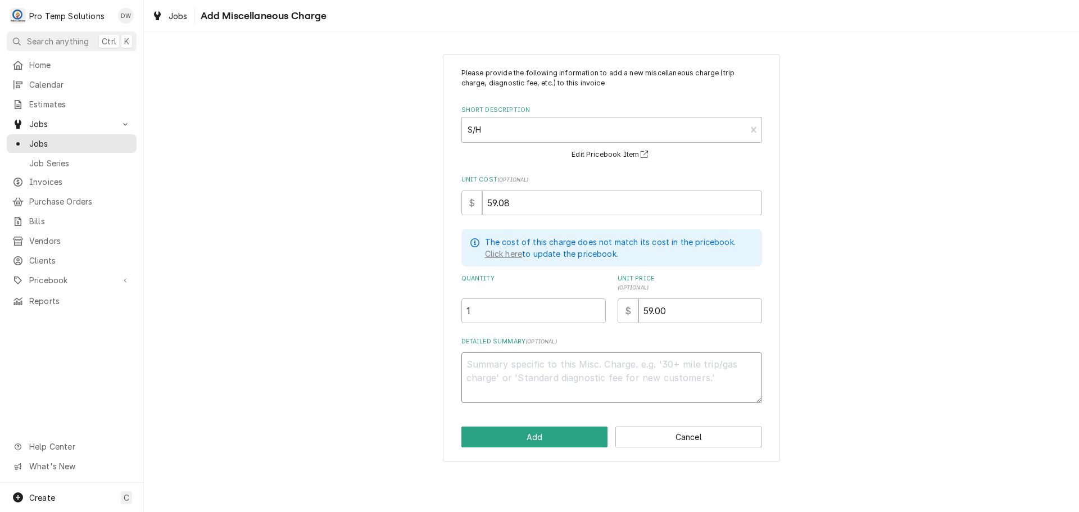
type textarea "x"
type textarea "P"
type textarea "x"
type textarea "PT"
type textarea "x"
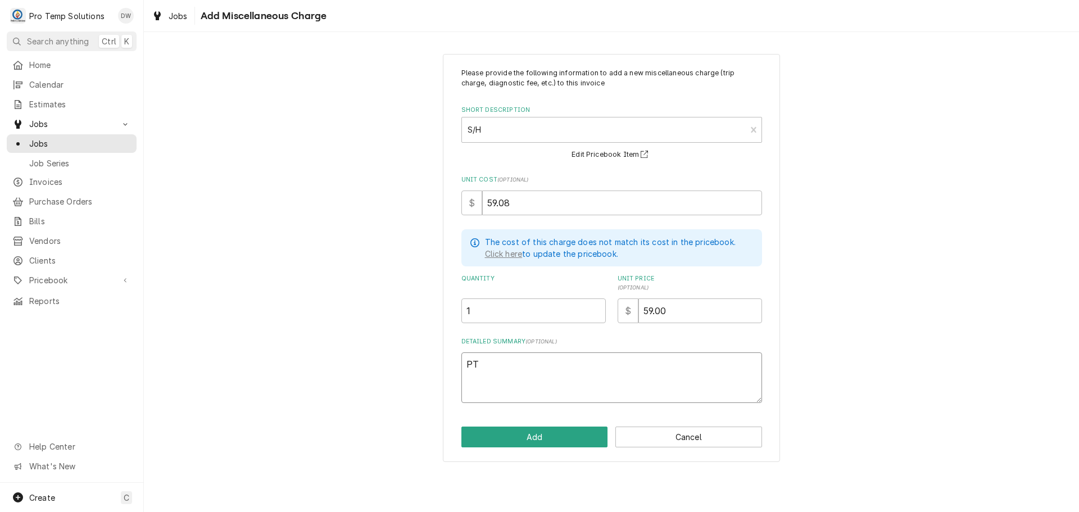
type textarea "PT"
type textarea "x"
type textarea "PT #"
type textarea "x"
type textarea "PT #2"
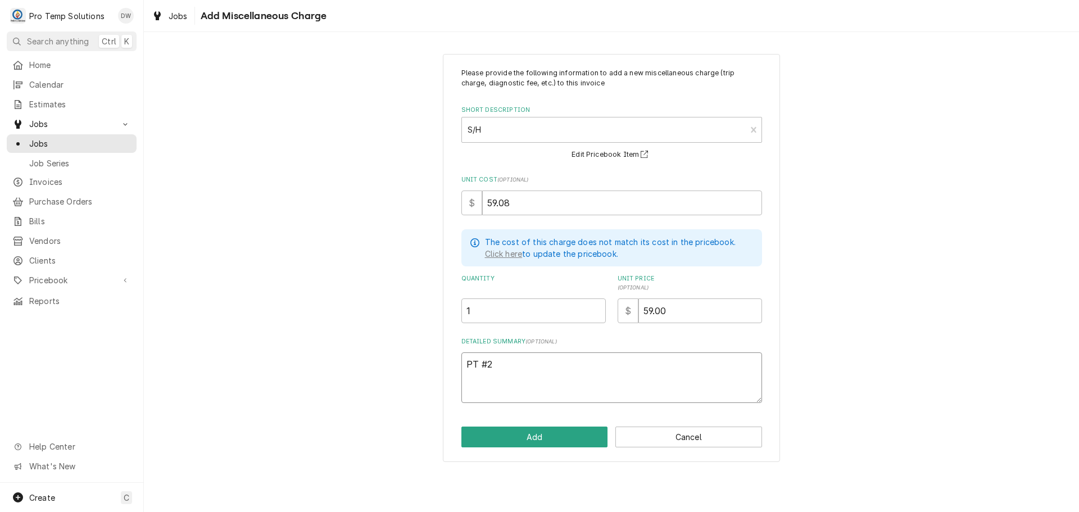
type textarea "x"
type textarea "PT #21"
type textarea "x"
type textarea "PT #210"
type textarea "x"
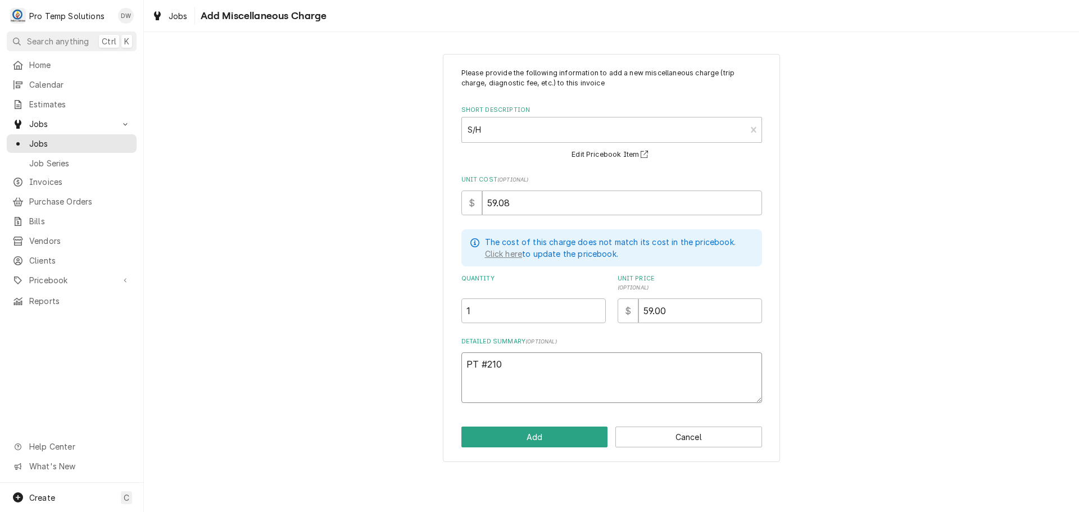
type textarea "PT #2106"
type textarea "x"
type textarea "PT #21067"
type textarea "x"
type textarea "PT #210679"
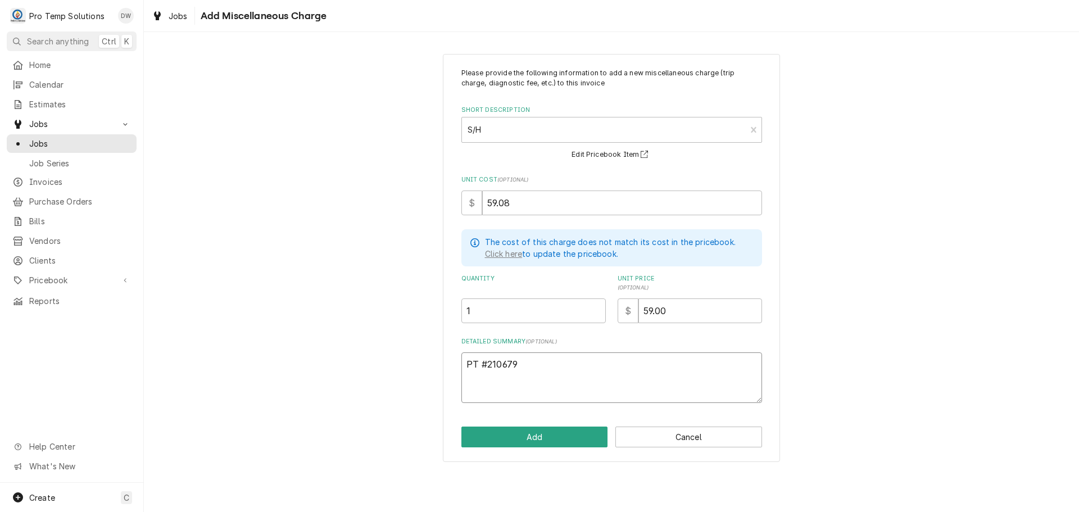
type textarea "x"
type textarea "PT #2106796"
type textarea "x"
type textarea "PT #21067962"
type textarea "x"
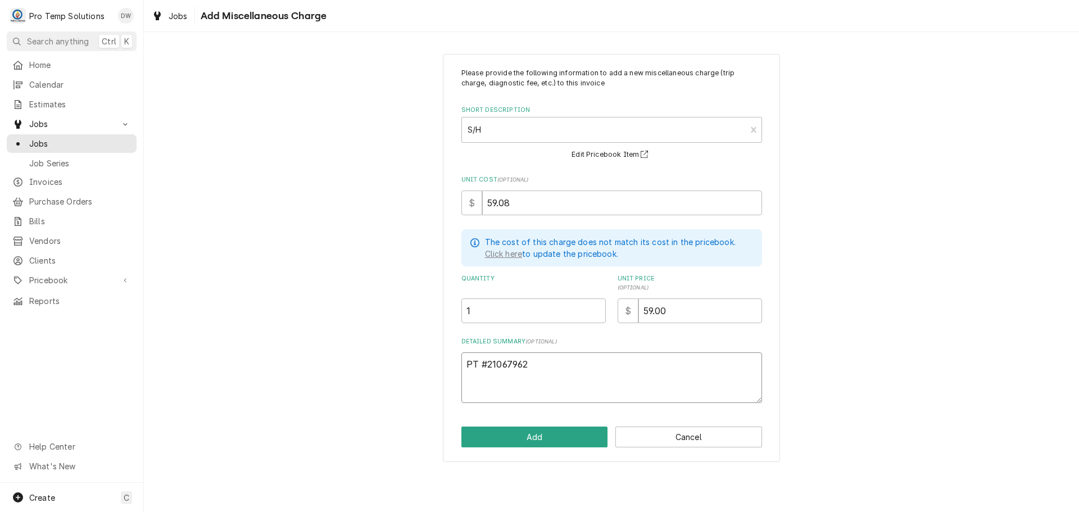
type textarea "PT #210679626"
type textarea "x"
type textarea "PT #2106796261"
click at [530, 438] on button "Add" at bounding box center [534, 436] width 147 height 21
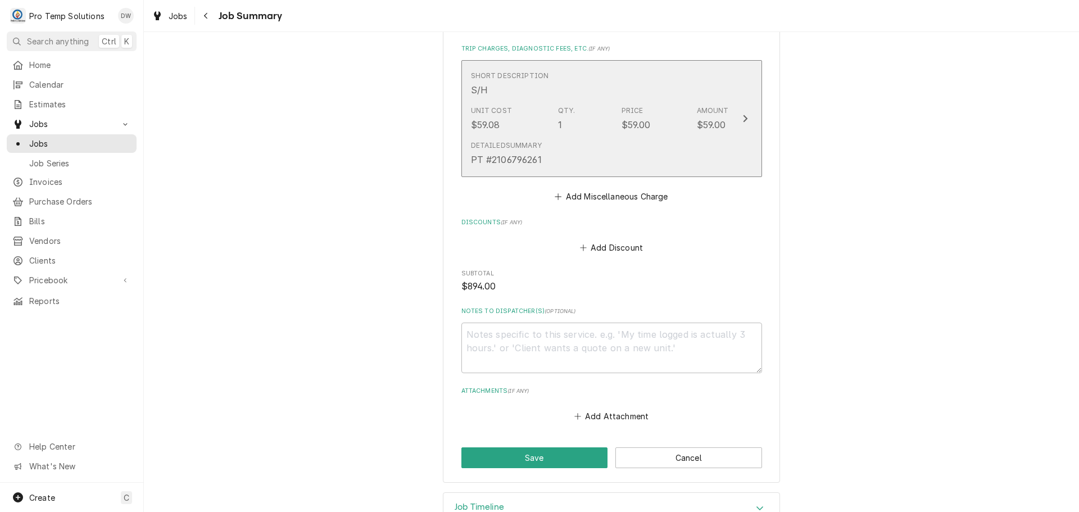
scroll to position [1005, 0]
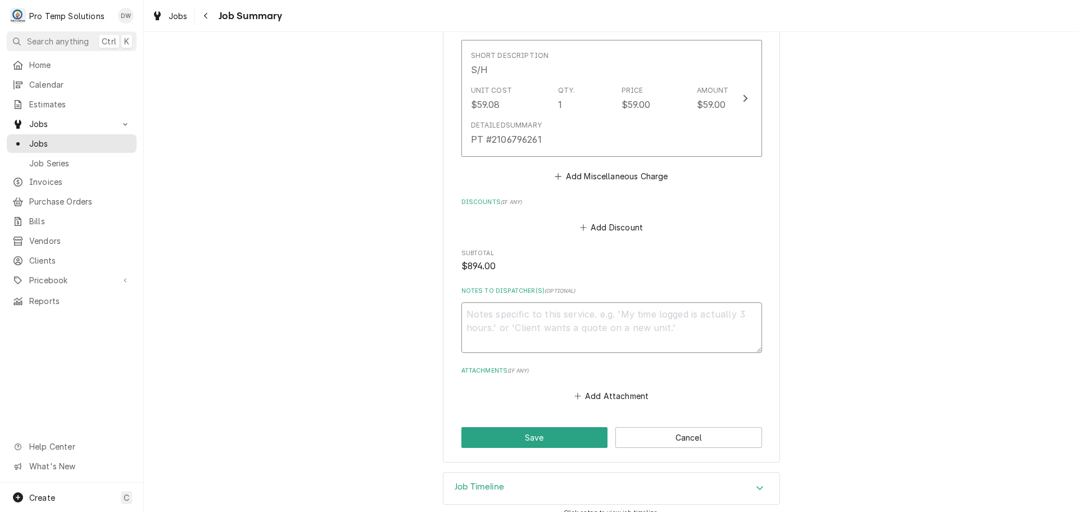
click at [492, 302] on textarea "Notes to Dispatcher(s) ( optional )" at bounding box center [611, 327] width 301 height 51
type textarea "x"
type textarea "#"
type textarea "x"
type textarea "#0"
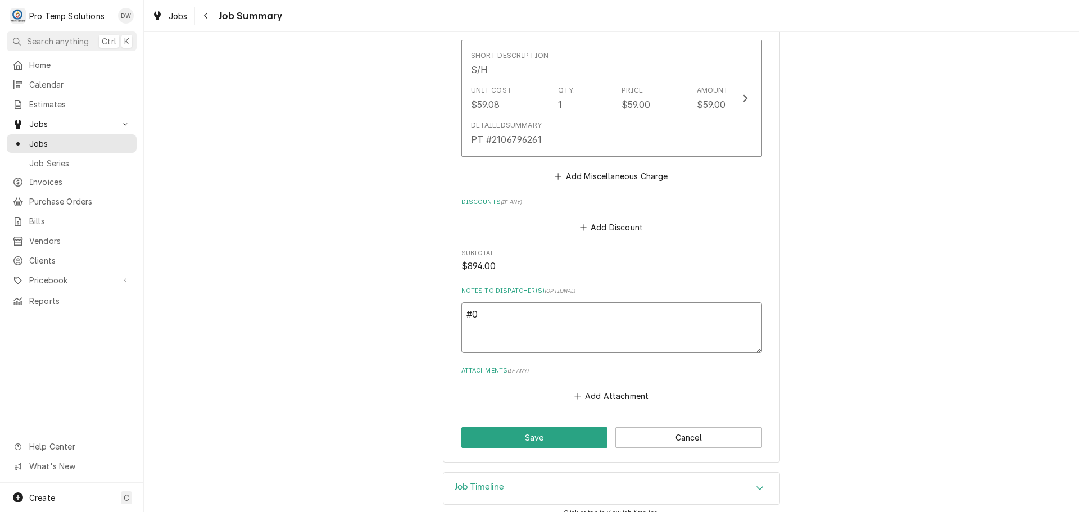
type textarea "x"
type textarea "#09"
type textarea "x"
type textarea "#091"
type textarea "x"
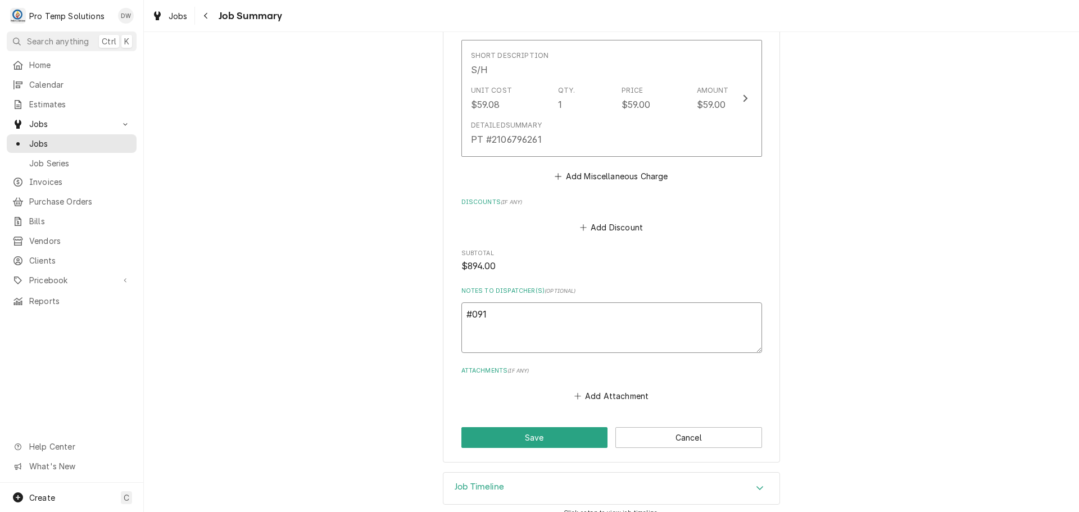
type textarea "#0915"
type textarea "x"
type textarea "#09152"
type textarea "x"
type textarea "#091525"
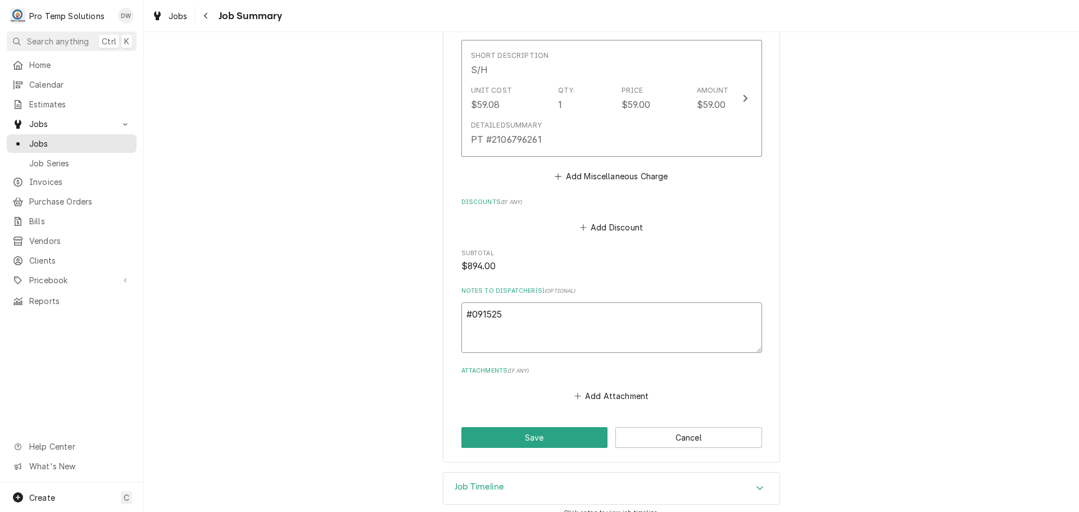
type textarea "x"
type textarea "#0915250"
type textarea "x"
type textarea "#09152500"
type textarea "x"
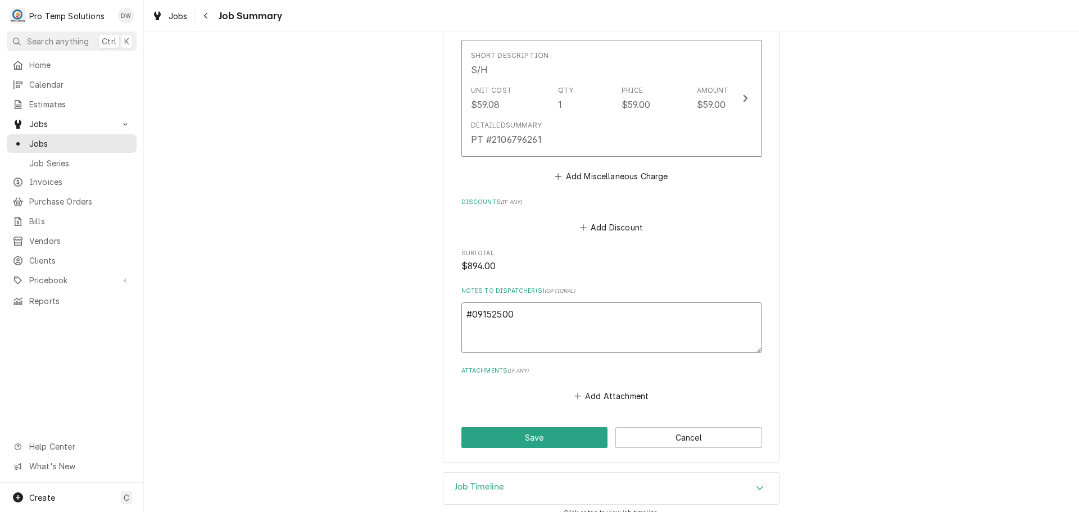
type textarea "#091525002"
type textarea "x"
type textarea "#091525002-"
type textarea "x"
type textarea "#091525002-G"
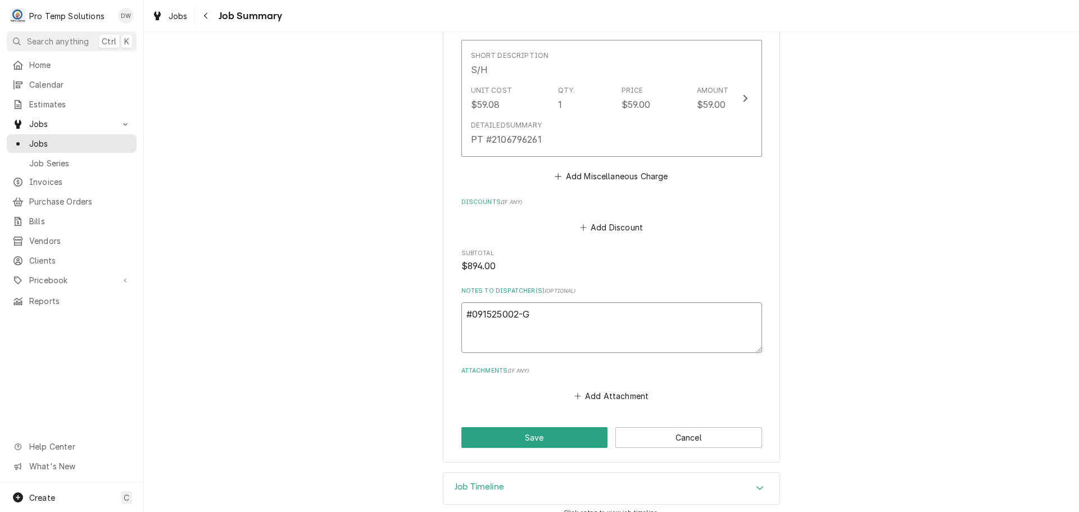
type textarea "x"
type textarea "#091525002-G"
type textarea "x"
type textarea "#091525002-G L"
type textarea "x"
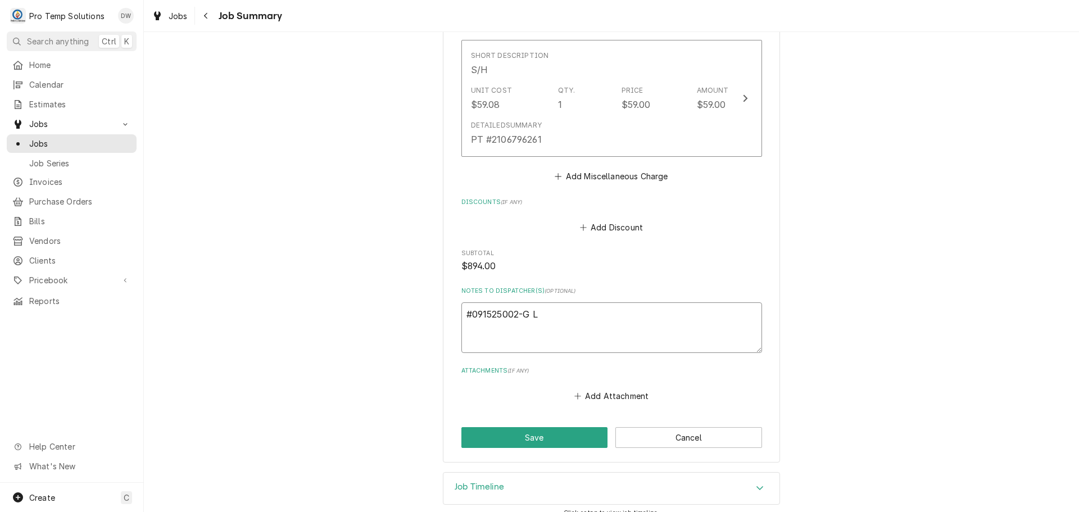
type textarea "#091525002-G LO"
type textarea "x"
type textarea "#091525002-G LOC"
type textarea "x"
type textarea "#091525002-G LOCA"
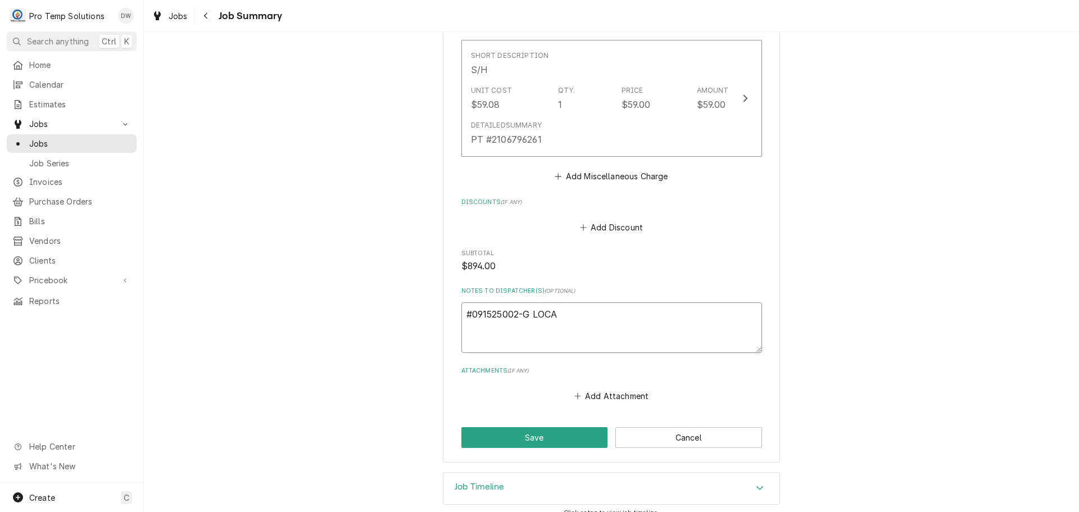
type textarea "x"
type textarea "#091525002-G LOCAL"
type textarea "x"
type textarea "#091525002-G LOCAL 2"
type textarea "x"
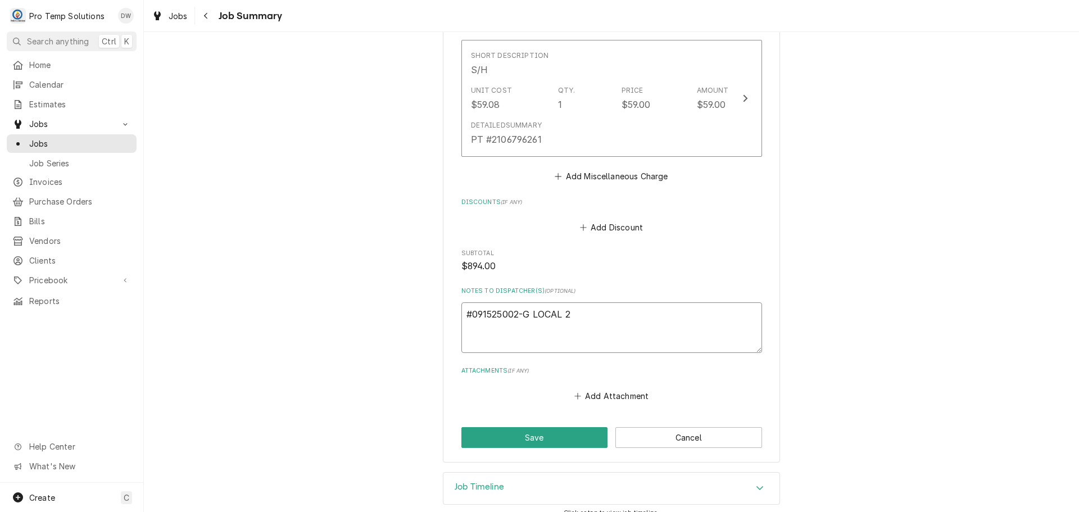
type textarea "#091525002-G LOCAL 22"
type textarea "x"
type textarea "#091525002-G LOCAL 22-"
type textarea "x"
type textarea "#091525002-G LOCAL 22-"
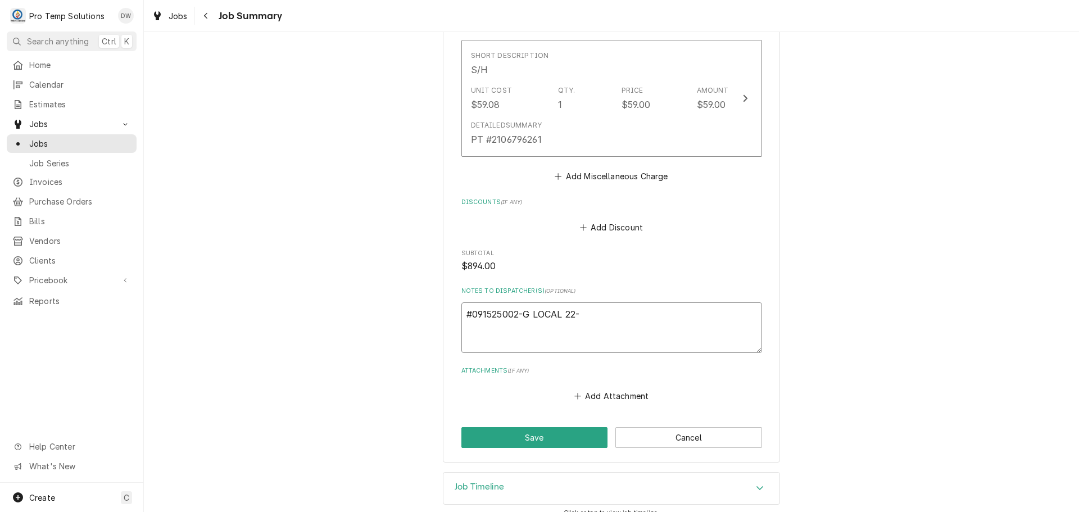
type textarea "x"
type textarea "#091525002-G LOCAL 22- G"
type textarea "x"
type textarea "#091525002-G LOCAL 22- GA"
type textarea "x"
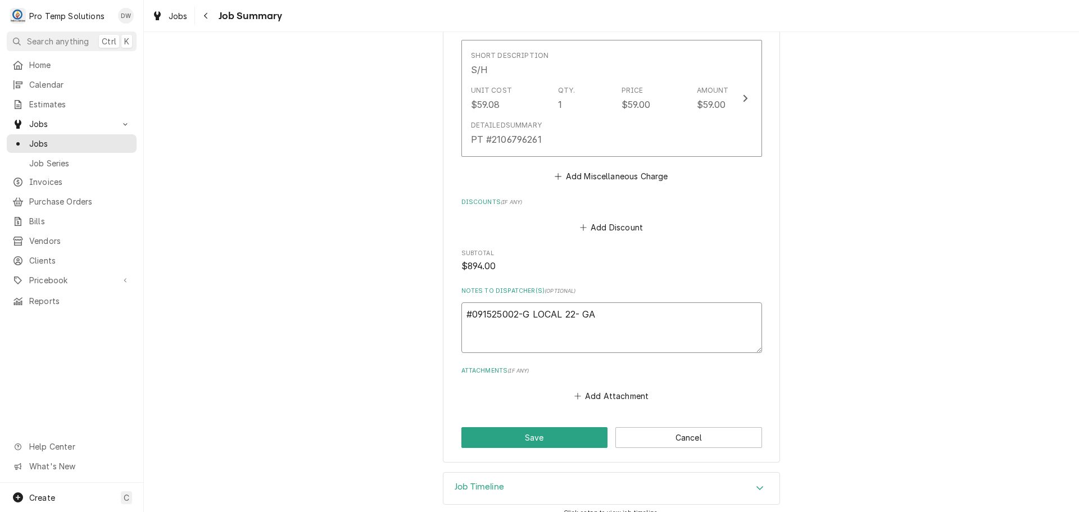
type textarea "#091525002-G LOCAL 22- GAS"
click at [535, 427] on button "Save" at bounding box center [534, 437] width 147 height 21
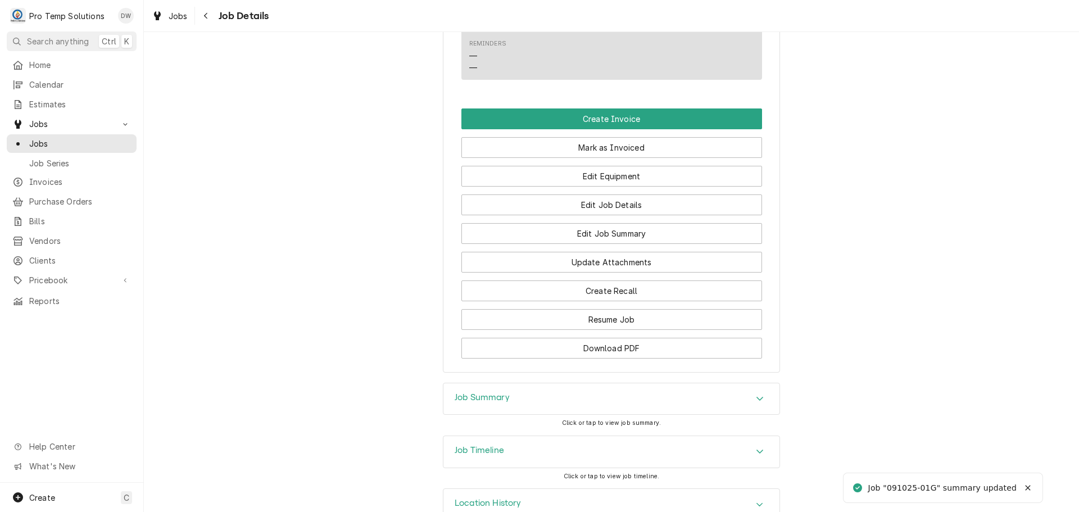
scroll to position [773, 0]
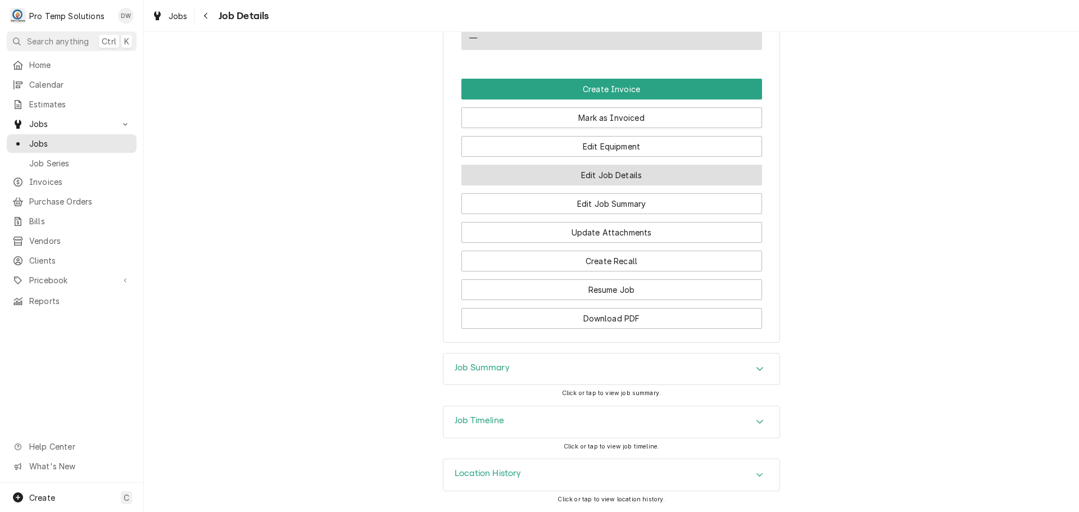
click button "Edit Job Details"
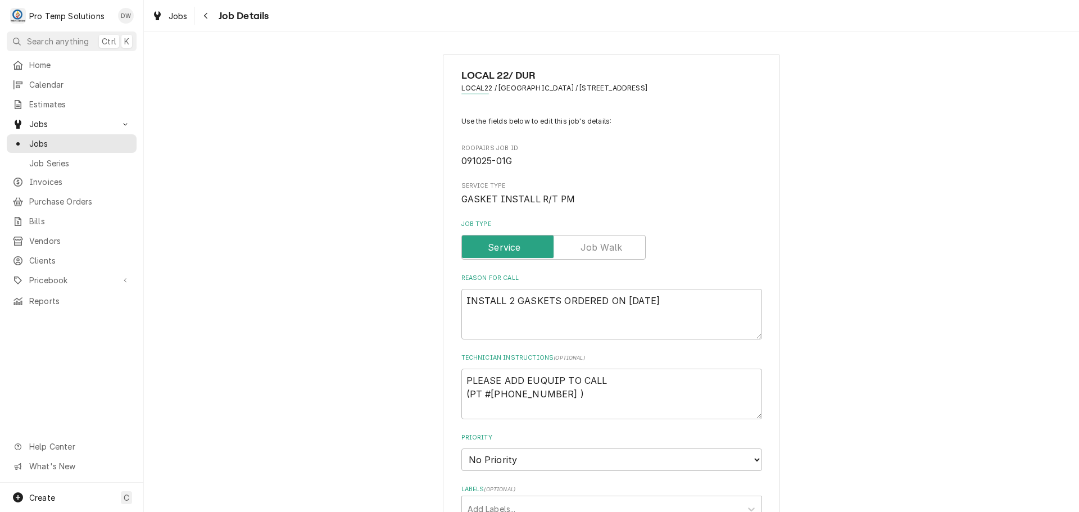
type textarea "x"
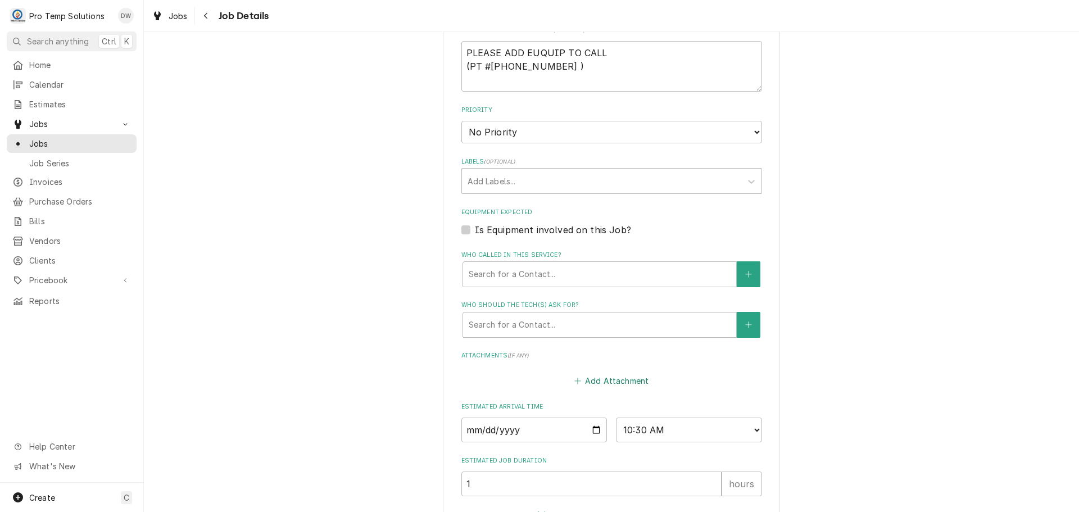
scroll to position [319, 0]
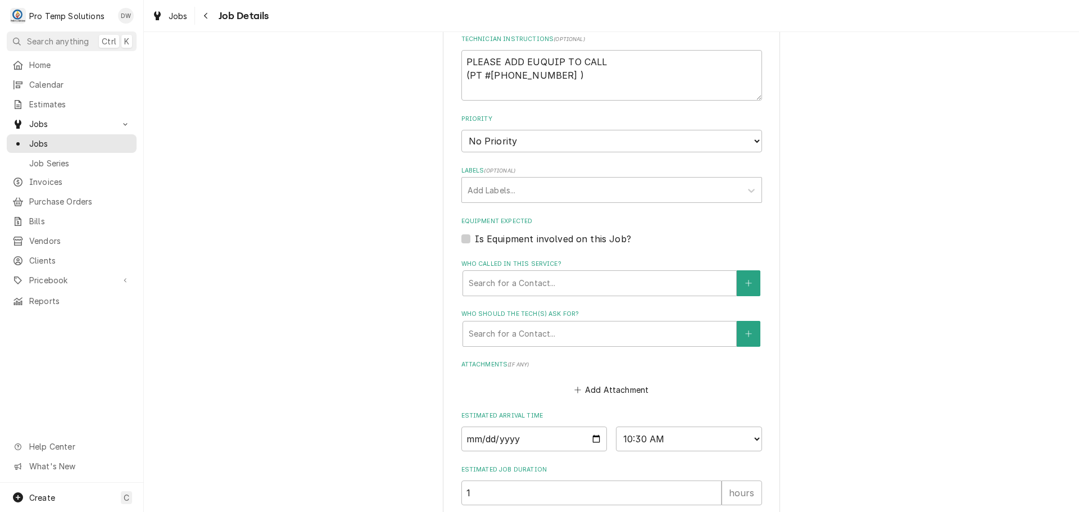
click at [475, 235] on label "Is Equipment involved on this Job?" at bounding box center [553, 238] width 156 height 13
click at [475, 235] on input "Equipment Expected" at bounding box center [625, 244] width 301 height 25
checkbox input "true"
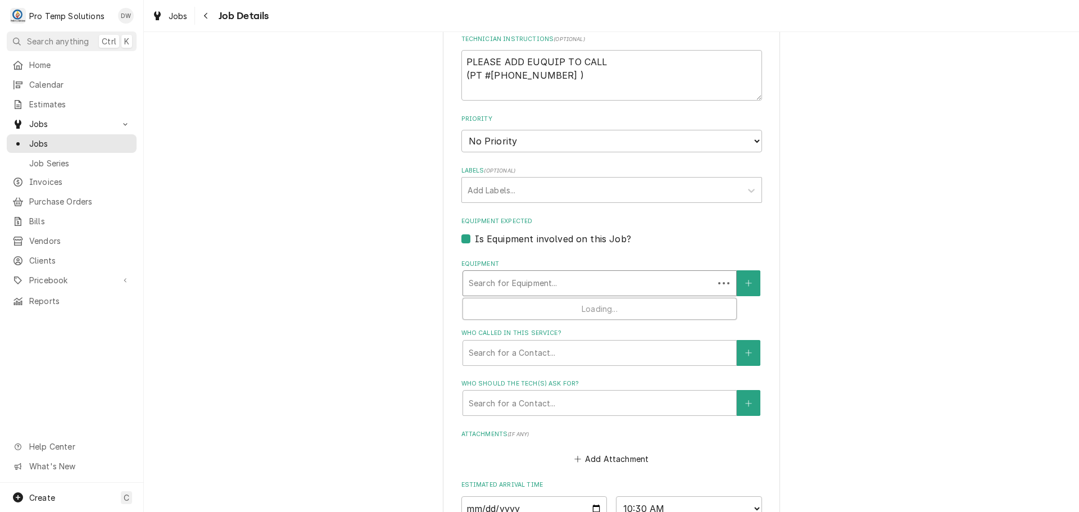
click at [636, 280] on div "Equipment" at bounding box center [588, 283] width 239 height 20
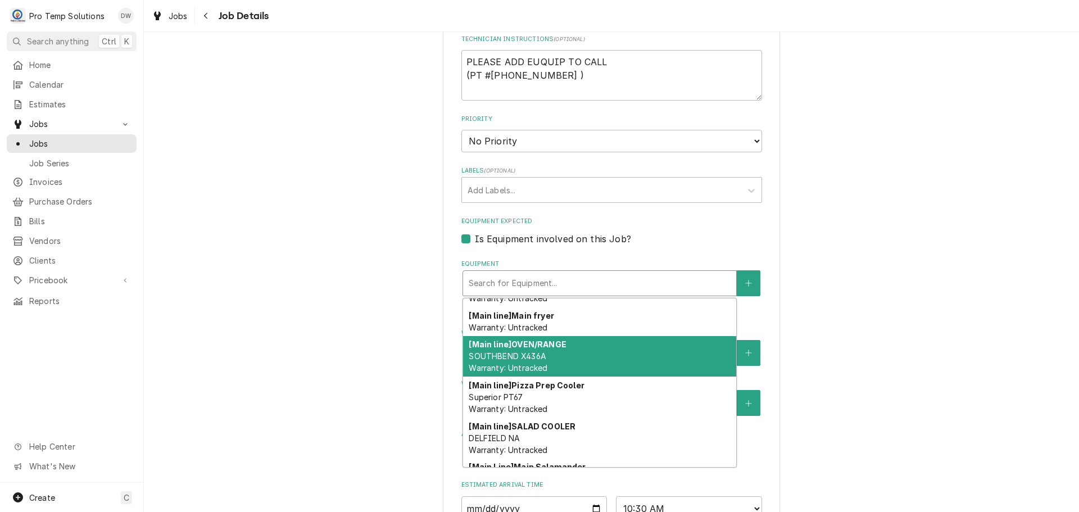
scroll to position [451, 0]
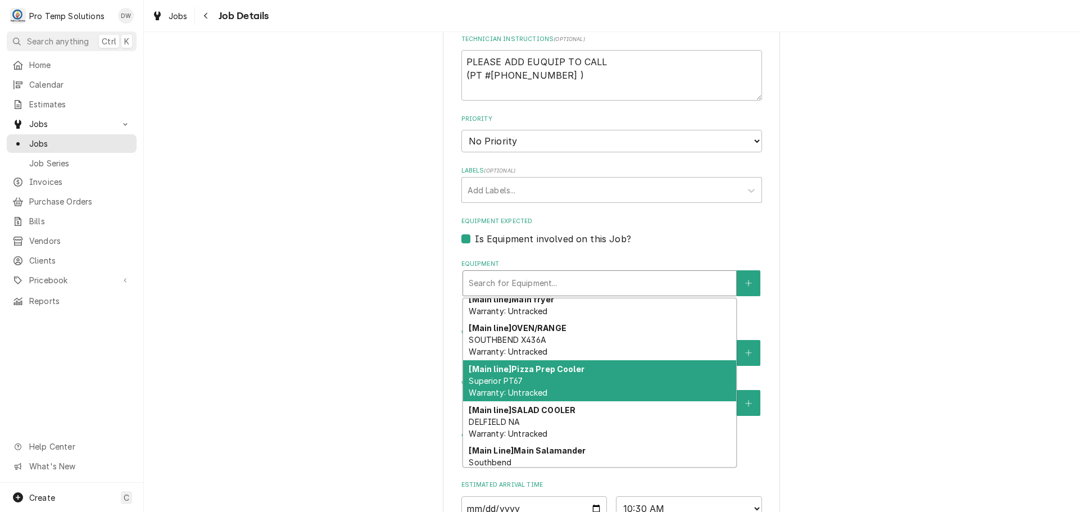
click at [601, 377] on div "[Main line] Pizza Prep Cooler Superior PT67 Warranty: Untracked" at bounding box center [599, 380] width 273 height 41
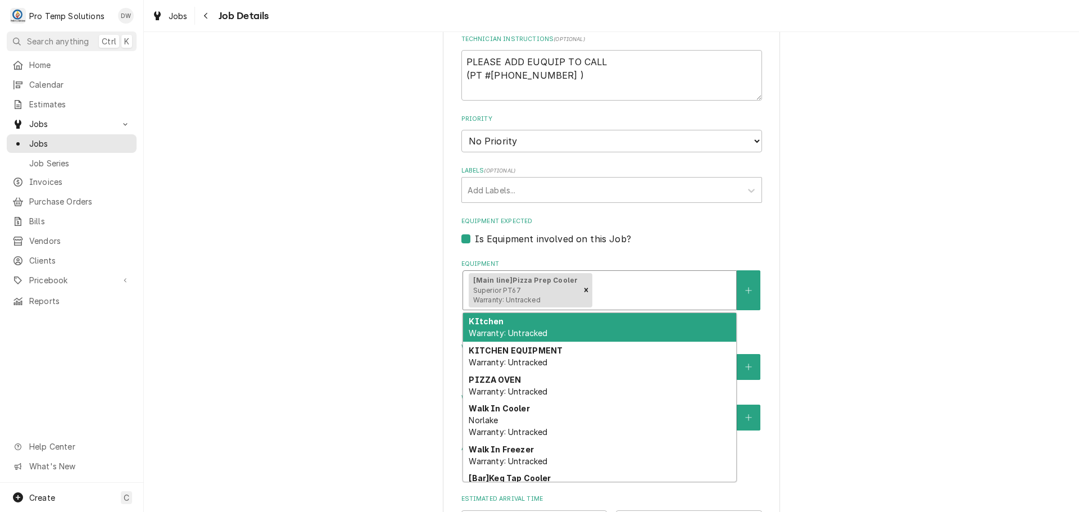
click at [628, 279] on div "[Main line] Pizza Prep Cooler Superior PT67 Warranty: Untracked" at bounding box center [599, 290] width 273 height 39
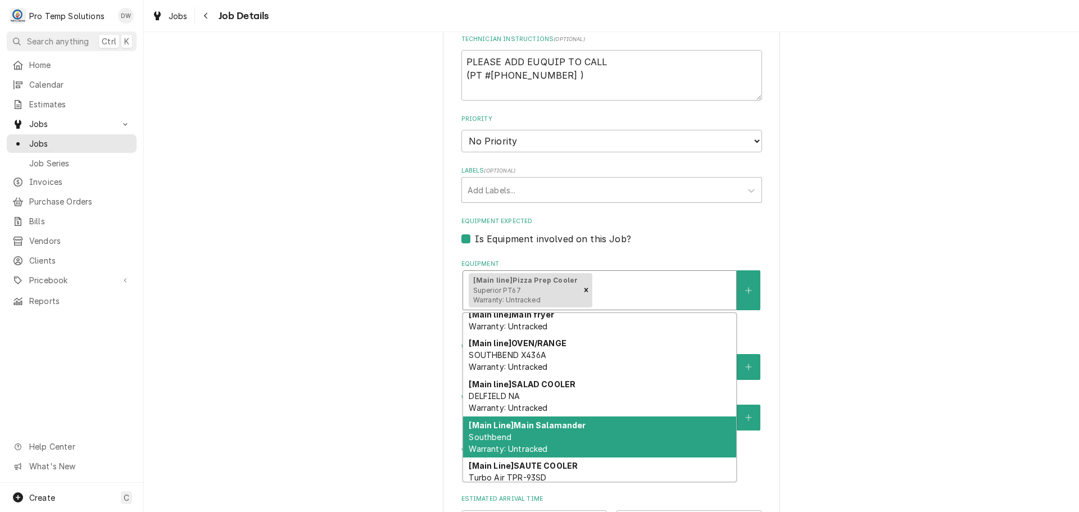
scroll to position [466, 0]
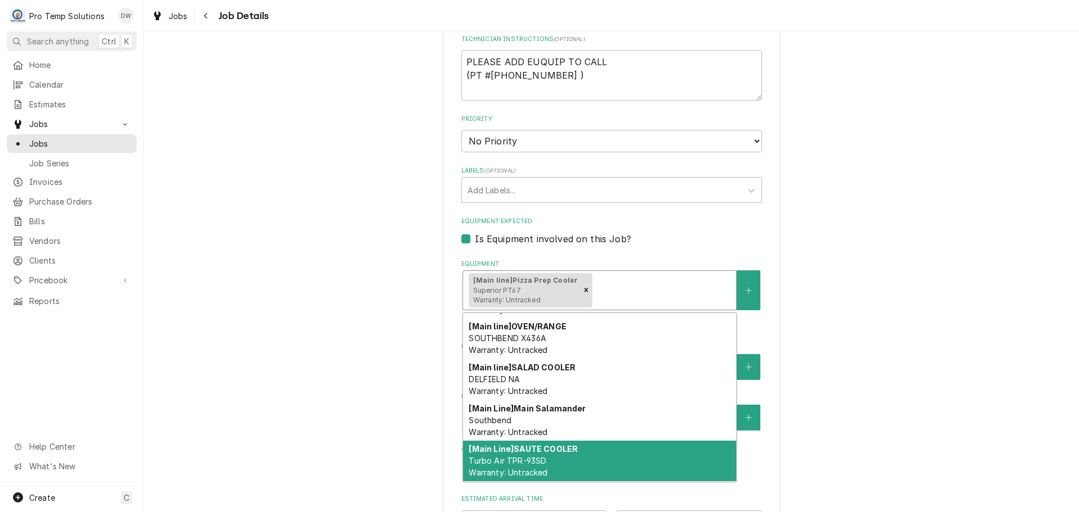
click at [637, 458] on div "[Main Line] SAUTE COOLER Turbo Air TPR-93SD Warranty: Untracked" at bounding box center [599, 461] width 273 height 41
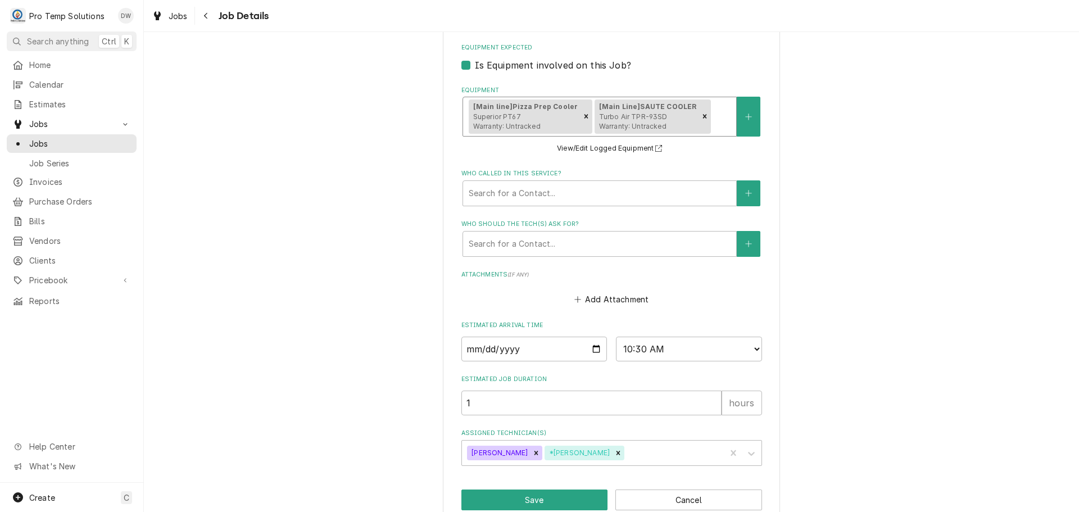
scroll to position [515, 0]
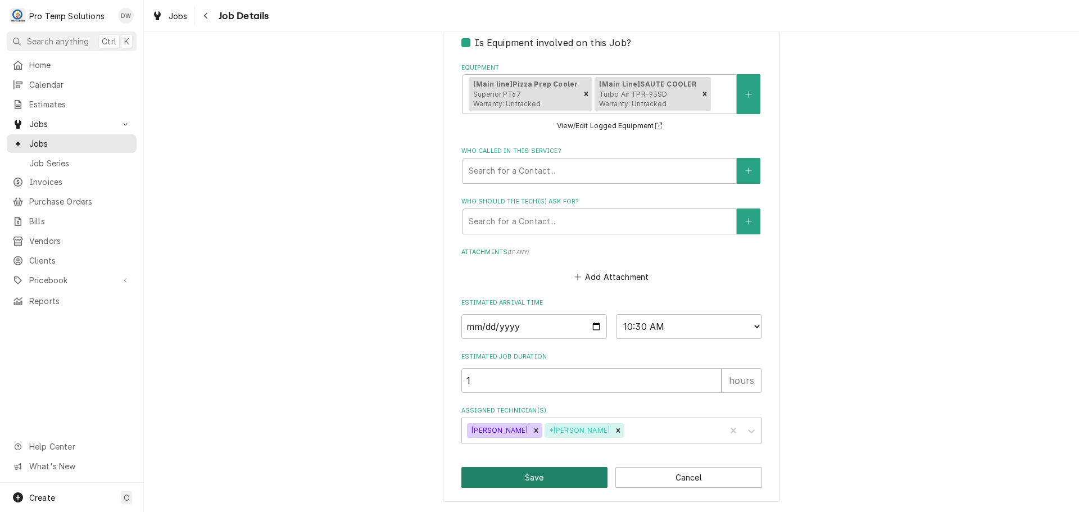
click at [539, 479] on button "Save" at bounding box center [534, 477] width 147 height 21
type textarea "x"
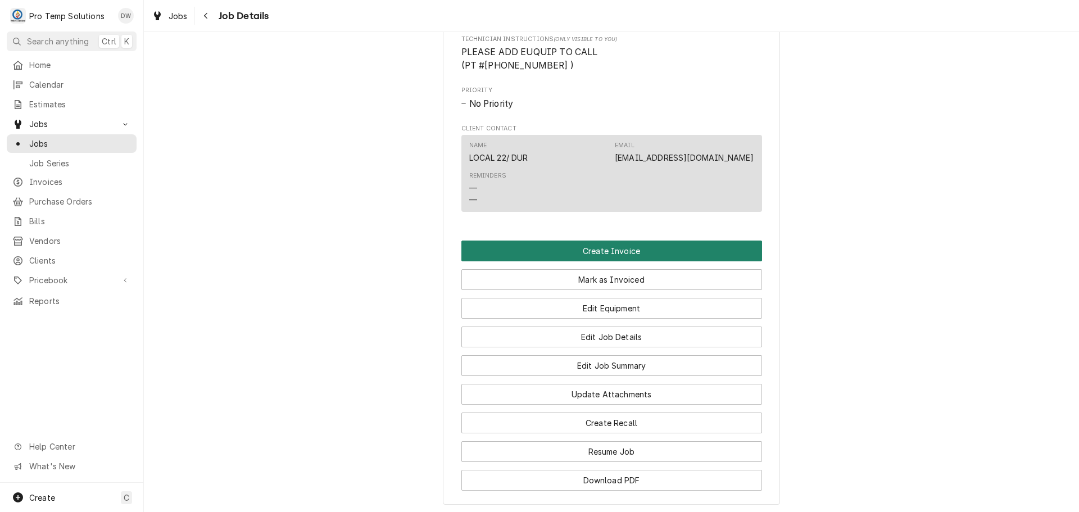
scroll to position [618, 0]
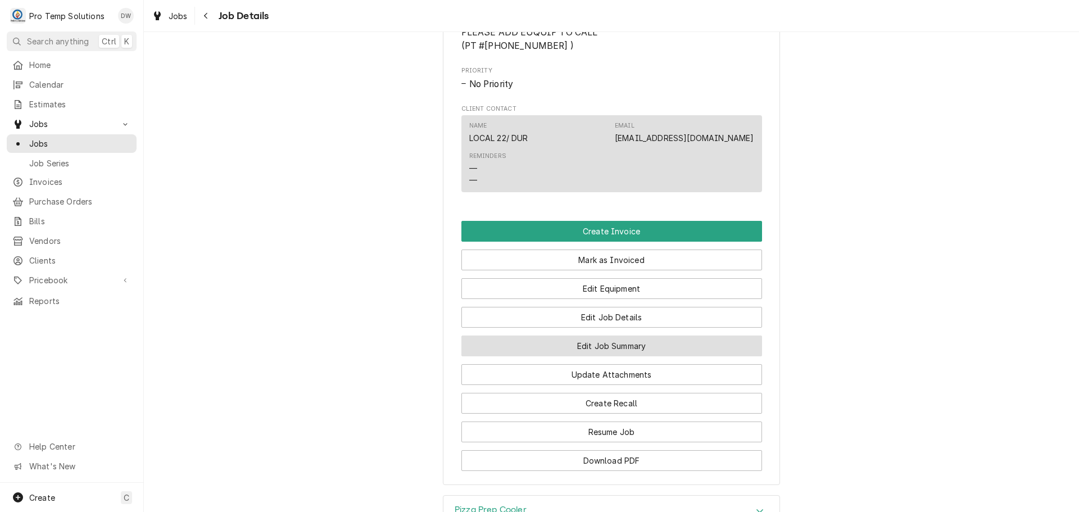
click at [607, 355] on button "Edit Job Summary" at bounding box center [611, 345] width 301 height 21
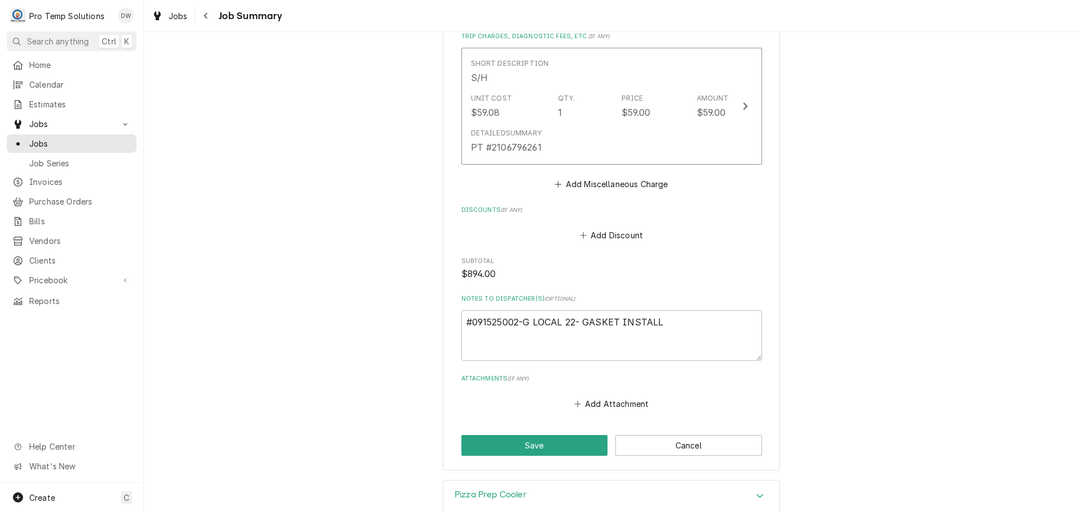
scroll to position [1011, 0]
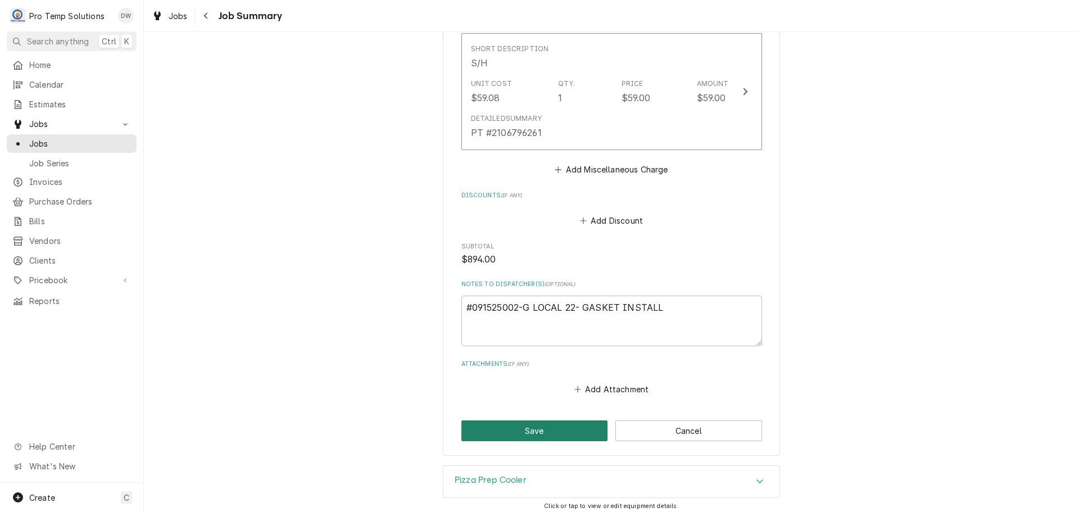
click at [534, 420] on button "Save" at bounding box center [534, 430] width 147 height 21
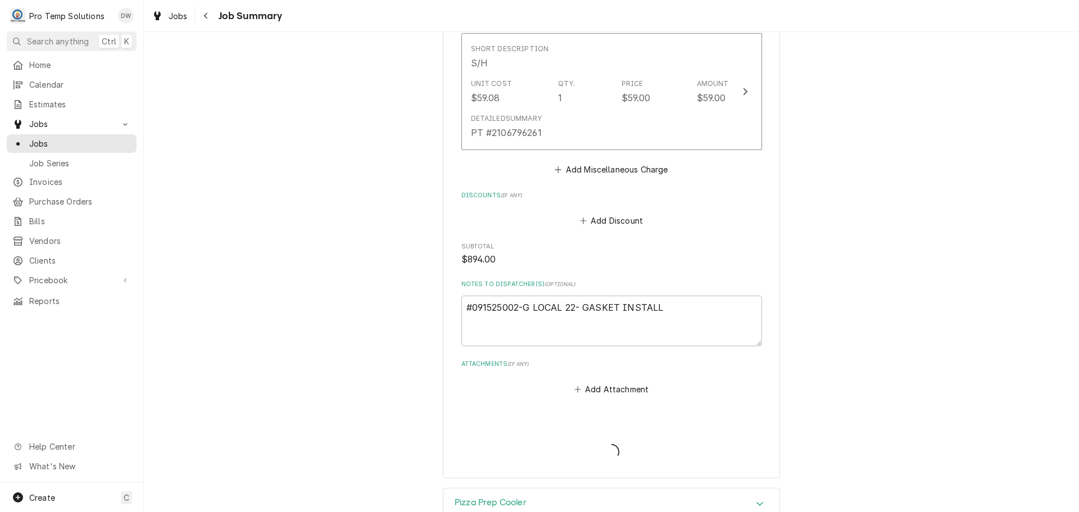
type textarea "x"
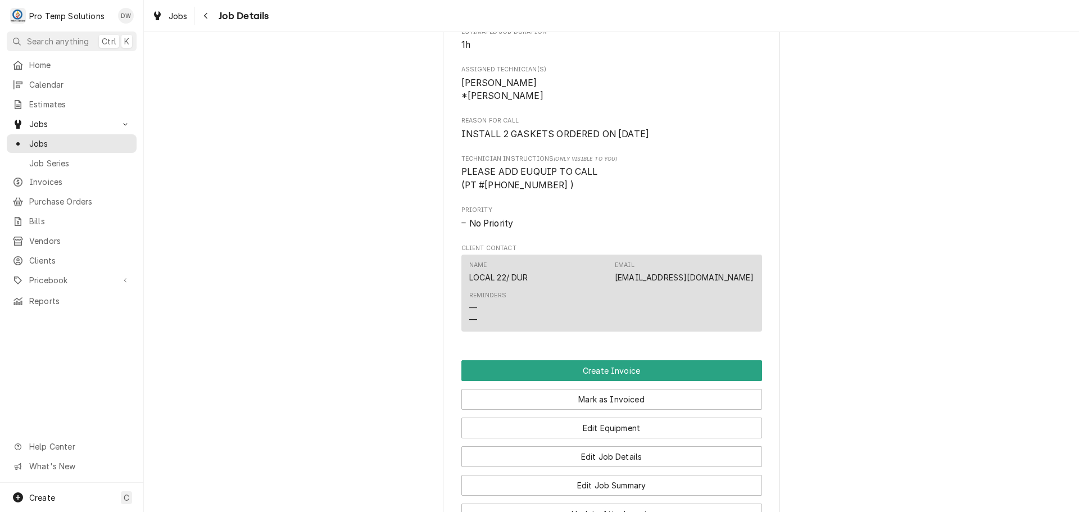
scroll to position [562, 0]
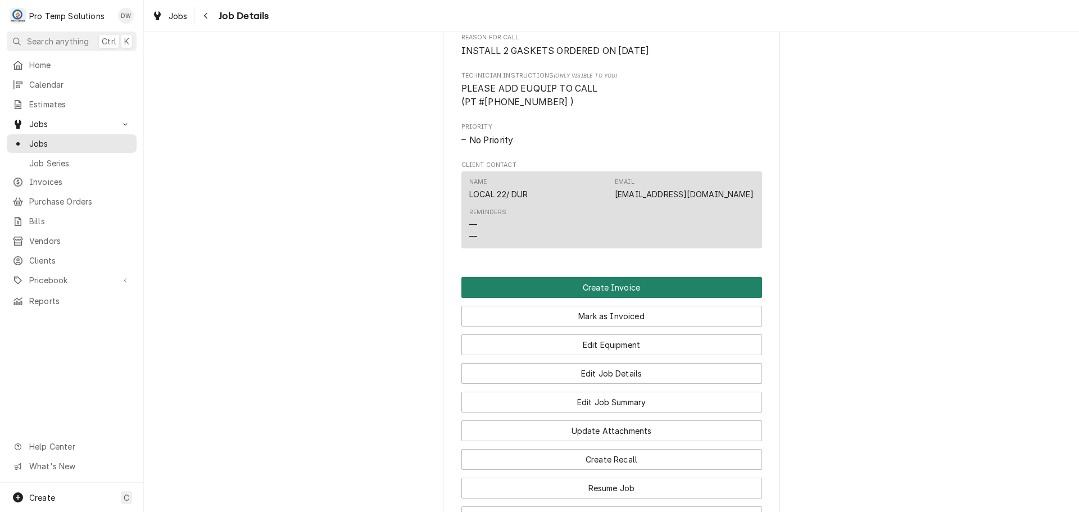
click at [596, 298] on button "Create Invoice" at bounding box center [611, 287] width 301 height 21
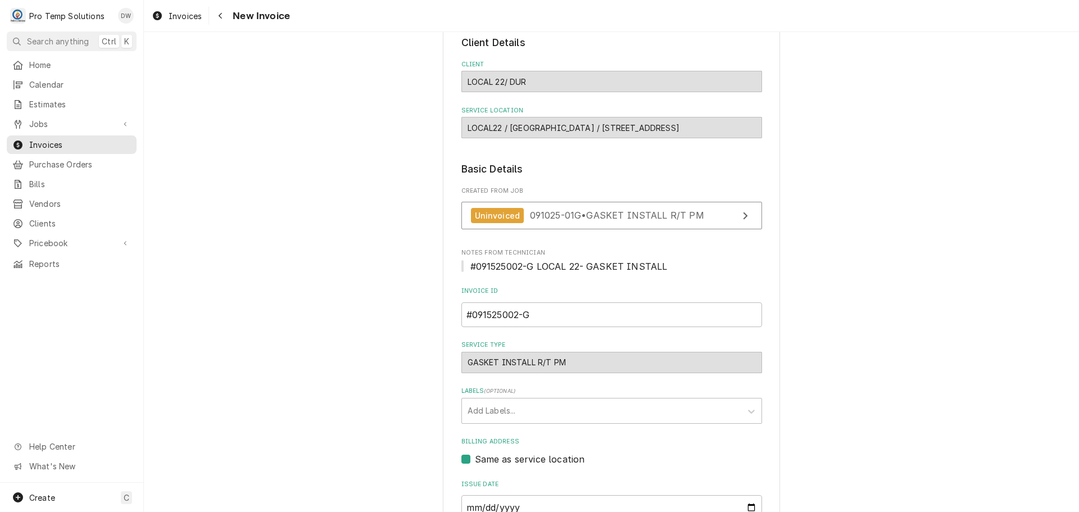
scroll to position [221, 0]
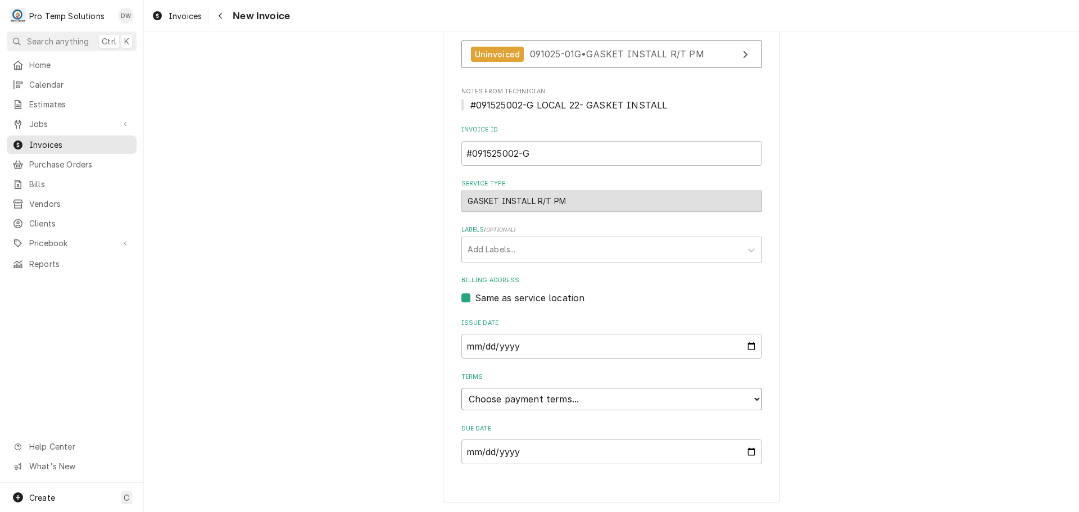
click at [523, 402] on select "Choose payment terms... Same Day Net 7 Net 14 Net 21 Net 30 Net 45 Net 60 Net 90" at bounding box center [611, 399] width 301 height 22
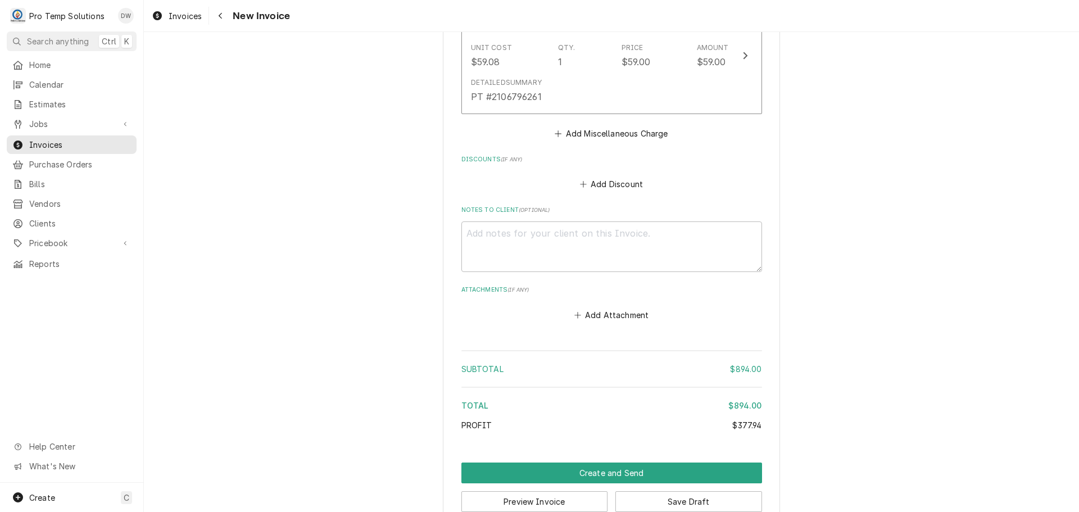
scroll to position [1432, 0]
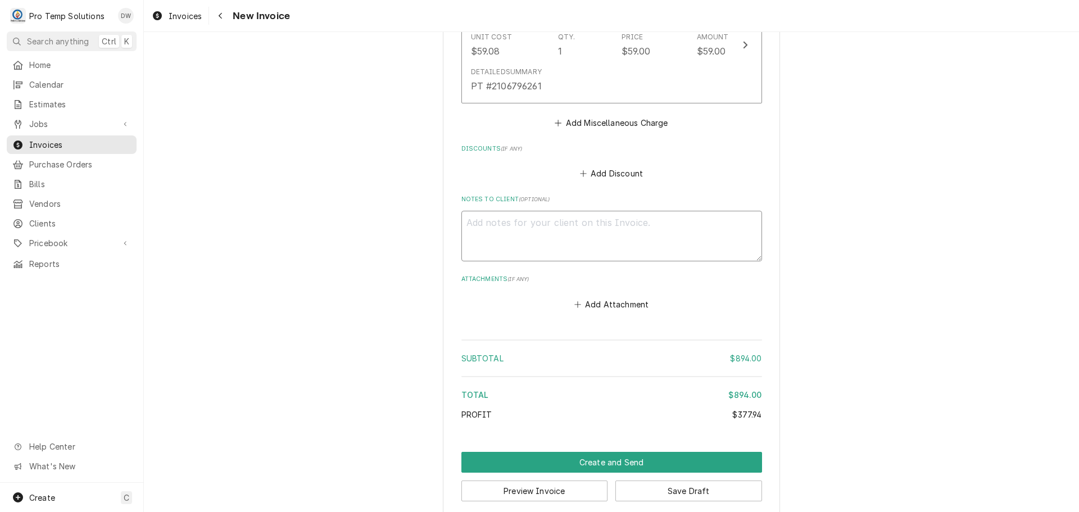
click at [516, 211] on textarea "Notes to Client ( optional )" at bounding box center [611, 236] width 301 height 51
type textarea "x"
type textarea "#"
type textarea "x"
type textarea "#0"
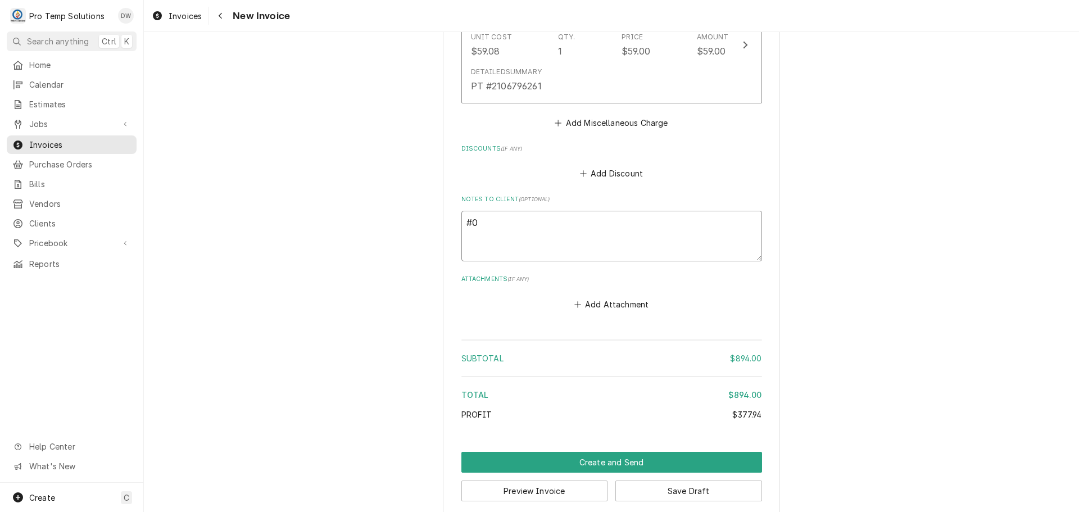
type textarea "x"
type textarea "#09"
type textarea "x"
type textarea "#091"
type textarea "x"
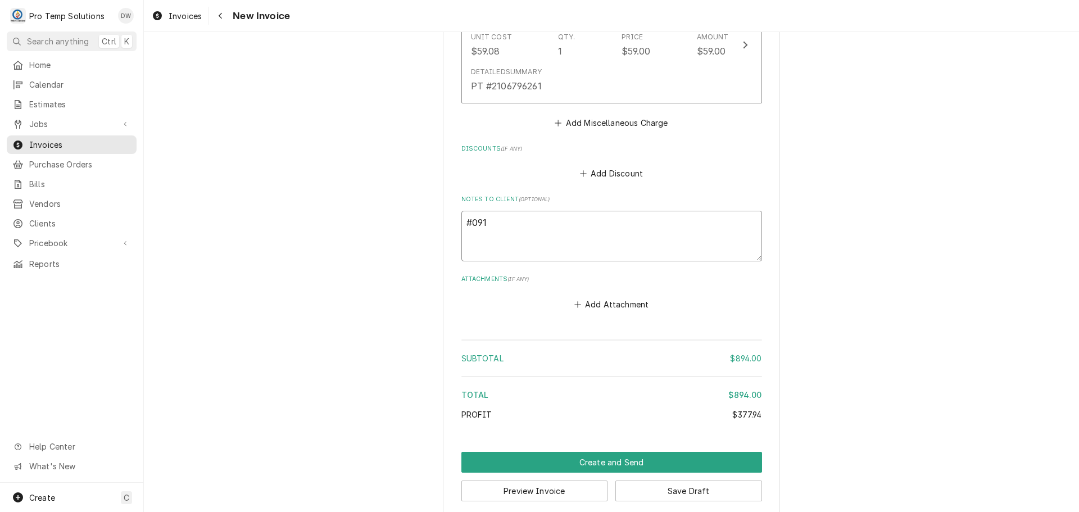
type textarea "#0915"
type textarea "x"
type textarea "#09152"
type textarea "x"
type textarea "#091525"
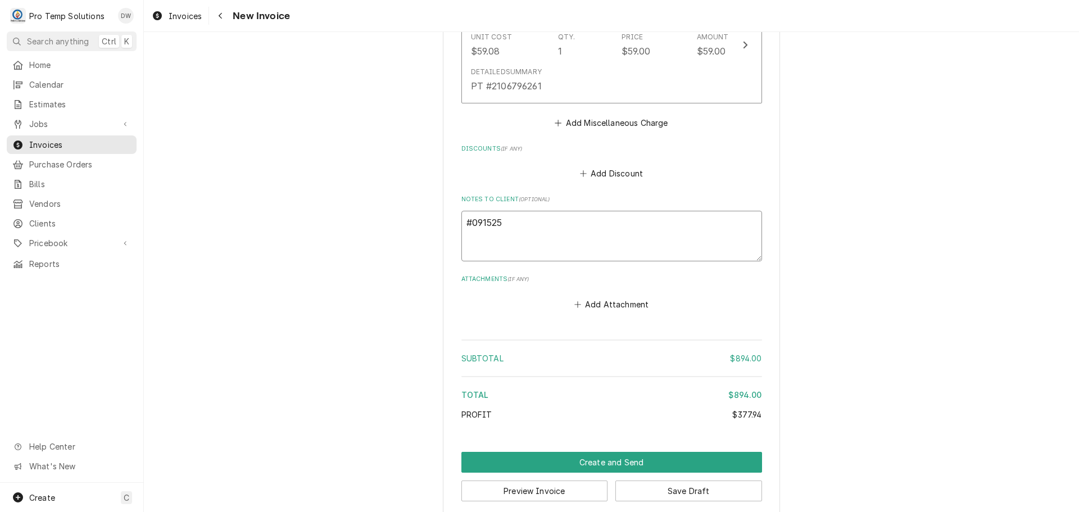
type textarea "x"
type textarea "#0915250"
type textarea "x"
type textarea "#09152500"
type textarea "x"
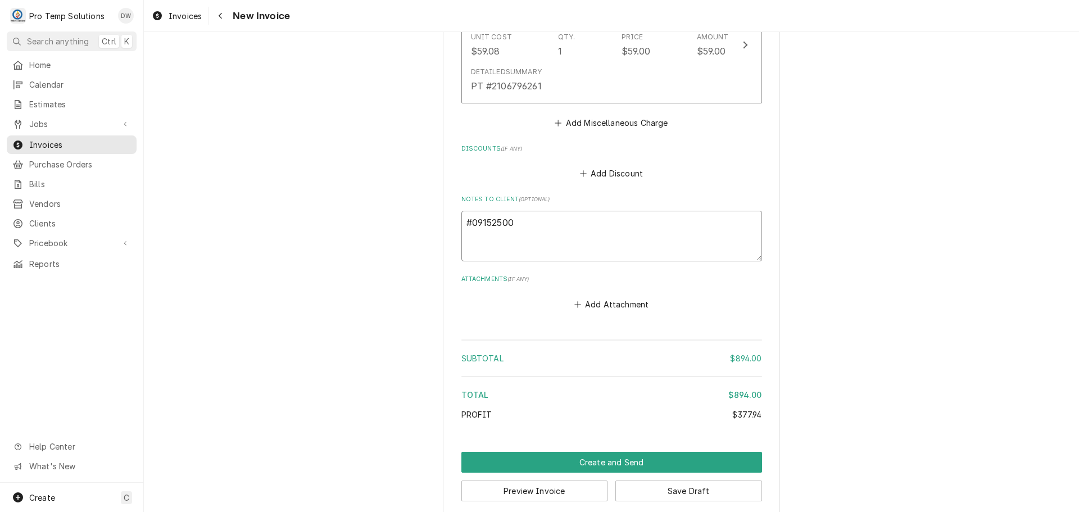
type textarea "#091525002"
type textarea "x"
type textarea "#091525002-"
type textarea "x"
type textarea "#091525002-G"
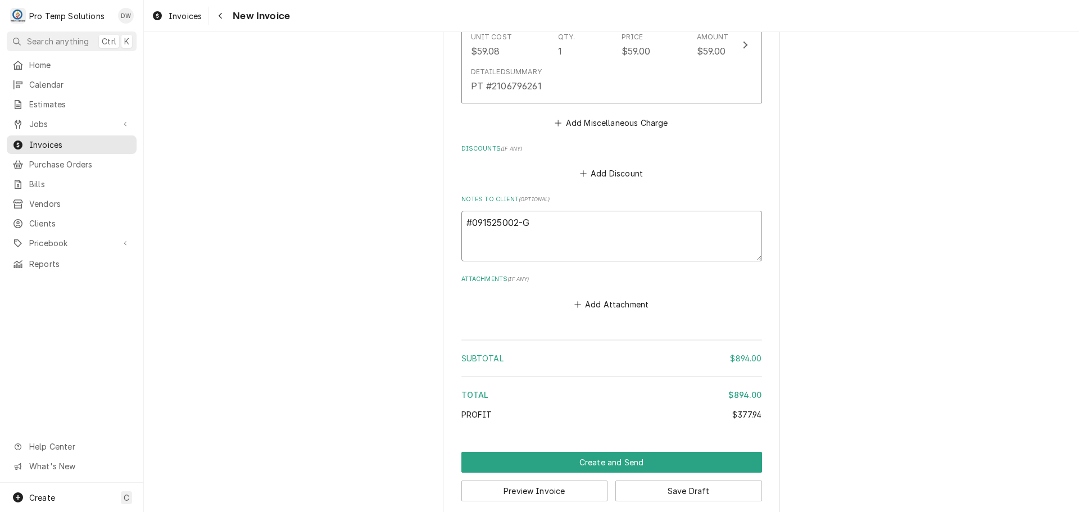
type textarea "x"
type textarea "#091525002-G"
type textarea "x"
type textarea "#091525002-G L"
type textarea "x"
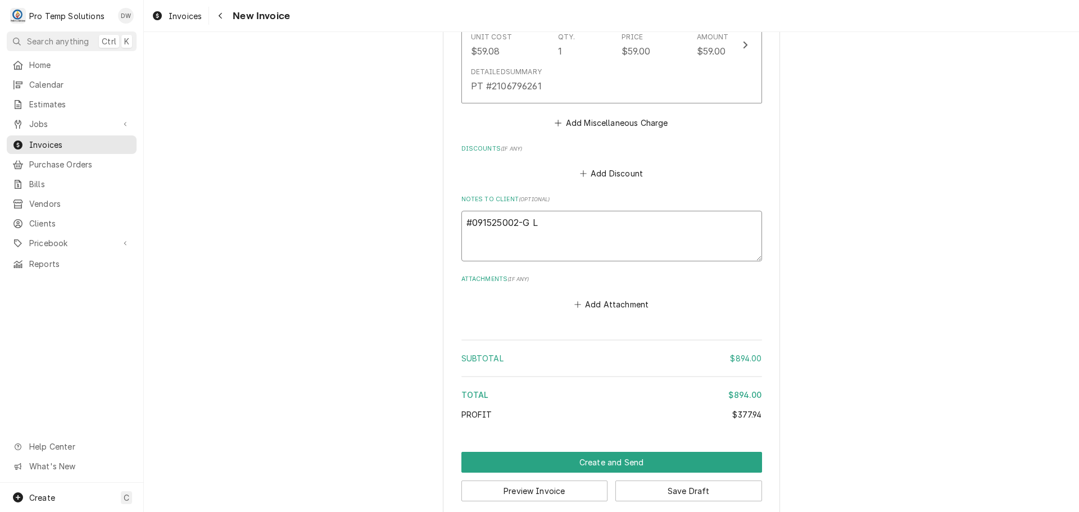
type textarea "#091525002-G LO"
type textarea "x"
type textarea "#091525002-G LOCA"
type textarea "x"
type textarea "#091525002-G LOCAL"
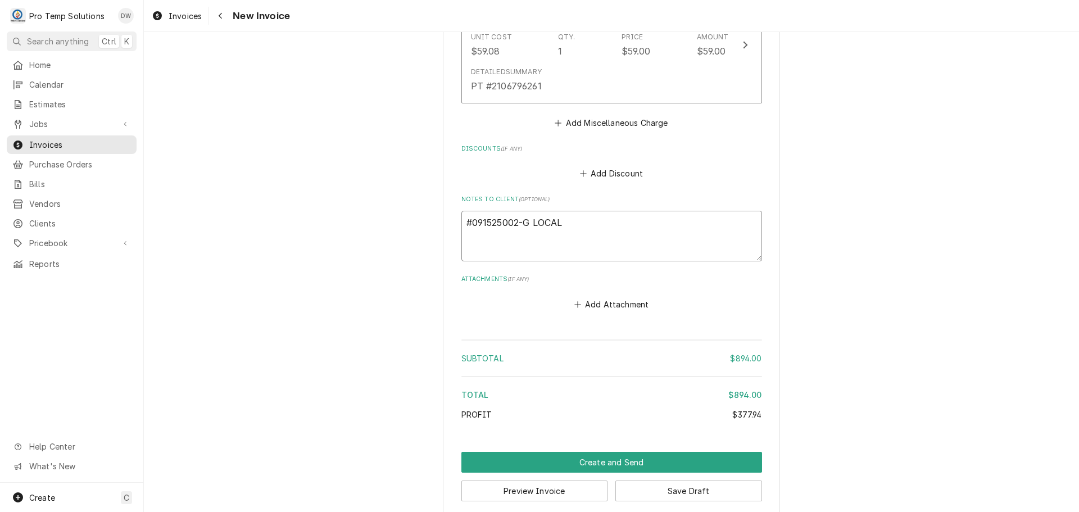
type textarea "x"
type textarea "#091525002-G LOCAL"
type textarea "x"
type textarea "#091525002-G LOCAL 2"
type textarea "x"
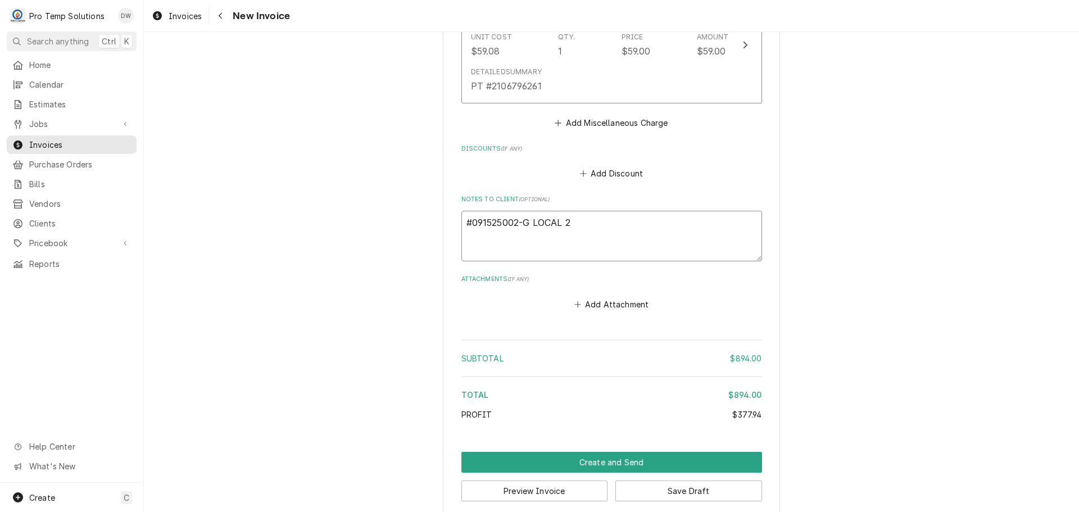
type textarea "#091525002-G LOCAL 22"
type textarea "x"
type textarea "#091525002-G LOCAL 22-"
type textarea "x"
type textarea "#091525002-G LOCAL 22-"
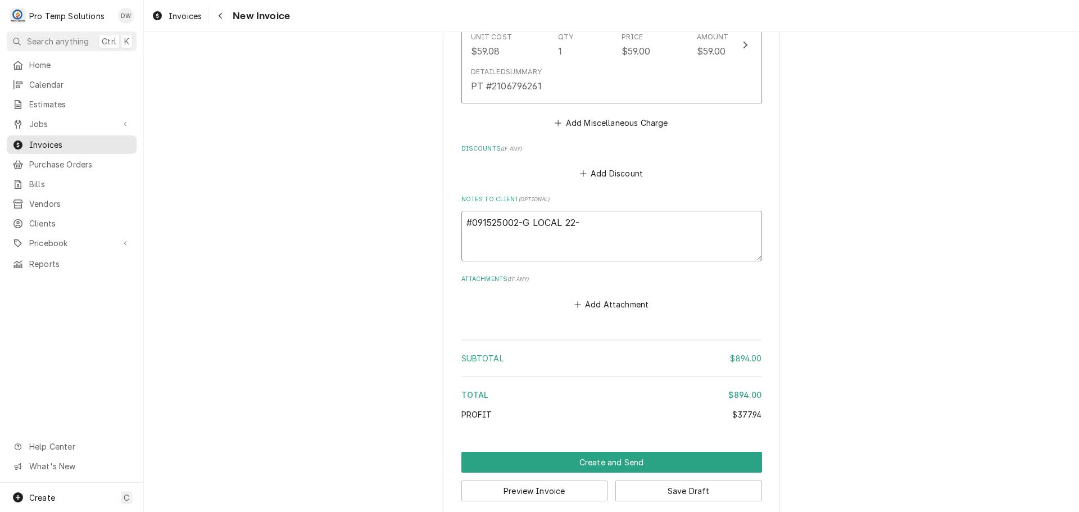
type textarea "x"
type textarea "#091525002-G LOCAL 22- G"
type textarea "x"
type textarea "#091525002-G LOCAL 22- GA"
type textarea "x"
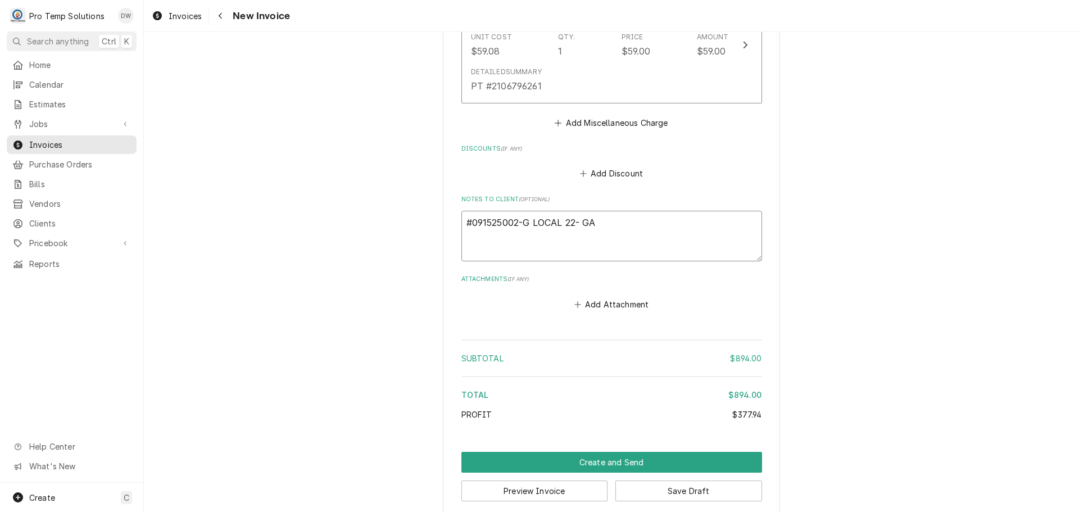
type textarea "#091525002-G LOCAL 22- GAS"
type textarea "x"
type textarea "#091525002-G LOCAL 22- GASK"
type textarea "x"
type textarea "#091525002-G LOCAL 22- GASKE"
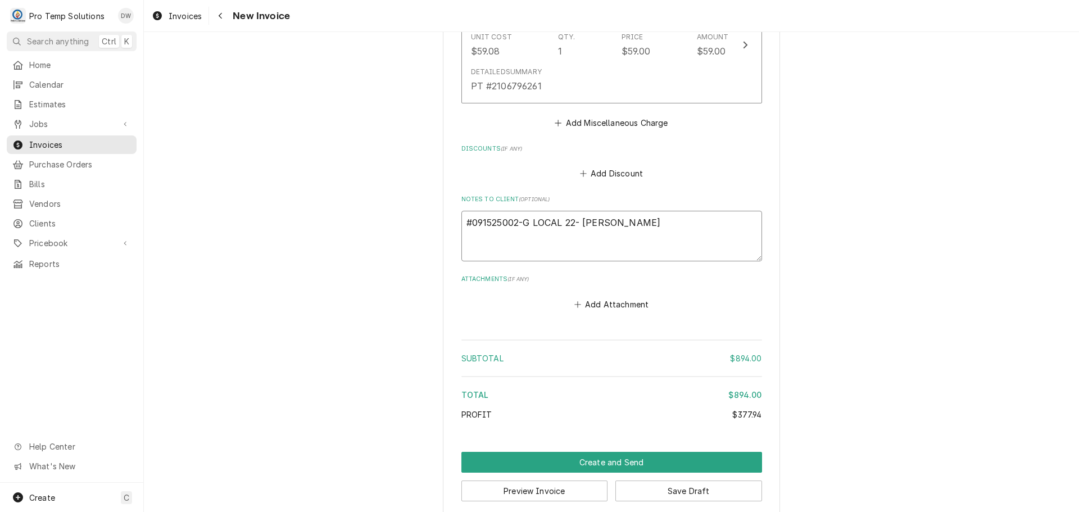
type textarea "x"
type textarea "#091525002-G LOCAL 22- GASKET"
type textarea "x"
type textarea "#091525002-G LOCAL 22- GASKET"
type textarea "x"
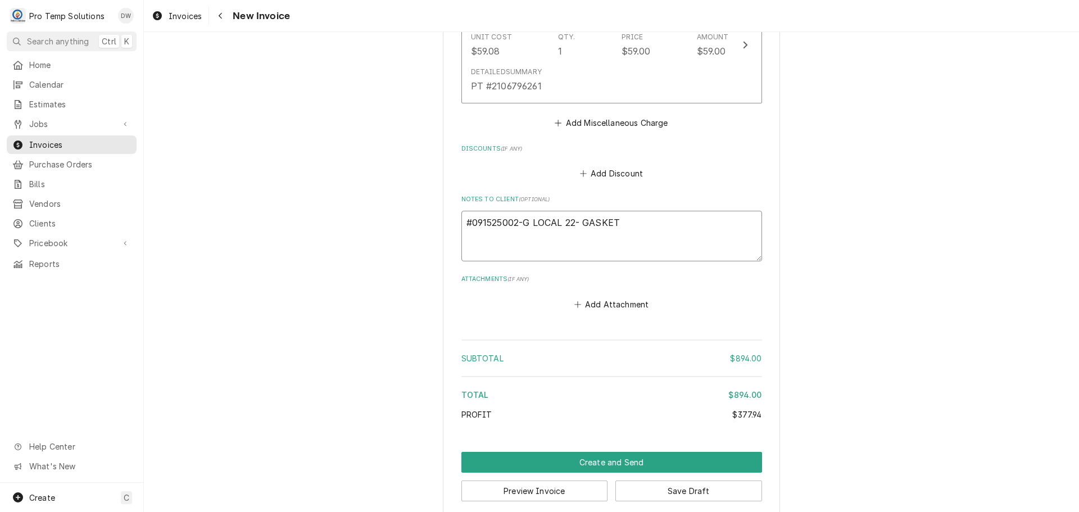
type textarea "#091525002-G LOCAL 22- GASKET I"
type textarea "x"
type textarea "#091525002-G LOCAL 22- GASKET IN"
type textarea "x"
type textarea "#091525002-G LOCAL 22- GASKET INS"
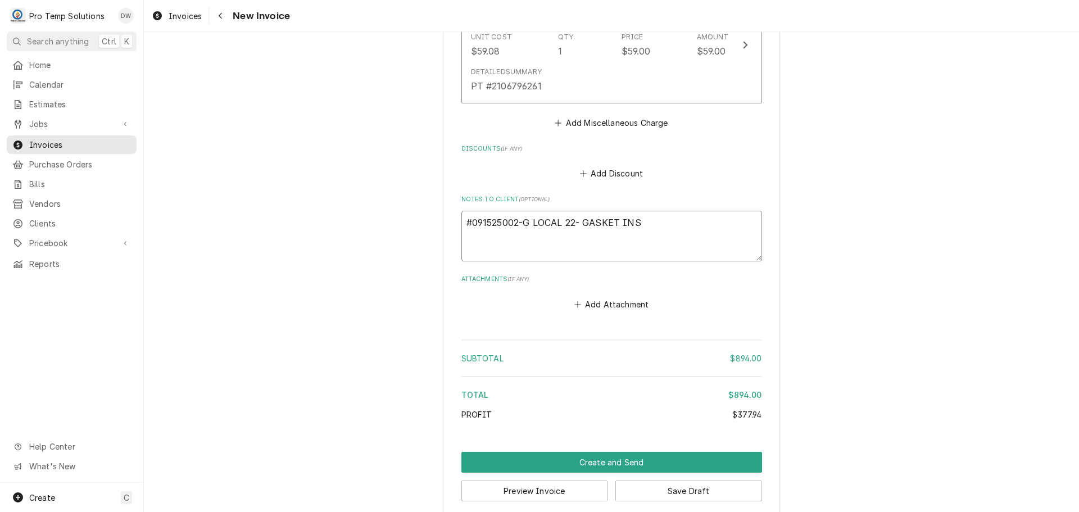
type textarea "x"
type textarea "#091525002-G LOCAL 22- GASKET INST"
type textarea "x"
type textarea "#091525002-G LOCAL 22- GASKET INSTA"
type textarea "x"
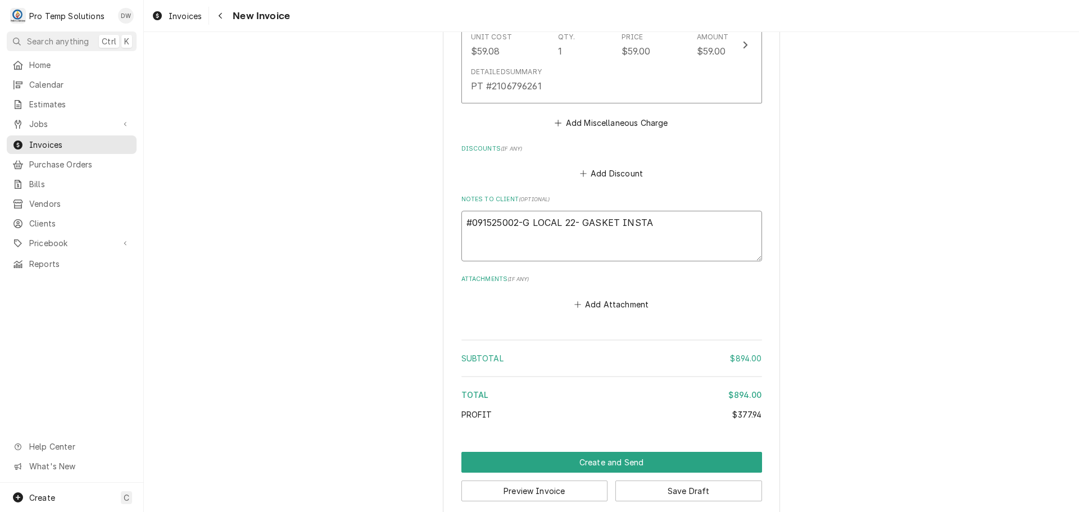
type textarea "#091525002-G LOCAL 22- GASKET INSTAL"
type textarea "x"
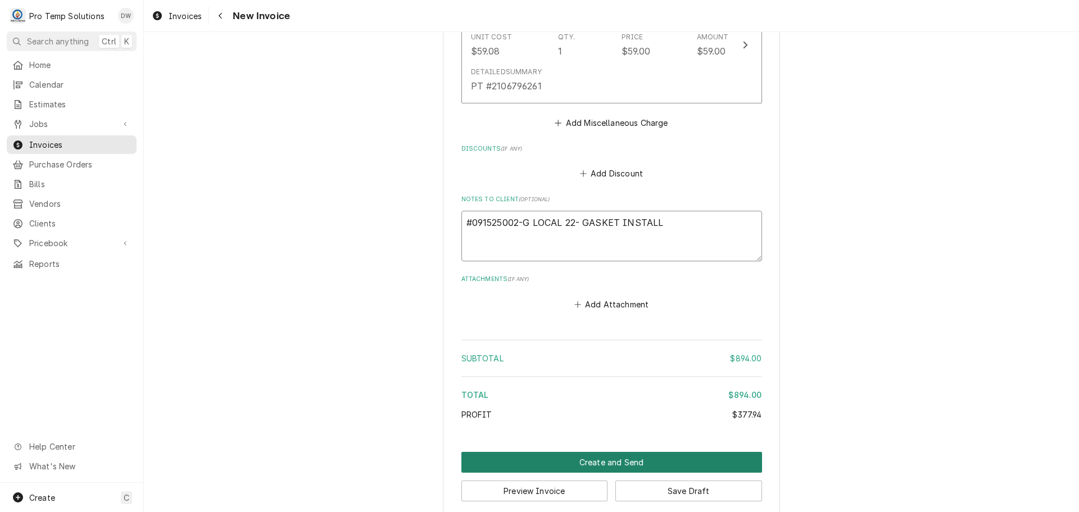
type textarea "#091525002-G LOCAL 22- GASKET INSTALL"
click at [606, 452] on button "Create and Send" at bounding box center [611, 462] width 301 height 21
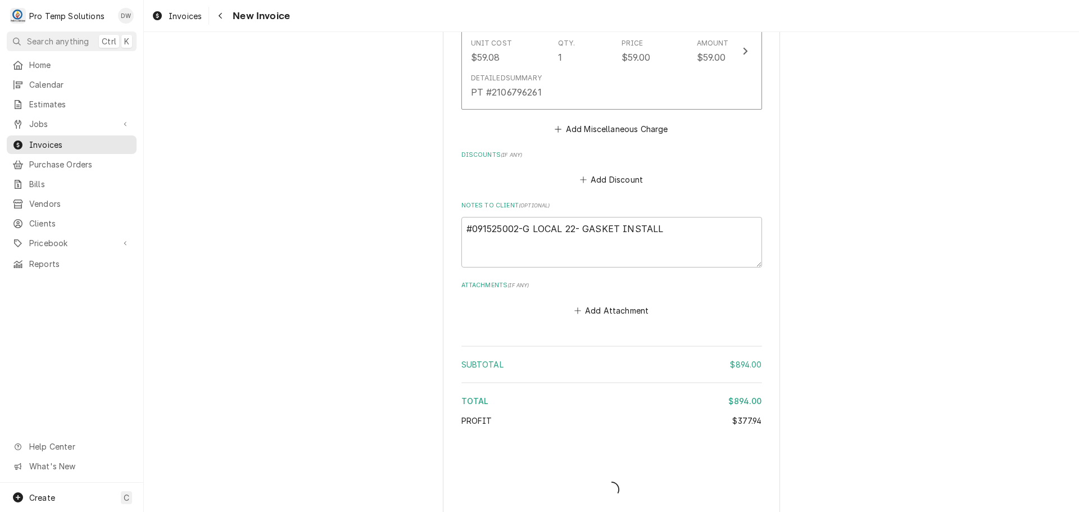
type textarea "x"
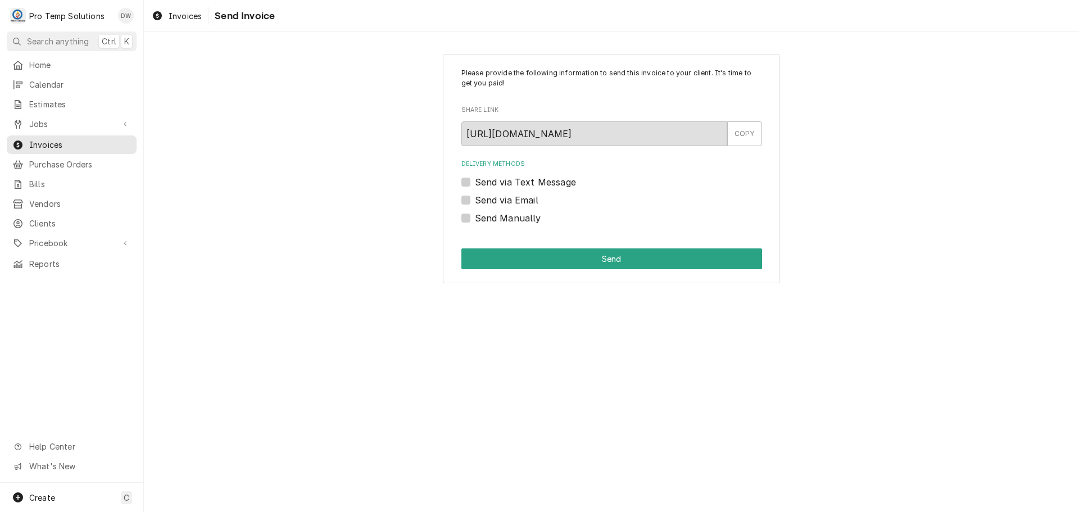
click at [475, 198] on label "Send via Email" at bounding box center [506, 199] width 63 height 13
click at [475, 198] on input "Send via Email" at bounding box center [625, 205] width 301 height 25
checkbox input "true"
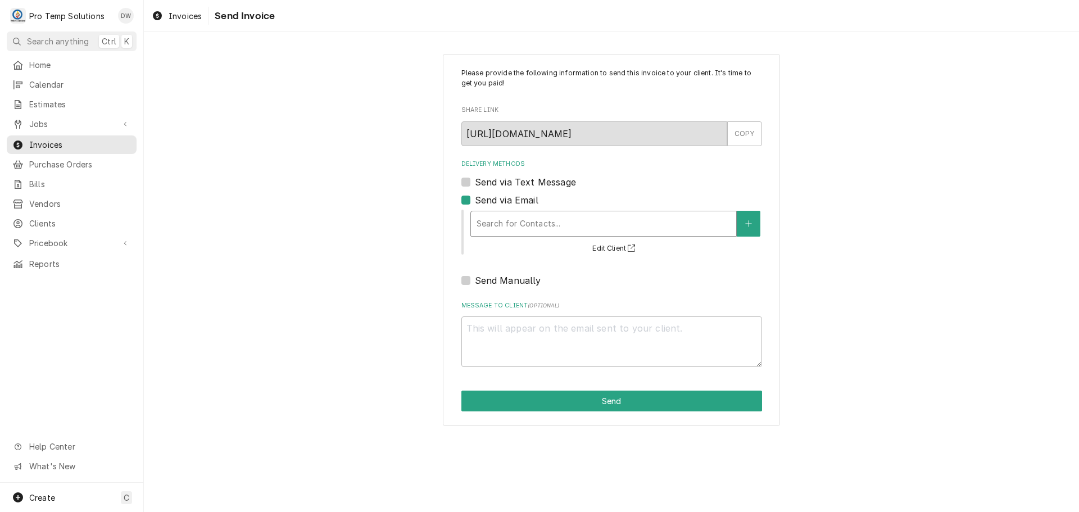
click at [540, 219] on div "Delivery Methods" at bounding box center [604, 224] width 254 height 20
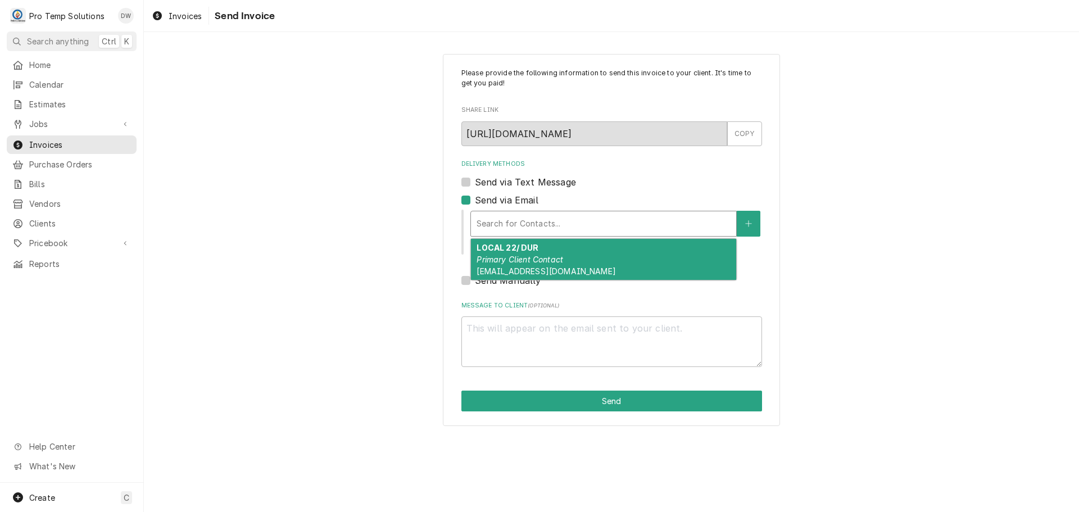
click at [545, 266] on div "LOCAL 22/ DUR Primary Client Contact [EMAIL_ADDRESS][DOMAIN_NAME]" at bounding box center [603, 259] width 265 height 41
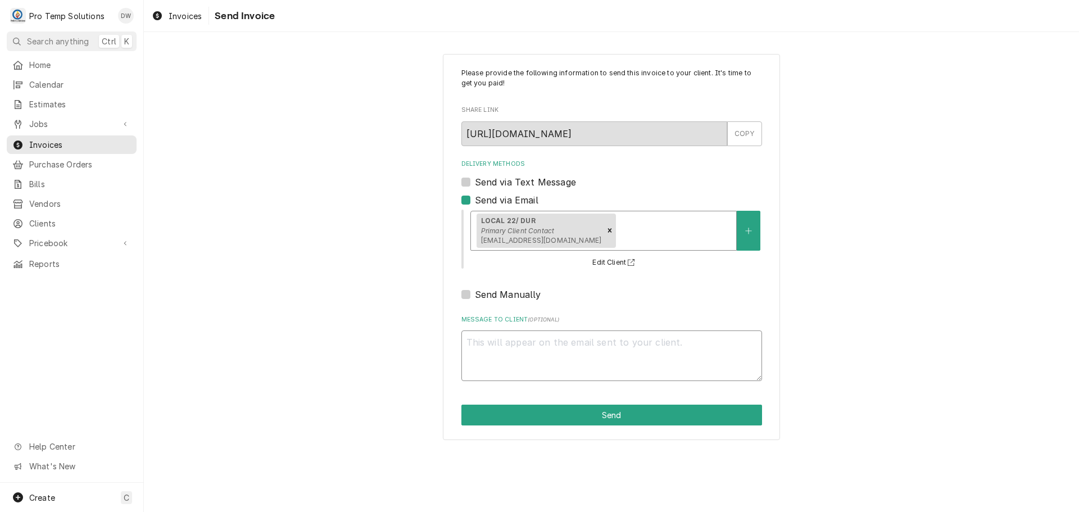
click at [527, 339] on textarea "Message to Client ( optional )" at bounding box center [611, 355] width 301 height 51
type textarea "x"
type textarea "#"
type textarea "x"
type textarea "#0"
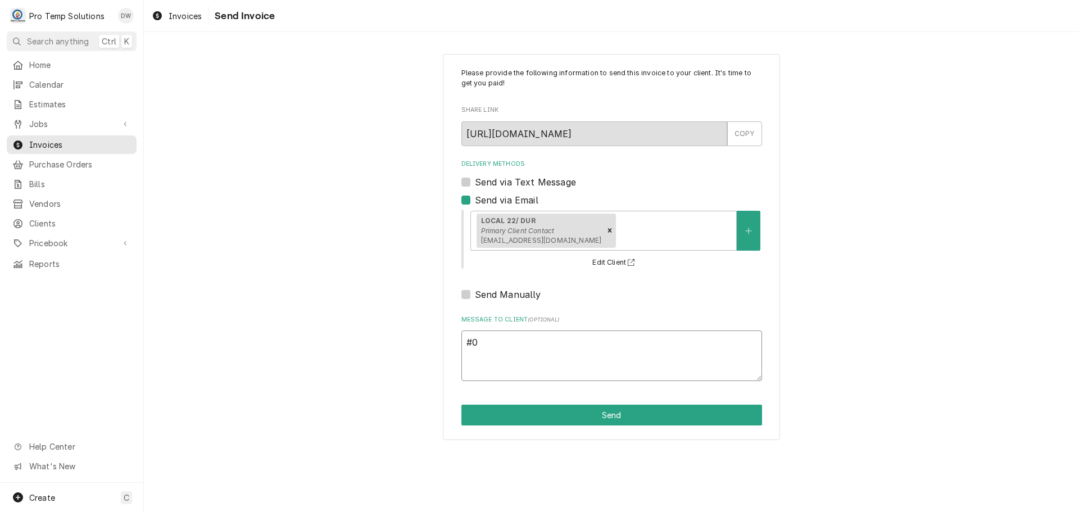
type textarea "x"
type textarea "#09"
type textarea "x"
type textarea "#091"
type textarea "x"
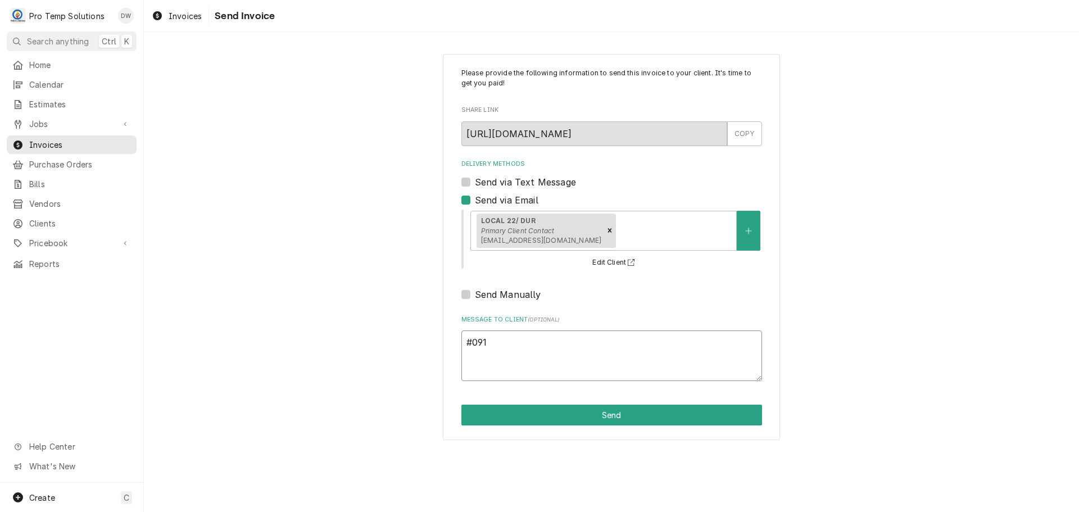
type textarea "#0915"
type textarea "x"
type textarea "#09152"
type textarea "x"
type textarea "#091525"
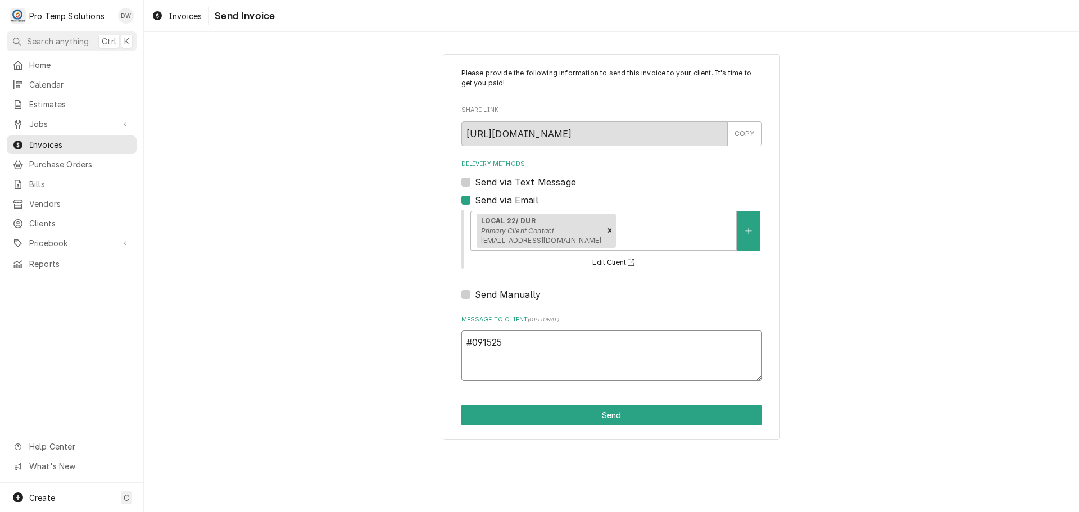
type textarea "x"
type textarea "#0915250"
type textarea "x"
type textarea "#09152500"
type textarea "x"
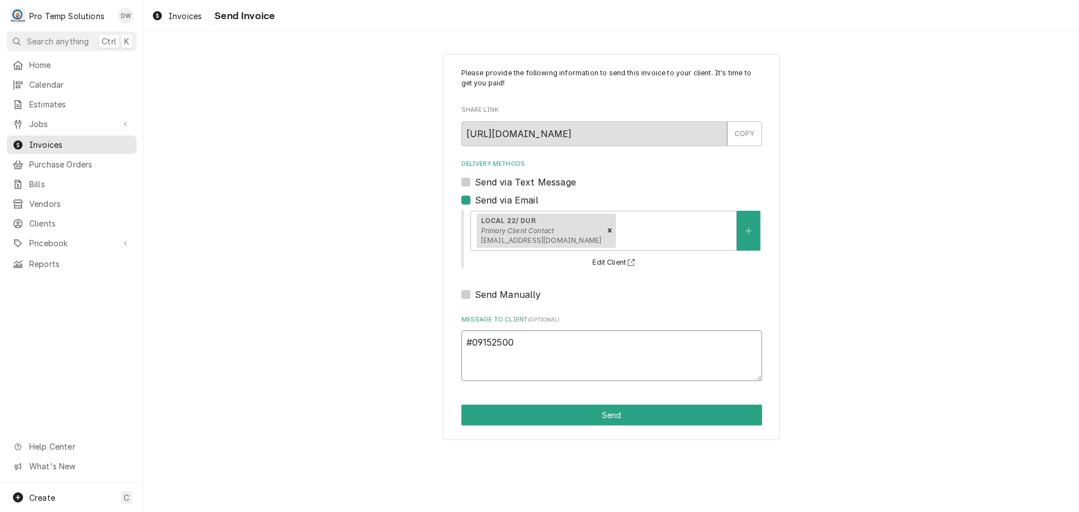
type textarea "#091525002"
type textarea "x"
type textarea "#091525002-"
type textarea "x"
type textarea "#091525002-G"
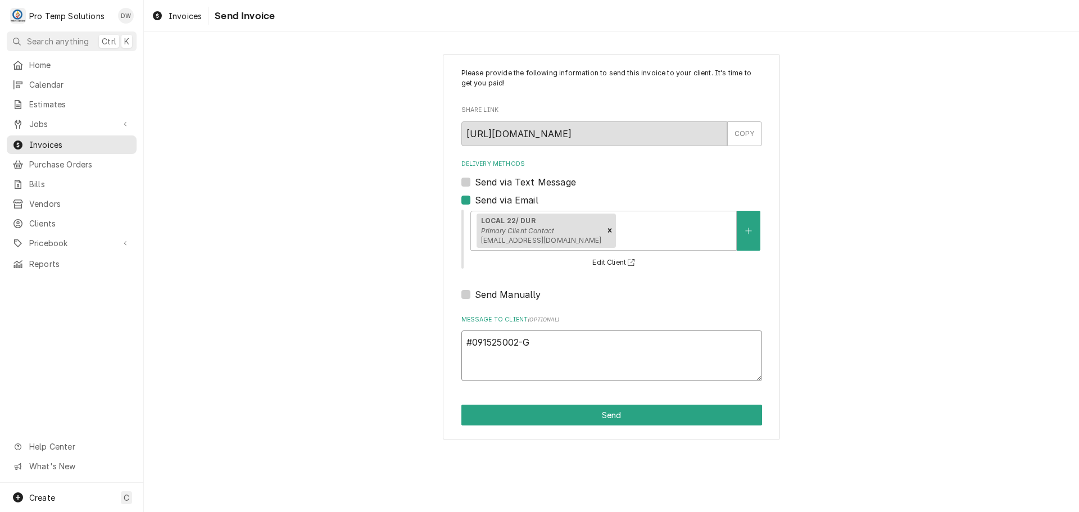
type textarea "x"
type textarea "#091525002-G"
type textarea "x"
type textarea "#091525002-G L"
type textarea "x"
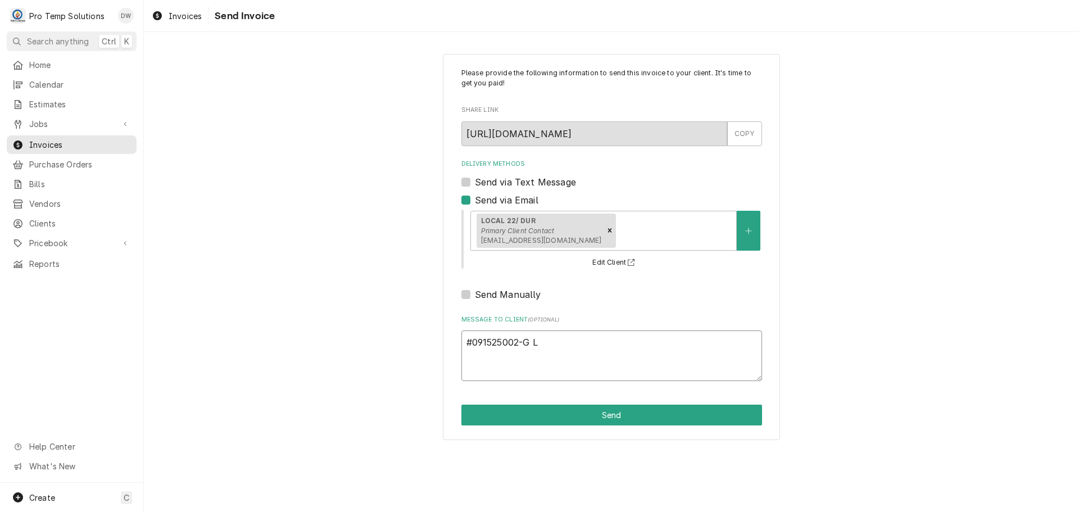
type textarea "#091525002-G LO"
type textarea "x"
type textarea "#091525002-G LOC"
type textarea "x"
type textarea "#091525002-G LOCA"
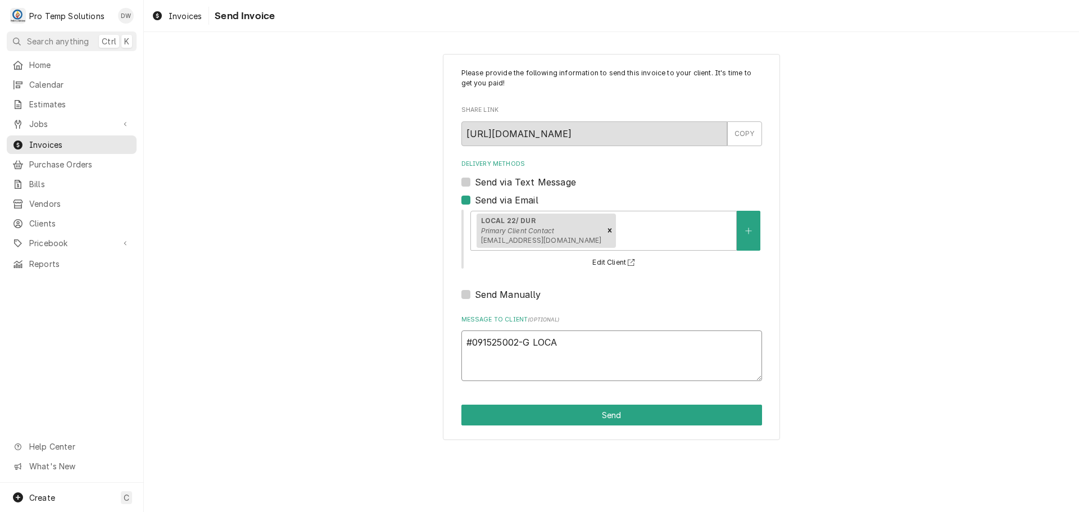
type textarea "x"
type textarea "#091525002-G LOCAL"
type textarea "x"
type textarea "#091525002-G LOCAL"
type textarea "x"
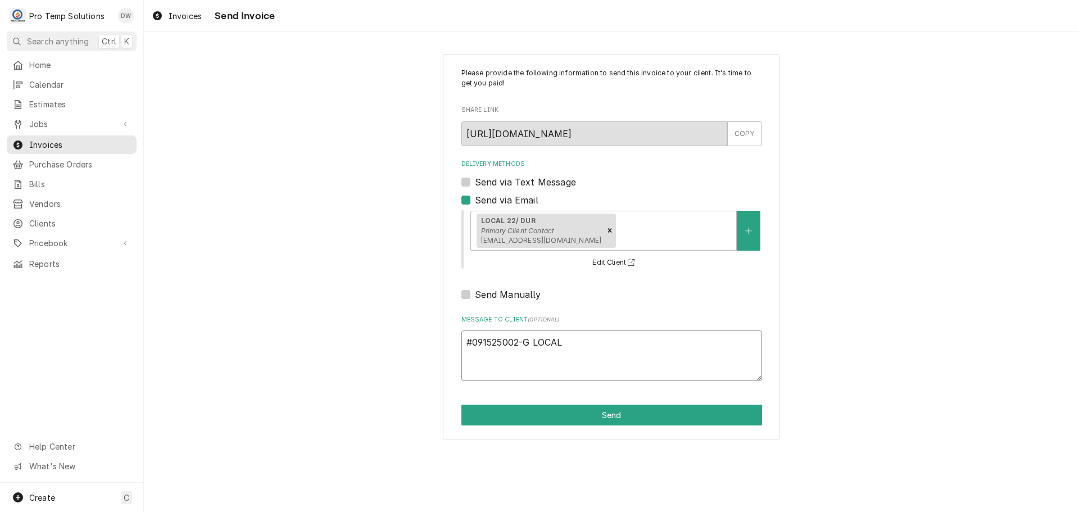
type textarea "#091525002-G LOCAL 2"
type textarea "x"
type textarea "#091525002-G LOCAL 22"
type textarea "x"
type textarea "#091525002-G LOCAL 22-"
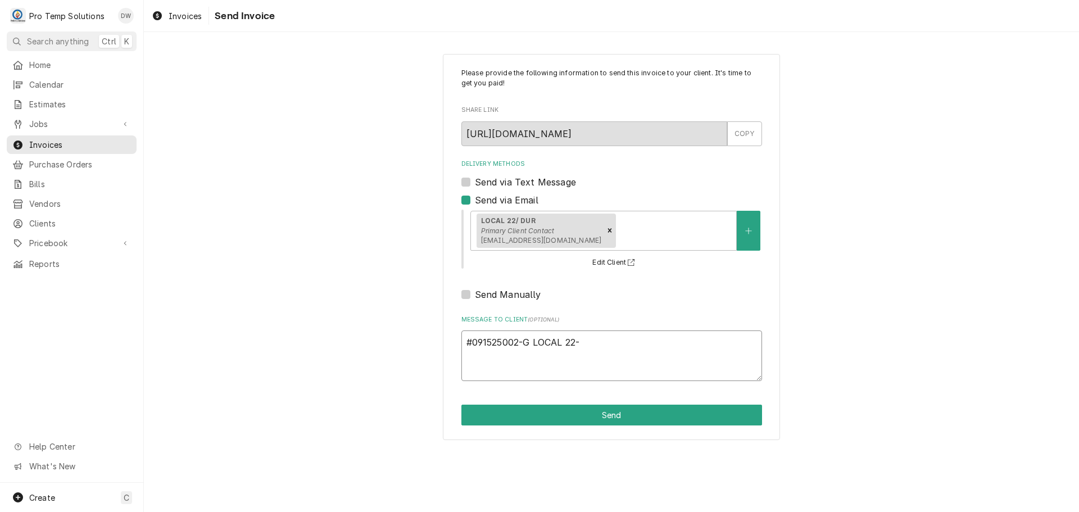
type textarea "x"
type textarea "#091525002-G LOCAL 22-"
type textarea "x"
type textarea "#091525002-G LOCAL 22- G"
type textarea "x"
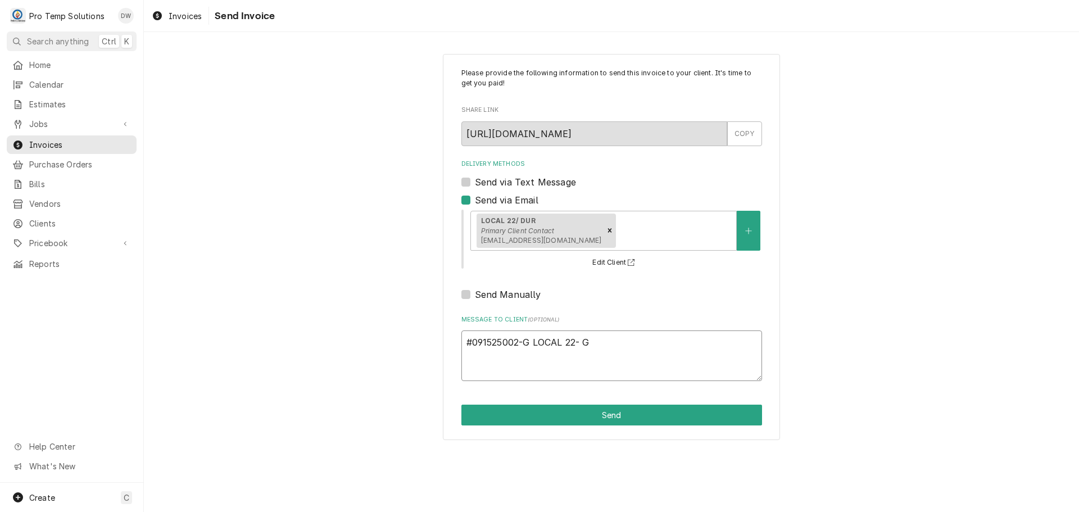
type textarea "#091525002-G LOCAL 22- GA"
type textarea "x"
type textarea "#091525002-G LOCAL 22- GAS"
type textarea "x"
type textarea "#091525002-G LOCAL 22- GASK"
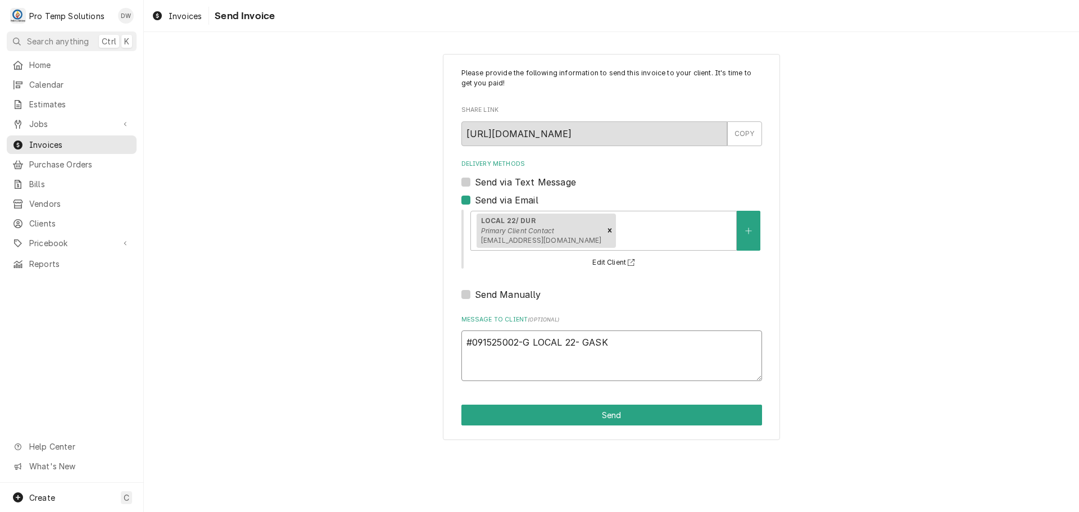
type textarea "x"
type textarea "#091525002-G LOCAL 22- GASKE"
type textarea "x"
type textarea "#091525002-G LOCAL 22- GASKET"
type textarea "x"
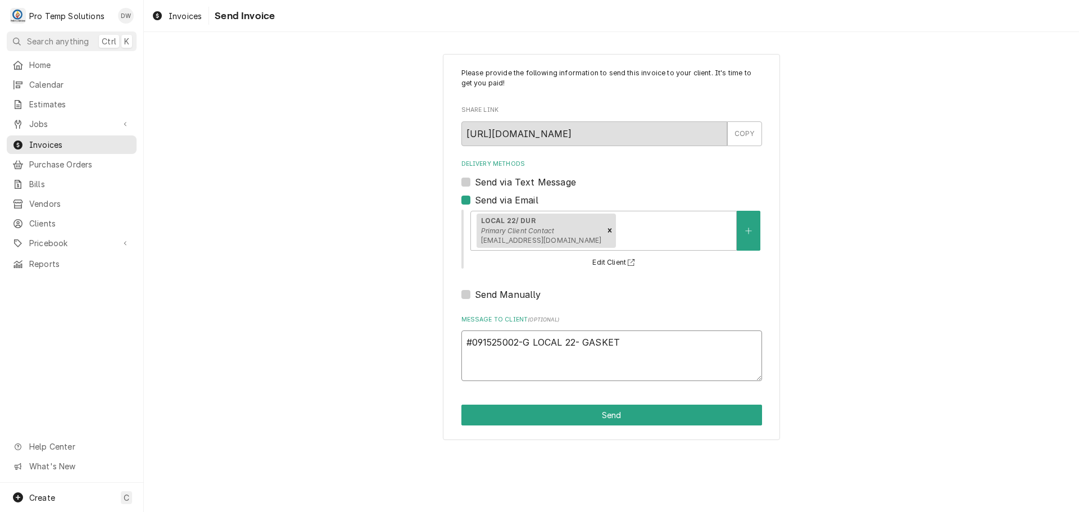
type textarea "#091525002-G LOCAL 22- GASKET"
type textarea "x"
type textarea "#091525002-G LOCAL 22- GASKET I"
type textarea "x"
type textarea "#091525002-G LOCAL 22- GASKET IN"
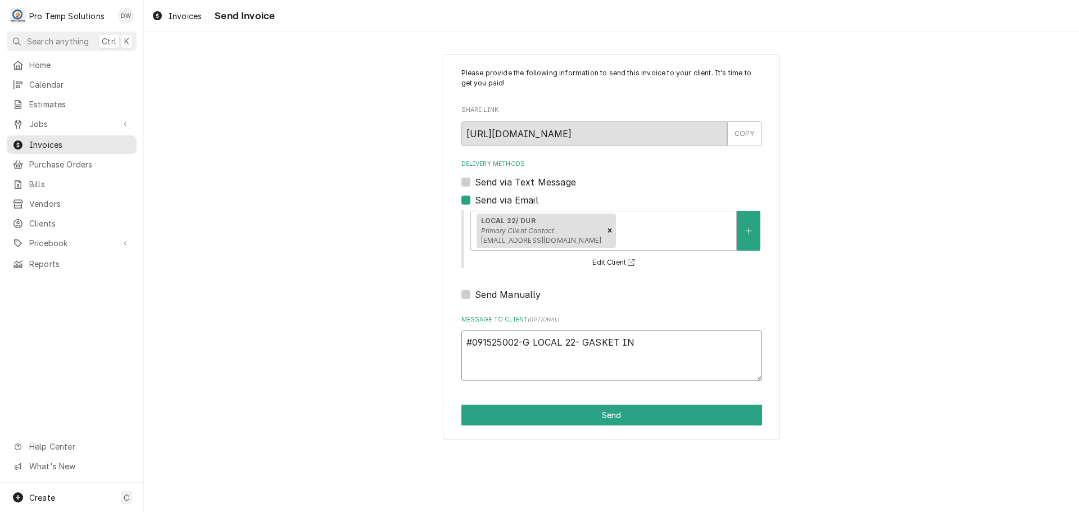
type textarea "x"
type textarea "#091525002-G LOCAL 22- GASKET INS"
type textarea "x"
type textarea "#091525002-G LOCAL 22- GASKET INST"
type textarea "x"
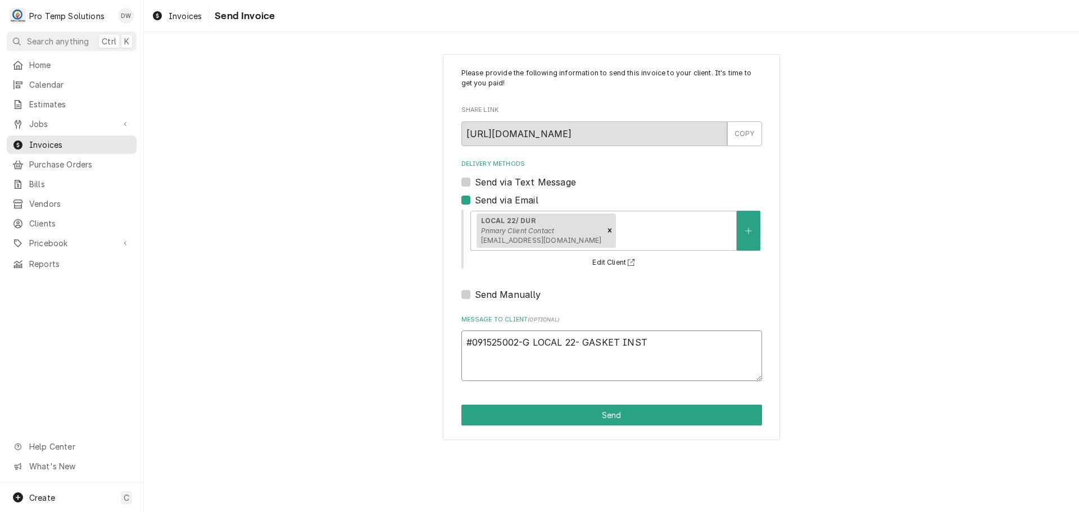
type textarea "#091525002-G LOCAL 22- GASKET INSTA"
type textarea "x"
type textarea "#091525002-G LOCAL 22- GASKET INSTAL"
type textarea "x"
type textarea "#091525002-G LOCAL 22- GASKET INSTALL"
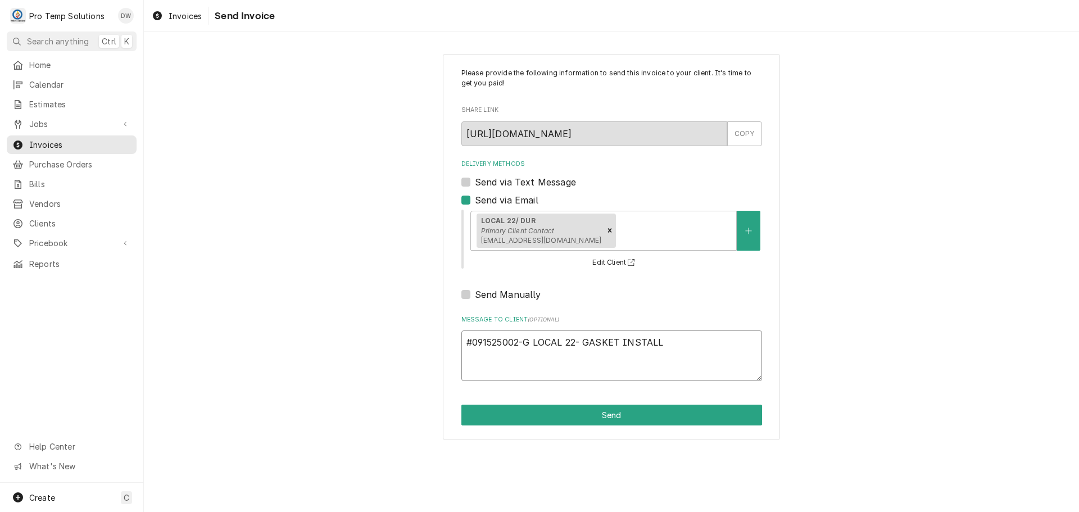
type textarea "x"
type textarea "#091525002-G LOCAL 22- GASKET INSTALL"
type textarea "x"
type textarea "#091525002-G LOCAL 22- GASKET INSTALL O"
type textarea "x"
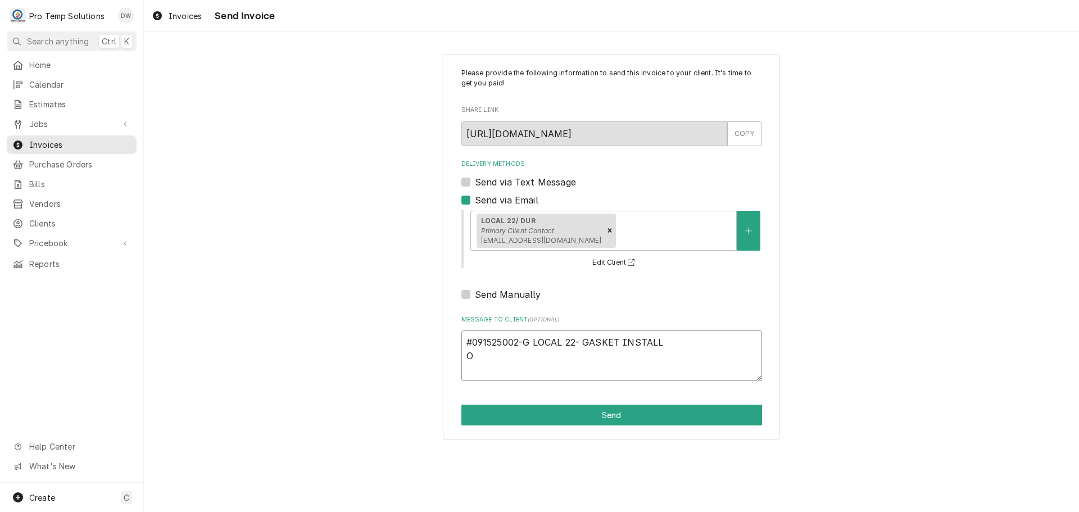
type textarea "#091525002-G LOCAL 22- GASKET INSTALL OR"
type textarea "x"
type textarea "#091525002-G LOCAL 22- GASKET INSTALL ORD"
type textarea "x"
type textarea "#091525002-G LOCAL 22- GASKET INSTALL ORDE"
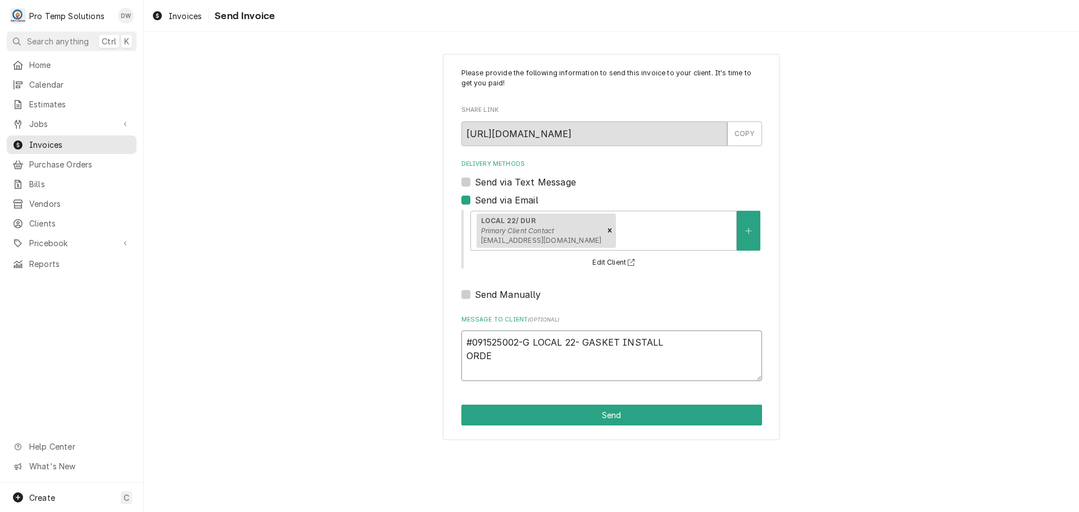
type textarea "x"
type textarea "#091525002-G LOCAL 22- GASKET INSTALL ORDER"
type textarea "x"
type textarea "#091525002-G LOCAL 22- GASKET INSTALL ORDERE"
type textarea "x"
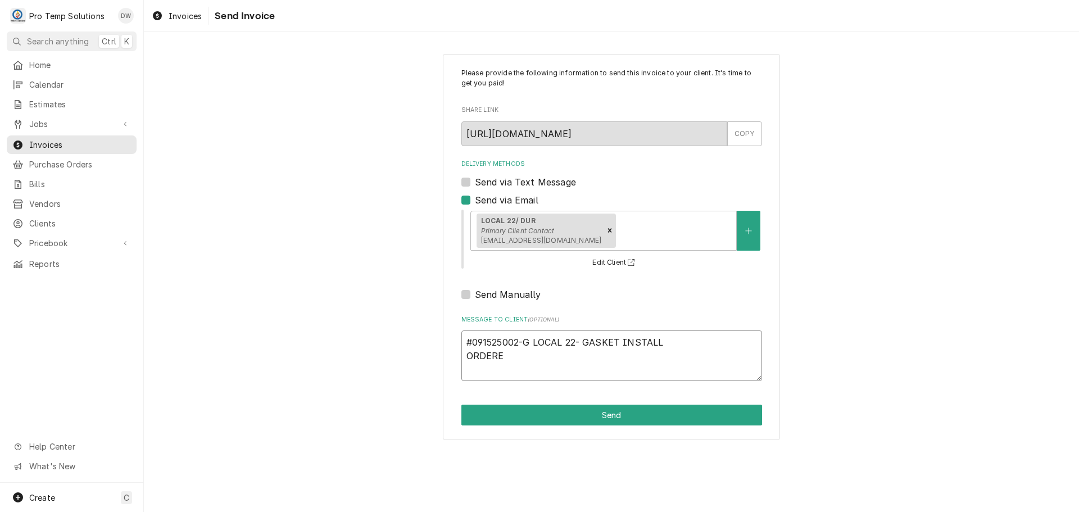
type textarea "#091525002-G LOCAL 22- GASKET INSTALL ORDERED"
type textarea "x"
type textarea "#091525002-G LOCAL 22- GASKET INSTALL ORDERED"
type textarea "x"
type textarea "#091525002-G LOCAL 22- GASKET INSTALL ORDERED D"
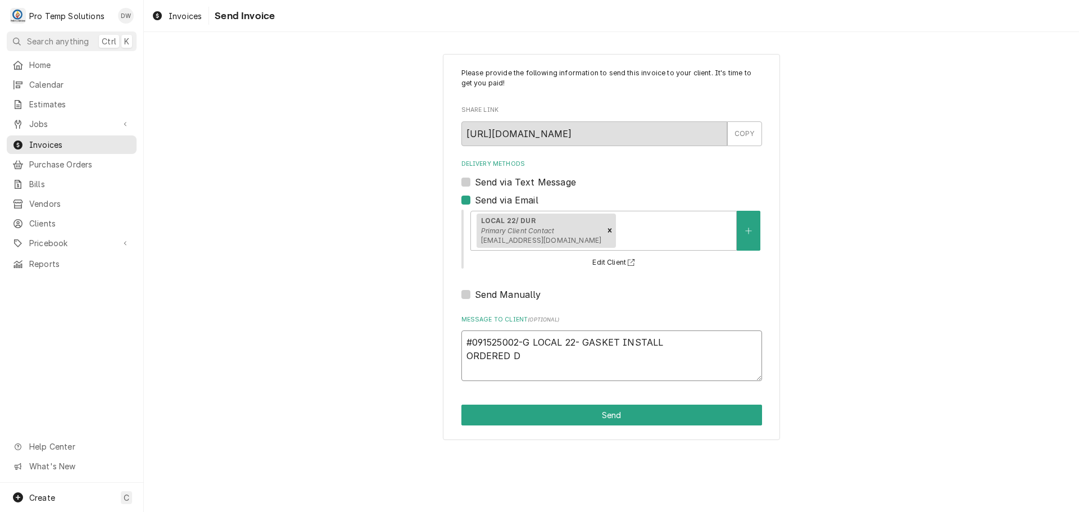
type textarea "x"
type textarea "#091525002-G LOCAL 22- GASKET INSTALL ORDERED DU"
type textarea "x"
type textarea "#091525002-G LOCAL 22- GASKET INSTALL ORDERED DUR"
type textarea "x"
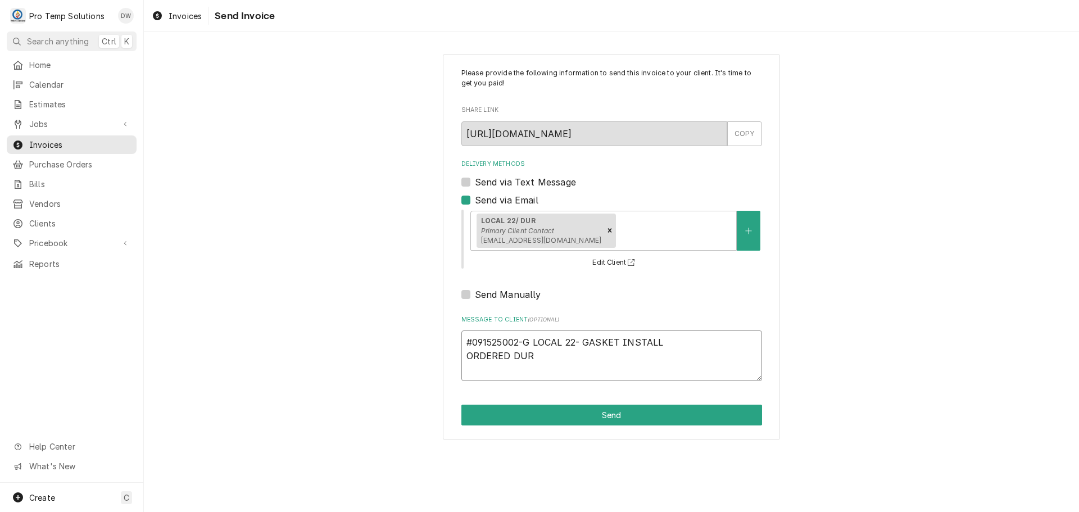
type textarea "#091525002-G LOCAL 22- GASKET INSTALL ORDERED DURI"
type textarea "x"
type textarea "#091525002-G LOCAL 22- GASKET INSTALL ORDERED DURIN"
type textarea "x"
type textarea "#091525002-G LOCAL 22- GASKET INSTALL ORDERED DURING"
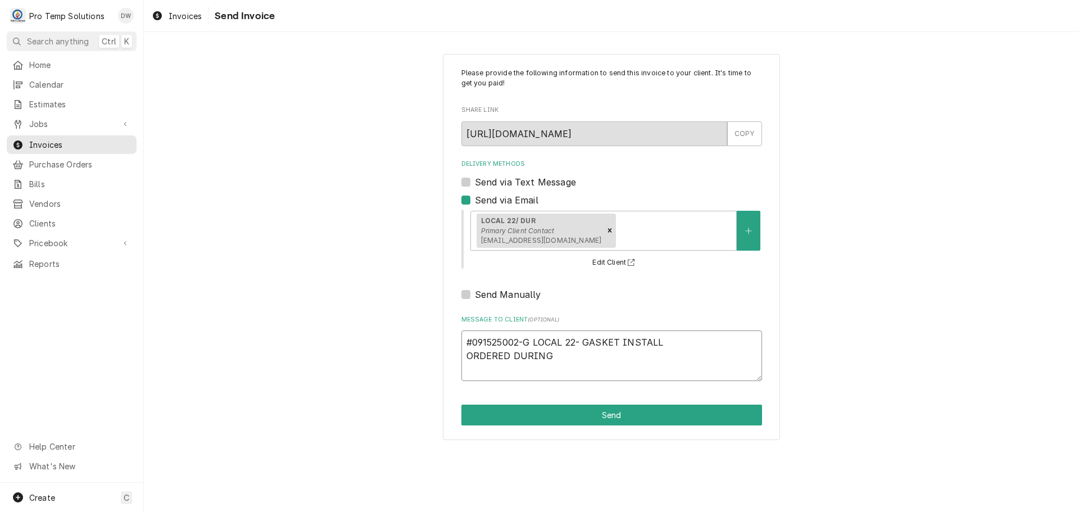
type textarea "x"
type textarea "#091525002-G LOCAL 22- GASKET INSTALL ORDERED DURING"
type textarea "x"
type textarea "#091525002-G LOCAL 22- GASKET INSTALL ORDERED DURING 0"
type textarea "x"
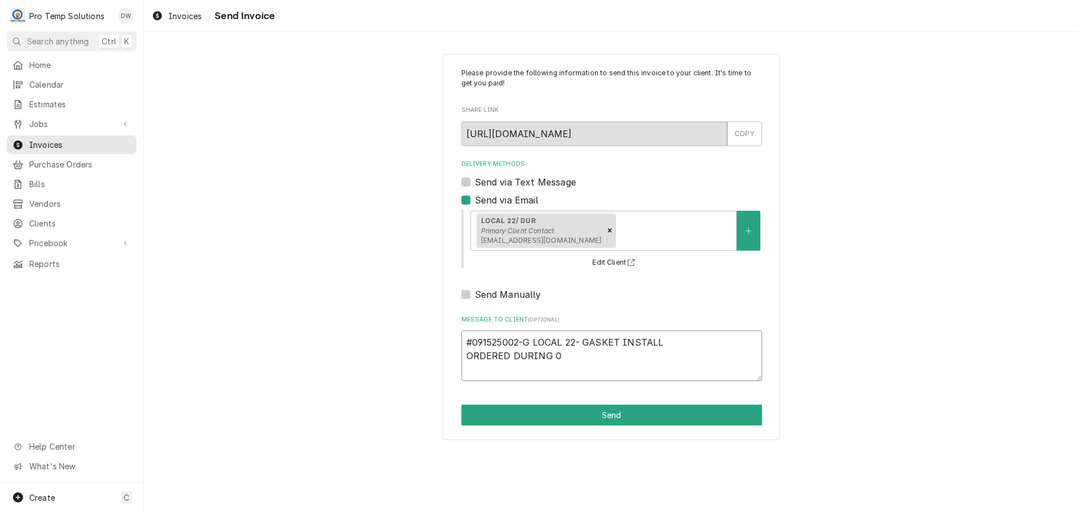
type textarea "#091525002-G LOCAL 22- GASKET INSTALL ORDERED DURING 09"
type textarea "x"
type textarea "#091525002-G LOCAL 22- GASKET INSTALL ORDERED DURING 09-"
type textarea "x"
type textarea "#091525002-G LOCAL 22- GASKET INSTALL ORDERED DURING 09"
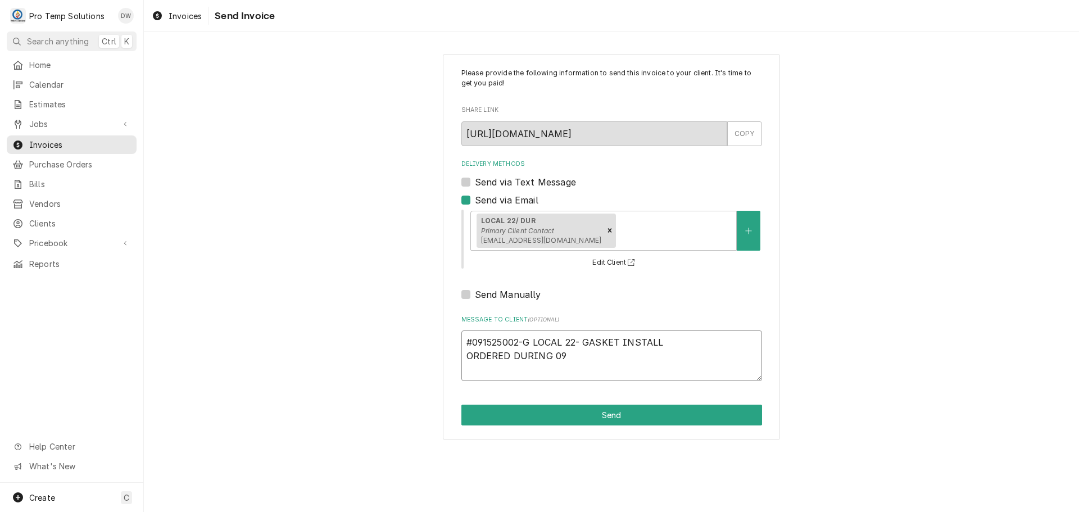
type textarea "x"
type textarea "#091525002-G LOCAL 22- GASKET INSTALL ORDERED DURING 09/"
type textarea "x"
type textarea "#091525002-G LOCAL 22- GASKET INSTALL ORDERED DURING 09/0"
type textarea "x"
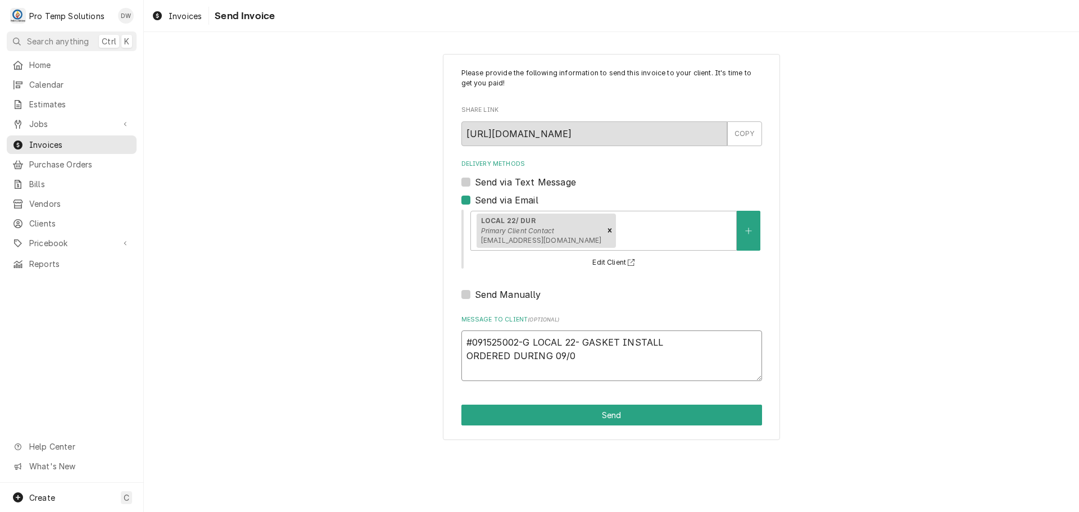
type textarea "#091525002-G LOCAL 22- GASKET INSTALL ORDERED DURING 09/03"
type textarea "x"
type textarea "#091525002-G LOCAL 22- GASKET INSTALL ORDERED DURING 09/03/"
type textarea "x"
type textarea "#091525002-G LOCAL 22- GASKET INSTALL ORDERED DURING 09/03/2"
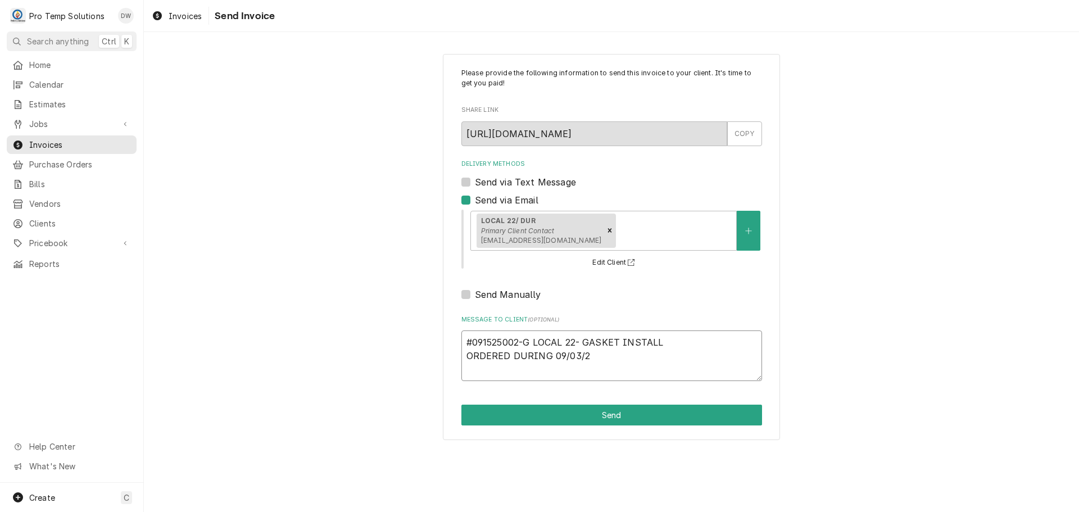
type textarea "x"
type textarea "#091525002-G LOCAL 22- GASKET INSTALL ORDERED DURING 09/03/25"
type textarea "x"
type textarea "#091525002-G LOCAL 22- GASKET INSTALL ORDERED DURING 09/03/25"
type textarea "x"
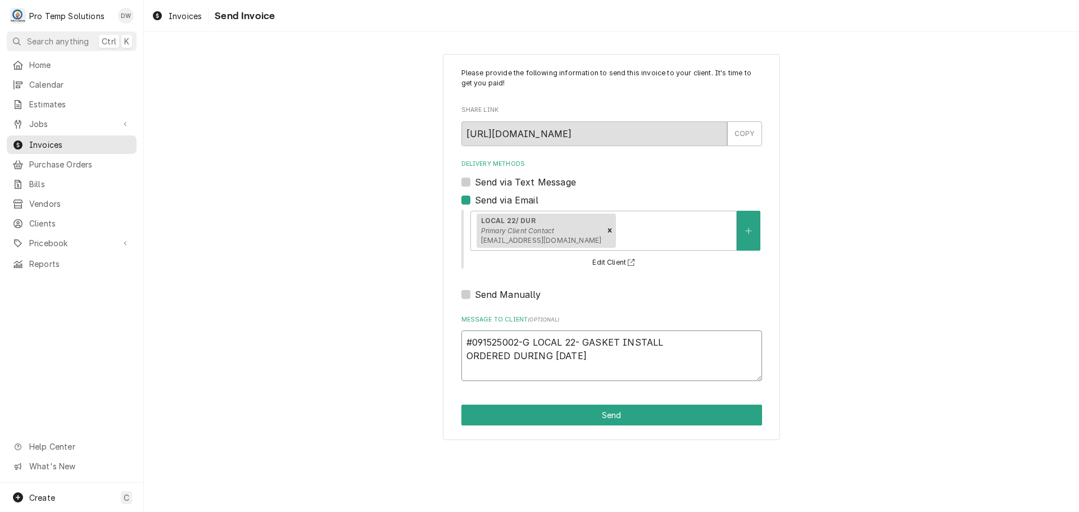
type textarea "#091525002-G LOCAL 22- GASKET INSTALL ORDERED DURING 09/03/25 G"
type textarea "x"
type textarea "#091525002-G LOCAL 22- GASKET INSTALL ORDERED DURING 09/03/25 G"
type textarea "x"
type textarea "#091525002-G LOCAL 22- GASKET INSTALL ORDERED DURING 09/03/25 G I"
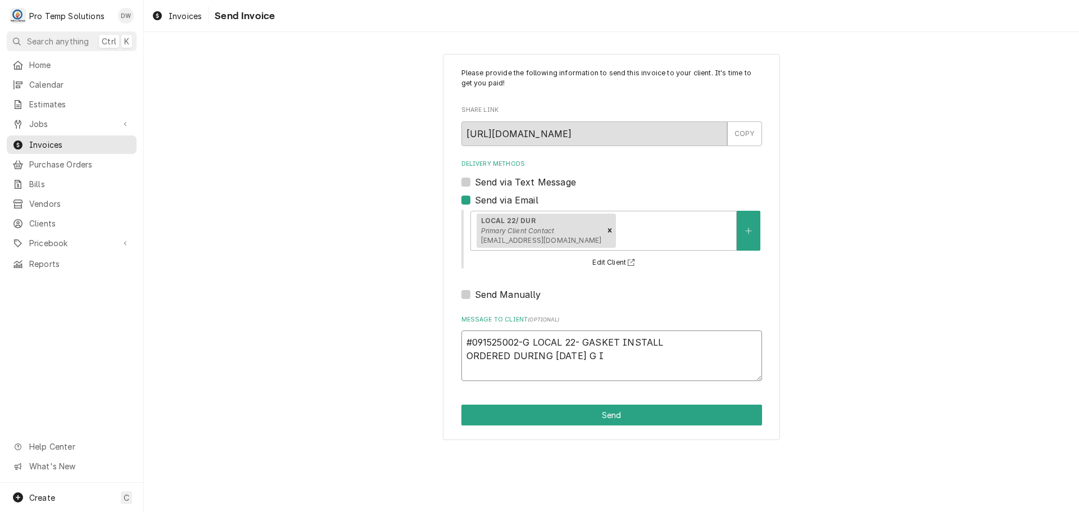
type textarea "x"
type textarea "#091525002-G LOCAL 22- GASKET INSTALL ORDERED DURING 09/03/25 G IN"
type textarea "x"
type textarea "#091525002-G LOCAL 22- GASKET INSTALL ORDERED DURING 09/03/25 G INS"
type textarea "x"
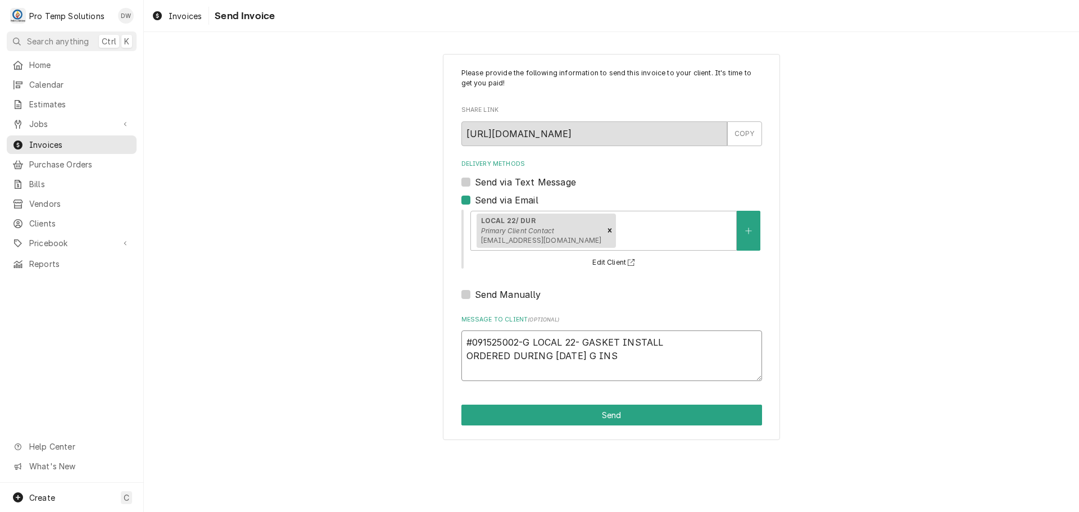
type textarea "#091525002-G LOCAL 22- GASKET INSTALL ORDERED DURING 09/03/25 G INST"
type textarea "x"
type textarea "#091525002-G LOCAL 22- GASKET INSTALL ORDERED DURING 09/03/25 G INSTA"
type textarea "x"
type textarea "#091525002-G LOCAL 22- GASKET INSTALL ORDERED DURING 09/03/25 G INSTAL"
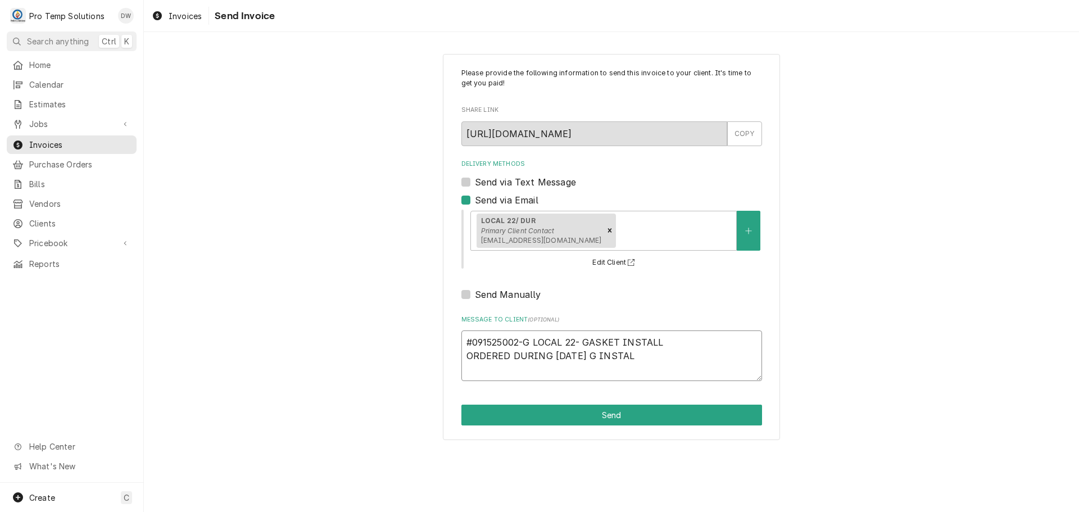
type textarea "x"
type textarea "#091525002-G LOCAL 22- GASKET INSTALL ORDERED DURING 09/03/25 G INSTALL"
type textarea "x"
type textarea "#091525002-G LOCAL 22- GASKET INSTALL ORDERED DURING 09/03/25 G INSTALL"
type textarea "x"
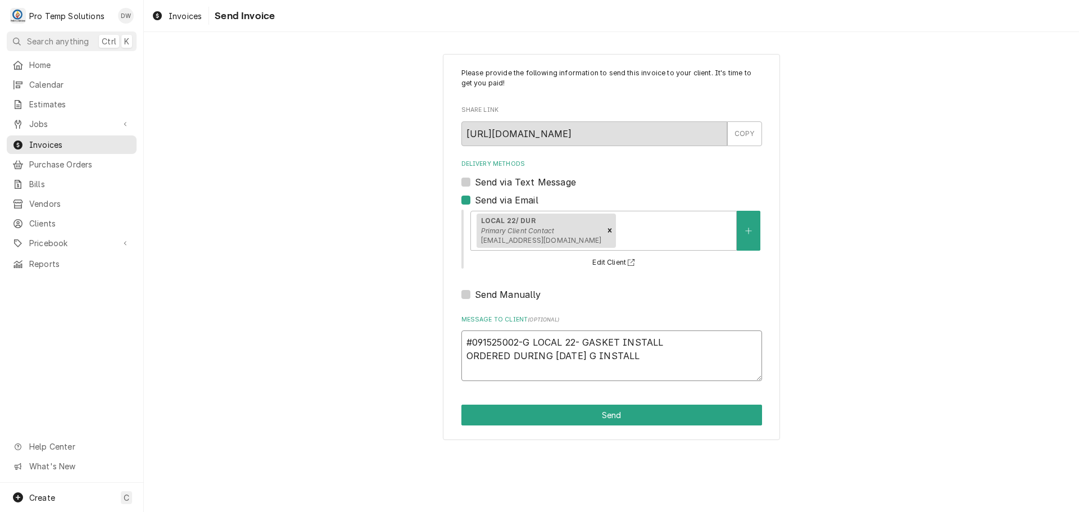
type textarea "#091525002-G LOCAL 22- GASKET INSTALL ORDERED DURING 09/03/25 G INSTALL F"
type textarea "x"
type textarea "#091525002-G LOCAL 22- GASKET INSTALL ORDERED DURING 09/03/25 G INSTALL FR"
type textarea "x"
type textarea "#091525002-G LOCAL 22- GASKET INSTALL ORDERED DURING 09/03/25 G INSTALL FRO"
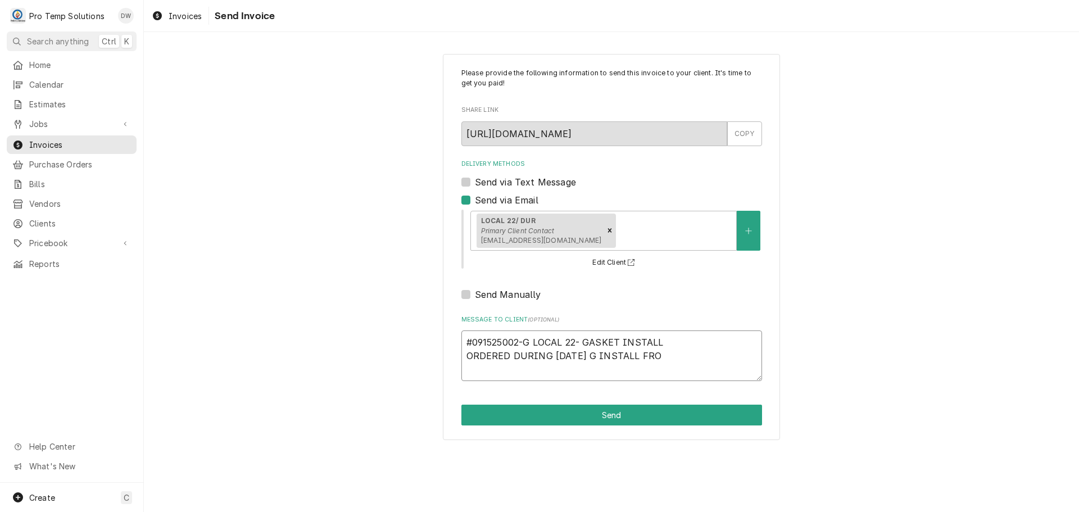
type textarea "x"
type textarea "#091525002-G LOCAL 22- GASKET INSTALL ORDERED DURING 09/03/25 G INSTALL FROM"
type textarea "x"
type textarea "#091525002-G LOCAL 22- GASKET INSTALL ORDERED DURING 09/03/25 G INSTALL FROM"
type textarea "x"
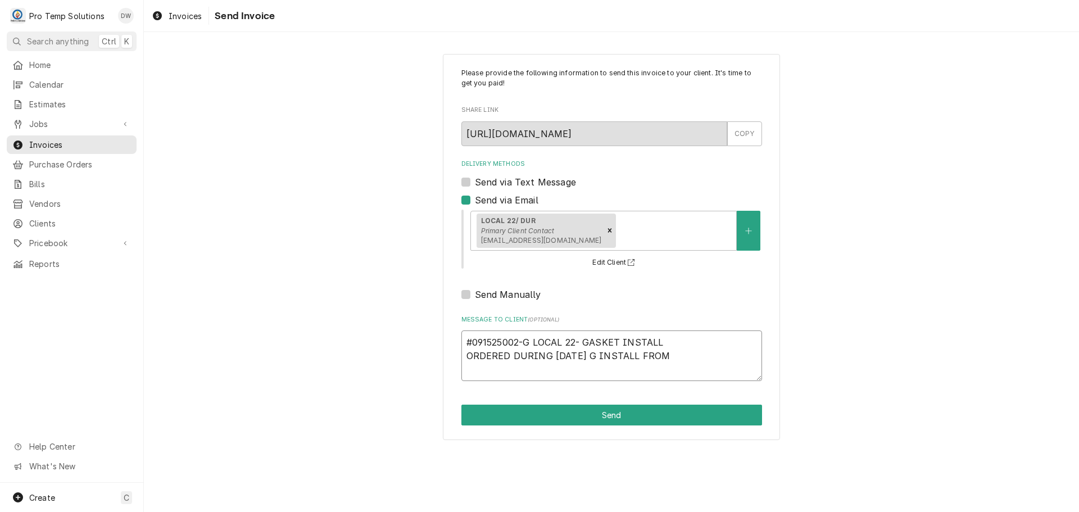
type textarea "#091525002-G LOCAL 22- GASKET INSTALL ORDERED DURING 09/03/25 G INSTALL FROM"
type textarea "x"
type textarea "#091525002-G LOCAL 22- GASKET INSTALL ORDERED DURING 09/03/25 G INSTALL FROM #"
type textarea "x"
type textarea "#091525002-G LOCAL 22- GASKET INSTALL ORDERED DURING 09/03/25 G INSTALL FROM #0"
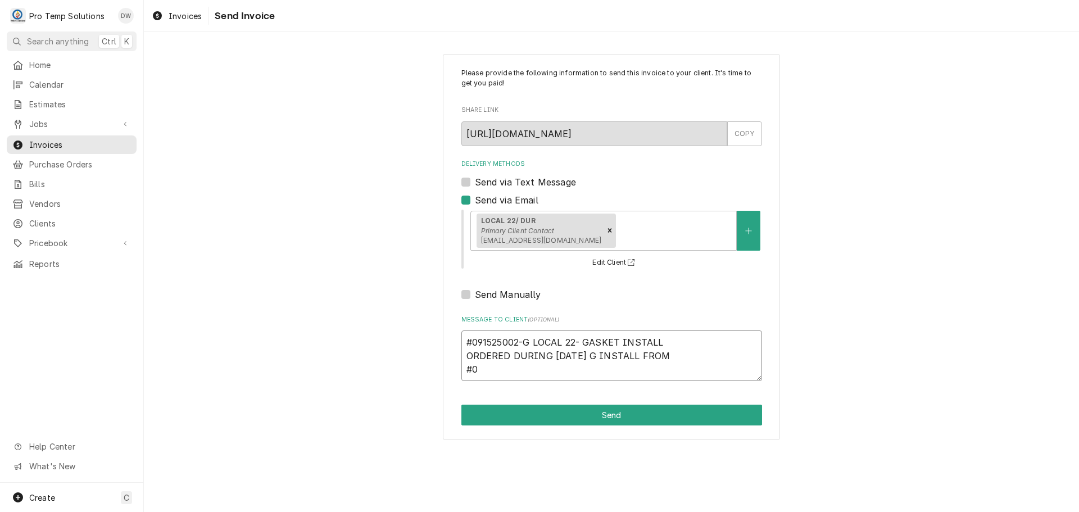
type textarea "x"
type textarea "#091525002-G LOCAL 22- GASKET INSTALL ORDERED DURING 09/03/25 G INSTALL FROM #08"
type textarea "x"
type textarea "#091525002-G LOCAL 22- GASKET INSTALL ORDERED DURING 09/03/25 G INSTALL FROM #0…"
type textarea "x"
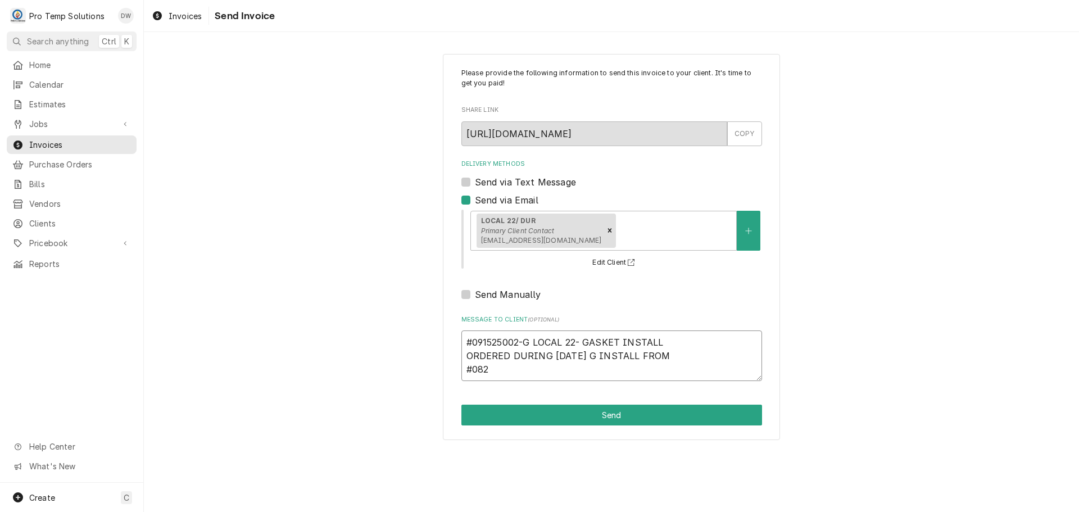
type textarea "#091525002-G LOCAL 22- GASKET INSTALL ORDERED DURING 09/03/25 G INSTALL FROM #0…"
type textarea "x"
type textarea "#091525002-G LOCAL 22- GASKET INSTALL ORDERED DURING 09/03/25 G INSTALL FROM #0…"
type textarea "x"
type textarea "#091525002-G LOCAL 22- GASKET INSTALL ORDERED DURING 09/03/25 G INSTALL FROM #0…"
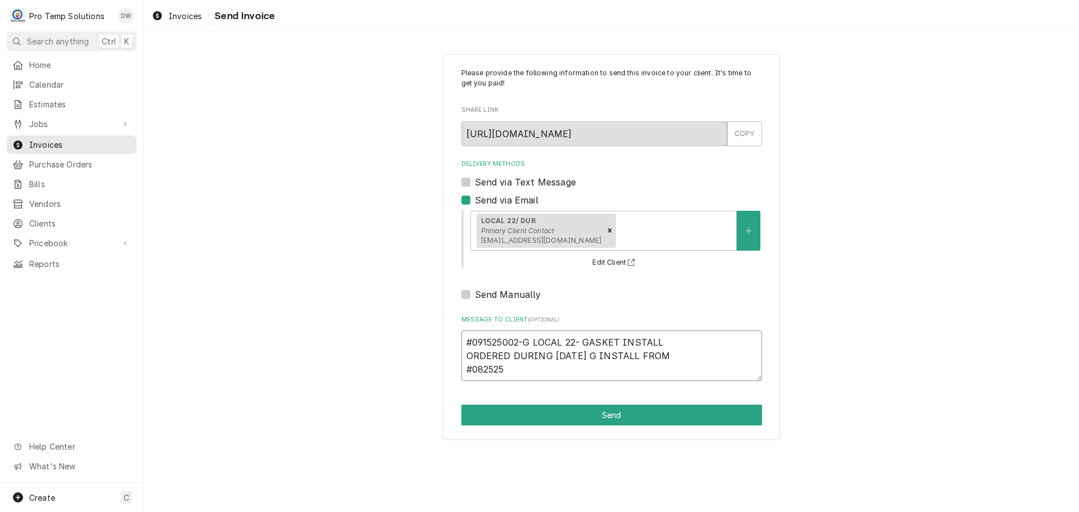
type textarea "x"
type textarea "#091525002-G LOCAL 22- GASKET INSTALL ORDERED DURING 09/03/25 G INSTALL FROM #0…"
type textarea "x"
type textarea "#091525002-G LOCAL 22- GASKET INSTALL ORDERED DURING 09/03/25 G INSTALL FROM #0…"
type textarea "x"
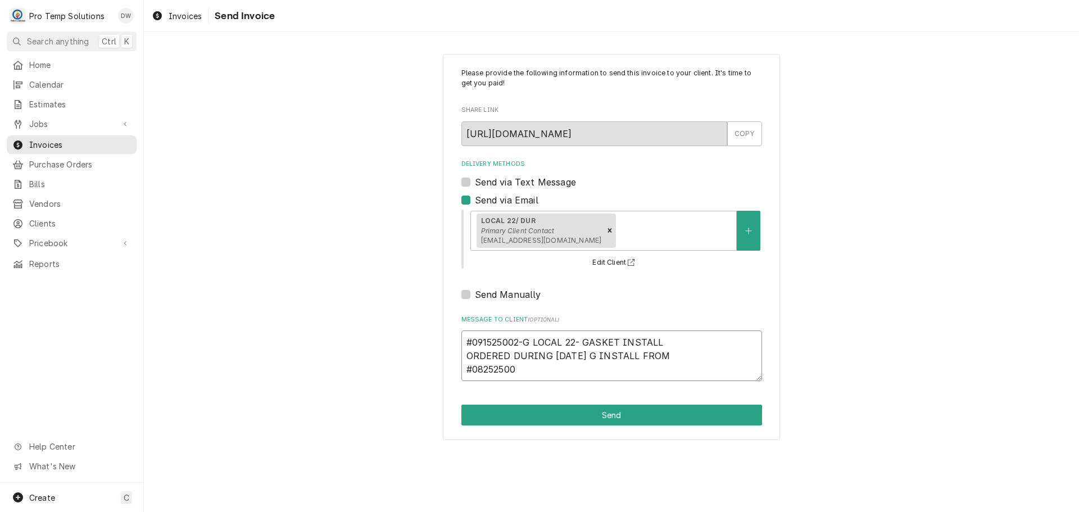
type textarea "#091525002-G LOCAL 22- GASKET INSTALL ORDERED DURING 09/03/25 G INSTALL FROM #0…"
type textarea "x"
type textarea "#091525002-G LOCAL 22- GASKET INSTALL ORDERED DURING 09/03/25 G INSTALL FROM #0…"
type textarea "x"
type textarea "#091525002-G LOCAL 22- GASKET INSTALL ORDERED DURING 09/03/25 G INSTALL FROM #0…"
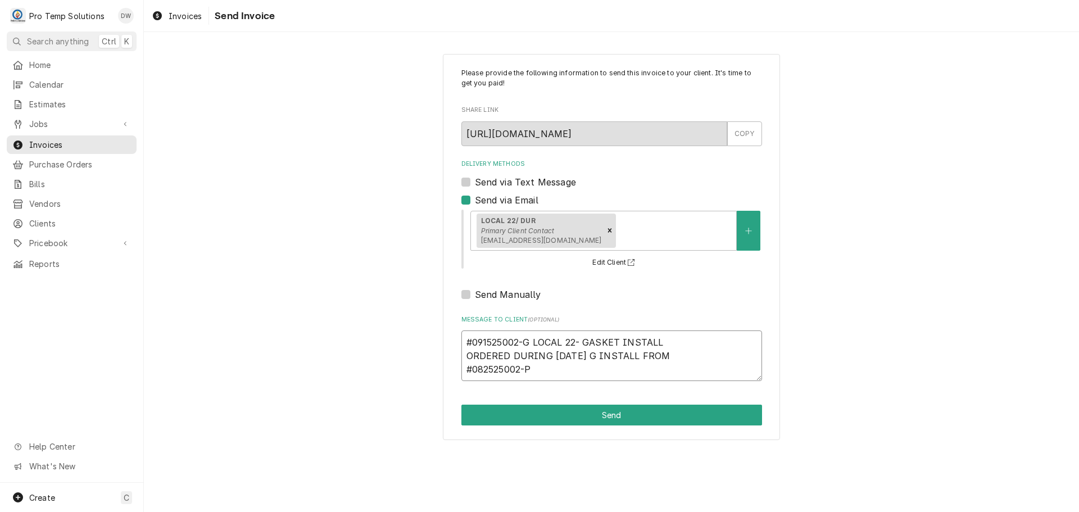
type textarea "x"
type textarea "#091525002-G LOCAL 22- GASKET INSTALL ORDERED DURING 09/03/25 G INSTALL FROM #0…"
type textarea "x"
type textarea "#091525002-G LOCAL 22- GASKET INSTALL ORDERED DURING 09/03/25 G INSTALL FROM #0…"
click at [611, 417] on button "Send" at bounding box center [611, 415] width 301 height 21
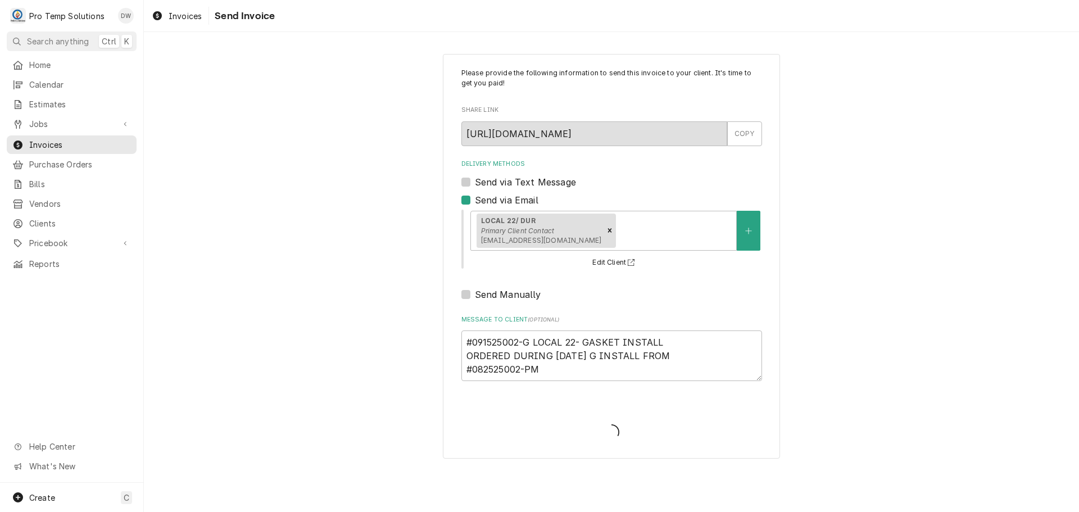
type textarea "x"
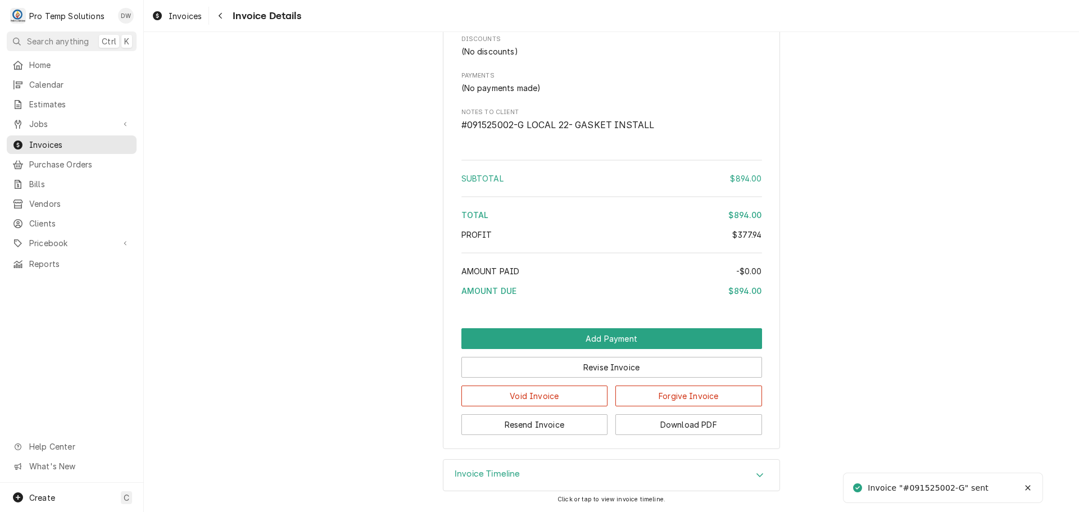
scroll to position [1319, 0]
click at [684, 423] on button "Download PDF" at bounding box center [688, 424] width 147 height 21
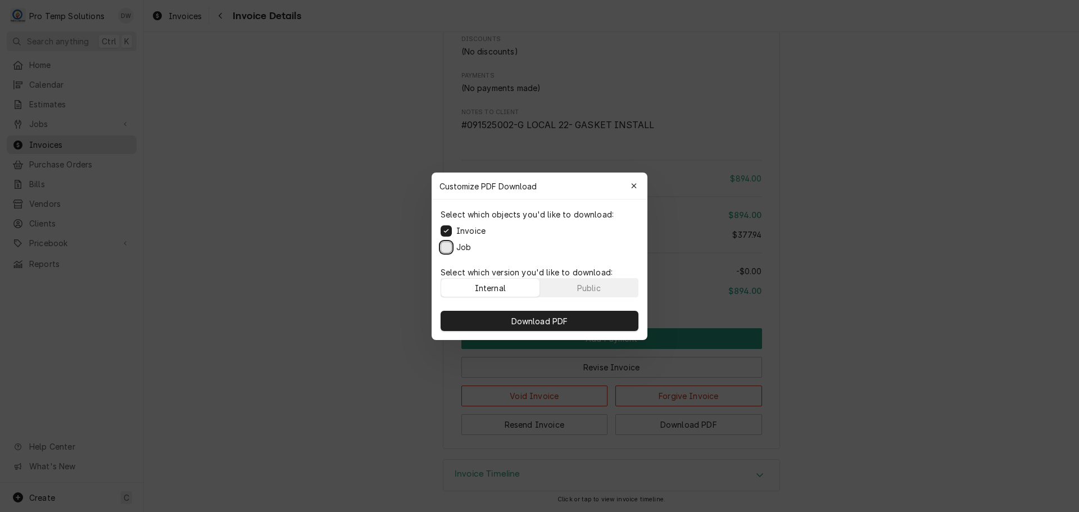
click at [448, 247] on button "Job" at bounding box center [446, 246] width 11 height 11
click at [541, 320] on span "Download PDF" at bounding box center [539, 321] width 61 height 12
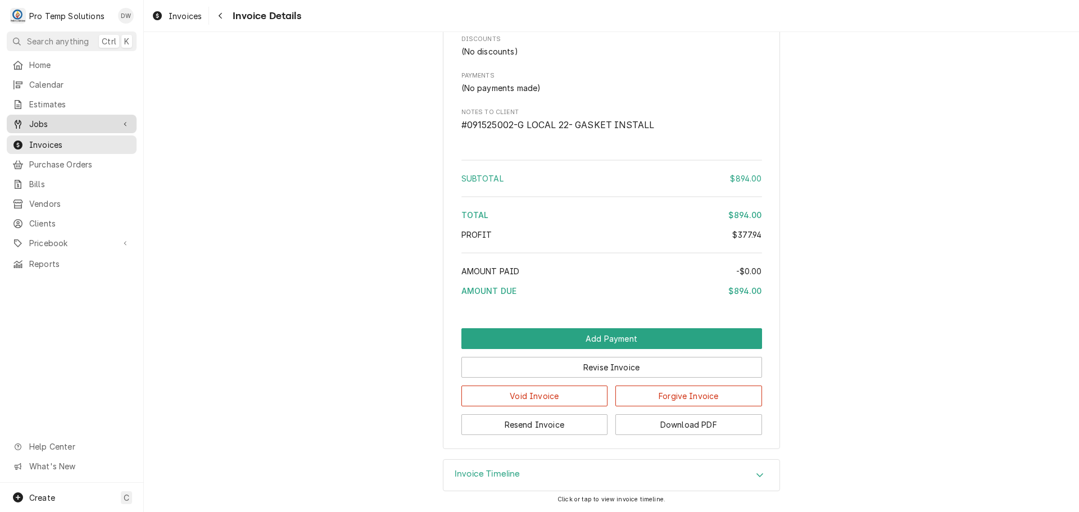
click at [38, 119] on span "Jobs" at bounding box center [71, 124] width 85 height 12
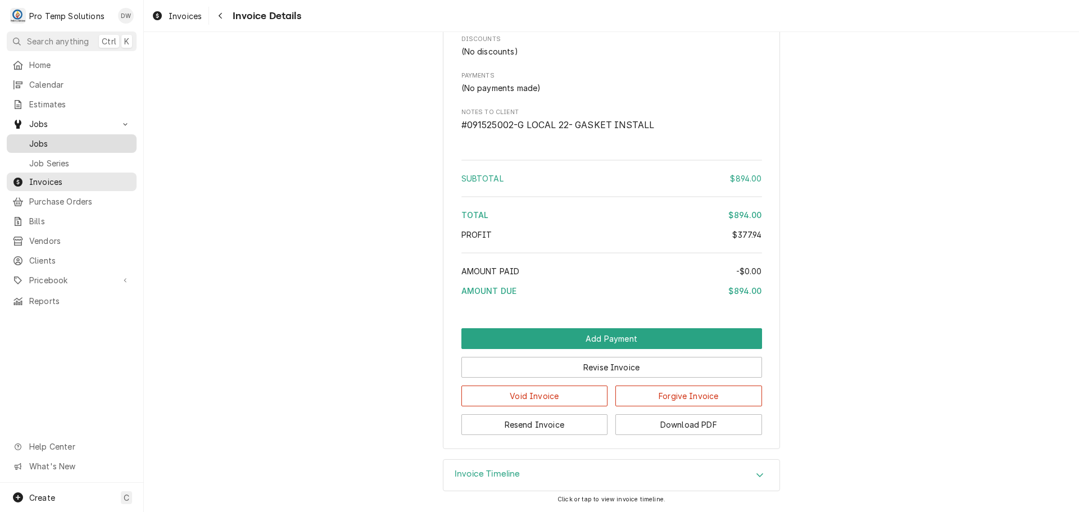
click at [32, 142] on span "Jobs" at bounding box center [80, 144] width 102 height 12
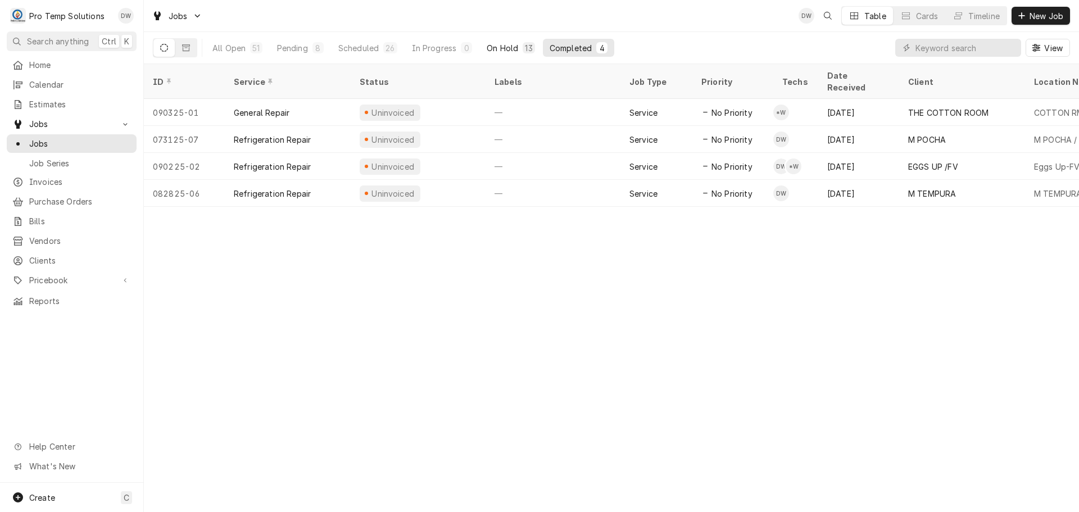
click at [510, 43] on div "On Hold" at bounding box center [502, 48] width 31 height 12
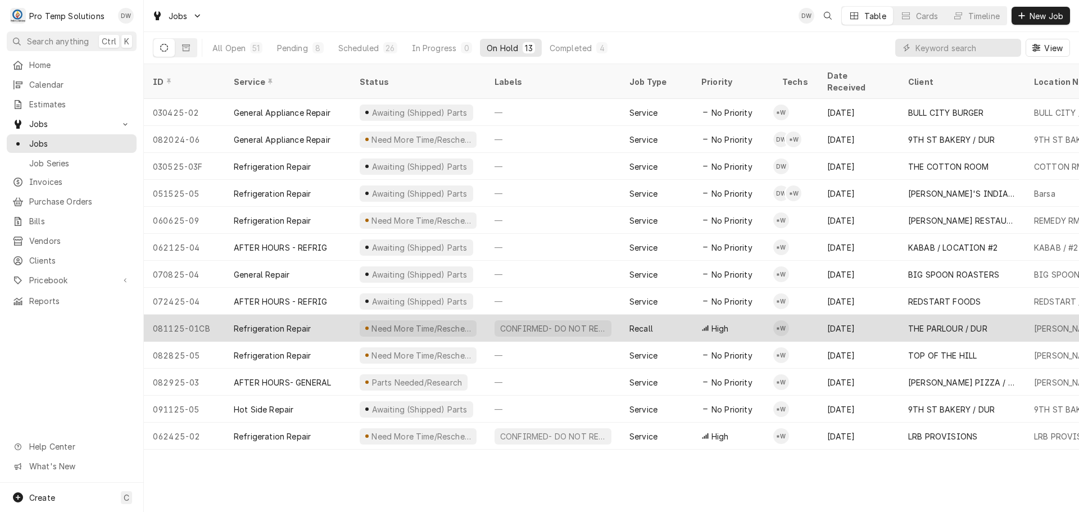
click at [549, 323] on div "CONFIRMED- DO NOT RESCHEDULE" at bounding box center [553, 329] width 108 height 12
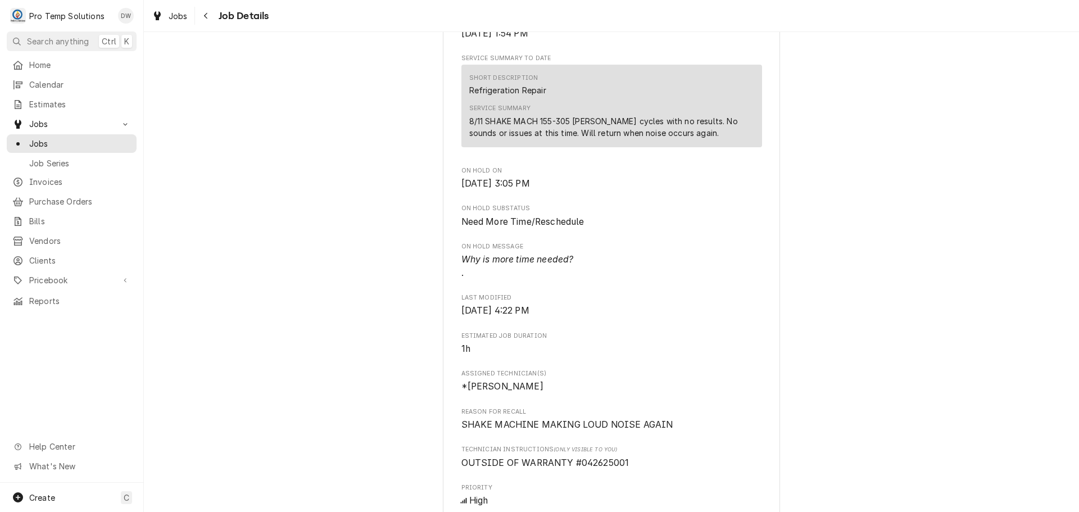
scroll to position [393, 0]
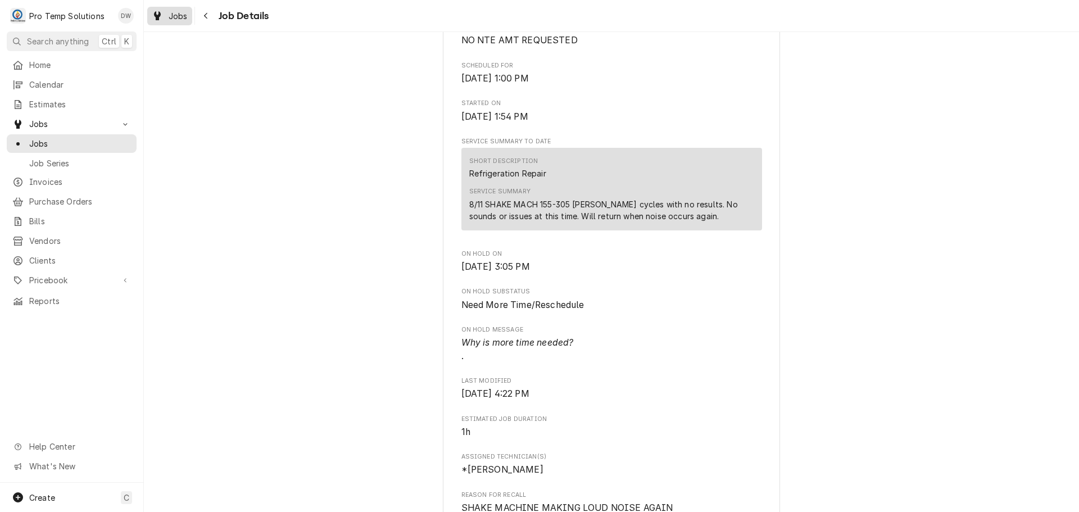
click at [171, 11] on span "Jobs" at bounding box center [178, 16] width 19 height 12
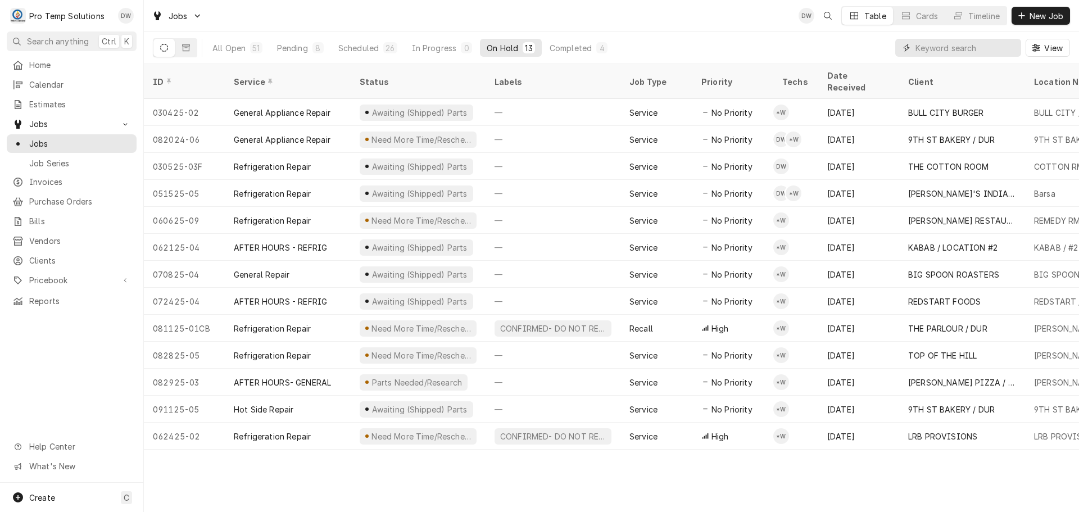
click at [947, 44] on input "Dynamic Content Wrapper" at bounding box center [965, 48] width 100 height 18
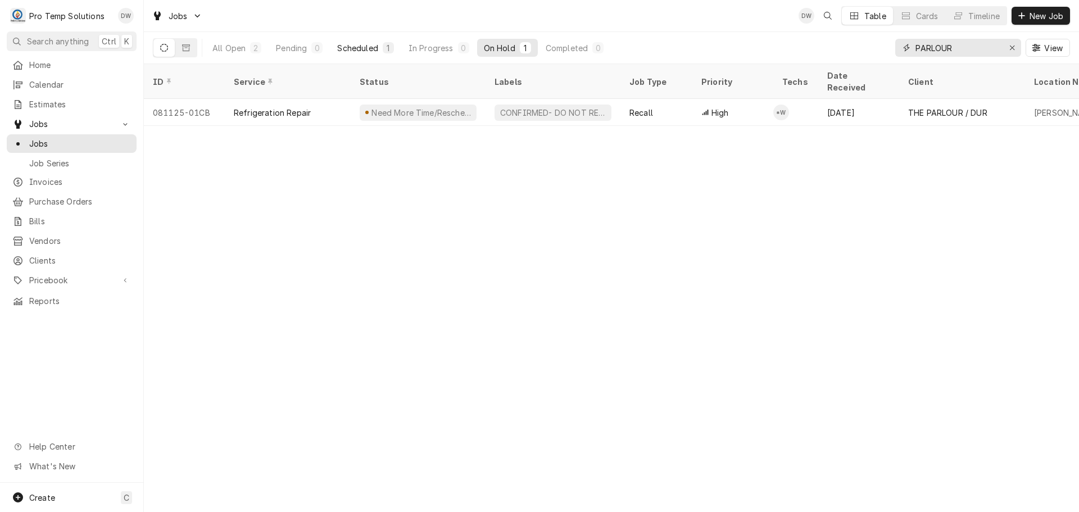
type input "PARLOUR"
click at [360, 47] on div "Scheduled" at bounding box center [357, 48] width 40 height 12
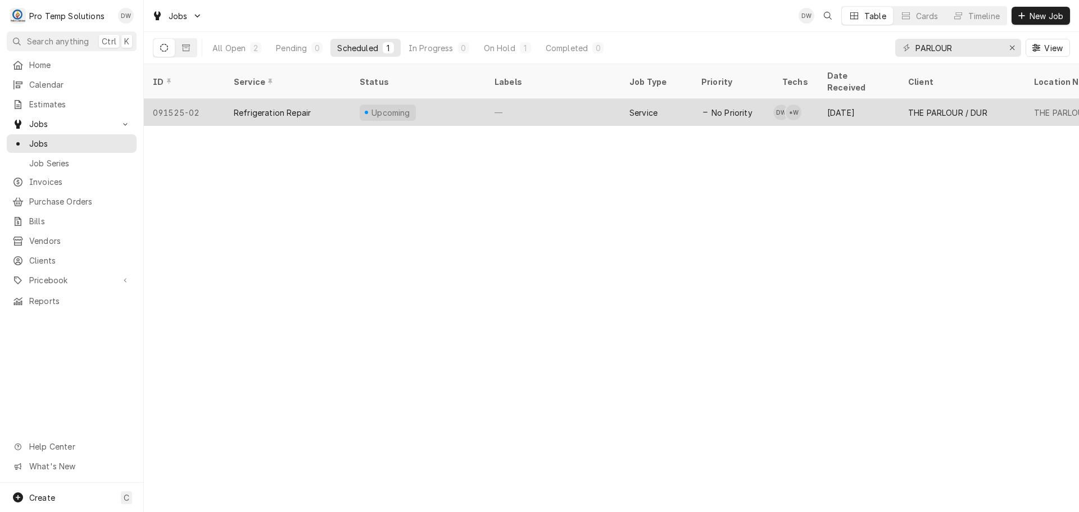
click at [552, 99] on div "—" at bounding box center [552, 112] width 135 height 27
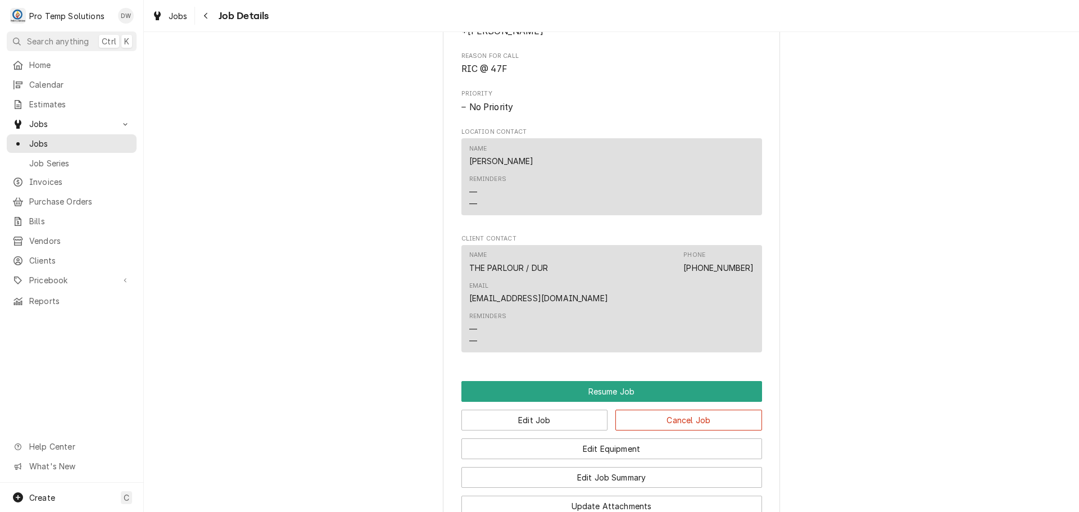
scroll to position [984, 0]
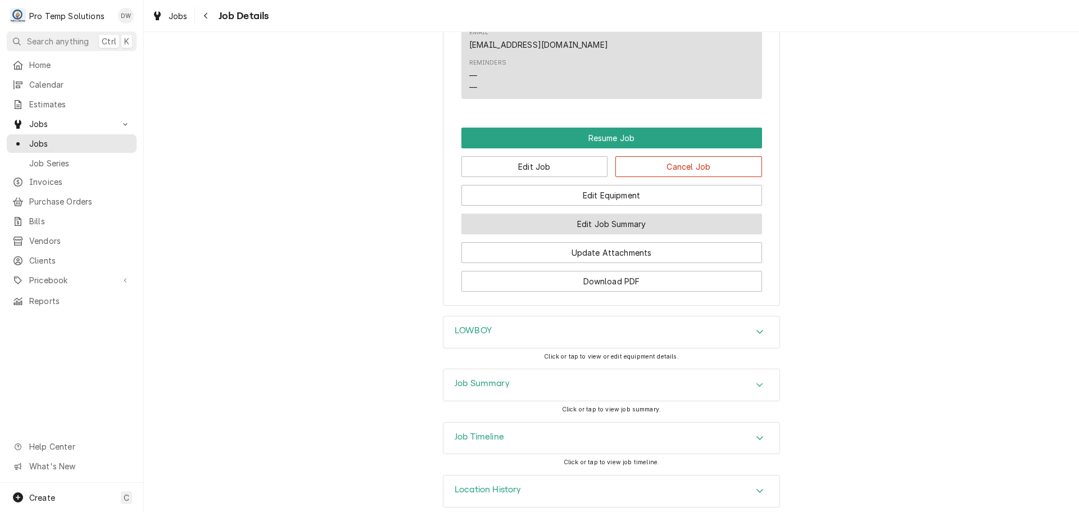
click at [596, 214] on button "Edit Job Summary" at bounding box center [611, 224] width 301 height 21
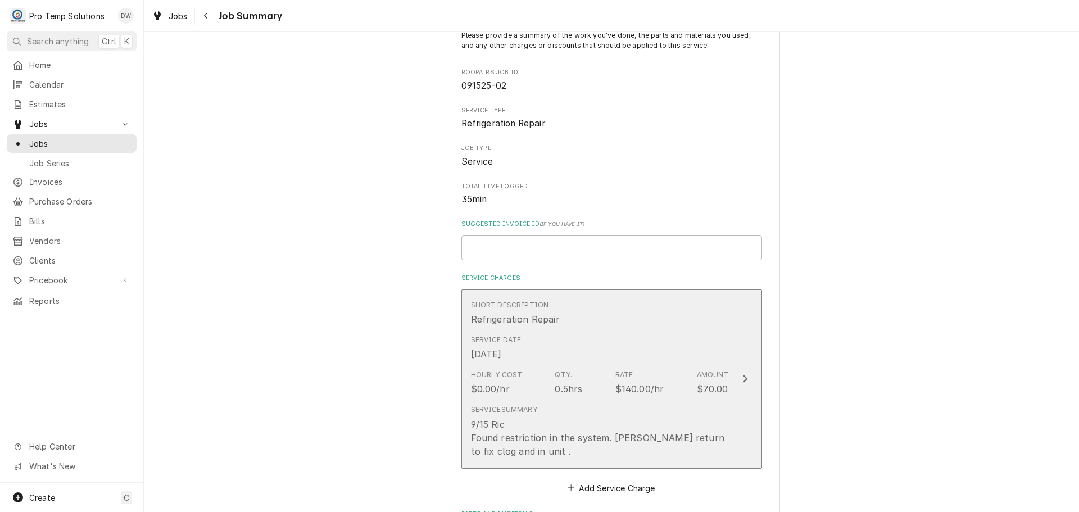
scroll to position [281, 0]
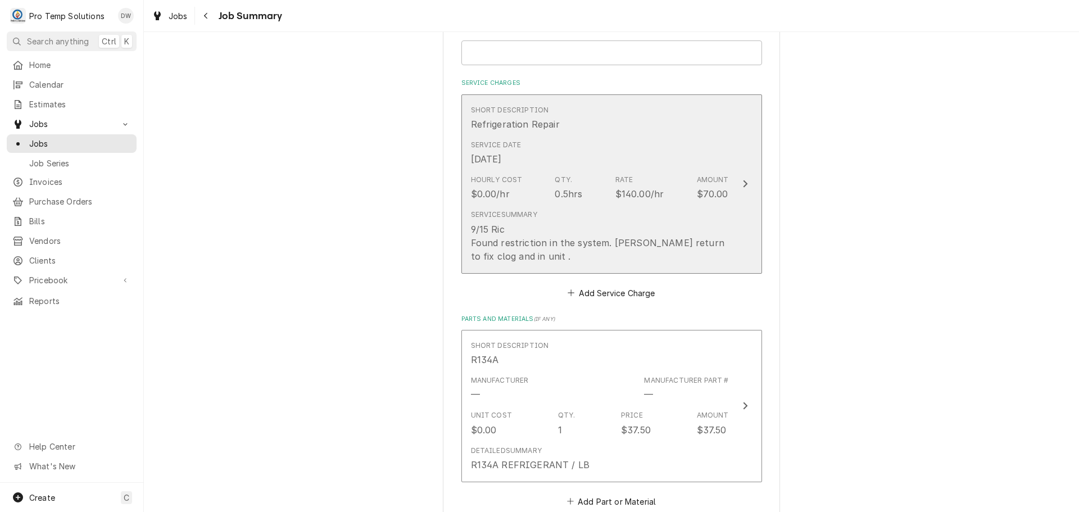
click at [738, 183] on div "Update Line Item" at bounding box center [745, 183] width 15 height 13
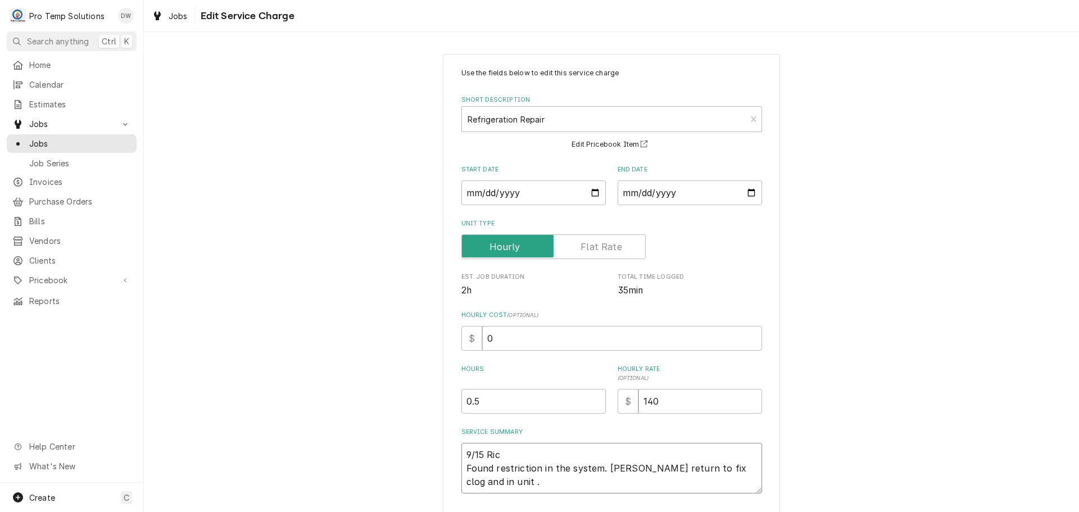
click at [505, 449] on textarea "9/15 Ric Found restriction in the system. Will return to fix clog and in unit ." at bounding box center [611, 468] width 301 height 51
type textarea "x"
type textarea "9/15 Ric Found restriction in the system. Will return to fix clog and in unit ."
type textarea "x"
type textarea "9/15 Ric 1 Found restriction in the system. Will return to fix clog and in unit…"
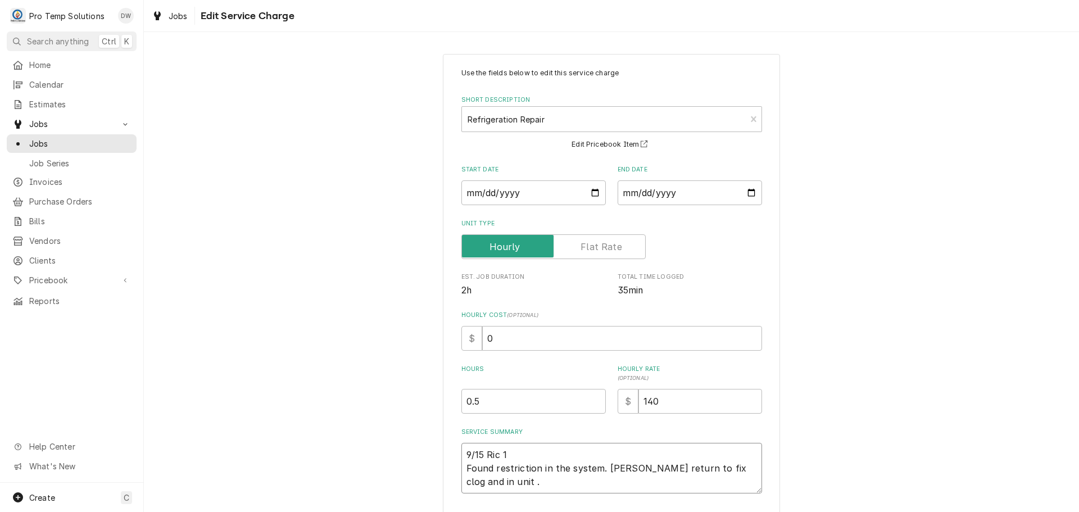
type textarea "x"
type textarea "9/15 Ric 12 Found restriction in the system. Will return to fix clog and in uni…"
type textarea "x"
type textarea "9/15 Ric 125 Found restriction in the system. Will return to fix clog and in un…"
type textarea "x"
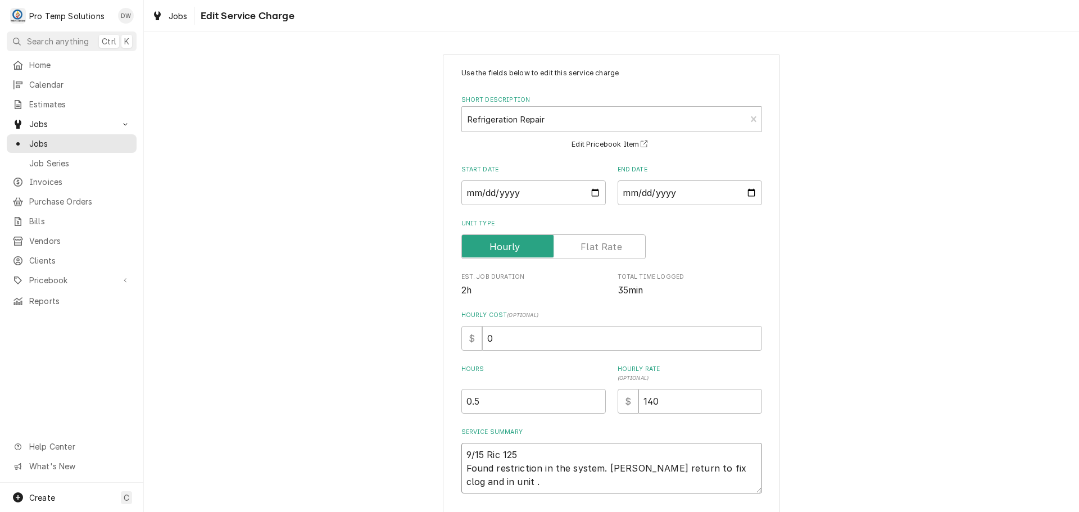
type textarea "9/15 Ric 12 Found restriction in the system. Will return to fix clog and in uni…"
type textarea "x"
type textarea "9/15 Ric 121 Found restriction in the system. Will return to fix clog and in un…"
type textarea "x"
type textarea "9/15 Ric 1215 Found restriction in the system. Will return to fix clog and in u…"
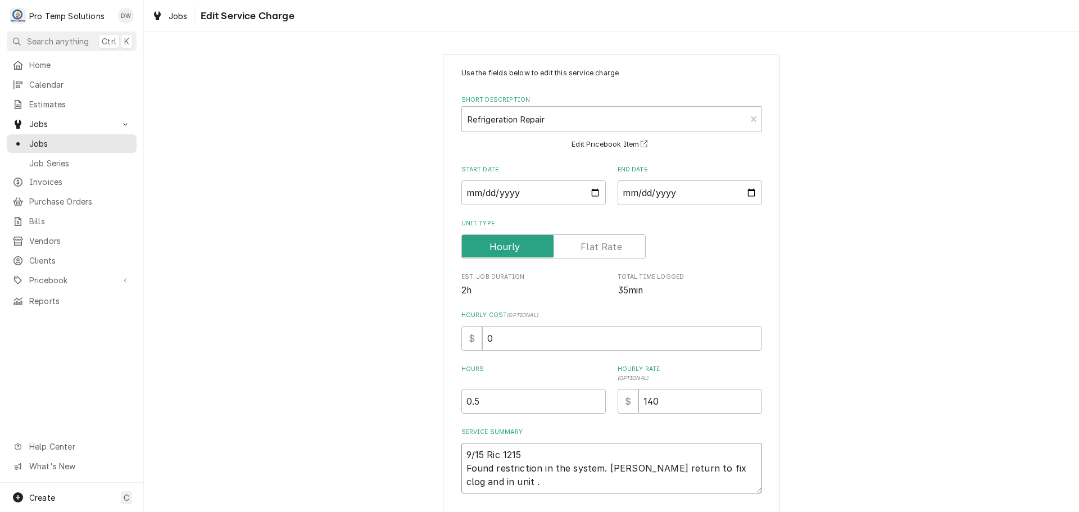
type textarea "x"
type textarea "9/15 Ric 1215- Found restriction in the system. Will return to fix clog and in …"
type textarea "x"
type textarea "9/15 Ric 1215-1 Found restriction in the system. Will return to fix clog and in…"
type textarea "x"
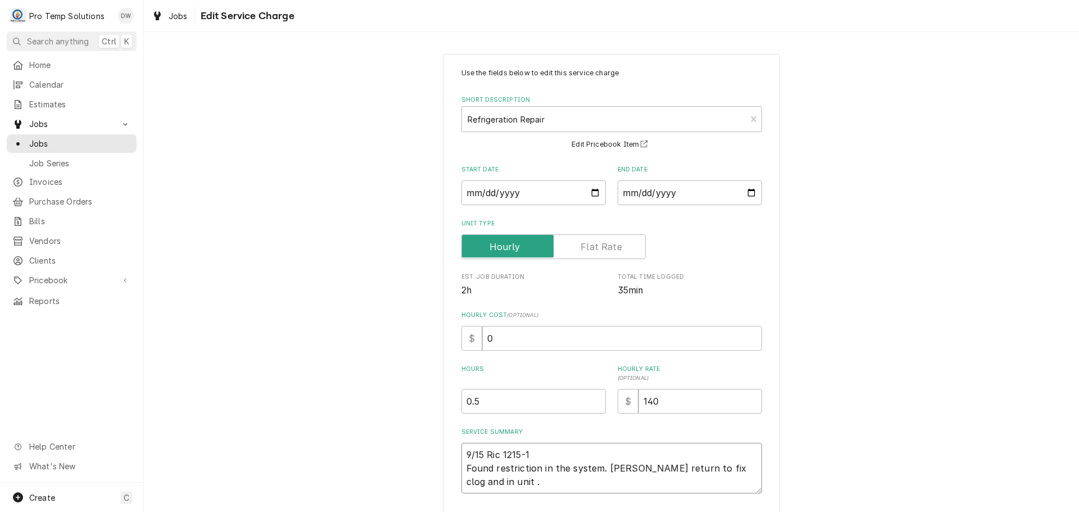
type textarea "9/15 Ric 1215-12 Found restriction in the system. Will return to fix clog and i…"
type textarea "x"
type textarea "9/15 Ric 1215-125 Found restriction in the system. Will return to fix clog and …"
type textarea "x"
type textarea "9/15 Ric 1215-1250 Found restriction in the system. Will return to fix clog and…"
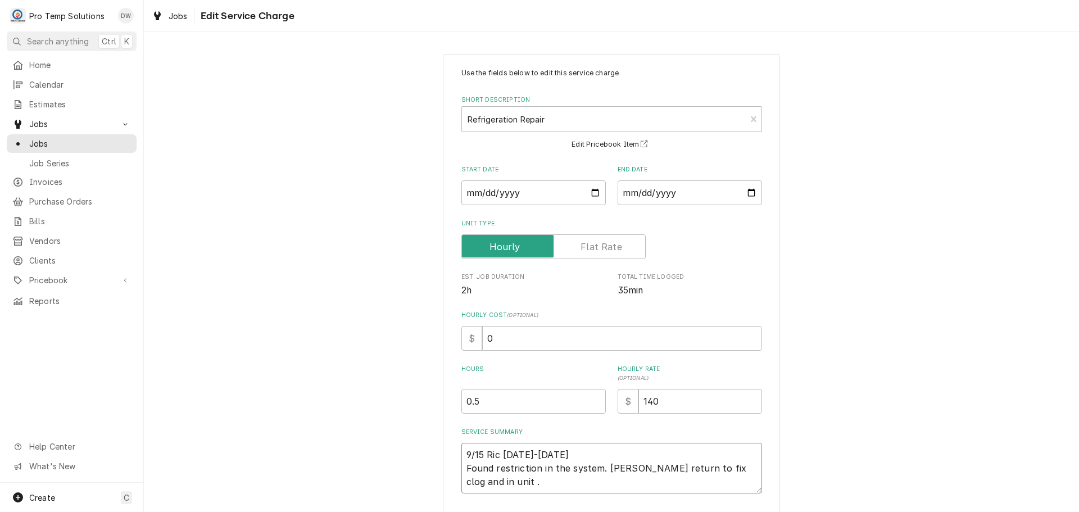
type textarea "x"
type textarea "9/15 Ric 1215-1250 Found restriction in the system. Will return to fix clog and…"
type textarea "x"
type textarea "9/15 Ric 1215-1250 K Found restriction in the system. Will return to fix clog a…"
type textarea "x"
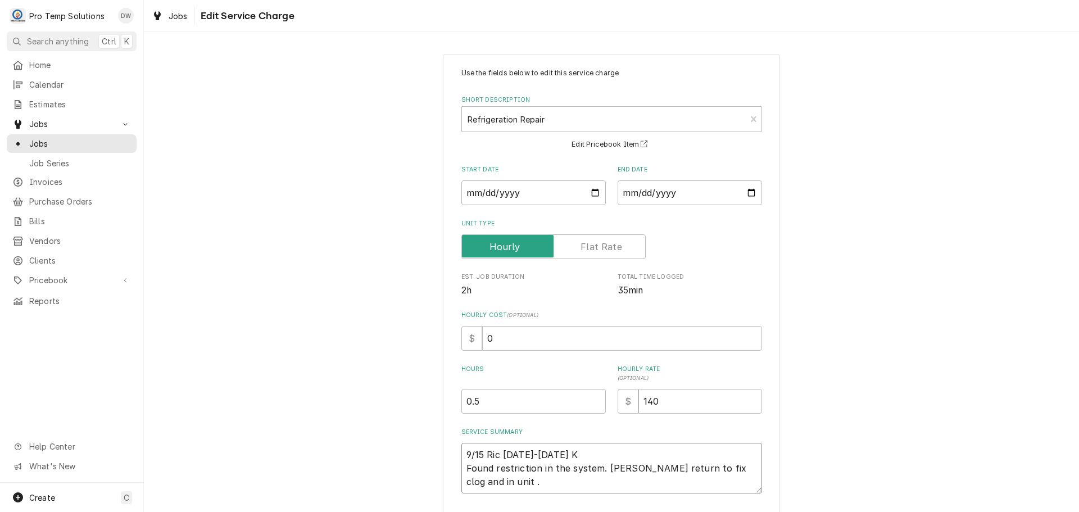
type textarea "9/15 Ric 1215-1250 KE Found restriction in the system. Will return to fix clog …"
type textarea "x"
type textarea "9/15 Ric 1215-1250 KEV Found restriction in the system. Will return to fix clog…"
type textarea "x"
type textarea "9/15 Ric 1215-1250 KEVI Found restriction in the system. Will return to fix clo…"
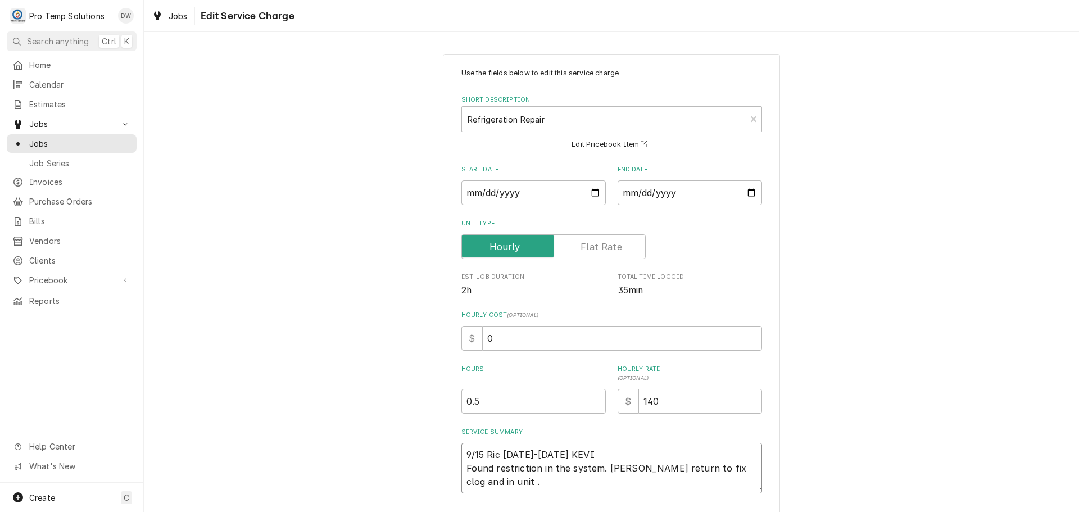
type textarea "x"
type textarea "9/15 Ric 1215-1250 KEVIN Found restriction in the system. Will return to fix cl…"
type textarea "x"
type textarea "9/15 Ric 1215-1250 KEVIN Found restriction in the system. Will return to fix cl…"
type textarea "x"
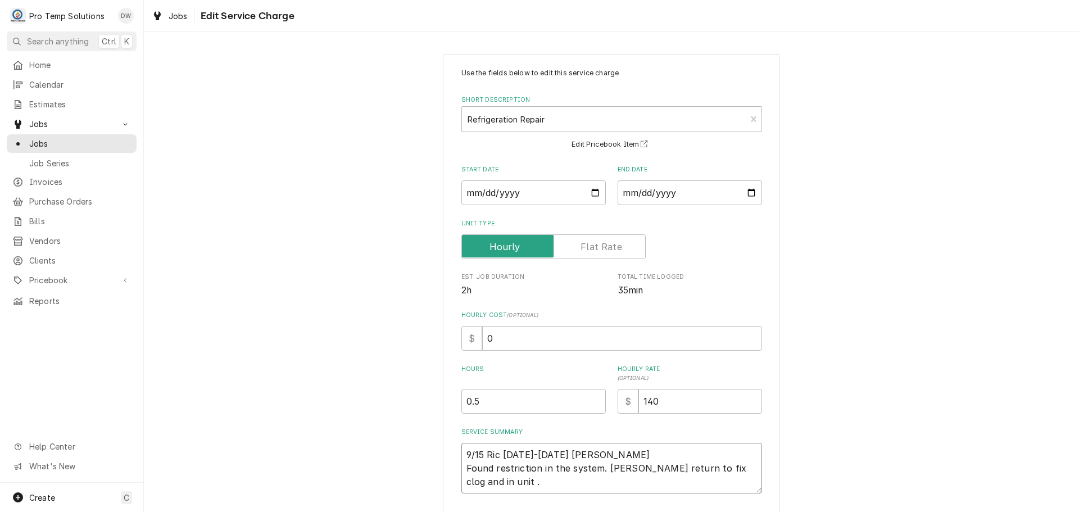
type textarea "9/15 Ric 1215-1250 KEVIN K Found restriction in the system. Will return to fix …"
type textarea "x"
type textarea "9/15 Ric 1215-1250 KEVIN KO Found restriction in the system. Will return to fix…"
type textarea "x"
type textarea "9/15 Ric 1215-1250 KEVIN KOT Found restriction in the system. Will return to fi…"
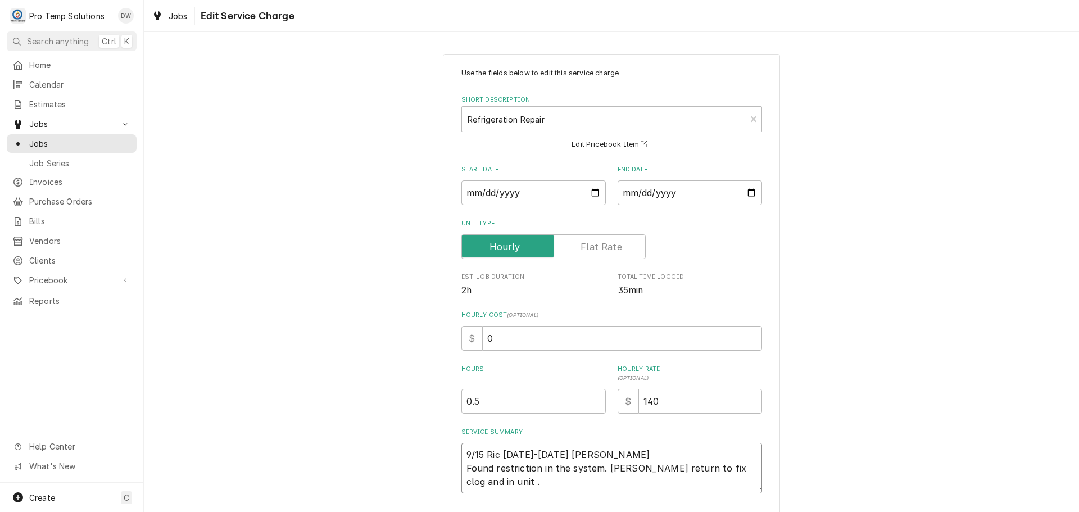
type textarea "x"
type textarea "9/15 Ric 1215-1250 KEVIN KOTY Found restriction in the system. Will return to f…"
type textarea "x"
type textarea "9/15 Ric [DATE]-[DATE] [PERSON_NAME] Found restriction in the system. [PERSON_N…"
click at [500, 341] on input "0" at bounding box center [622, 338] width 280 height 25
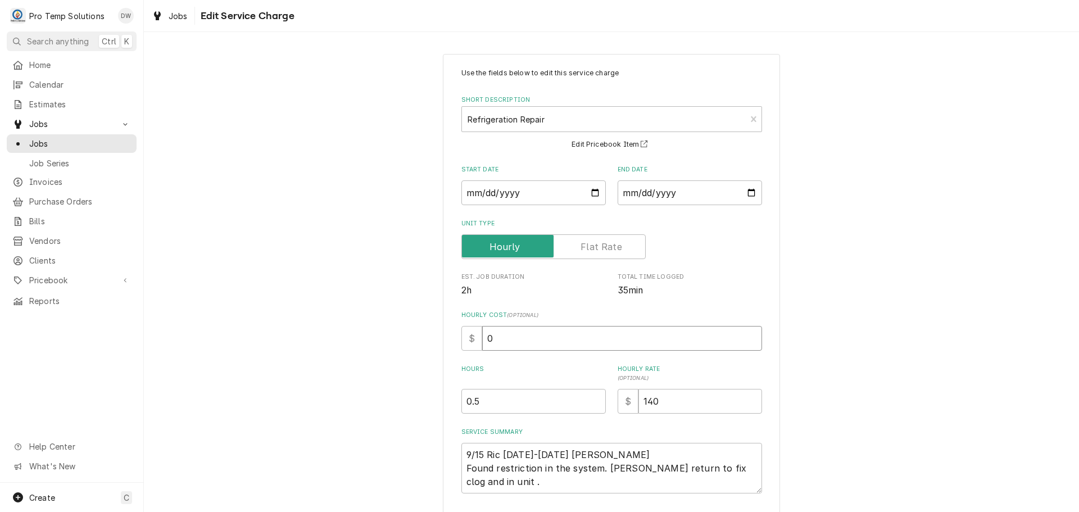
type textarea "x"
type input "1"
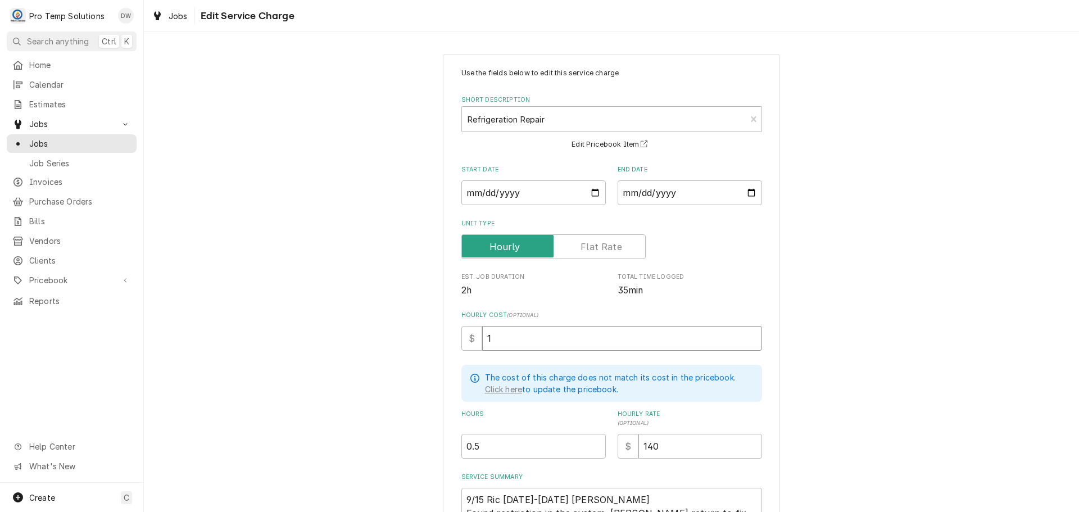
type textarea "x"
type input "18"
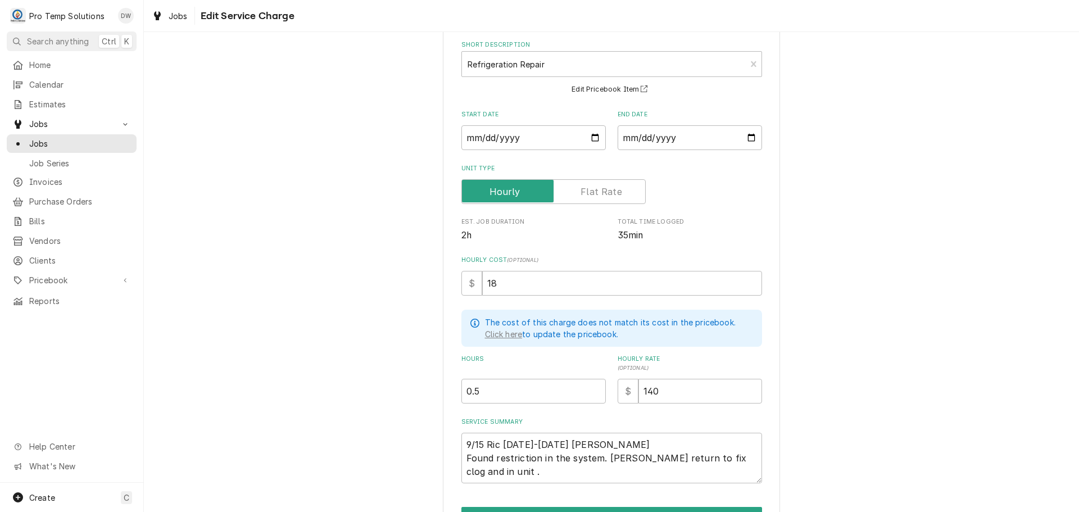
scroll to position [122, 0]
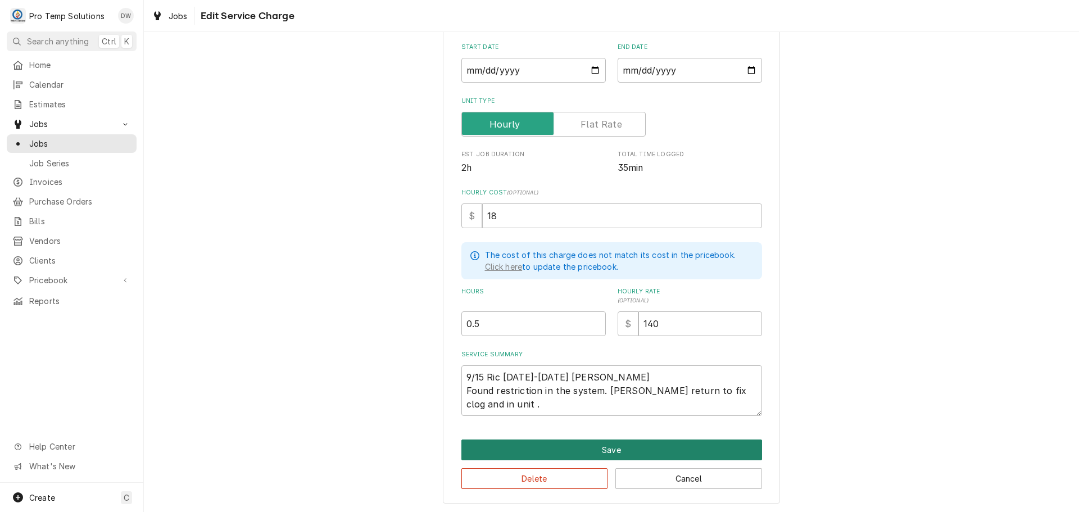
click at [614, 448] on button "Save" at bounding box center [611, 449] width 301 height 21
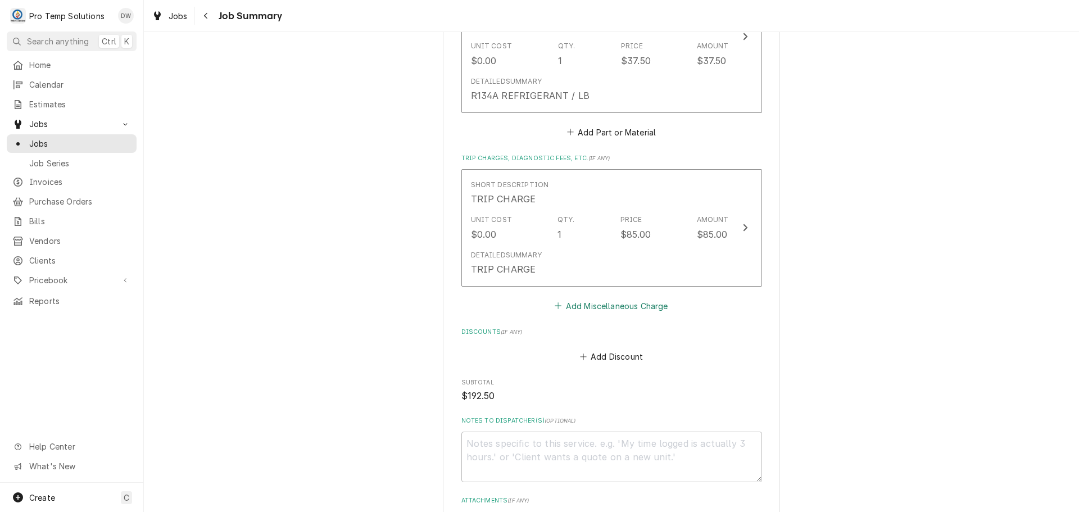
scroll to position [674, 0]
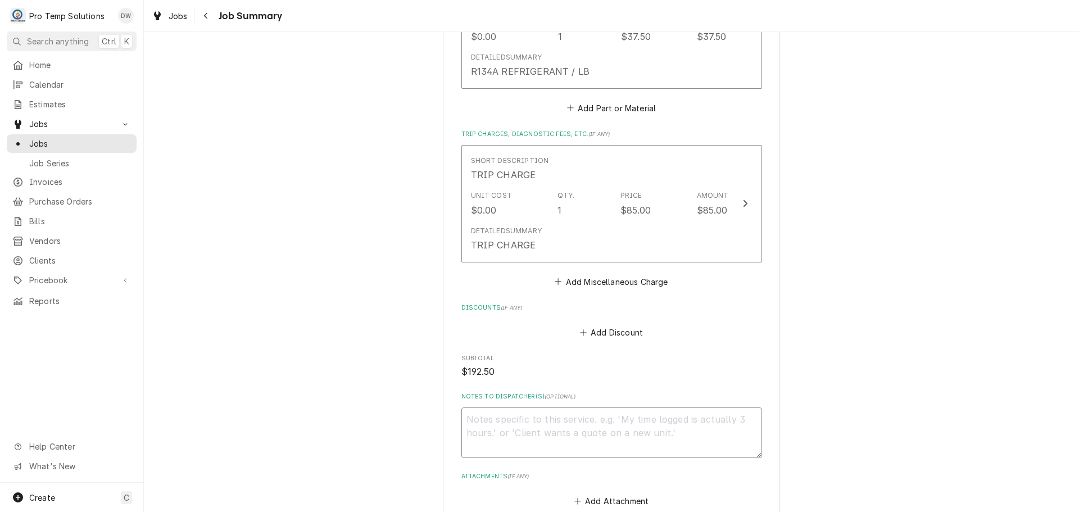
click at [490, 416] on textarea "Notes to Dispatcher(s) ( optional )" at bounding box center [611, 432] width 301 height 51
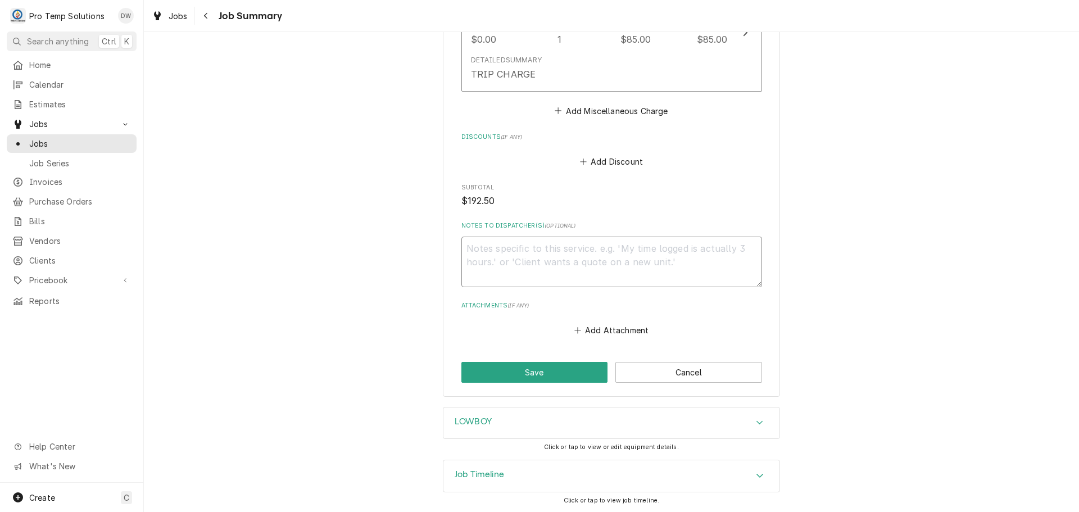
scroll to position [846, 0]
click at [552, 376] on button "Save" at bounding box center [534, 371] width 147 height 21
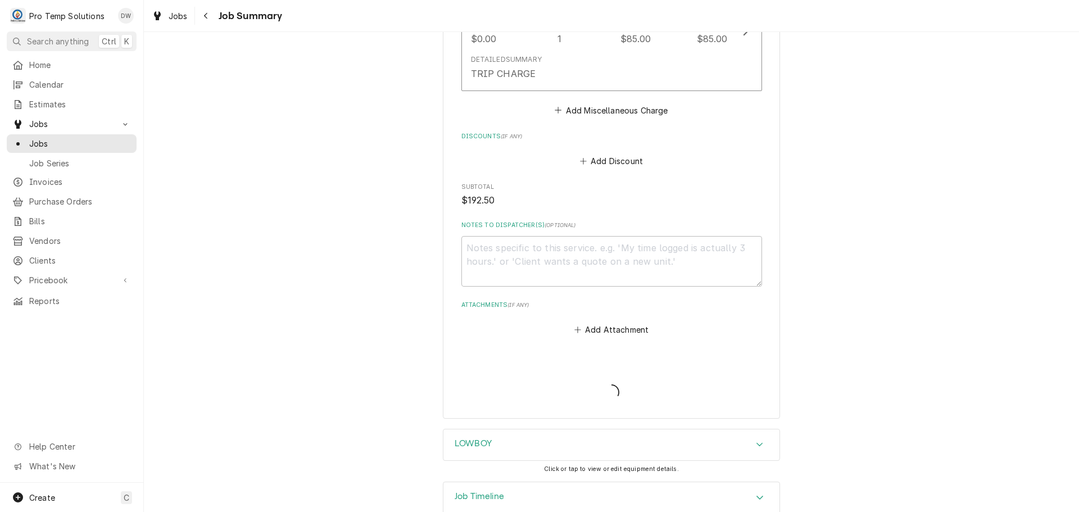
type textarea "x"
